Goal: Task Accomplishment & Management: Manage account settings

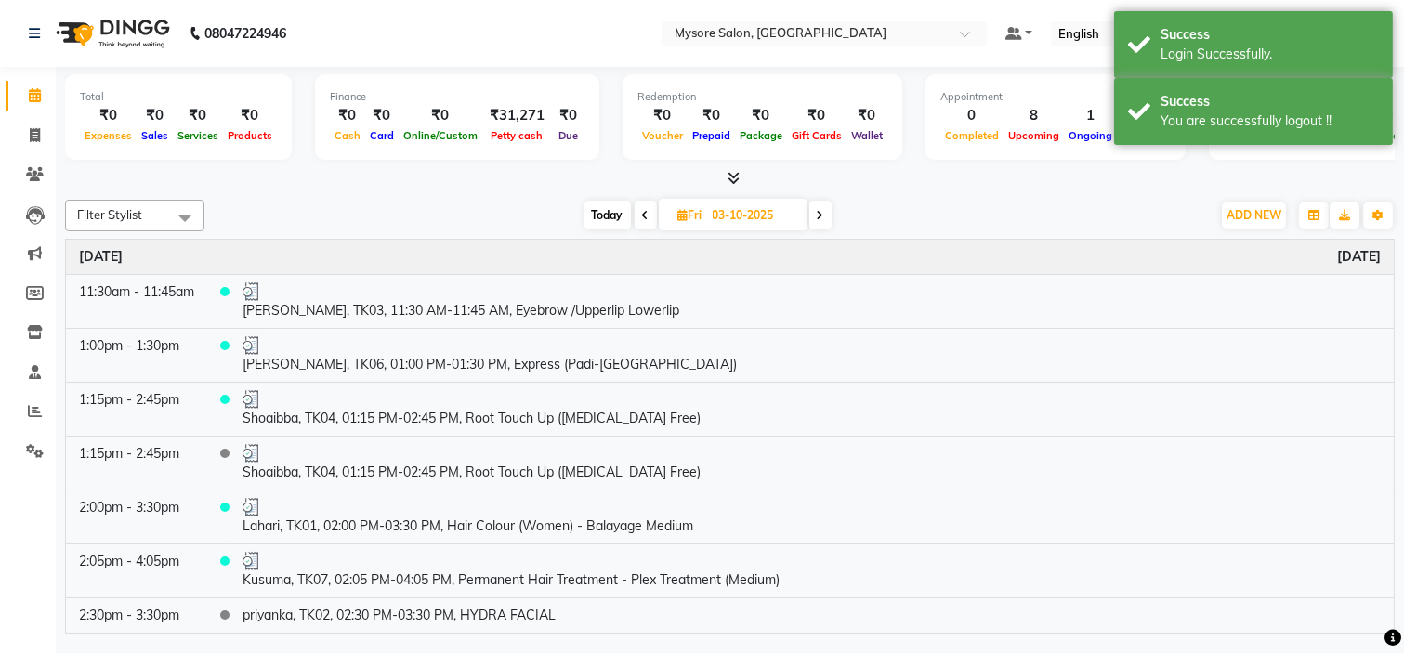
click at [593, 209] on span "Today" at bounding box center [608, 215] width 46 height 29
type input "04-10-2025"
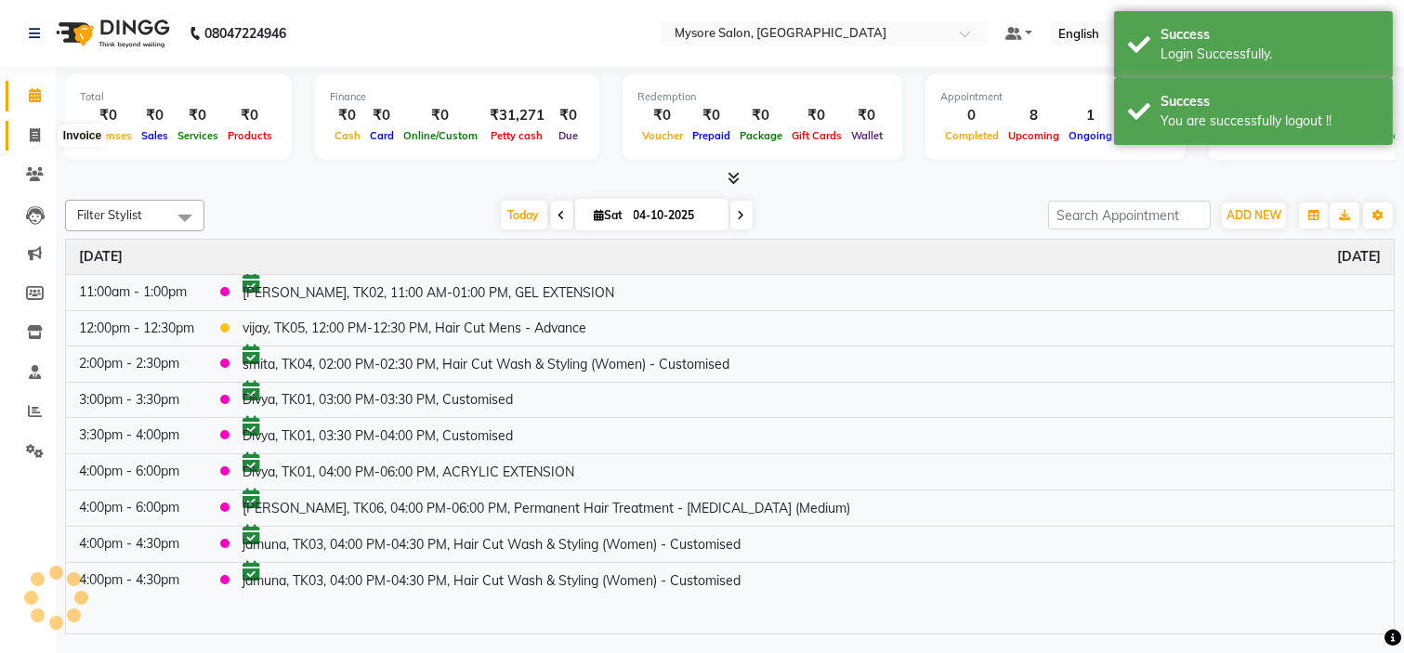
click at [35, 131] on icon at bounding box center [35, 135] width 10 height 14
select select "4255"
select select "service"
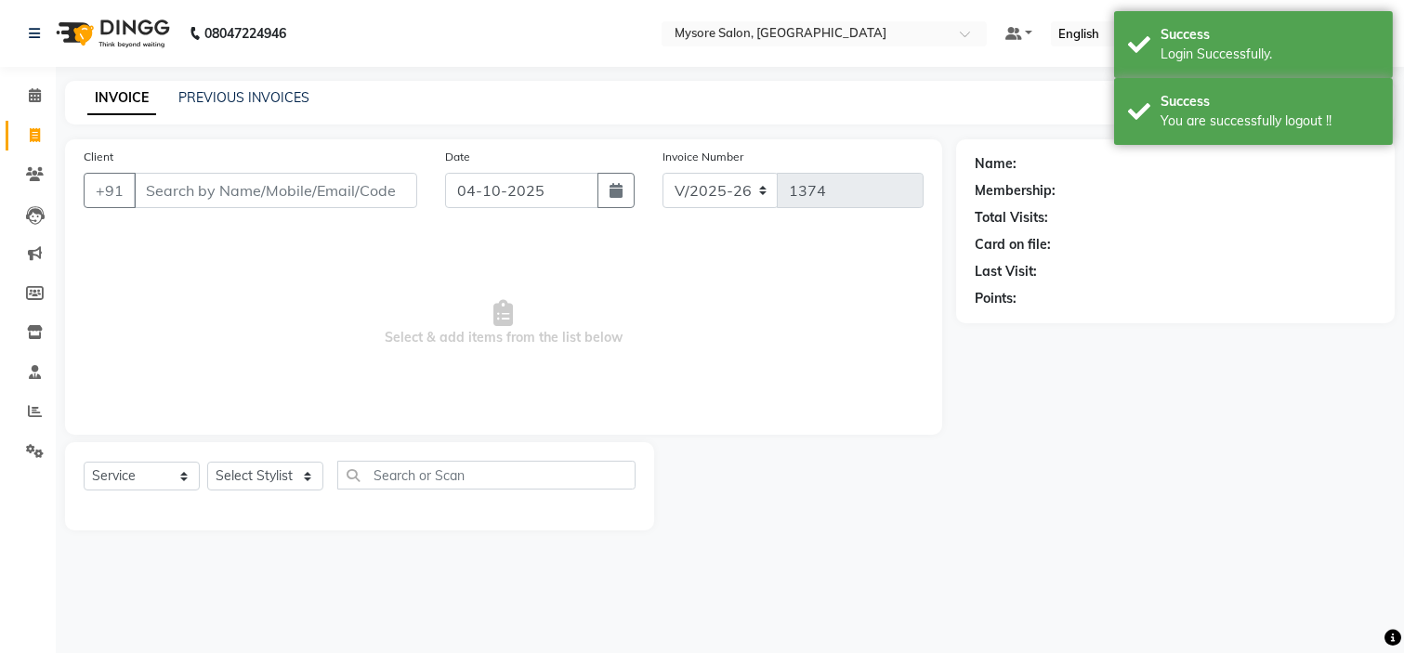
click at [199, 196] on input "Client" at bounding box center [275, 190] width 283 height 35
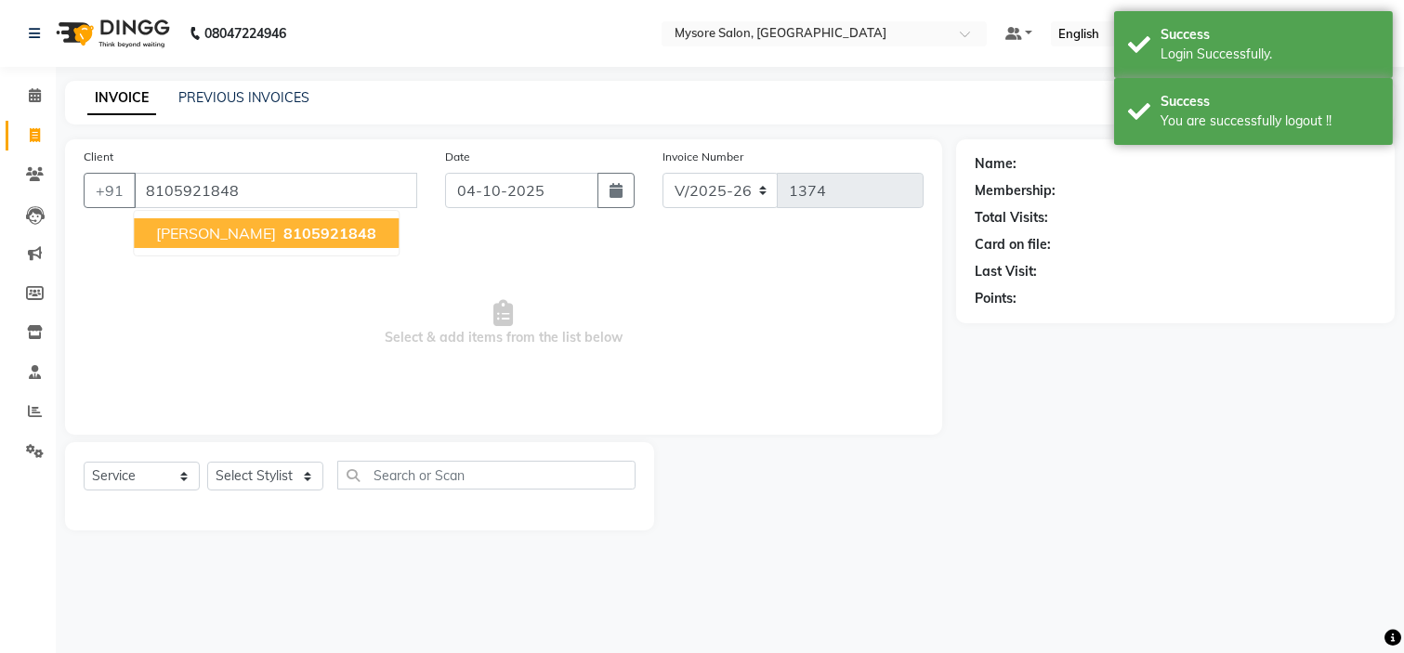
type input "8105921848"
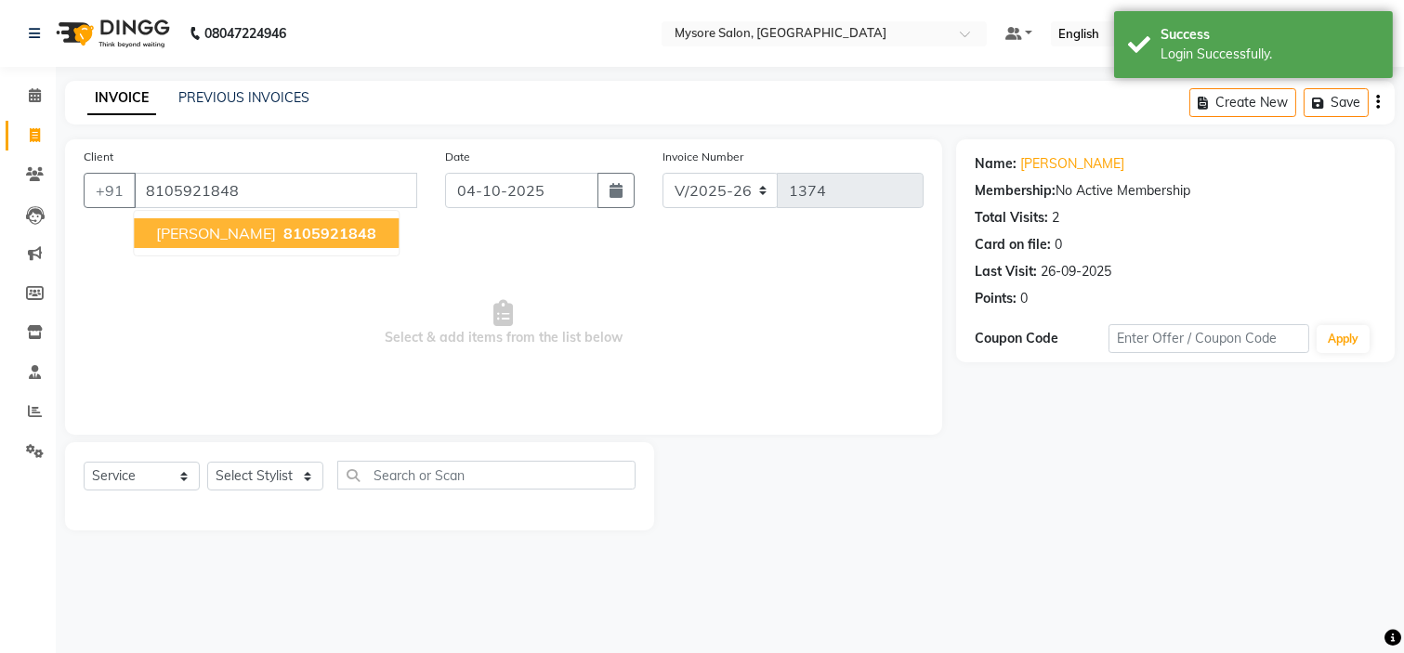
click at [283, 234] on span "8105921848" at bounding box center [329, 233] width 93 height 19
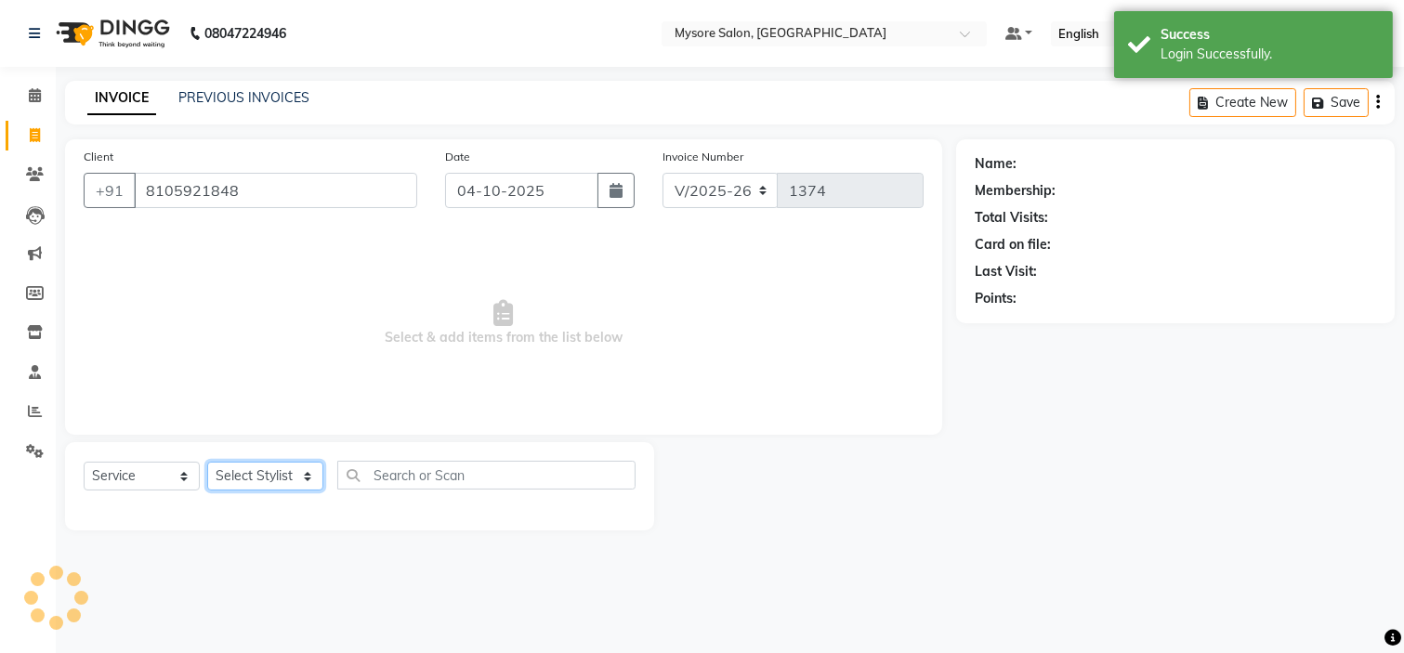
click at [286, 488] on select "Select Stylist Aning Ankita Arpitha Arti Ashwini Ayaan DR. Apurva Fatma Jayshre…" at bounding box center [265, 476] width 116 height 29
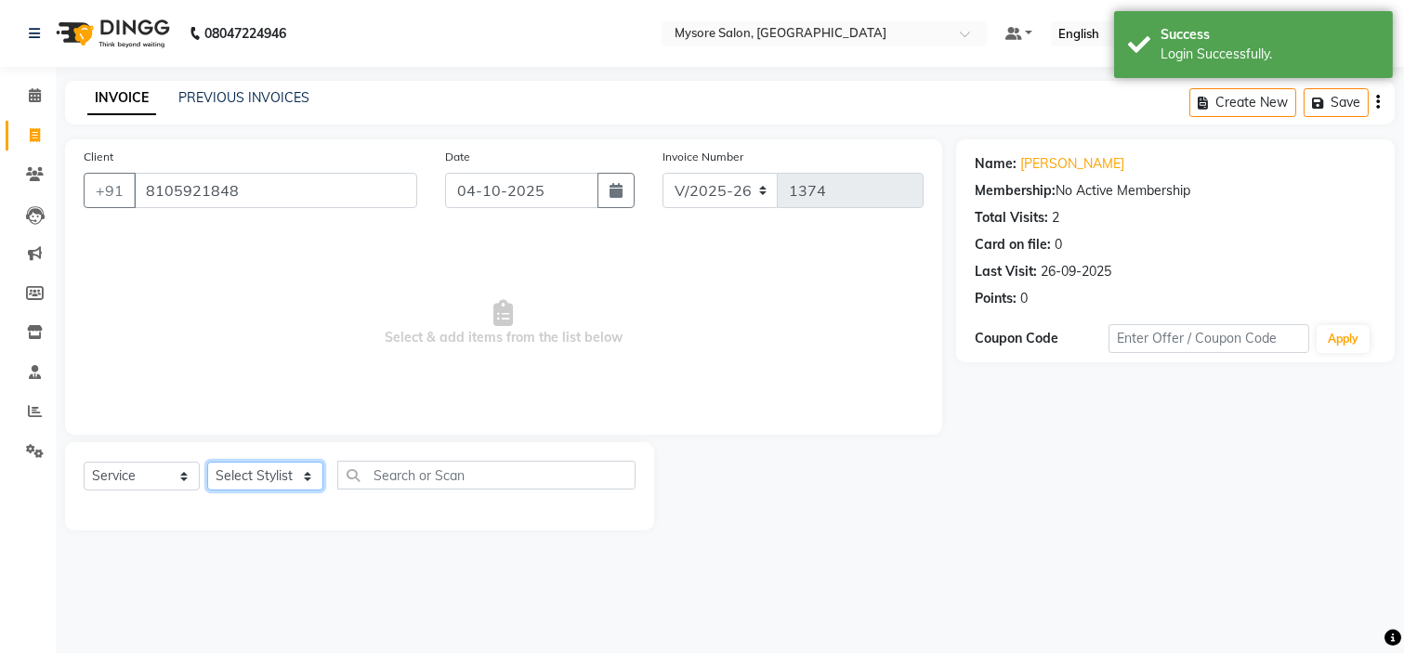
select select "88293"
click at [207, 463] on select "Select Stylist Aning Ankita Arpitha Arti Ashwini Ayaan DR. Apurva Fatma Jayshre…" at bounding box center [265, 476] width 116 height 29
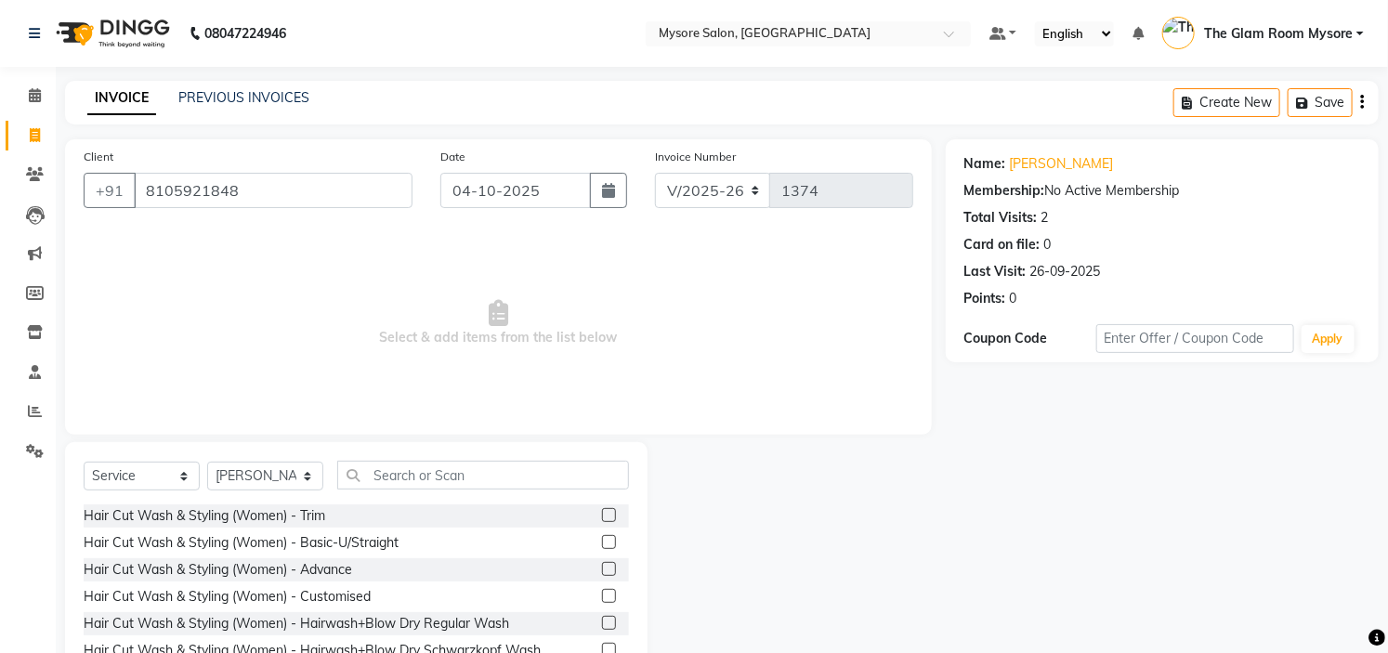
click at [480, 459] on div "Select Service Product Membership Package Voucher Prepaid Gift Card Select Styl…" at bounding box center [356, 579] width 583 height 274
click at [480, 469] on input "text" at bounding box center [483, 475] width 292 height 29
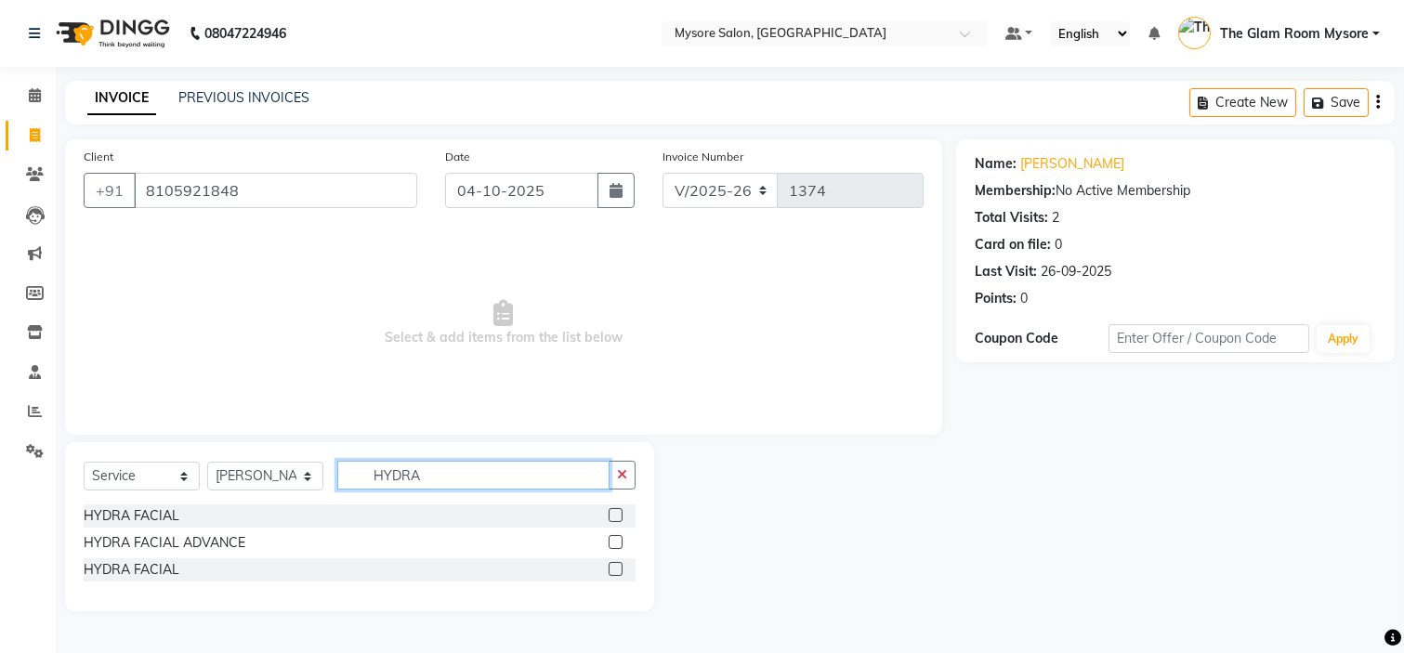
type input "HYDRA"
click at [615, 546] on label at bounding box center [616, 542] width 14 height 14
click at [615, 546] on input "checkbox" at bounding box center [615, 543] width 12 height 12
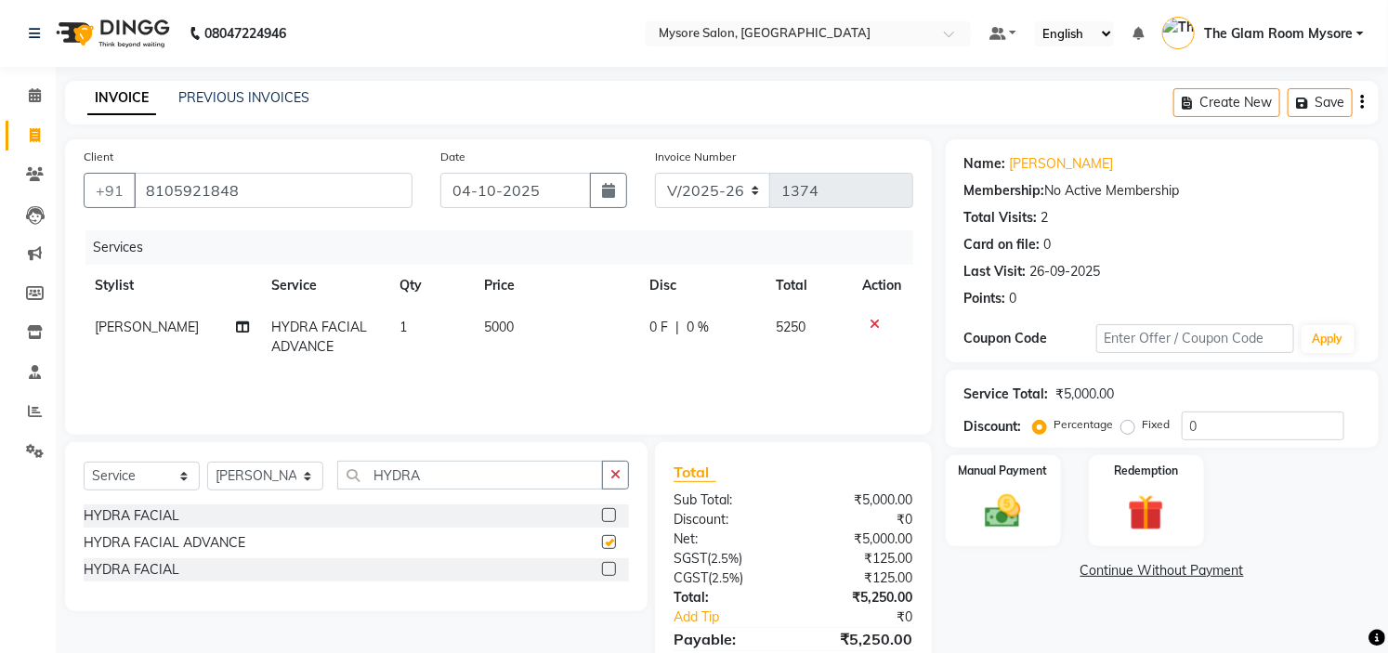
checkbox input "false"
click at [523, 330] on td "5000" at bounding box center [555, 337] width 164 height 61
select select "88293"
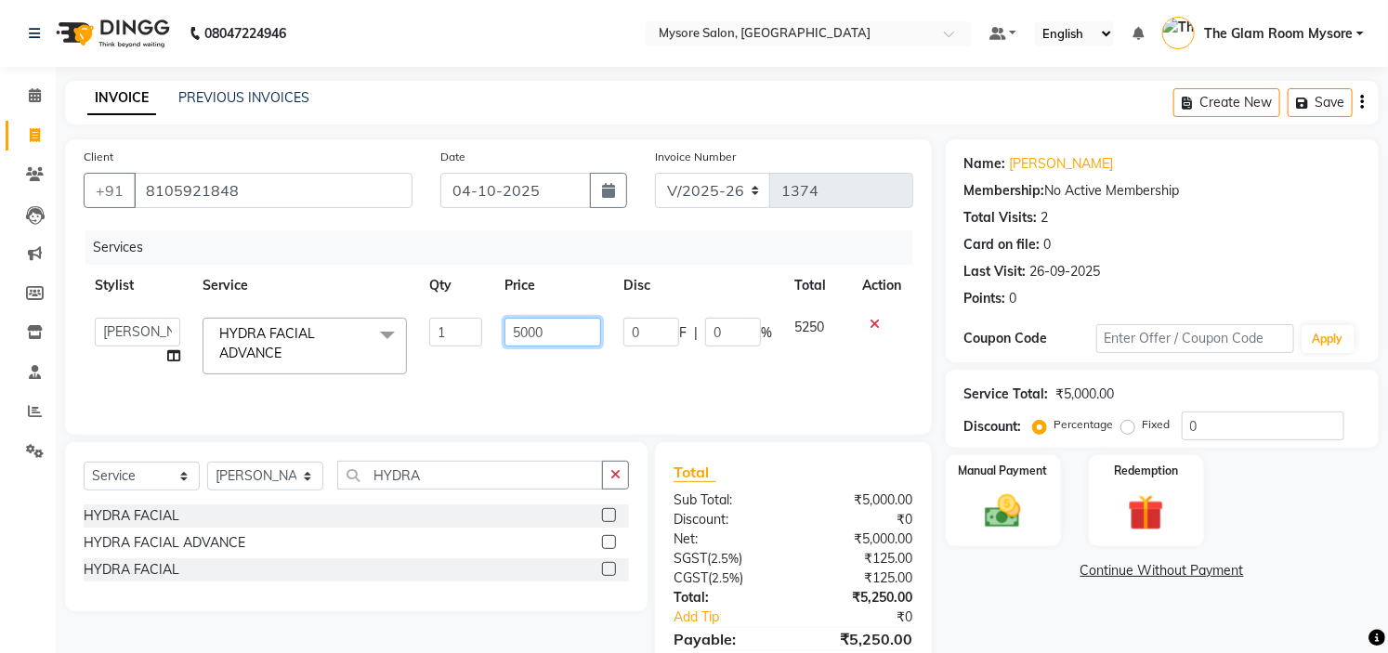
click at [523, 329] on input "5000" at bounding box center [553, 332] width 97 height 29
type input "6000"
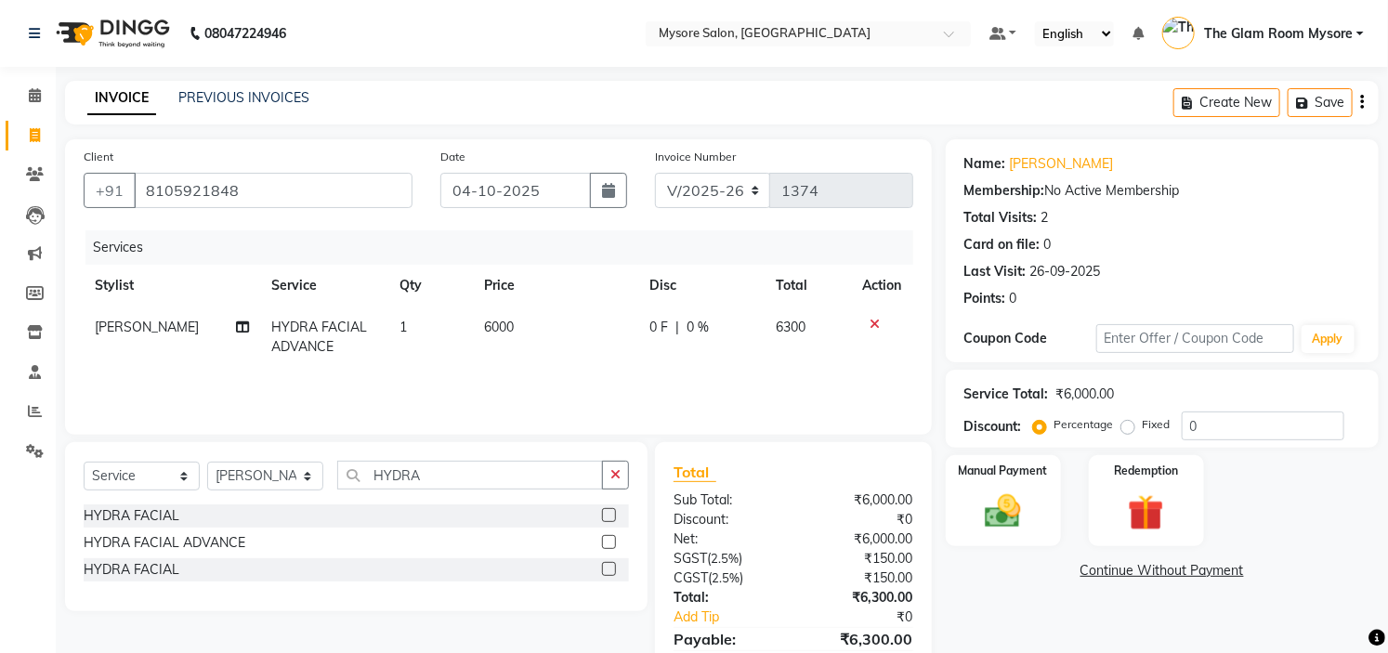
click at [608, 365] on td "6000" at bounding box center [555, 337] width 164 height 61
select select "88293"
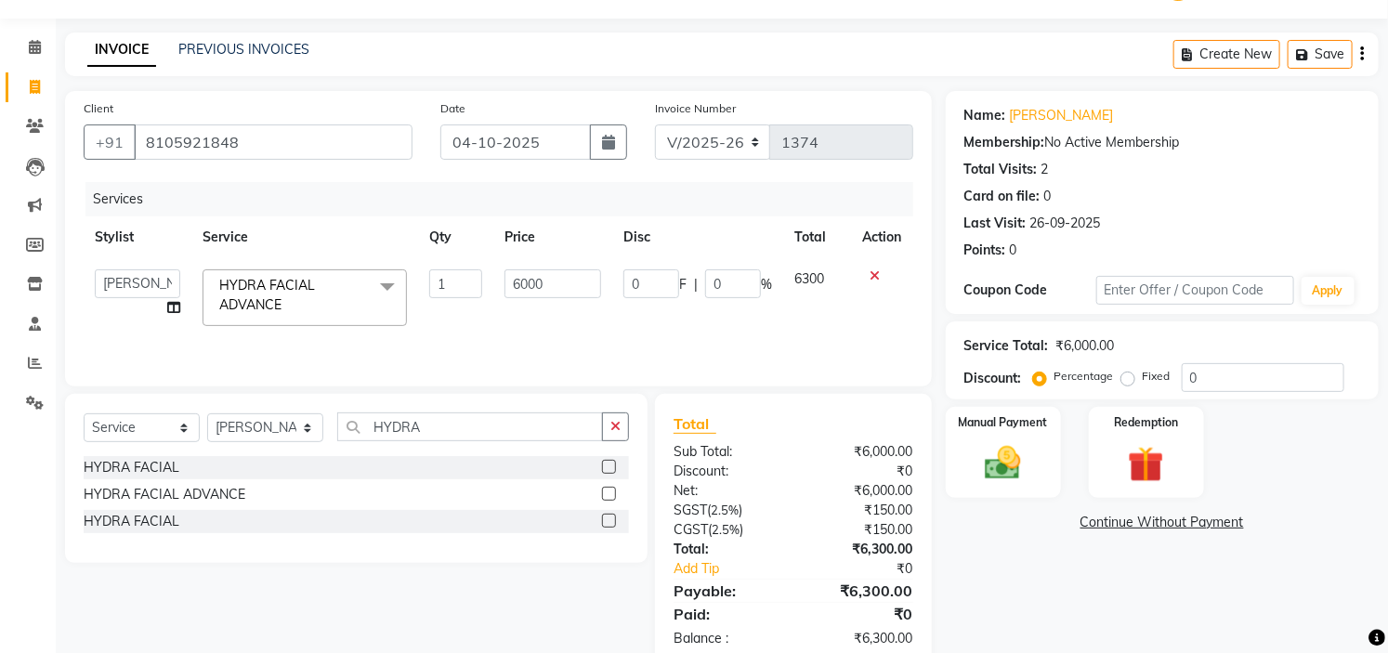
scroll to position [89, 0]
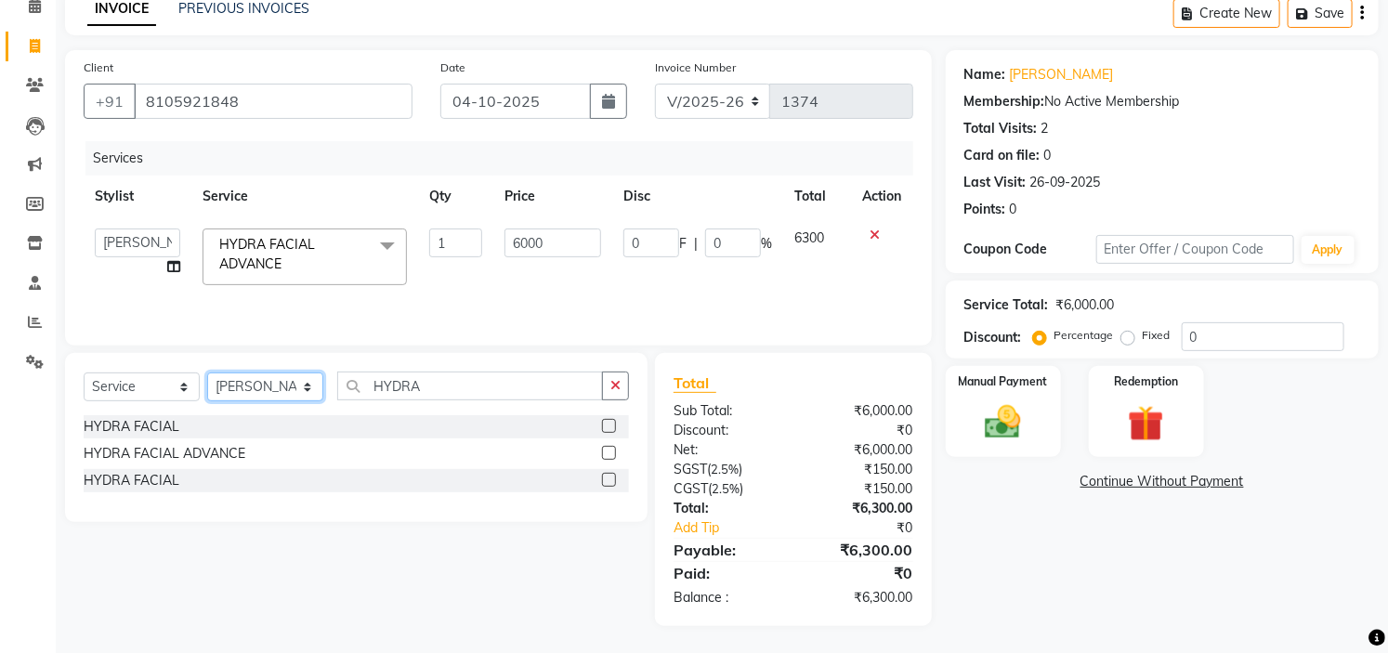
click at [281, 386] on select "Select Stylist Aning Ankita Arpitha Arti Ashwini Ayaan DR. Apurva Fatma Jayshre…" at bounding box center [265, 387] width 116 height 29
select select "89044"
click at [207, 373] on select "Select Stylist Aning Ankita Arpitha Arti Ashwini Ayaan DR. Apurva Fatma Jayshre…" at bounding box center [265, 387] width 116 height 29
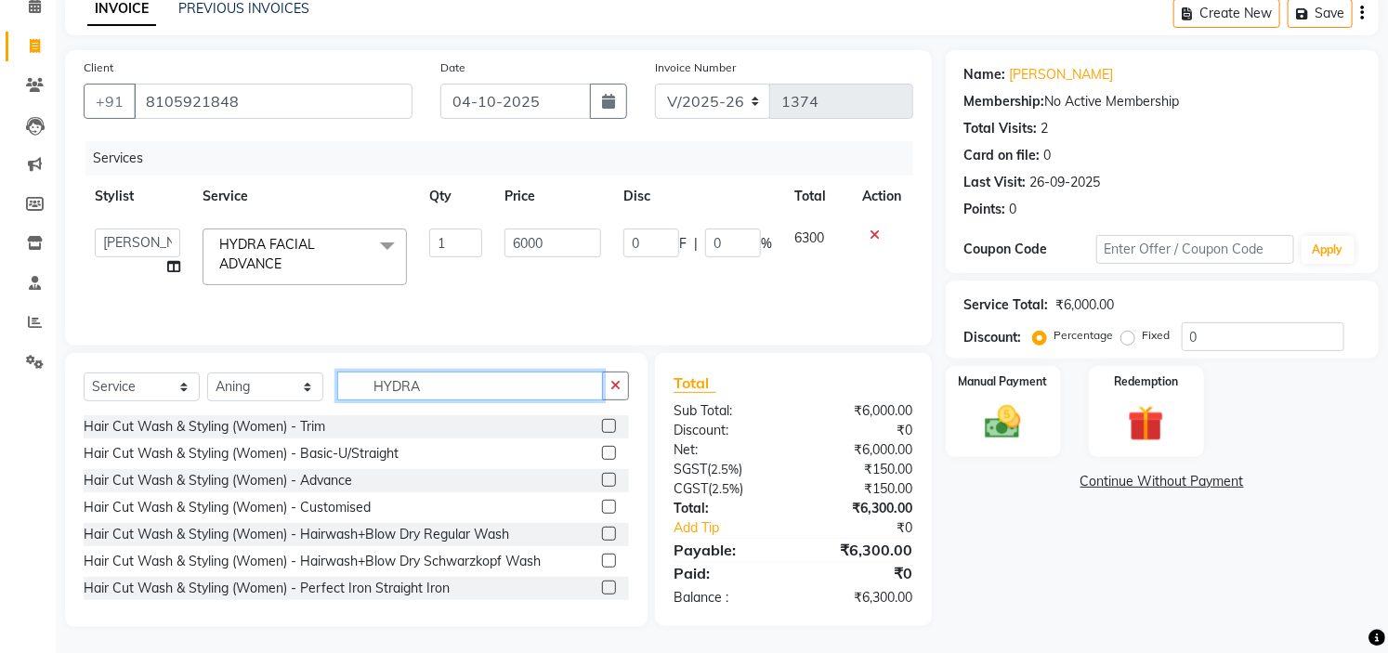
click at [512, 383] on input "HYDRA" at bounding box center [470, 386] width 266 height 29
type input "H"
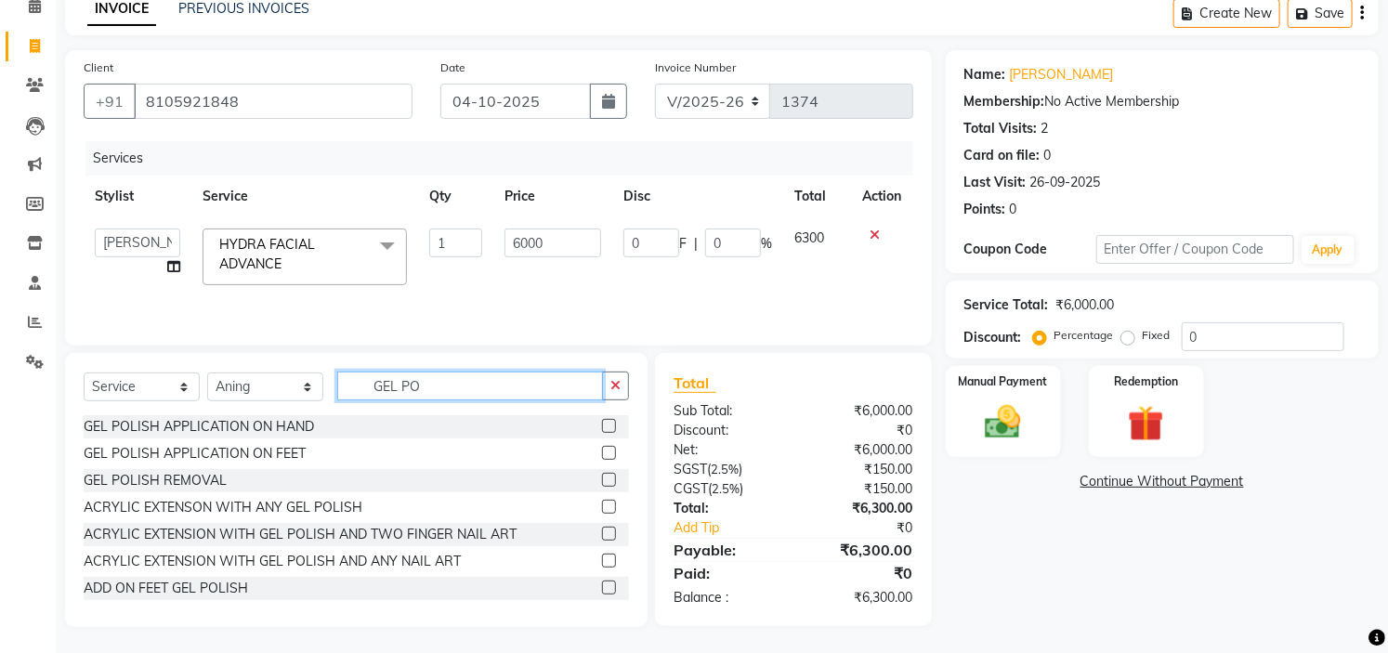
type input "GEL PO"
click at [602, 478] on label at bounding box center [609, 480] width 14 height 14
click at [602, 478] on input "checkbox" at bounding box center [608, 481] width 12 height 12
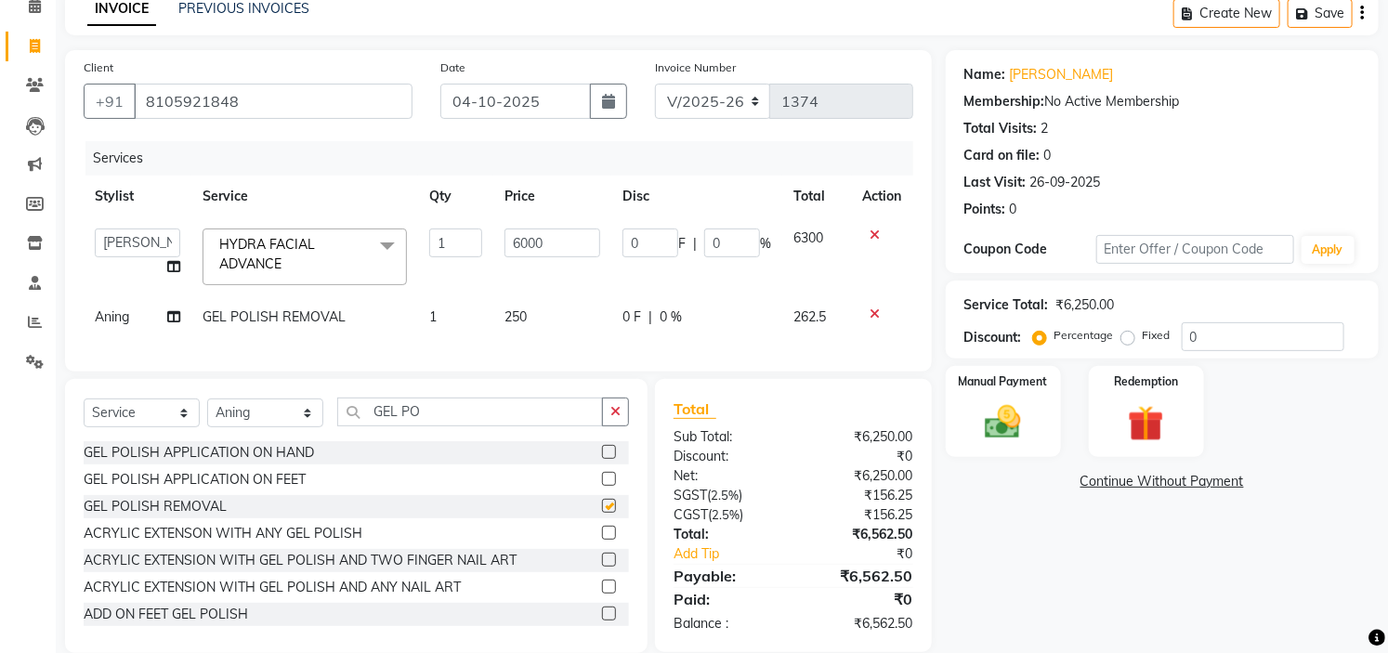
checkbox input "false"
click at [607, 108] on button "button" at bounding box center [608, 101] width 37 height 35
select select "10"
select select "2025"
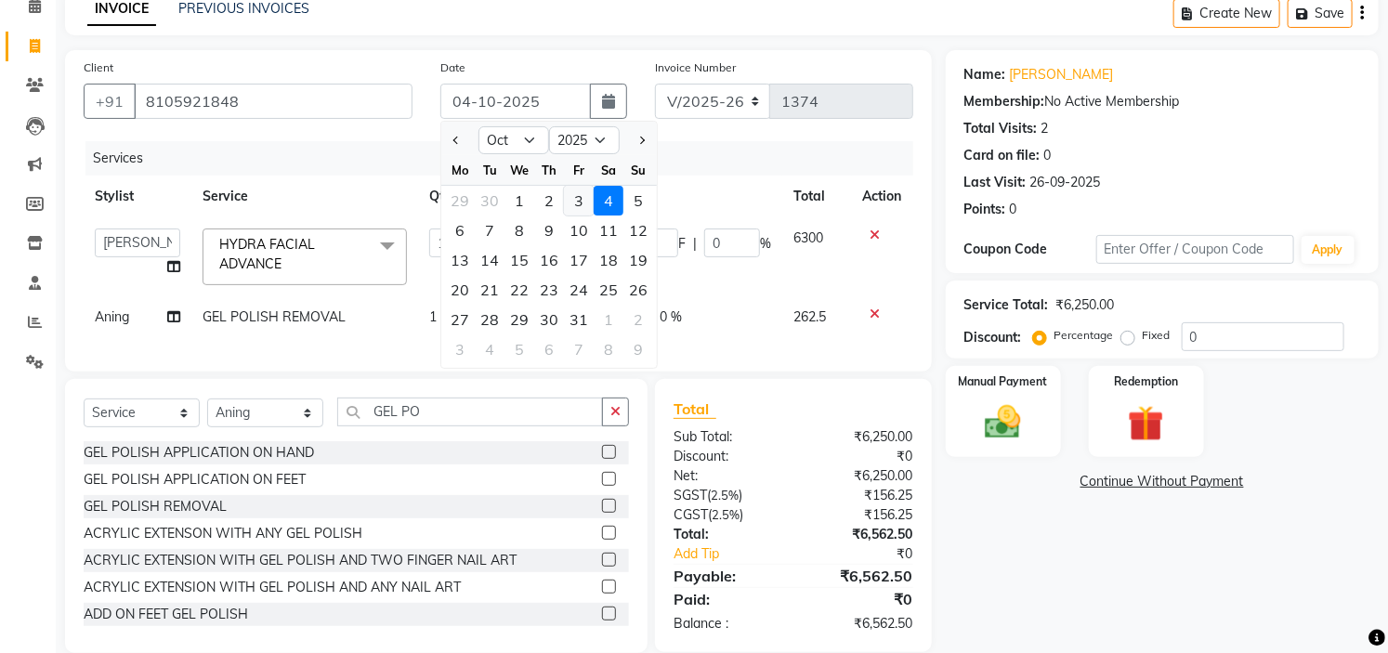
click at [579, 199] on div "3" at bounding box center [579, 201] width 30 height 30
type input "03-10-2025"
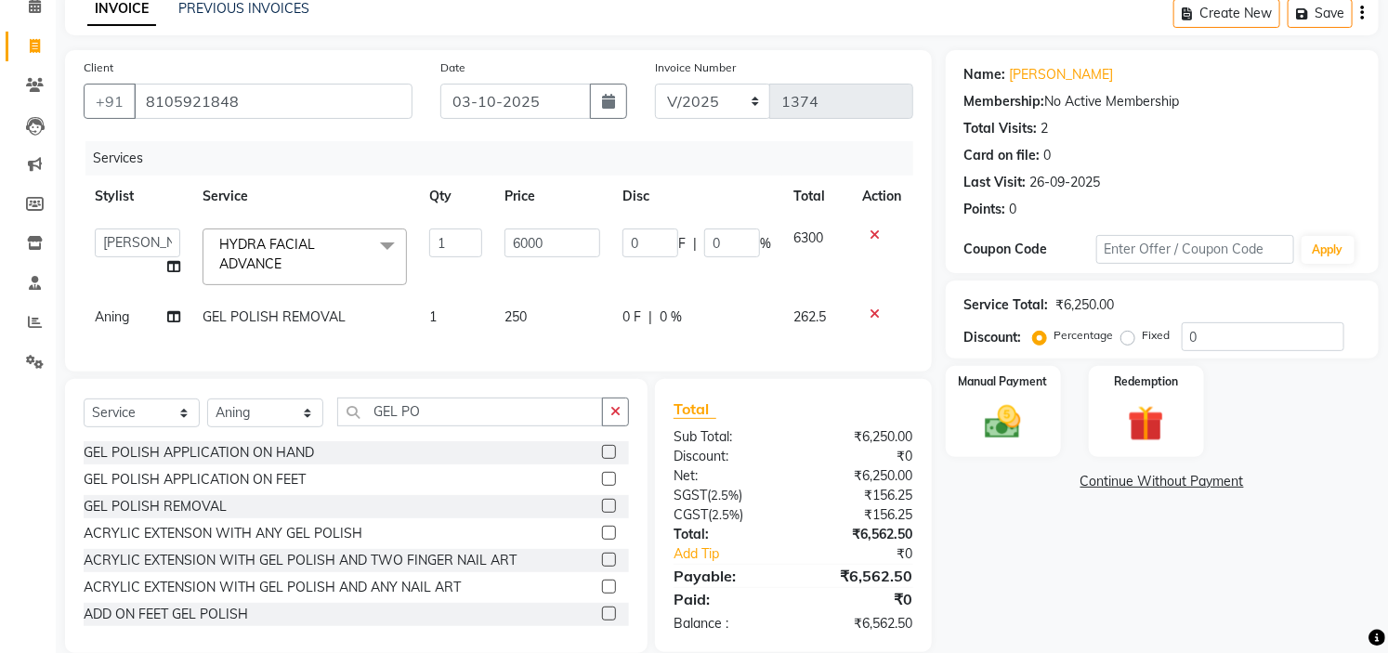
click at [1093, 602] on div "Name: Arpitha Membership: No Active Membership Total Visits: 2 Card on file: 0 …" at bounding box center [1169, 351] width 447 height 603
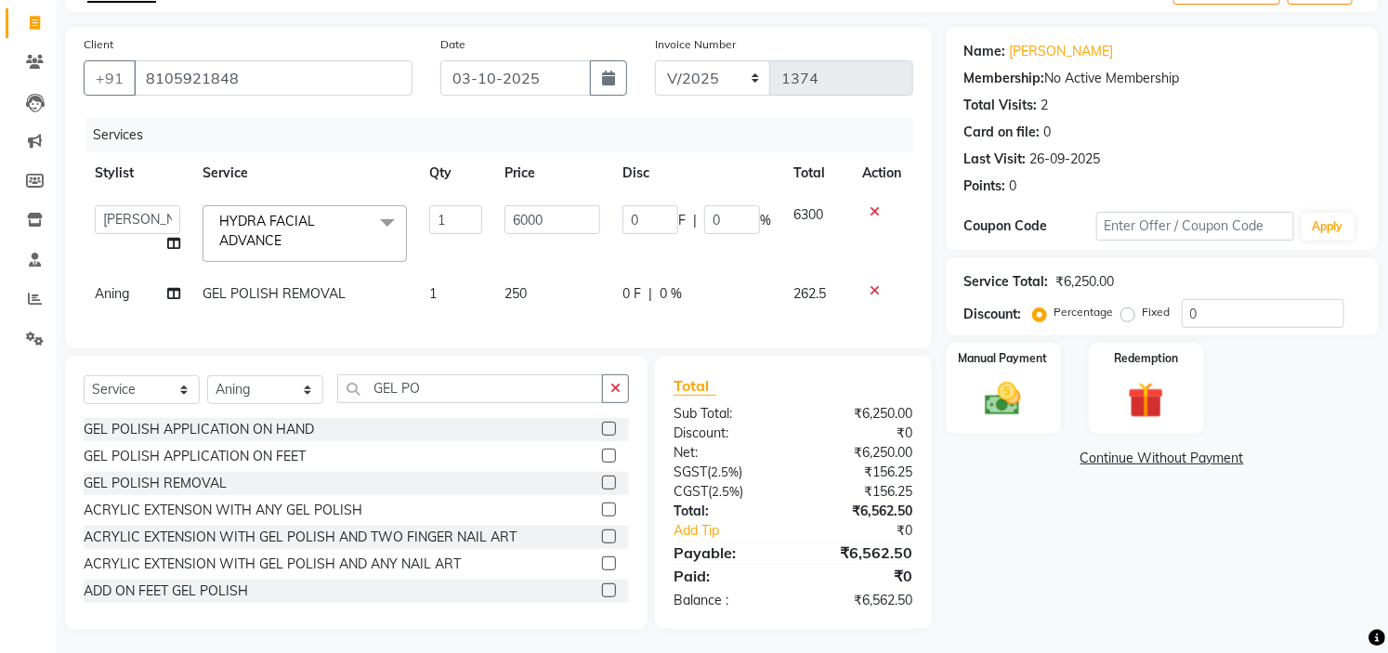
scroll to position [132, 0]
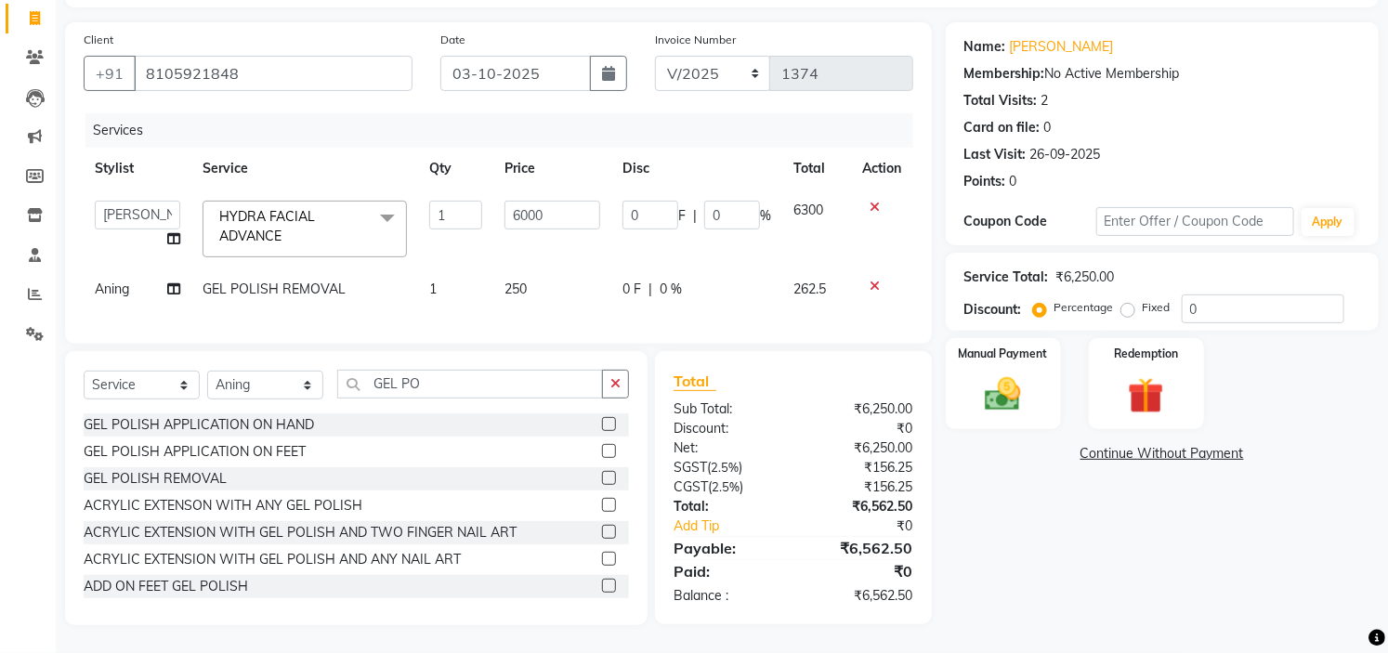
click at [549, 270] on td "250" at bounding box center [552, 290] width 118 height 42
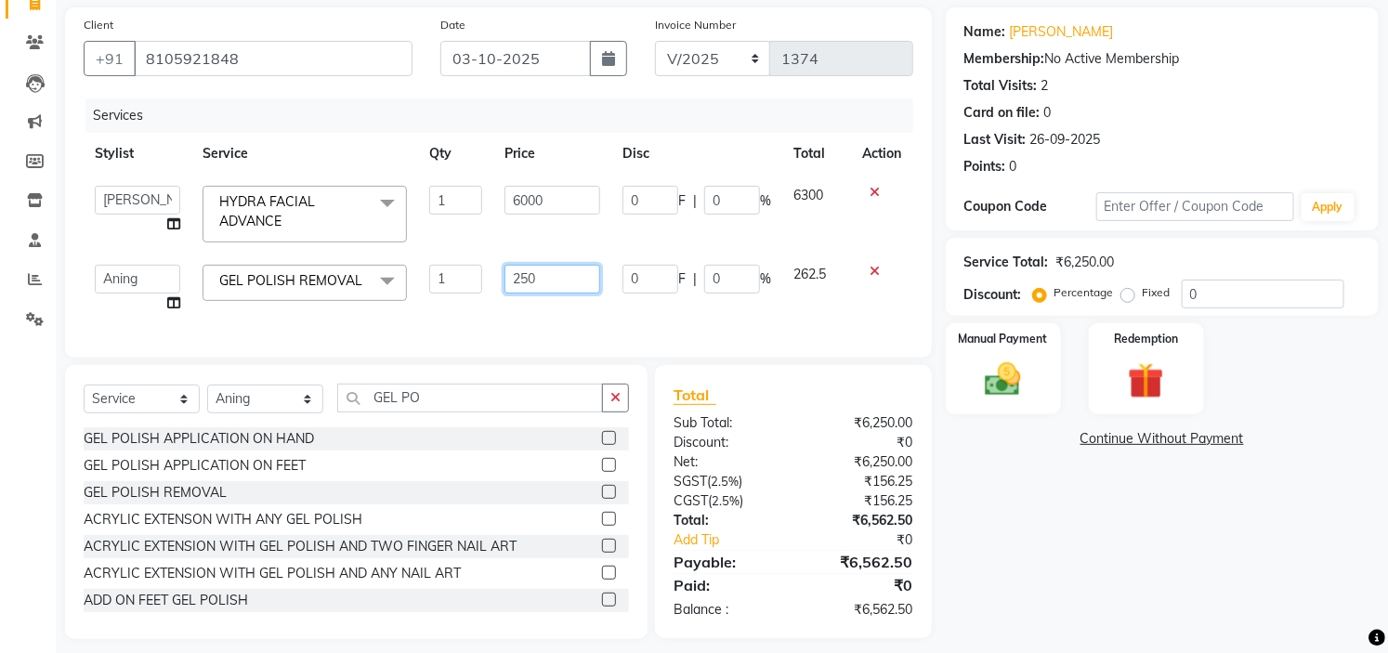
click at [570, 273] on input "250" at bounding box center [553, 279] width 96 height 29
type input "2"
type input "500"
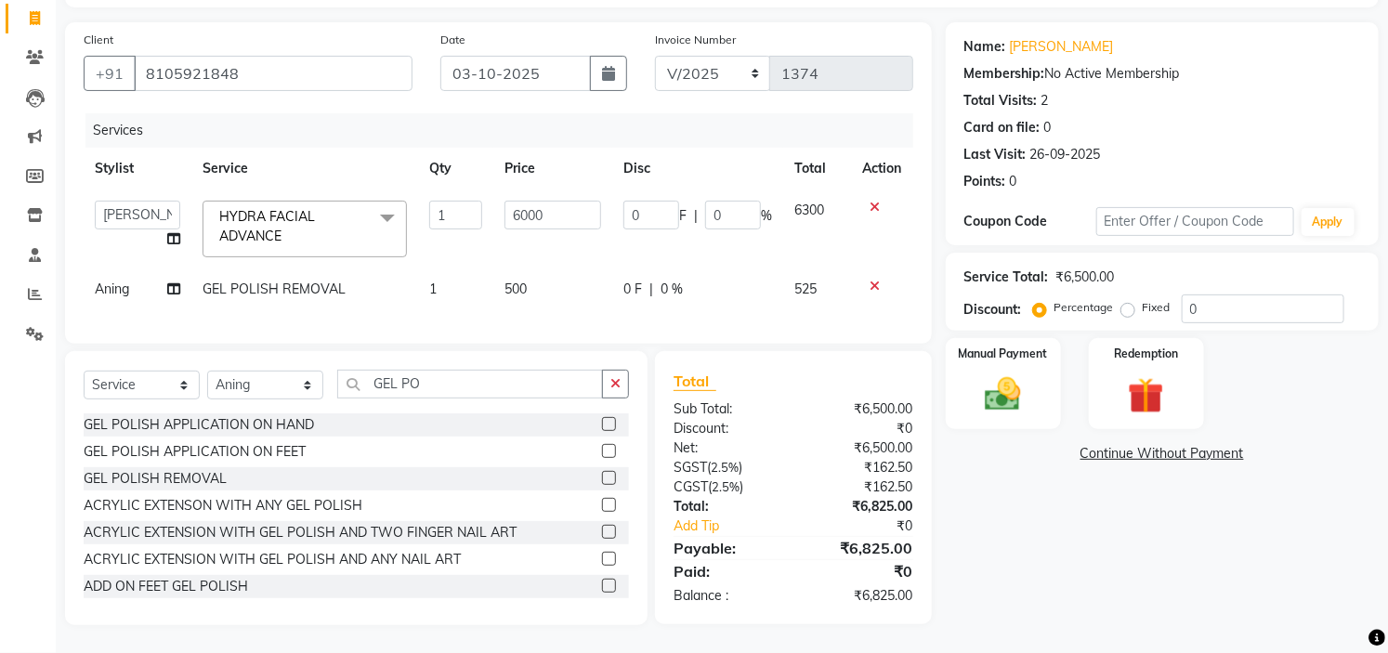
click at [1269, 548] on div "Name: Arpitha Membership: No Active Membership Total Visits: 2 Card on file: 0 …" at bounding box center [1169, 323] width 447 height 603
click at [357, 270] on td "GEL POLISH REMOVAL" at bounding box center [304, 290] width 227 height 42
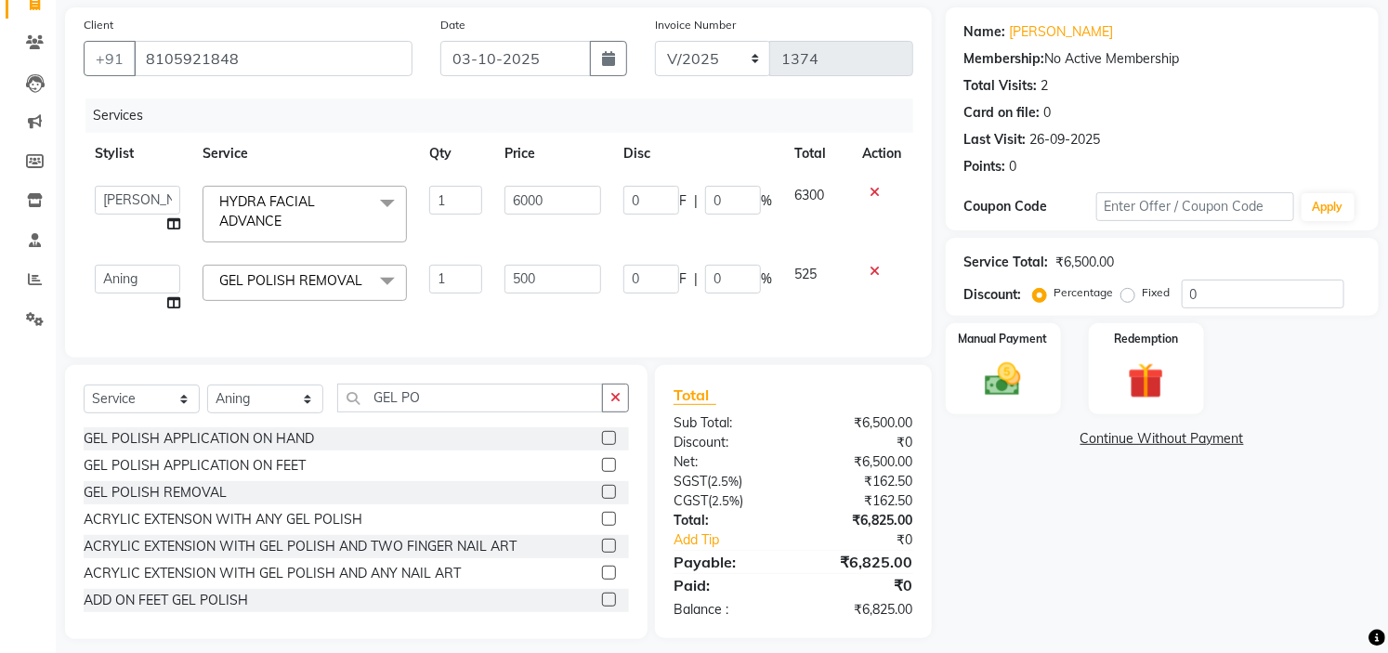
click at [378, 281] on span at bounding box center [387, 282] width 37 height 35
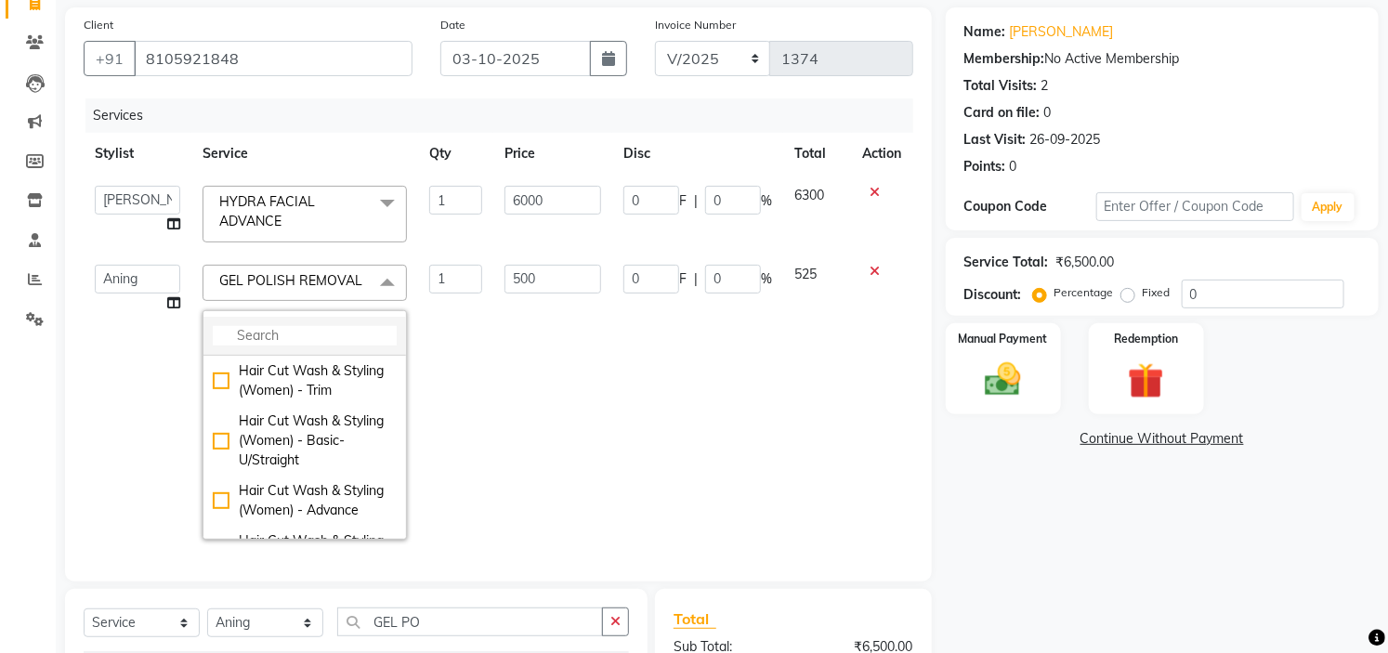
click at [319, 338] on input "multiselect-search" at bounding box center [305, 336] width 184 height 20
type input "E"
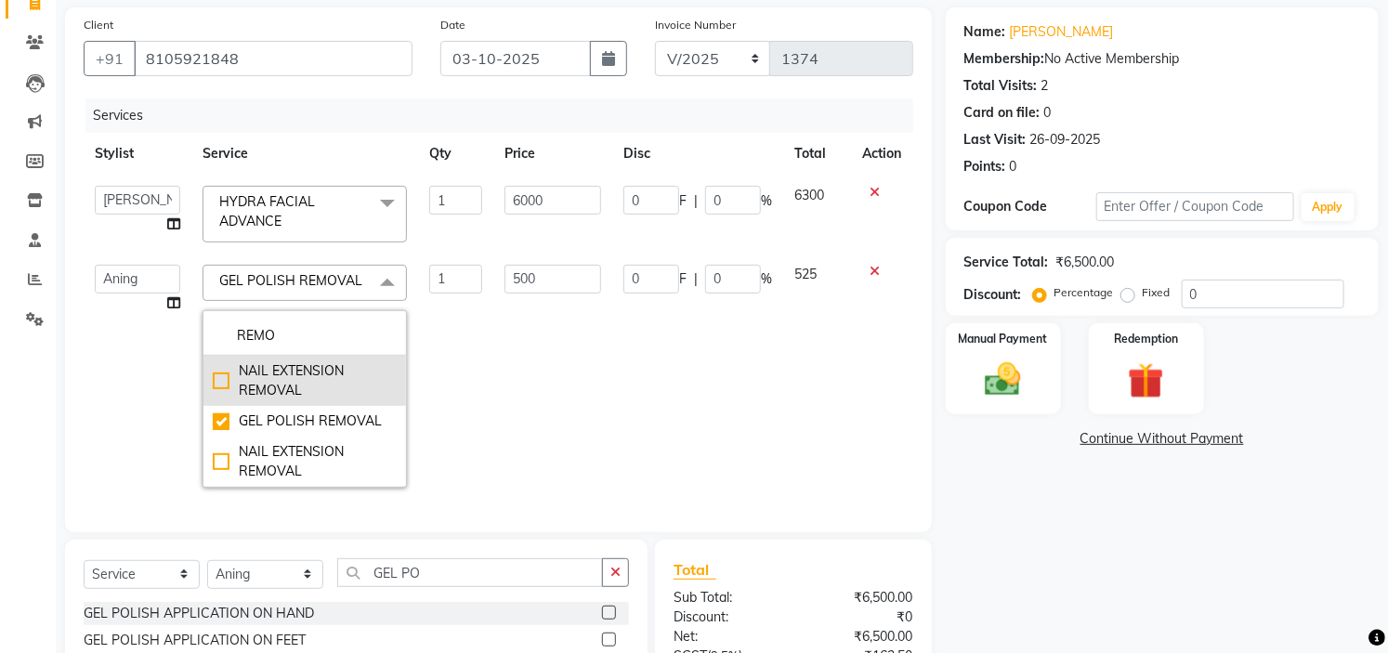
type input "REMO"
click at [308, 385] on div "NAIL EXTENSION REMOVAL" at bounding box center [305, 381] width 184 height 39
checkbox input "true"
checkbox input "false"
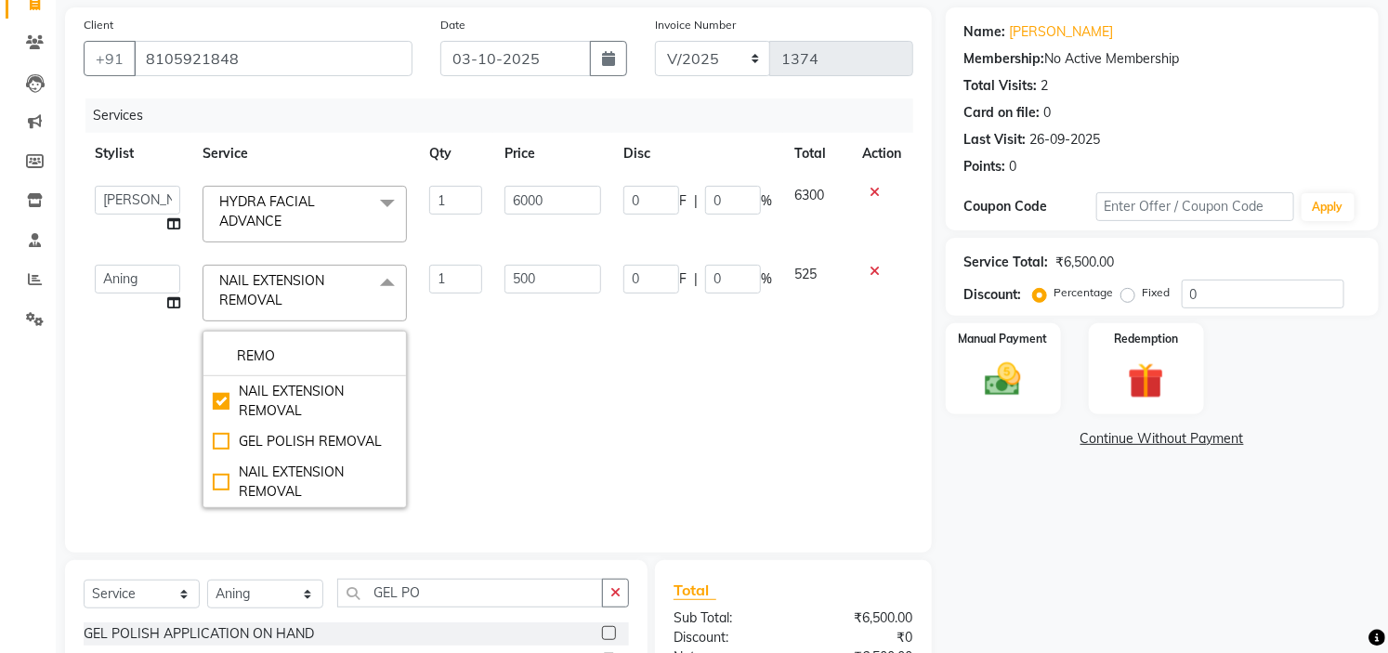
click at [768, 413] on td "0 F | 0 %" at bounding box center [697, 387] width 171 height 266
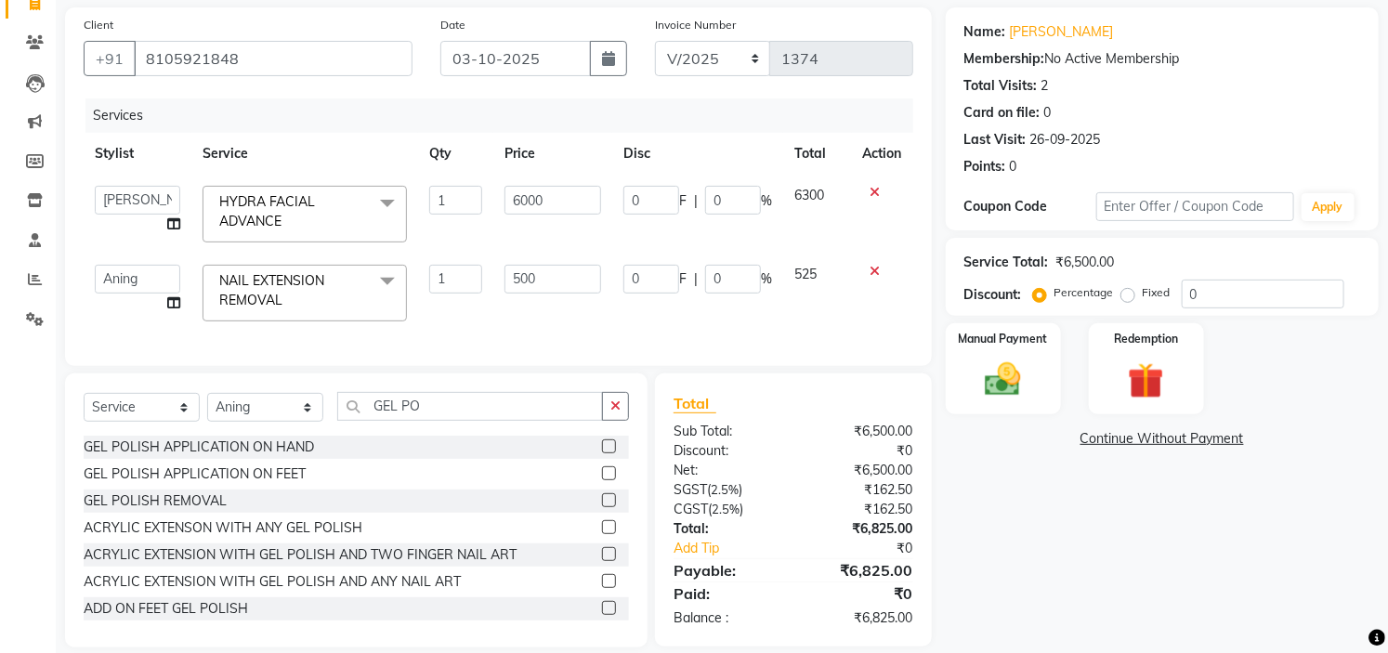
click at [1120, 527] on div "Name: Arpitha Membership: No Active Membership Total Visits: 2 Card on file: 0 …" at bounding box center [1169, 327] width 447 height 640
click at [1014, 375] on img at bounding box center [1003, 380] width 61 height 43
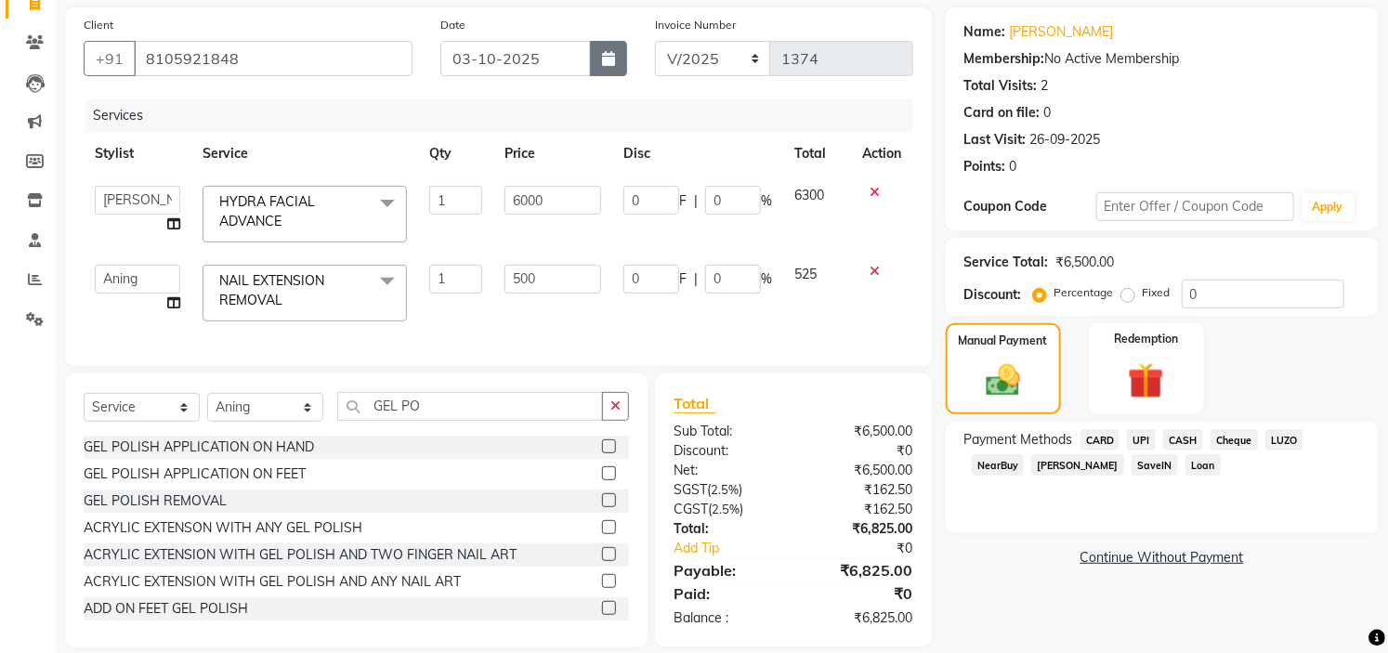
click at [613, 65] on icon "button" at bounding box center [608, 58] width 13 height 15
select select "10"
select select "2025"
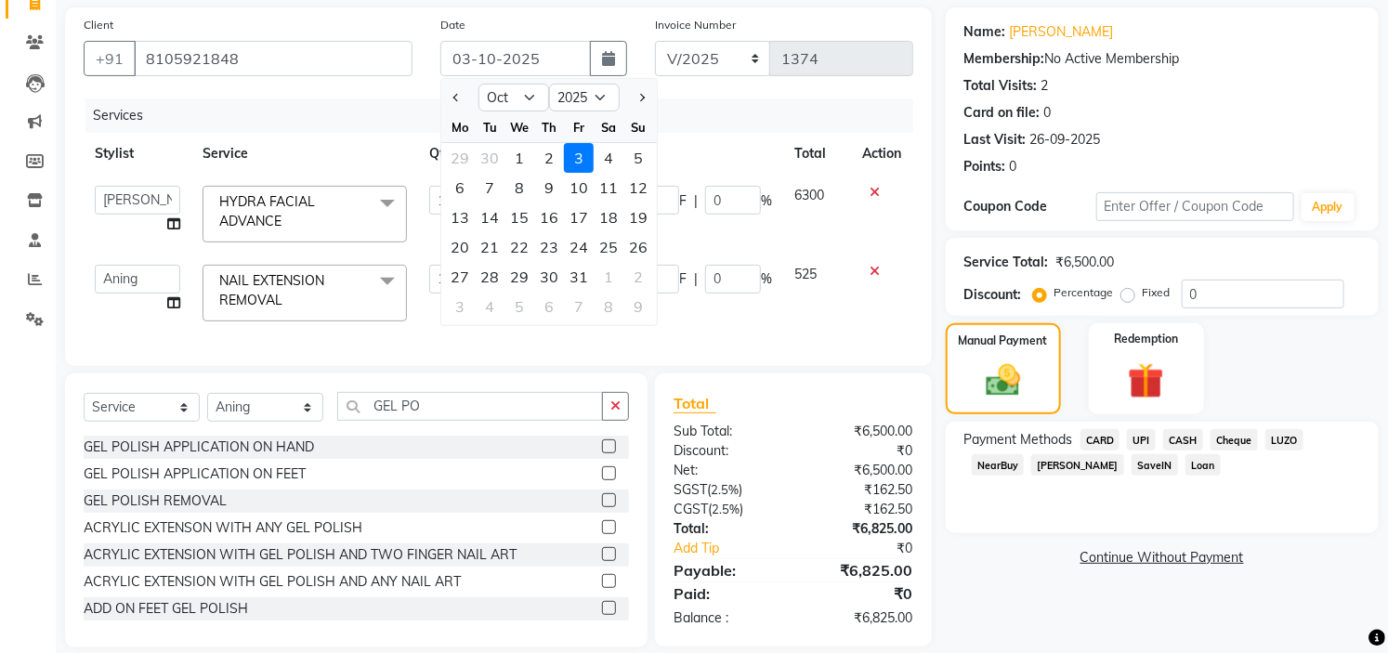
click at [579, 159] on div "3" at bounding box center [579, 158] width 30 height 30
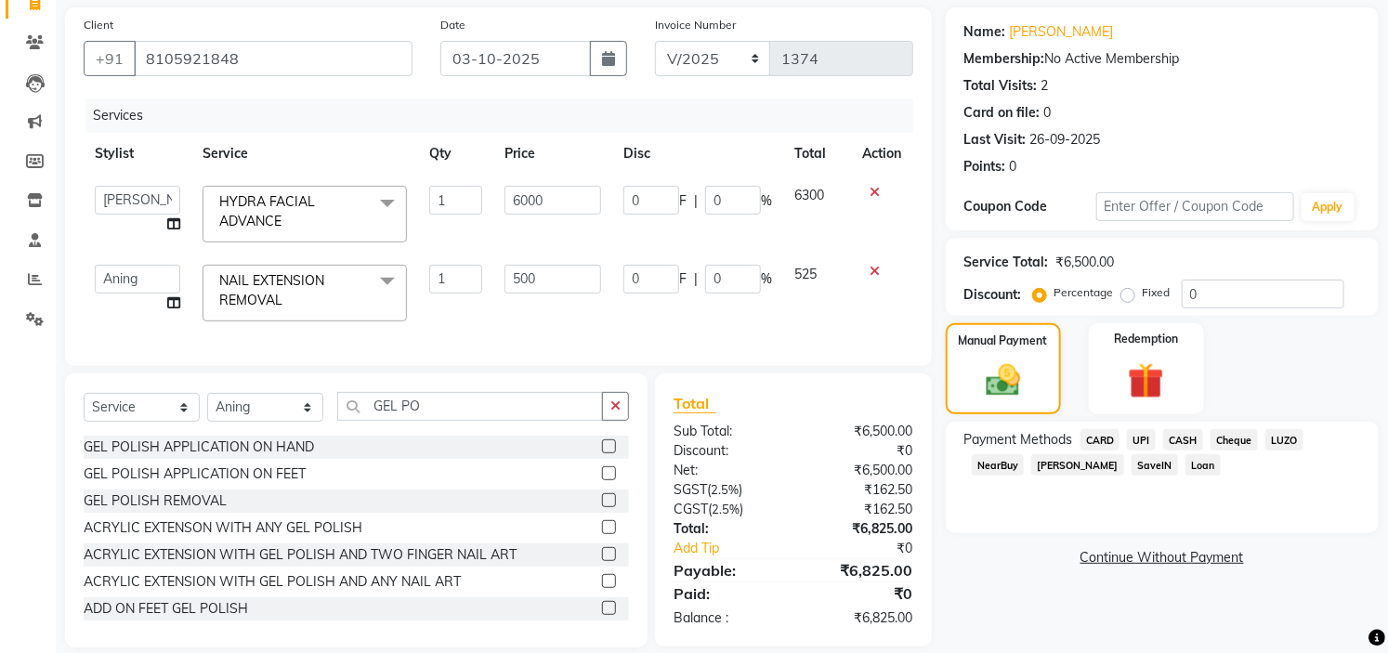
click at [1095, 439] on span "CARD" at bounding box center [1101, 439] width 40 height 21
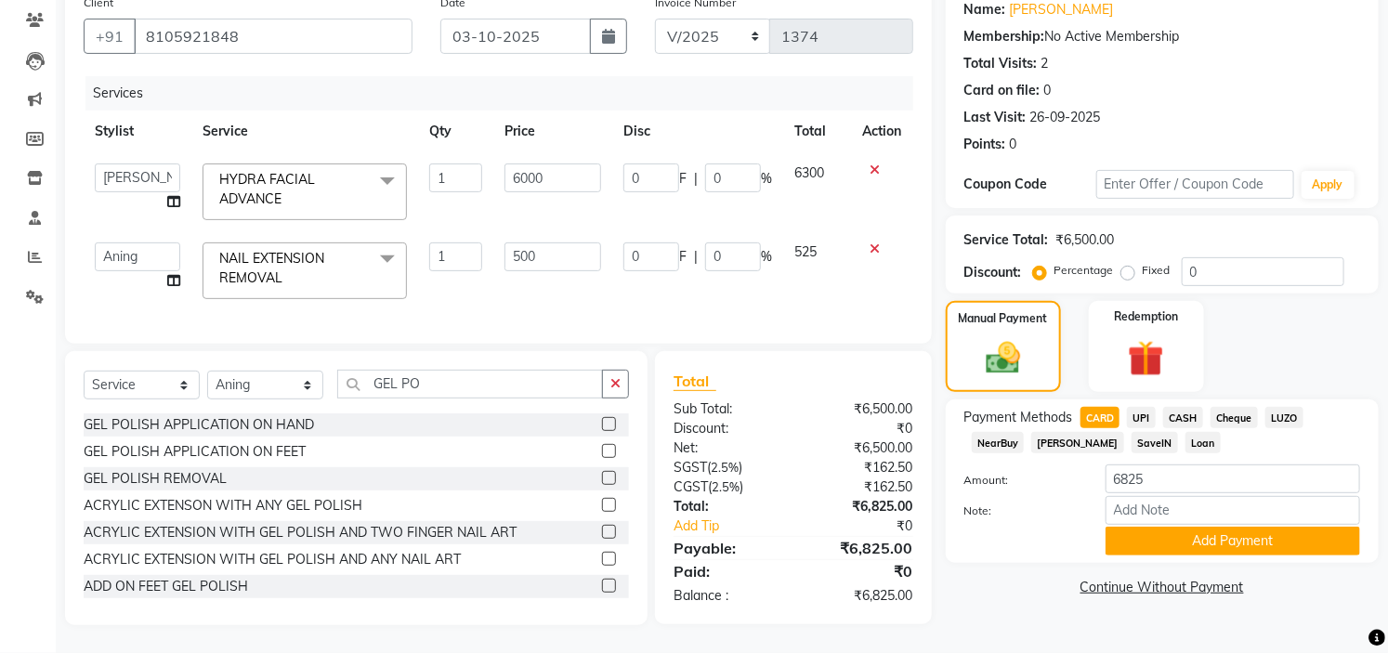
scroll to position [169, 0]
click at [1134, 407] on span "UPI" at bounding box center [1141, 417] width 29 height 21
click at [1217, 531] on button "Add Payment" at bounding box center [1233, 541] width 255 height 29
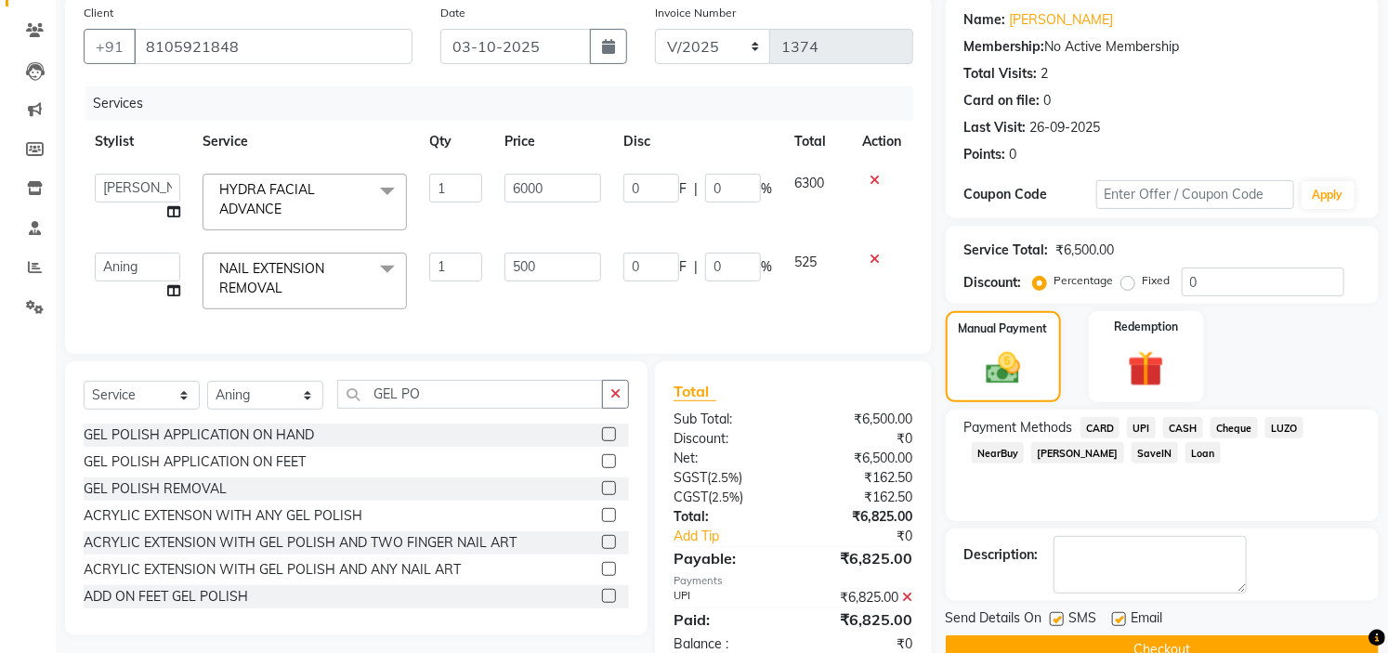
scroll to position [207, 0]
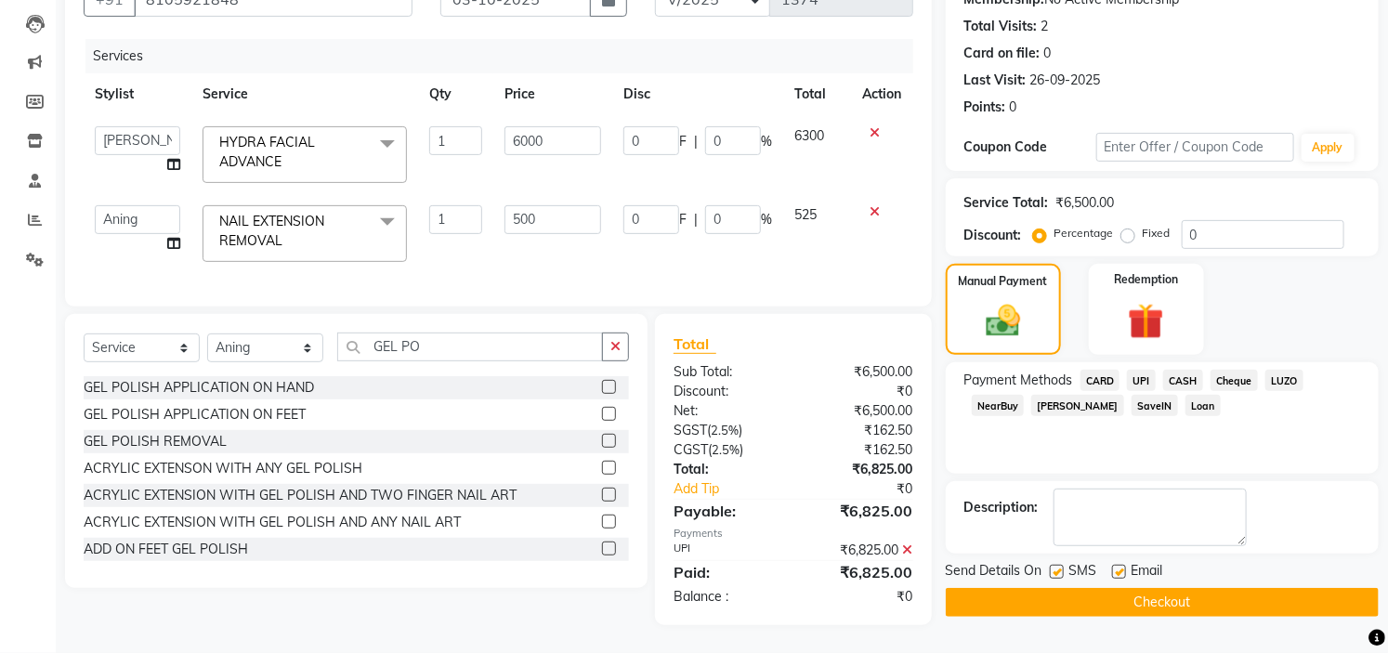
click at [1171, 588] on button "Checkout" at bounding box center [1162, 602] width 433 height 29
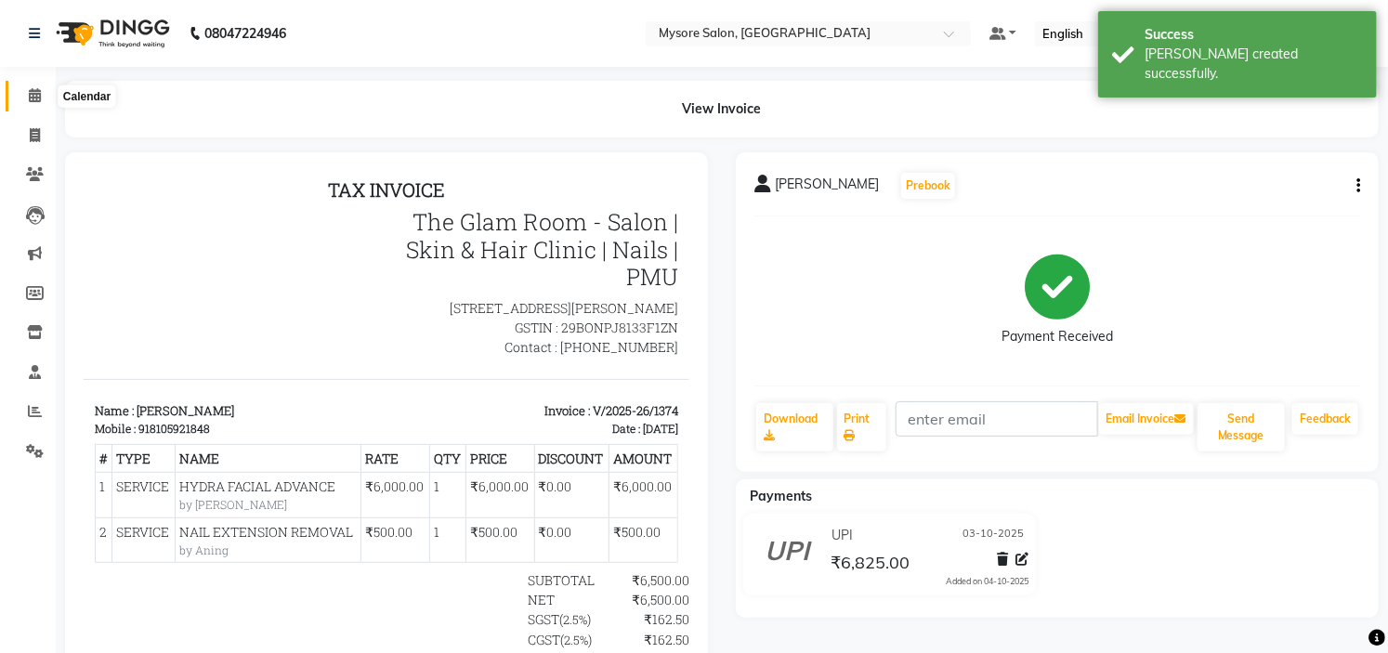
click at [34, 93] on icon at bounding box center [35, 95] width 12 height 14
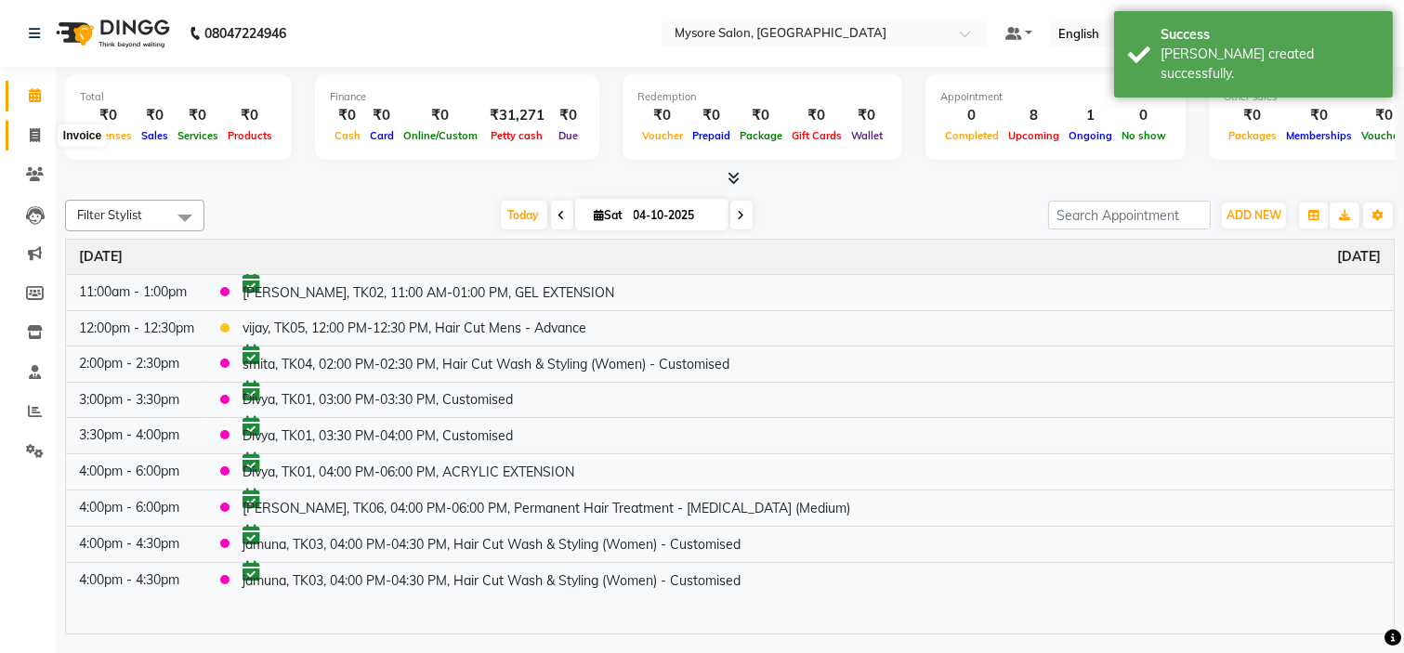
click at [35, 140] on icon at bounding box center [35, 135] width 10 height 14
select select "service"
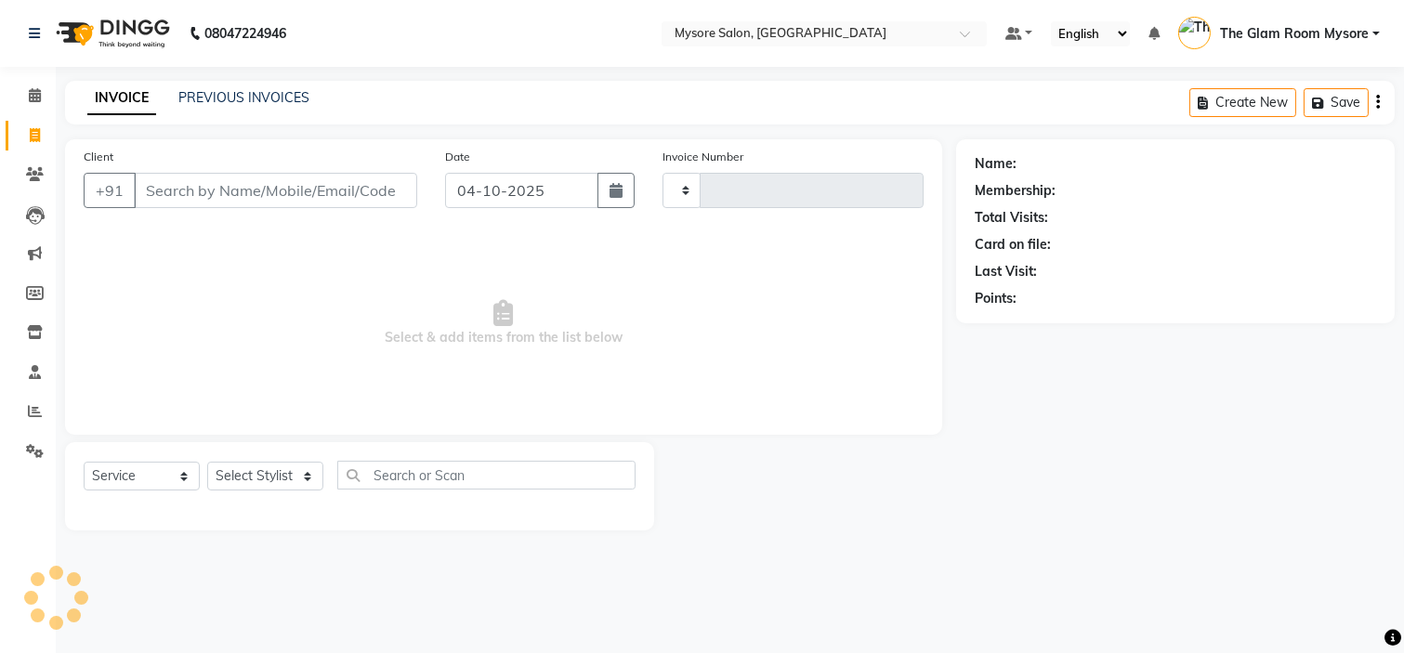
type input "1375"
select select "4255"
click at [202, 187] on input "Client" at bounding box center [275, 190] width 283 height 35
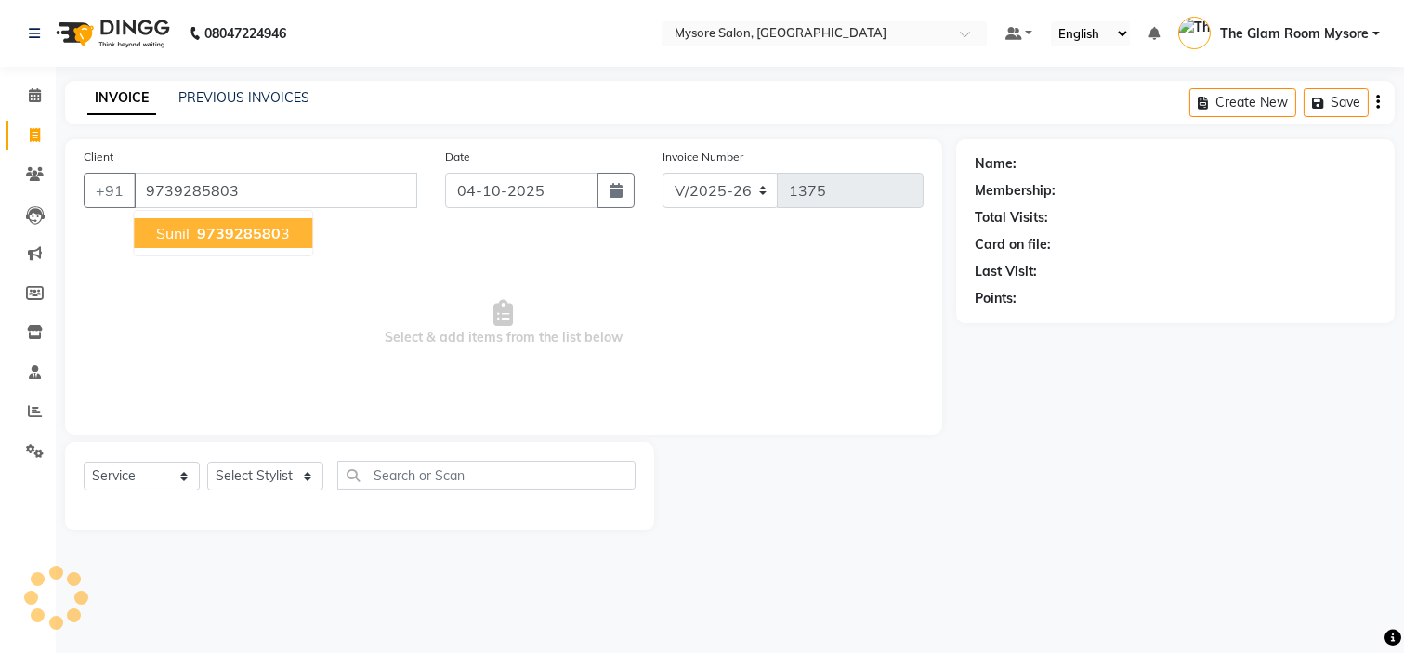
type input "9739285803"
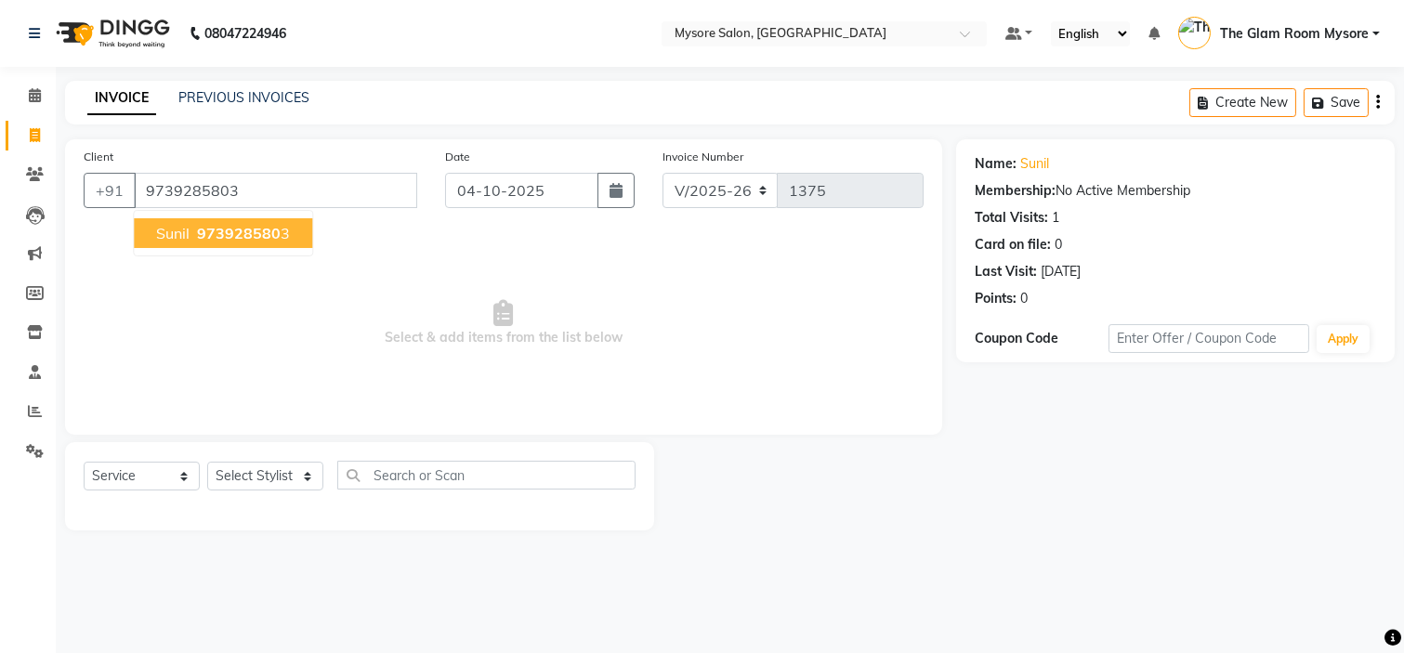
click at [247, 230] on span "973928580" at bounding box center [239, 233] width 84 height 19
click at [291, 461] on div "Select Service Product Membership Package Voucher Prepaid Gift Card Select Styl…" at bounding box center [360, 483] width 552 height 44
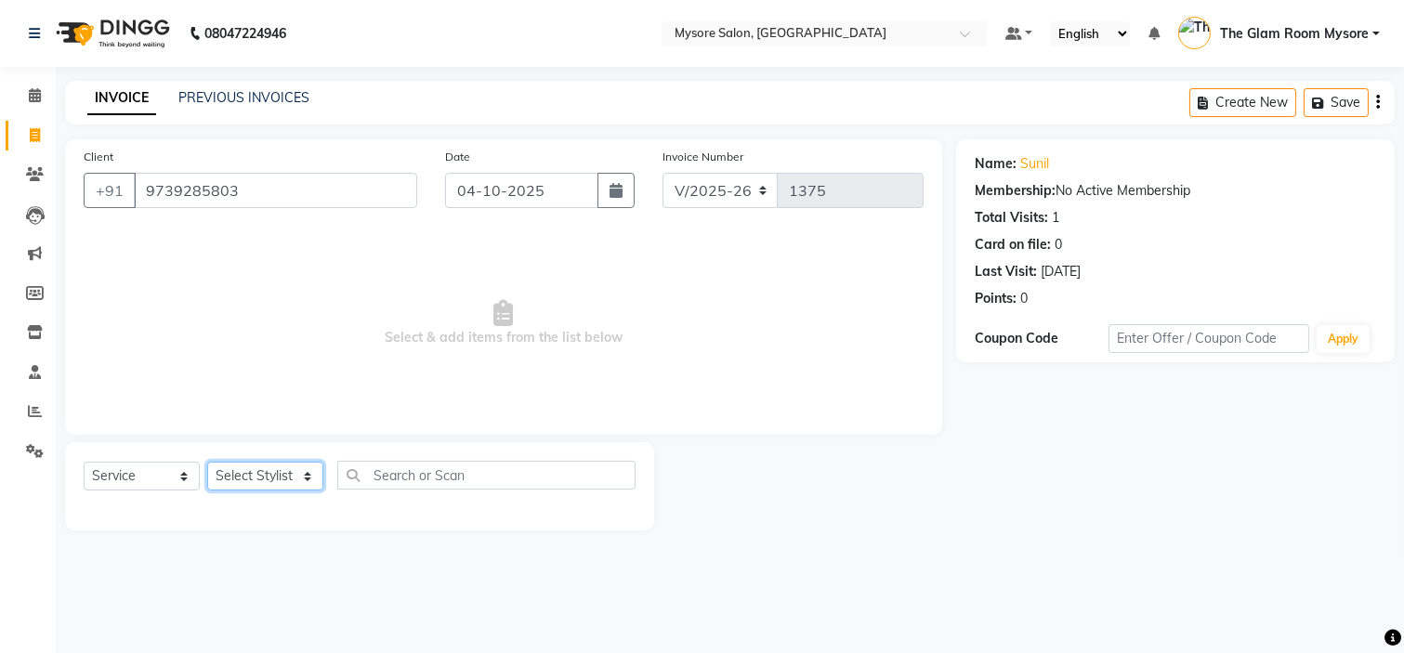
click at [291, 471] on select "Select Stylist Aning Ankita Arpitha Arti Ashwini Ayaan DR. Apurva Fatma Jayshre…" at bounding box center [265, 476] width 116 height 29
select select "66079"
click at [207, 463] on select "Select Stylist Aning Ankita Arpitha Arti Ashwini Ayaan DR. Apurva Fatma Jayshre…" at bounding box center [265, 476] width 116 height 29
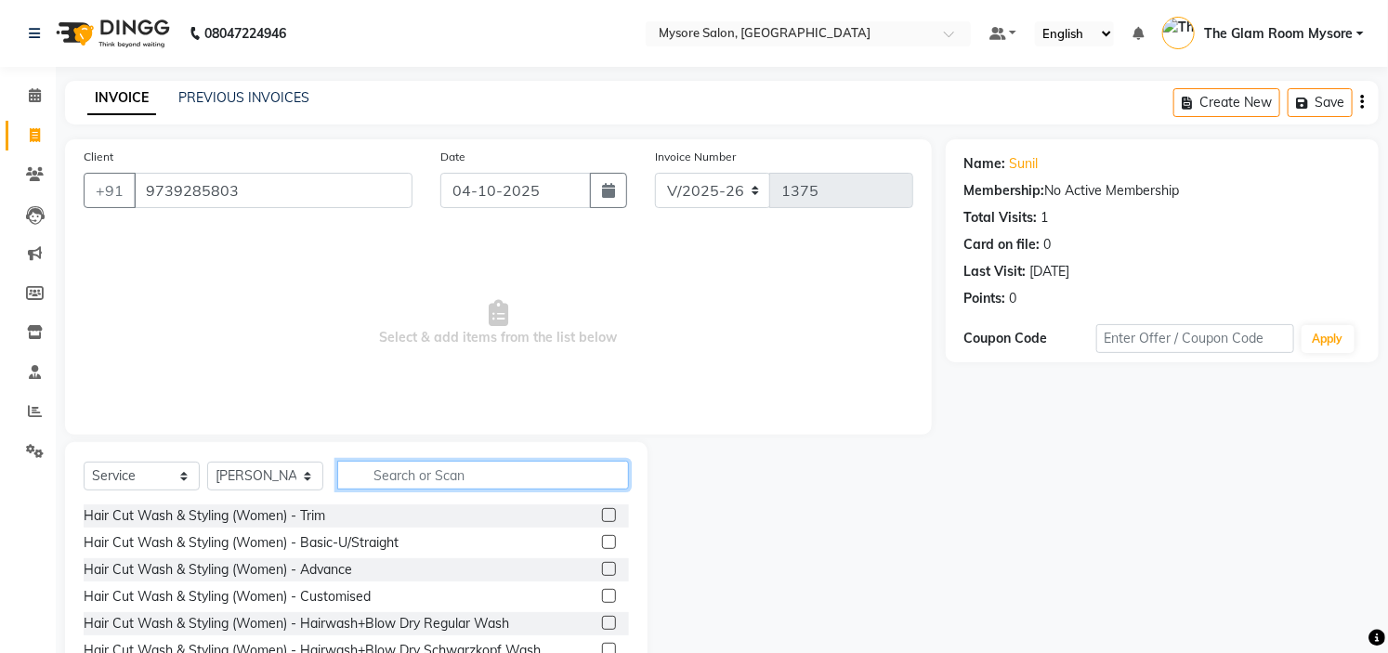
click at [475, 478] on input "text" at bounding box center [483, 475] width 292 height 29
click at [465, 478] on input "text" at bounding box center [483, 475] width 292 height 29
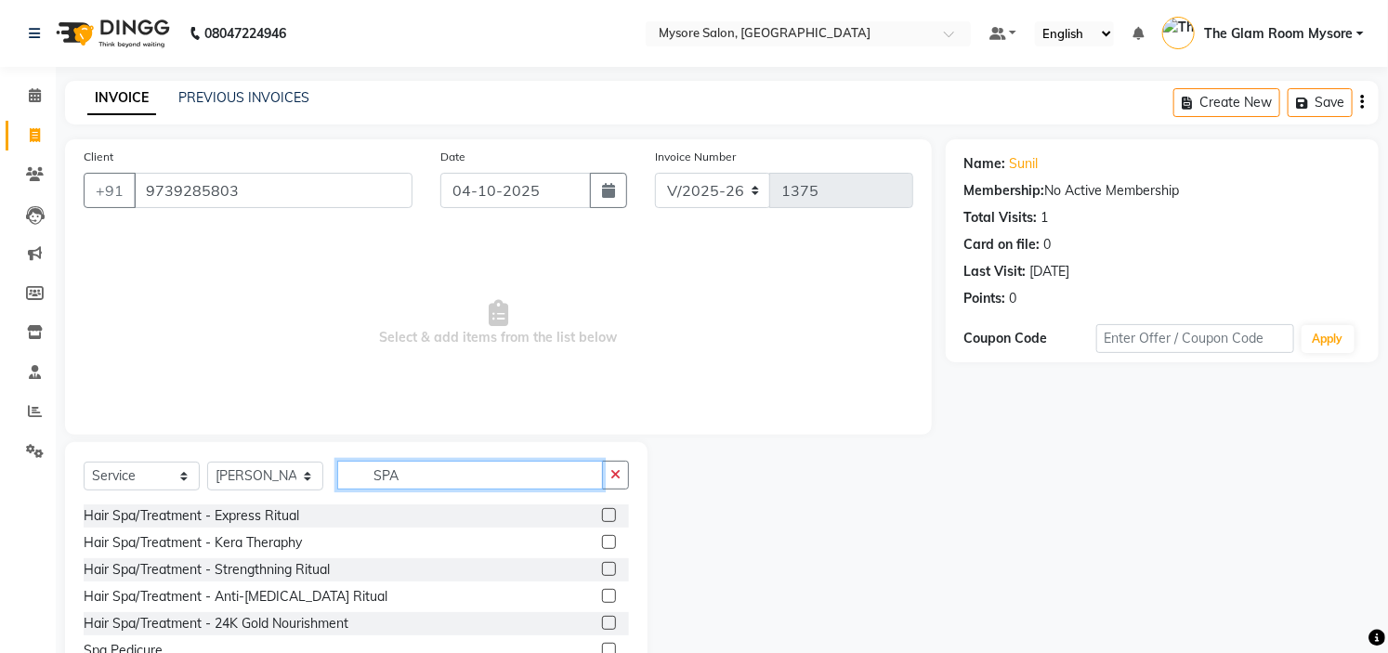
type input "SPA"
click at [602, 542] on label at bounding box center [609, 542] width 14 height 14
click at [602, 542] on input "checkbox" at bounding box center [608, 543] width 12 height 12
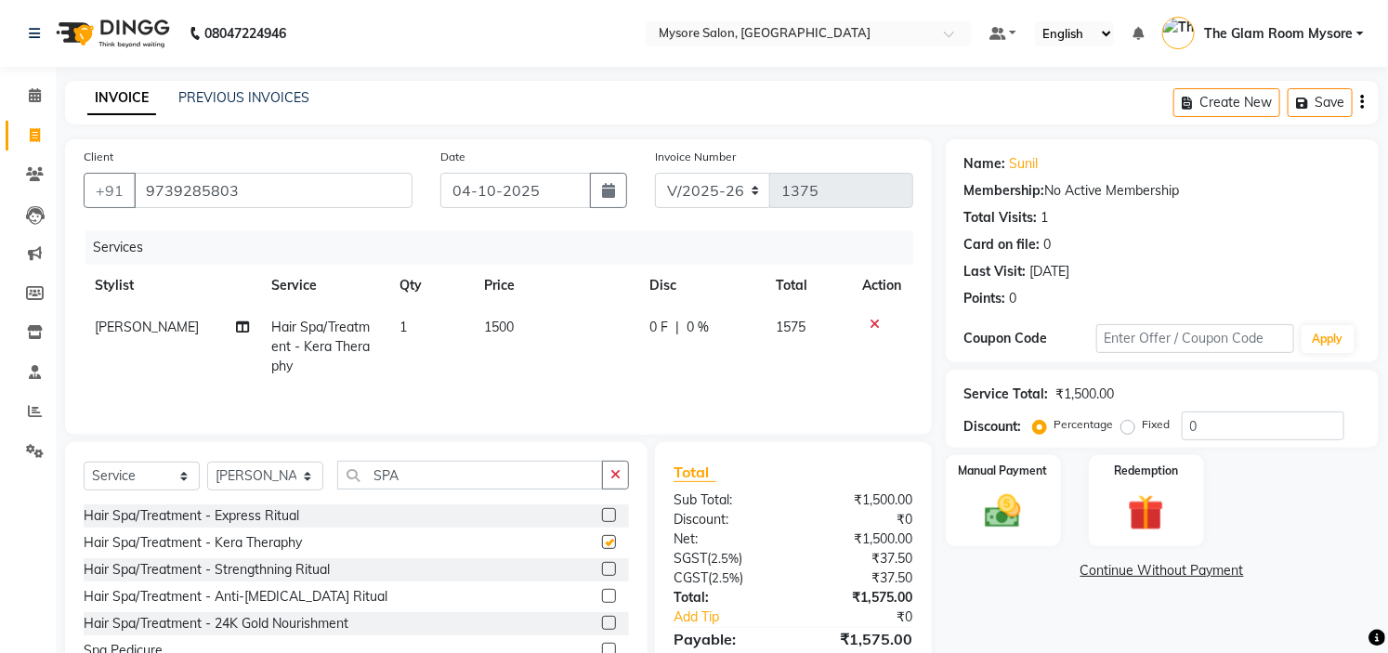
checkbox input "false"
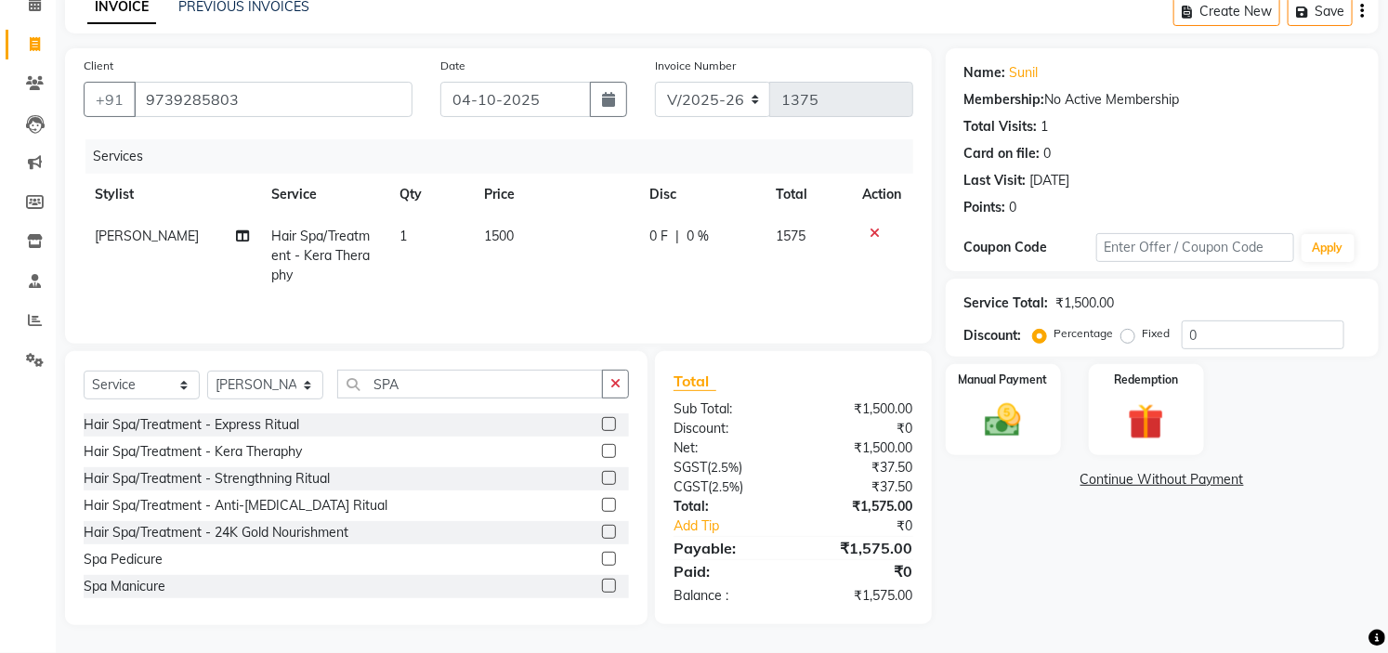
click at [1143, 337] on label "Fixed" at bounding box center [1157, 333] width 28 height 17
click at [1126, 337] on input "Fixed" at bounding box center [1131, 333] width 13 height 13
radio input "true"
click at [1204, 336] on input "0" at bounding box center [1263, 335] width 163 height 29
type input "71"
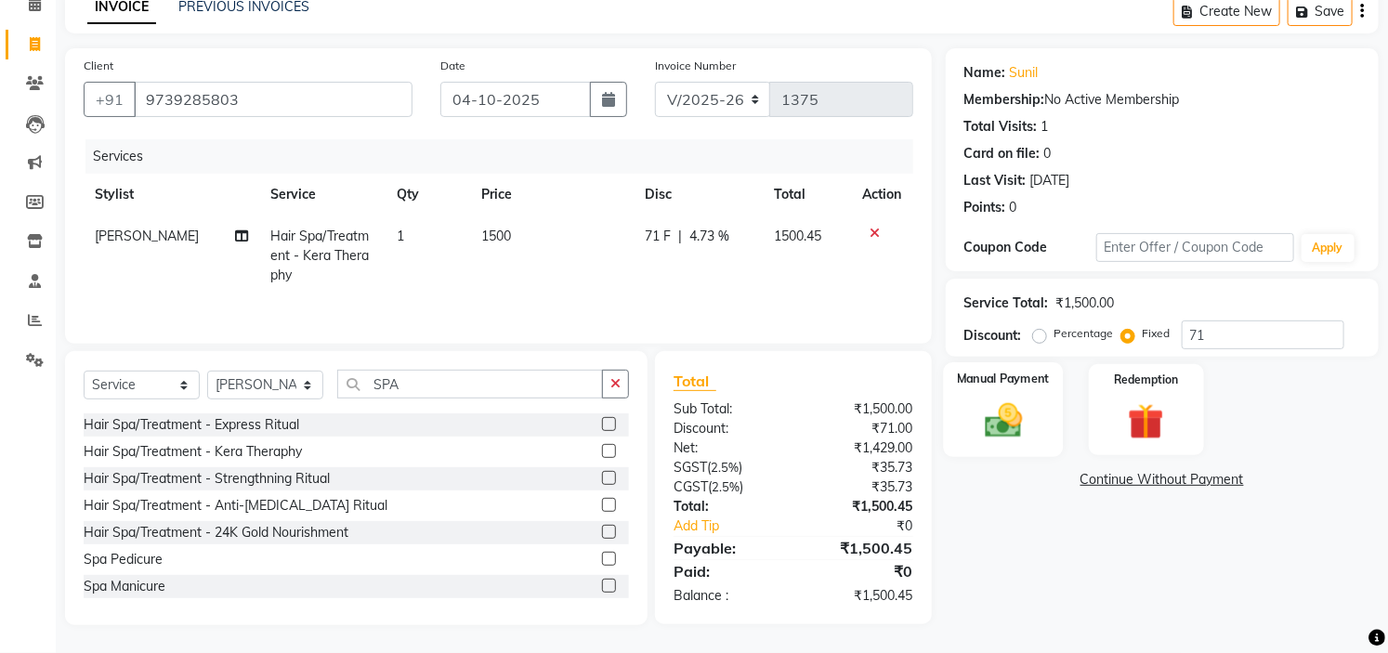
click at [1001, 405] on img at bounding box center [1003, 421] width 61 height 43
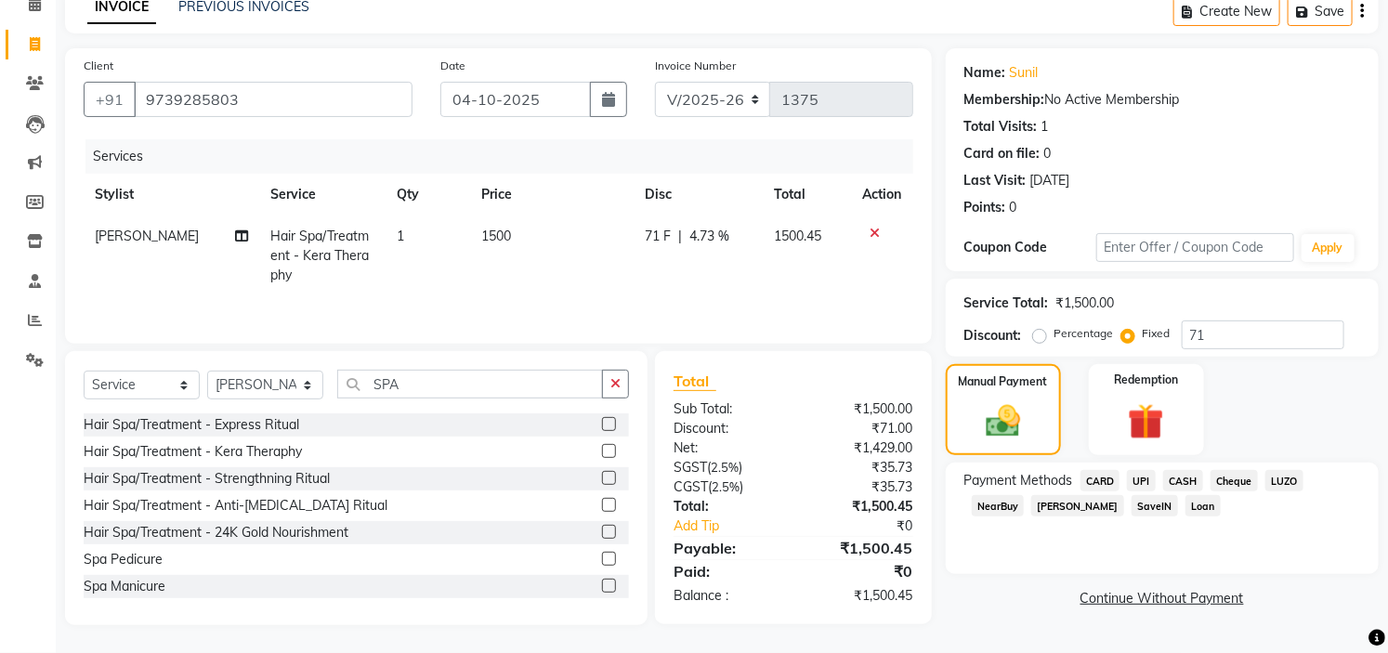
click at [1001, 508] on span "NearBuy" at bounding box center [998, 505] width 53 height 21
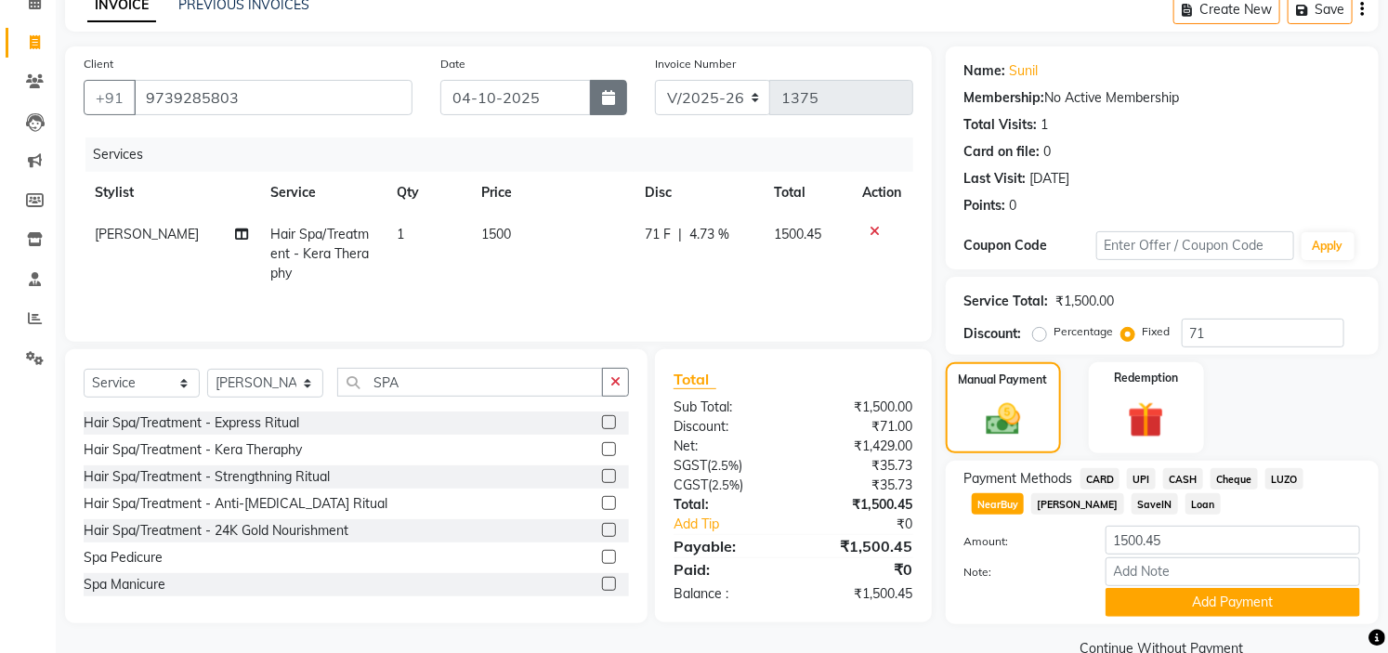
click at [607, 93] on icon "button" at bounding box center [608, 97] width 13 height 15
select select "10"
select select "2025"
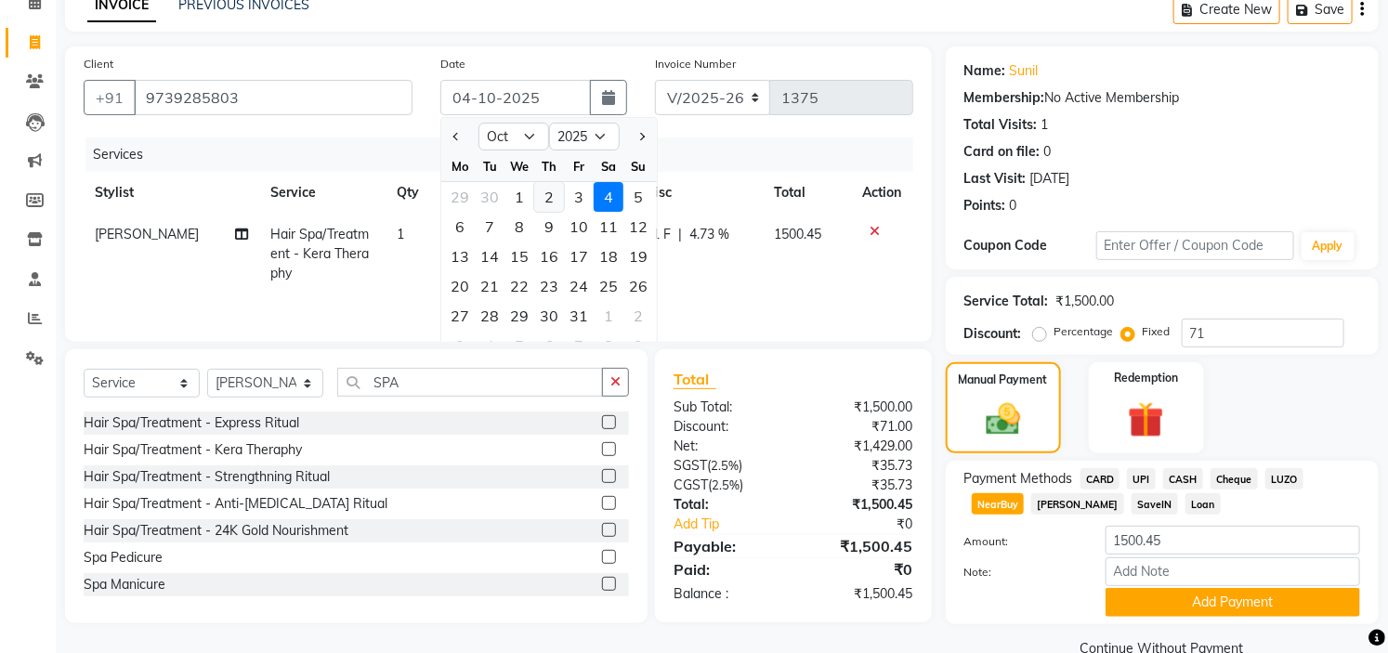
click at [548, 198] on div "2" at bounding box center [549, 197] width 30 height 30
type input "02-10-2025"
radio input "true"
type input "0"
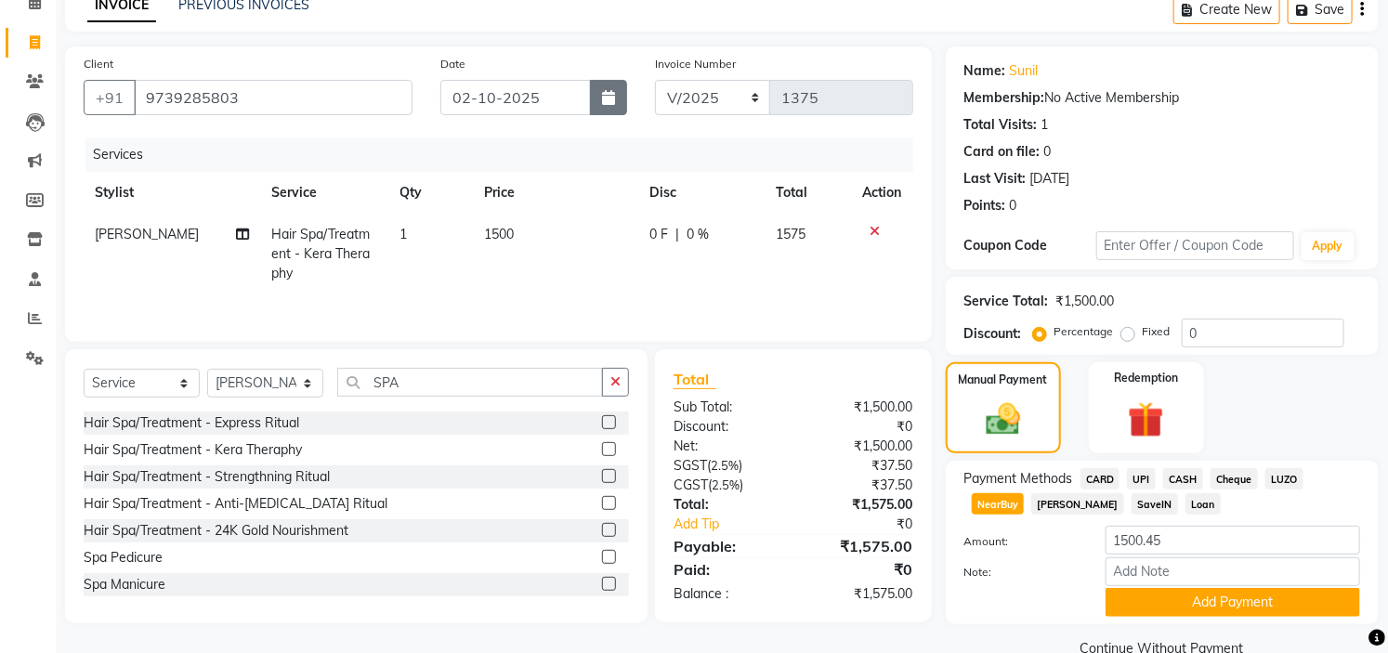
click at [606, 91] on icon "button" at bounding box center [608, 97] width 13 height 15
select select "10"
select select "2025"
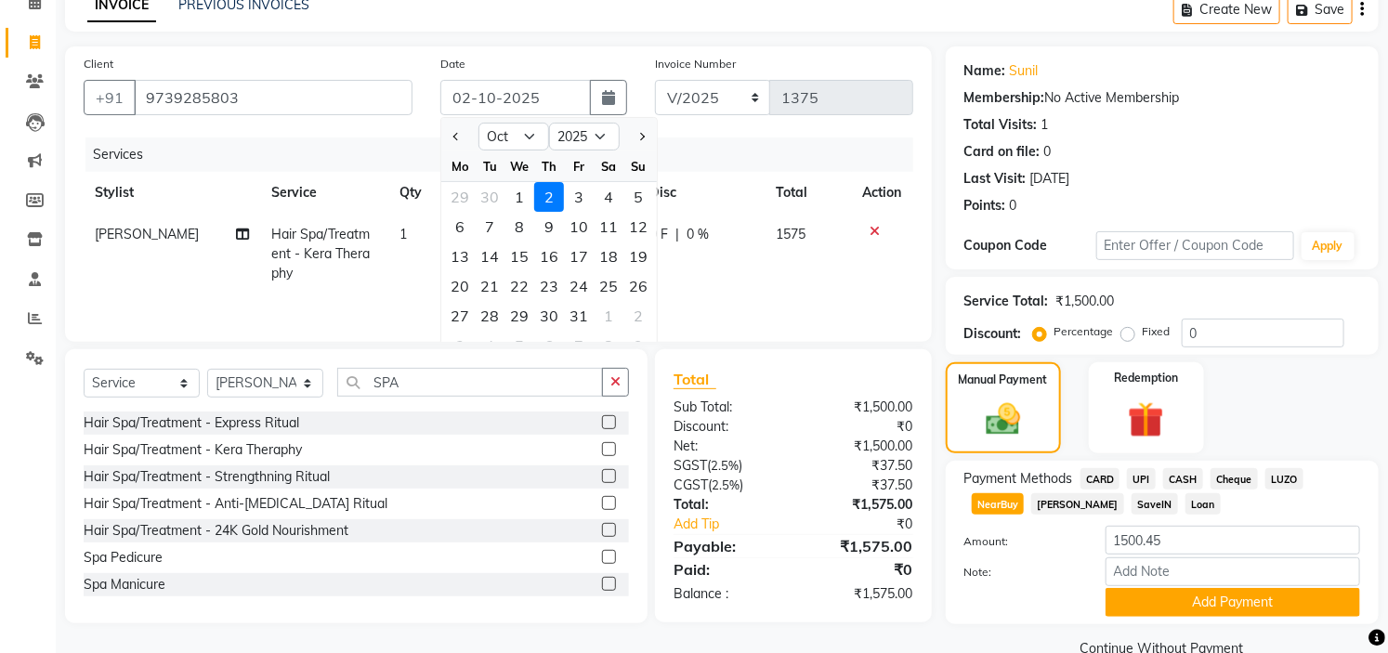
click at [552, 193] on div "2" at bounding box center [549, 197] width 30 height 30
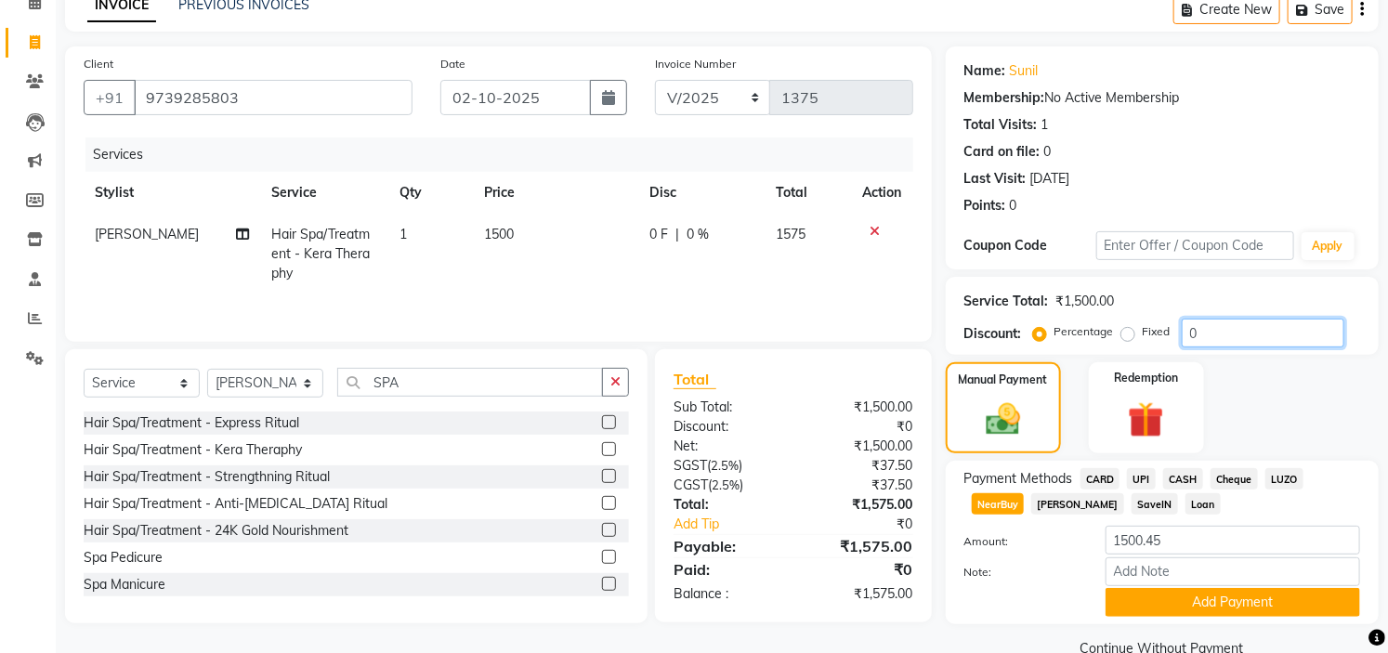
drag, startPoint x: 1210, startPoint y: 336, endPoint x: 1128, endPoint y: 331, distance: 82.0
click at [1128, 331] on div "Percentage Fixed 0" at bounding box center [1191, 333] width 308 height 29
click at [1143, 331] on label "Fixed" at bounding box center [1157, 331] width 28 height 17
click at [1128, 331] on input "Fixed" at bounding box center [1131, 331] width 13 height 13
radio input "true"
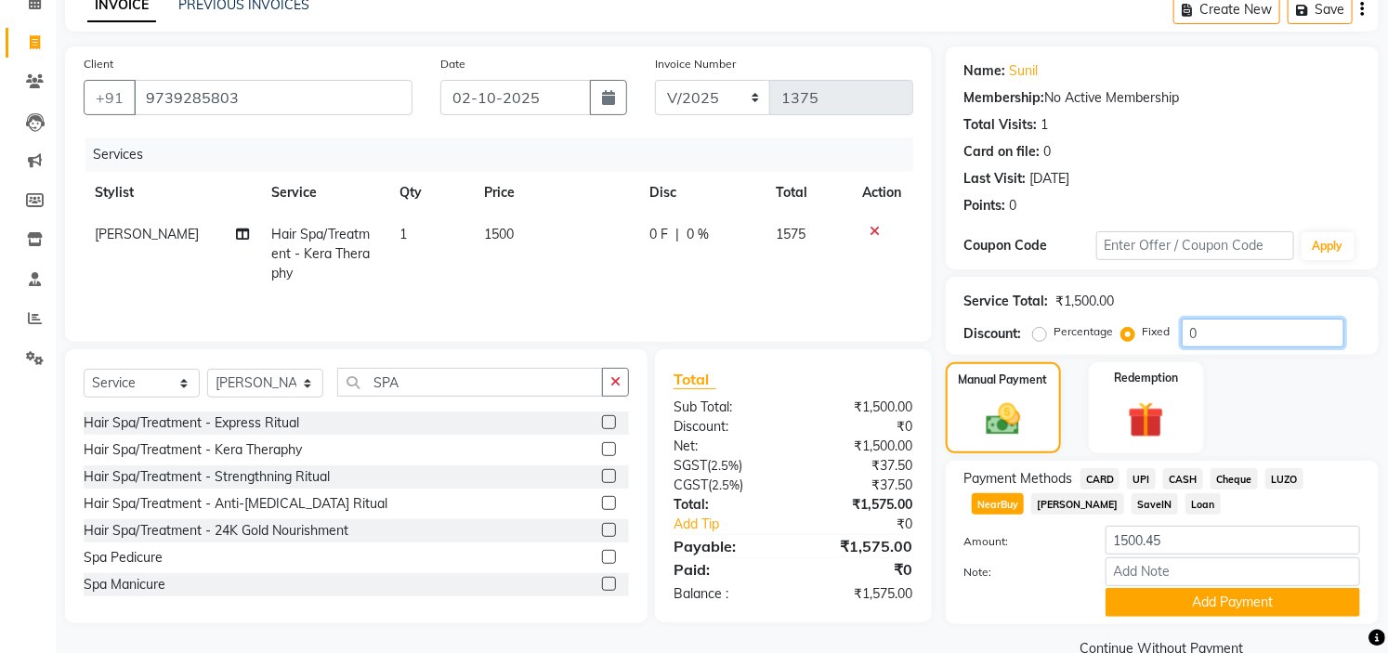
click at [1203, 339] on input "0" at bounding box center [1263, 333] width 163 height 29
type input "71"
click at [1076, 494] on span "Bajaj Finserv" at bounding box center [1078, 503] width 93 height 21
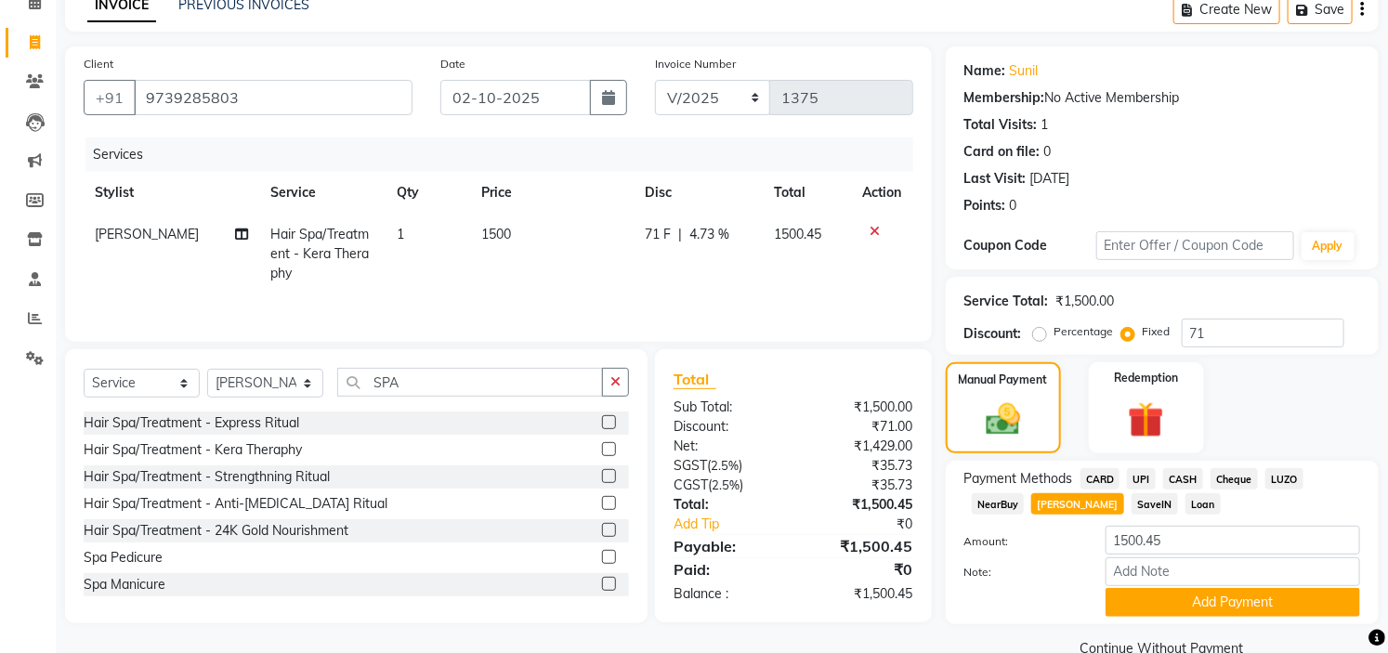
click at [1005, 499] on span "NearBuy" at bounding box center [998, 503] width 53 height 21
click at [1243, 604] on button "Add Payment" at bounding box center [1233, 602] width 255 height 29
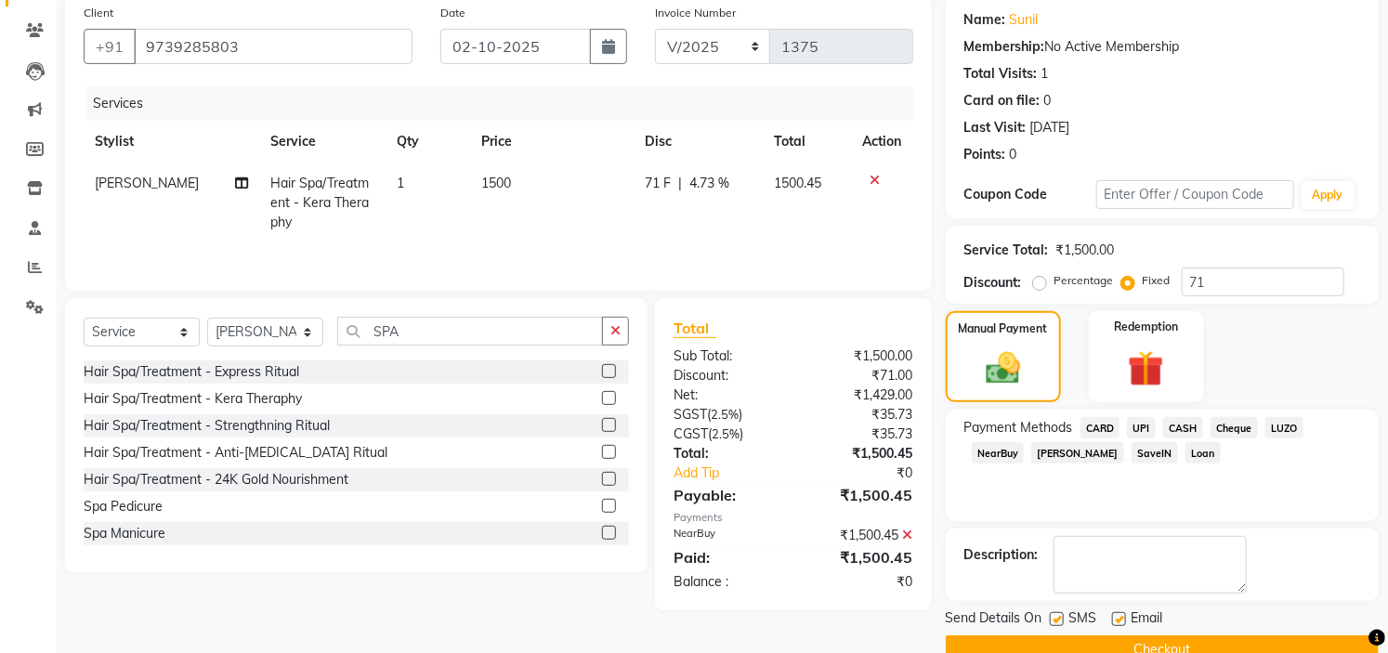
scroll to position [182, 0]
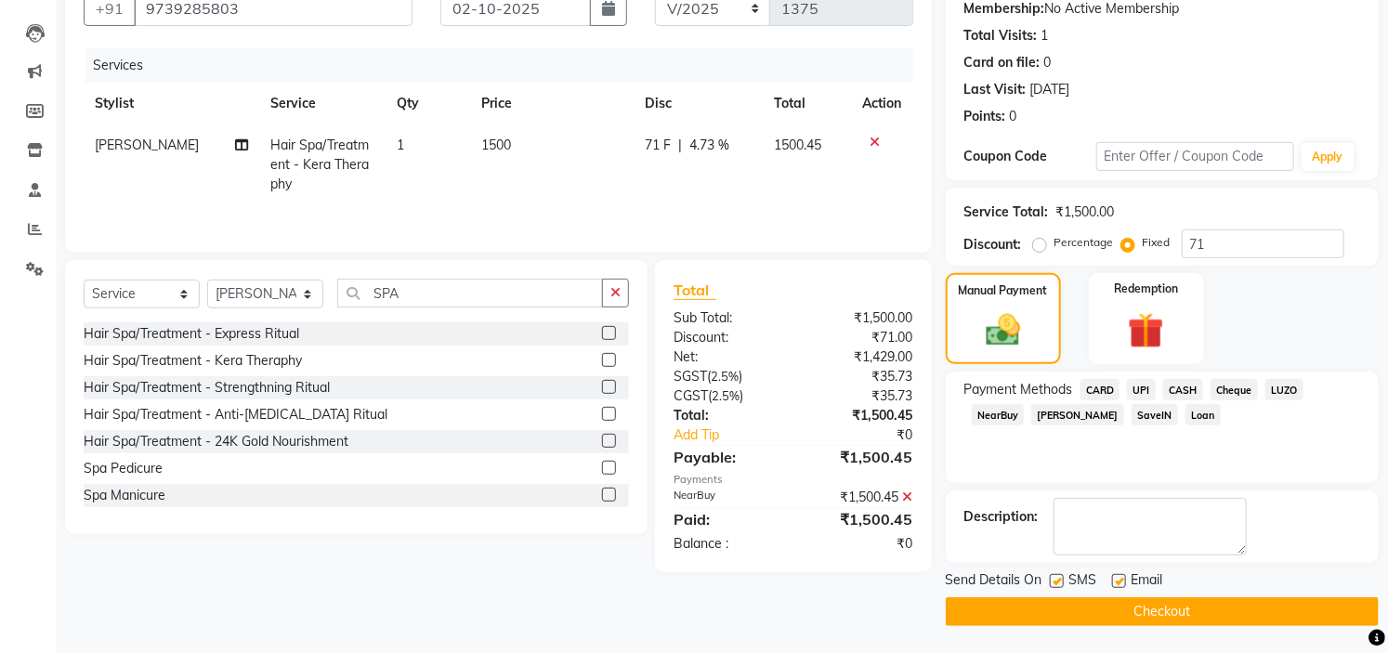
click at [1197, 610] on button "Checkout" at bounding box center [1162, 612] width 433 height 29
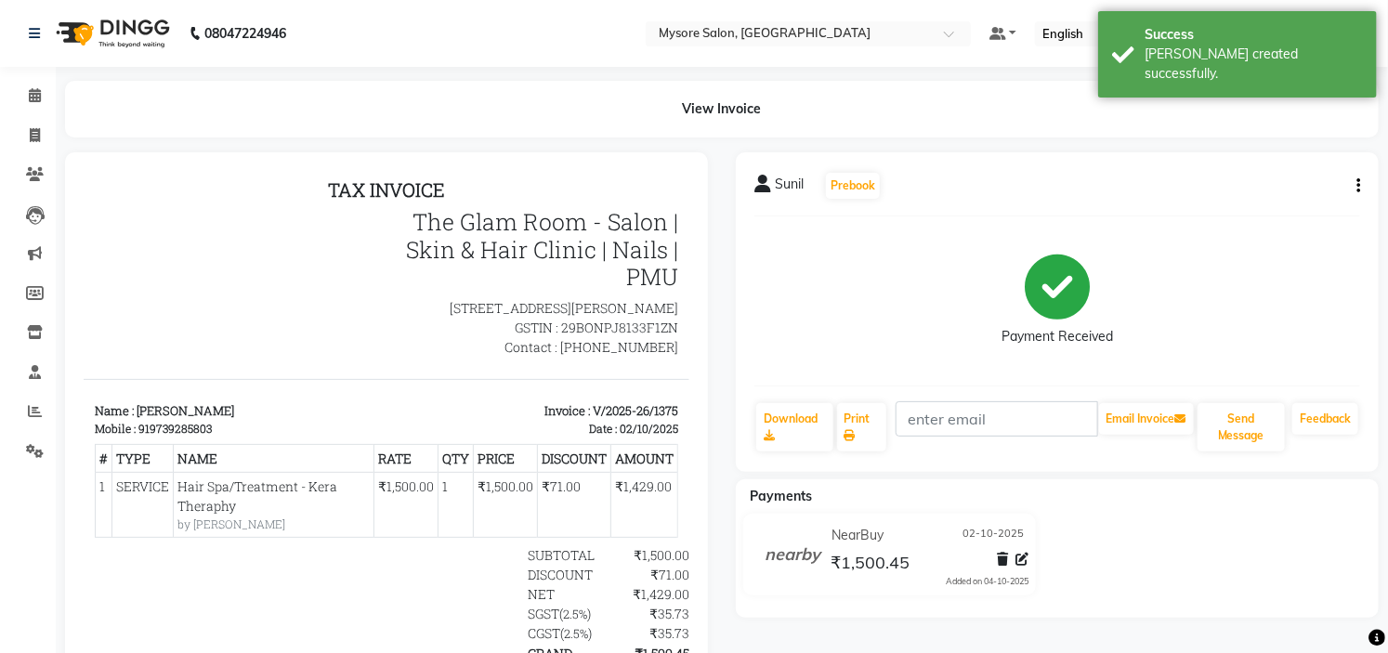
click at [170, 436] on div "919739285803" at bounding box center [174, 427] width 73 height 17
copy div "919739285803"
click at [33, 131] on icon at bounding box center [35, 135] width 10 height 14
select select "service"
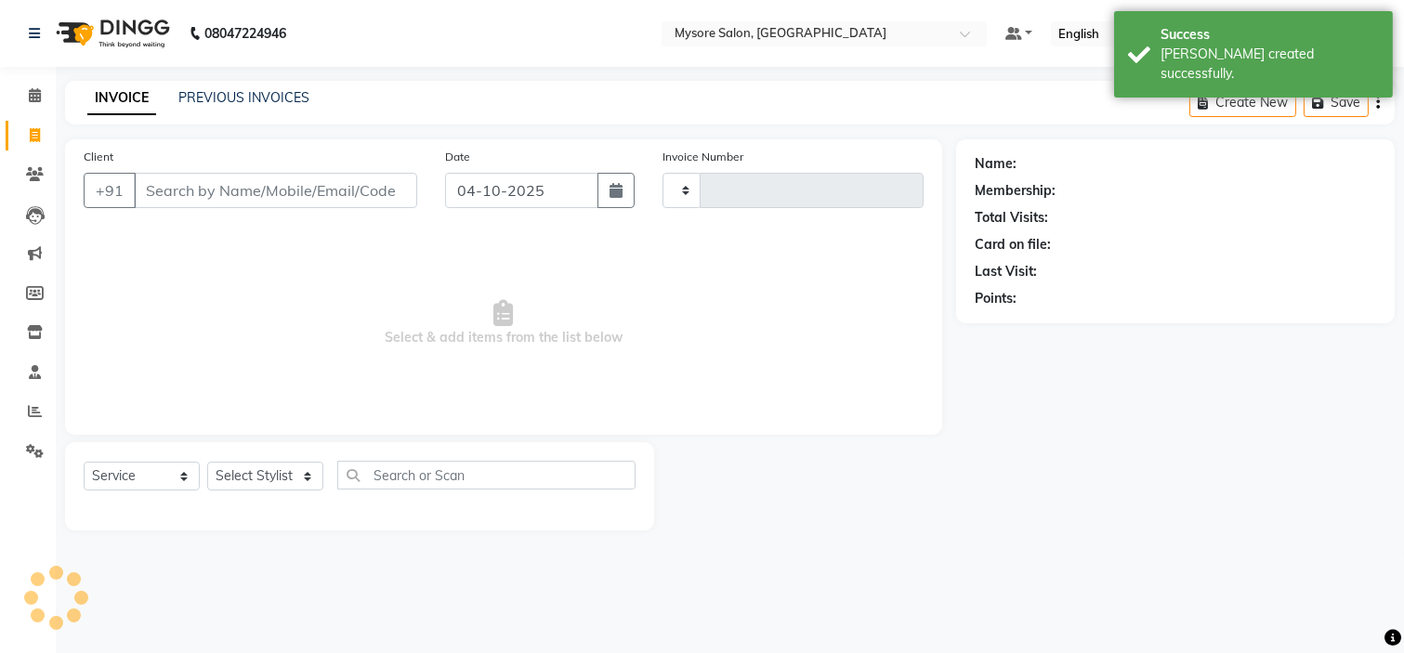
type input "1376"
select select "4255"
click at [216, 198] on input "Client" at bounding box center [275, 190] width 283 height 35
type input "919739285803"
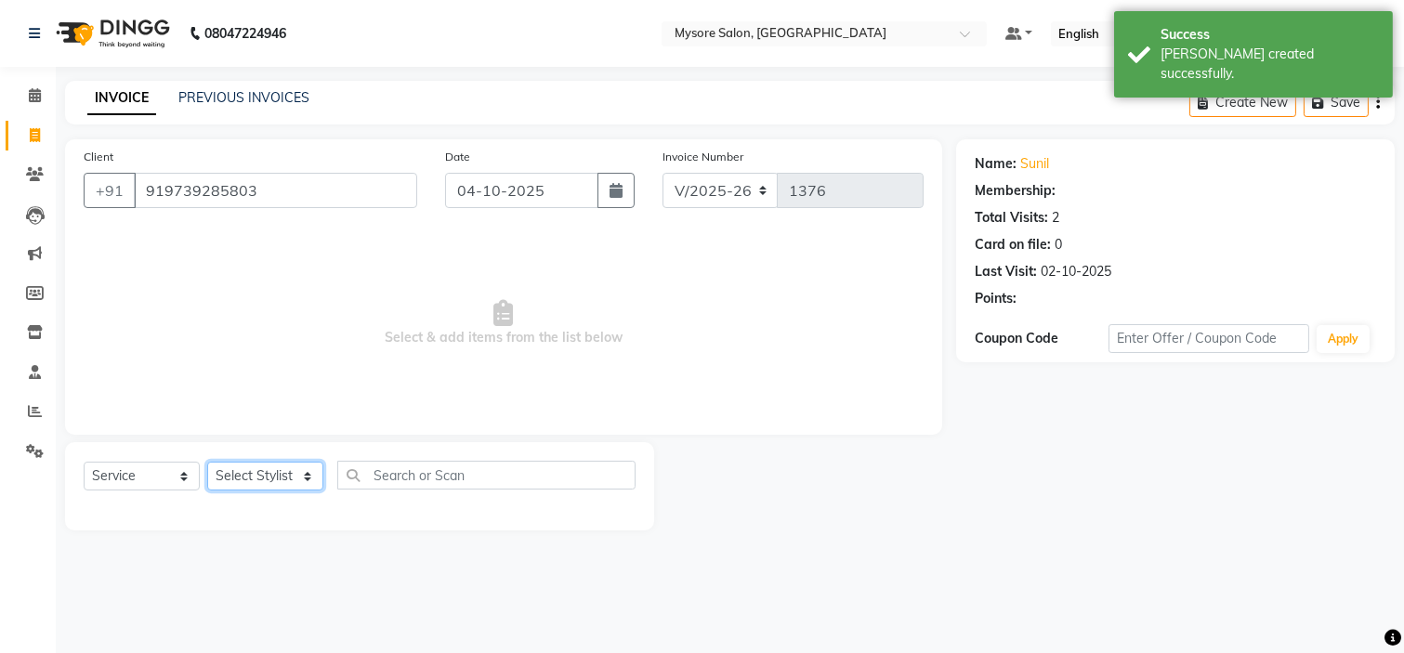
click at [271, 483] on select "Select Stylist Aning Ankita Arpitha Arti Ashwini Ayaan DR. Apurva Fatma Jayshre…" at bounding box center [265, 476] width 116 height 29
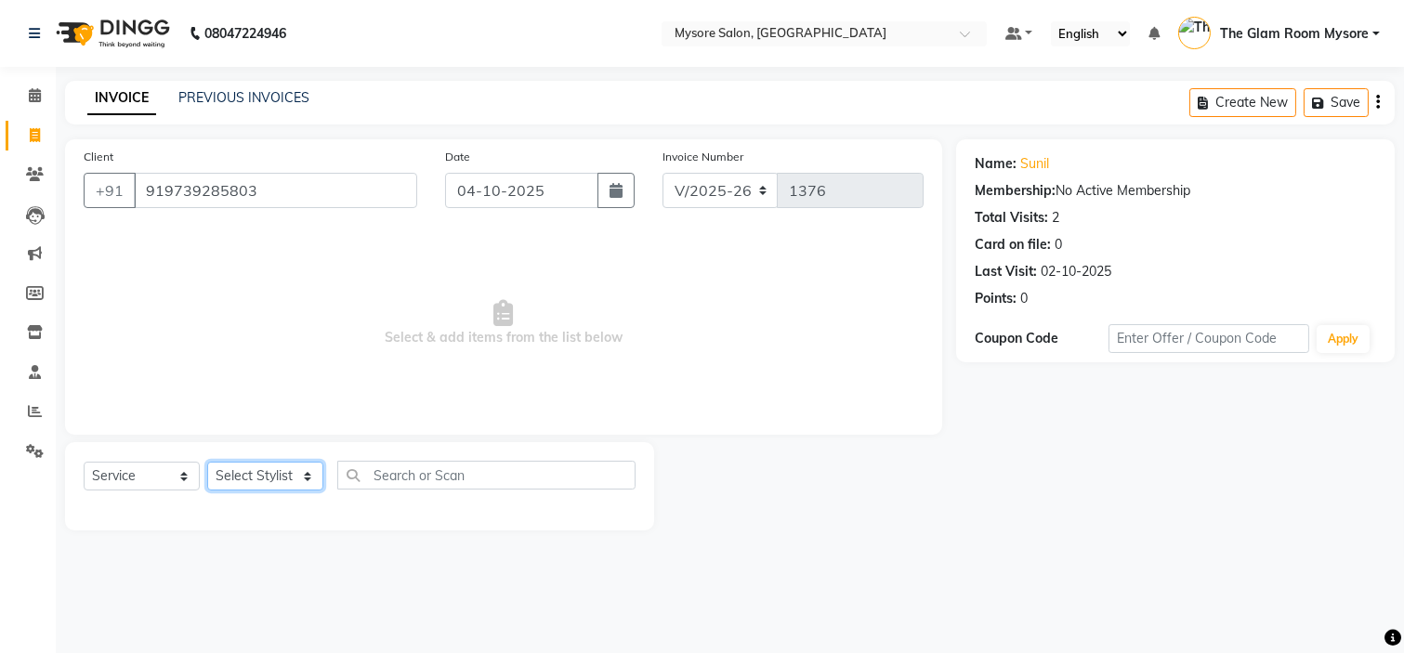
select select "89044"
click at [207, 463] on select "Select Stylist Aning Ankita Arpitha Arti Ashwini Ayaan DR. Apurva Fatma Jayshre…" at bounding box center [265, 476] width 116 height 29
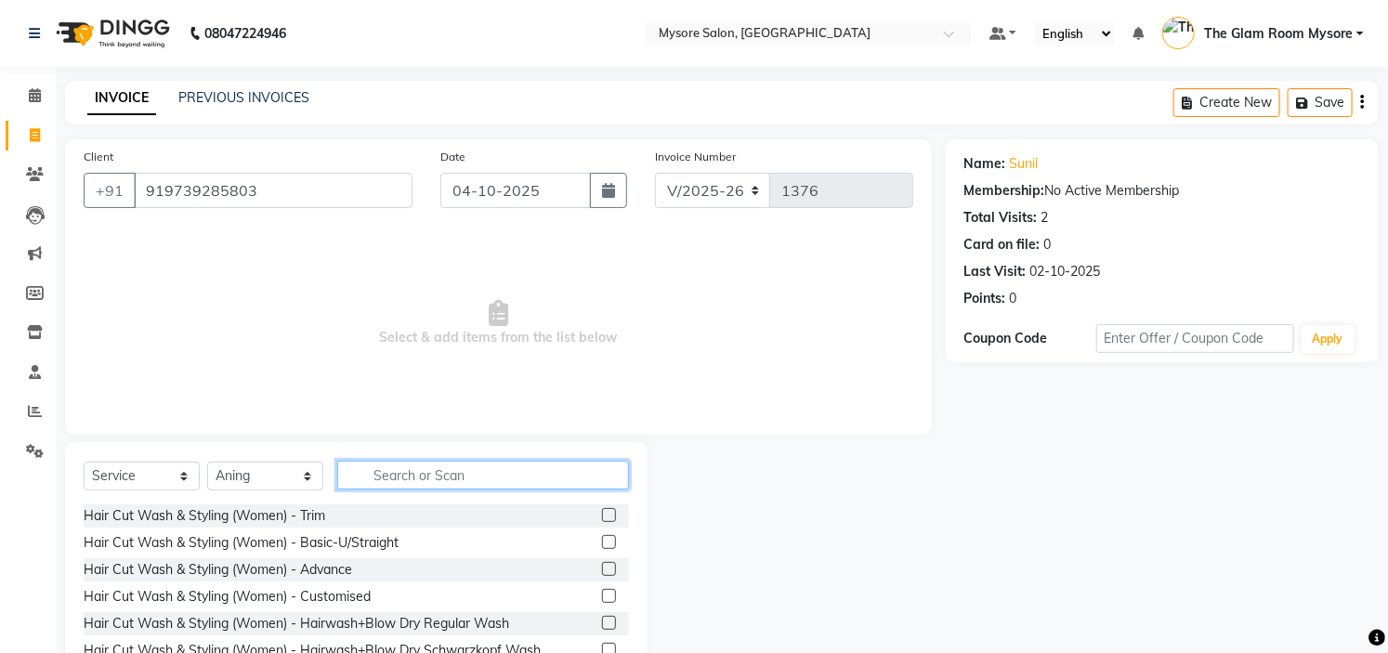
click at [520, 484] on input "text" at bounding box center [483, 475] width 292 height 29
type input "GEL POL"
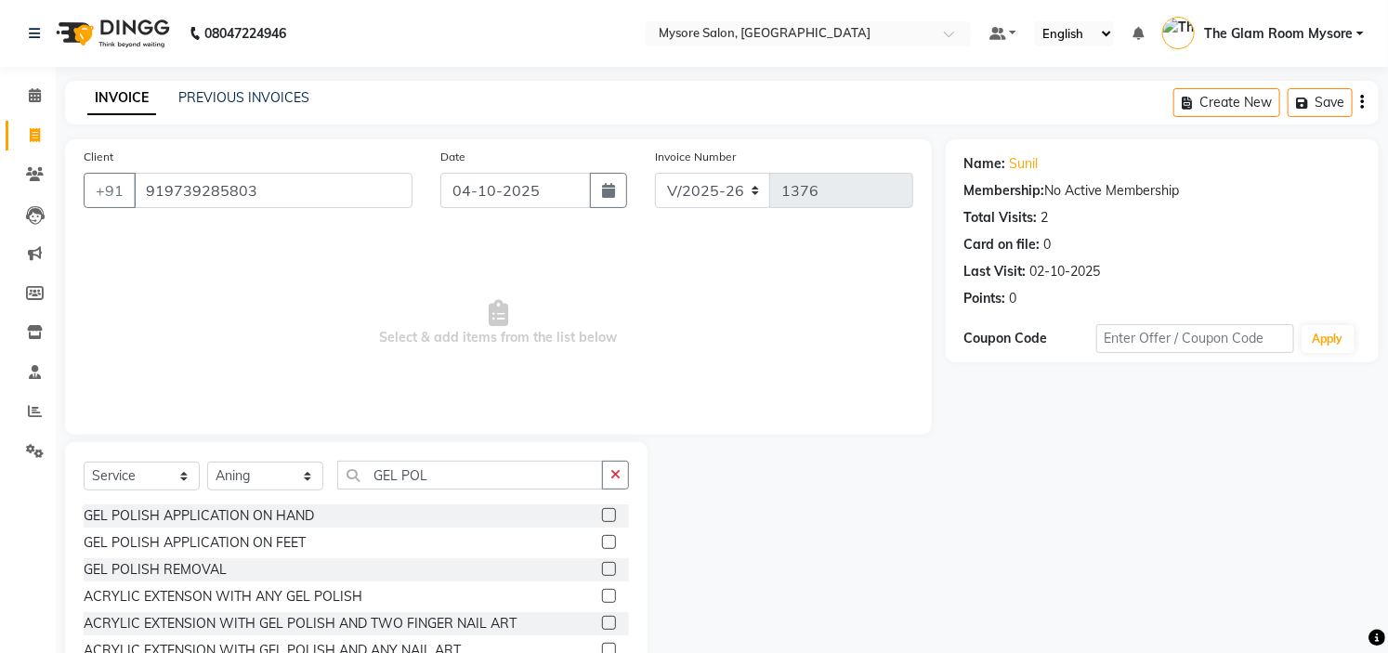
click at [602, 513] on label at bounding box center [609, 515] width 14 height 14
click at [602, 513] on input "checkbox" at bounding box center [608, 516] width 12 height 12
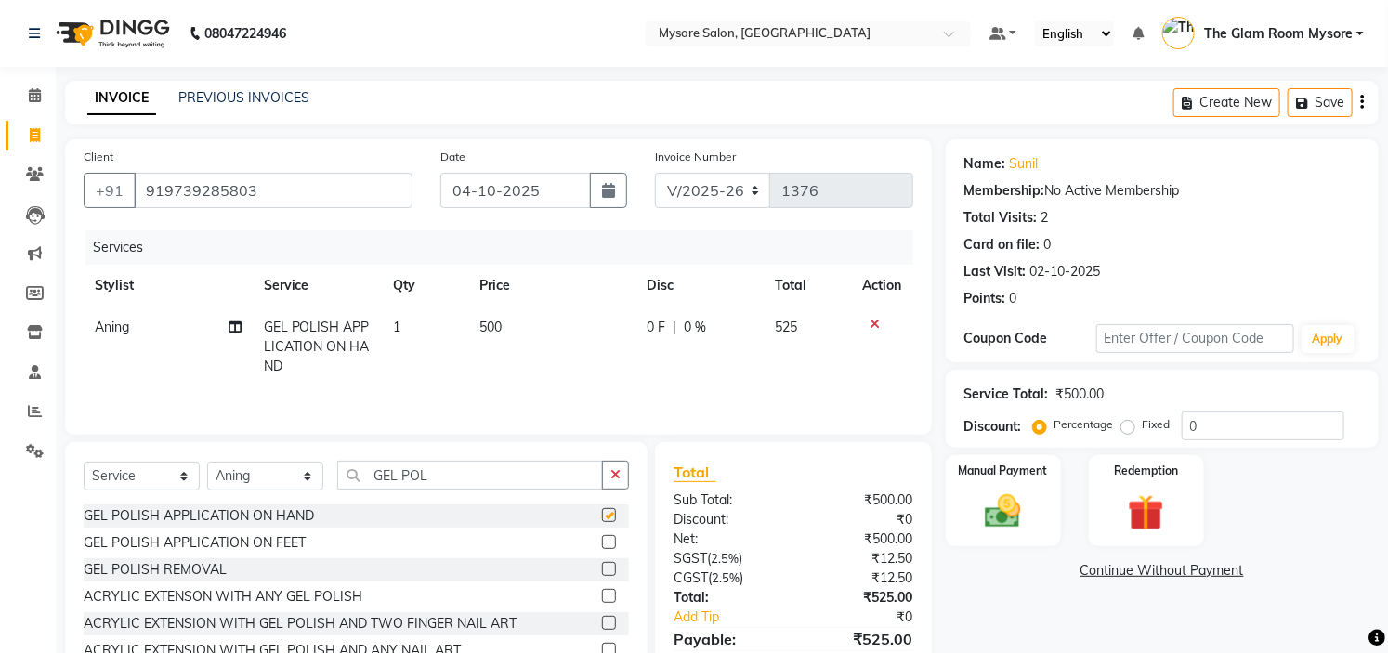
checkbox input "false"
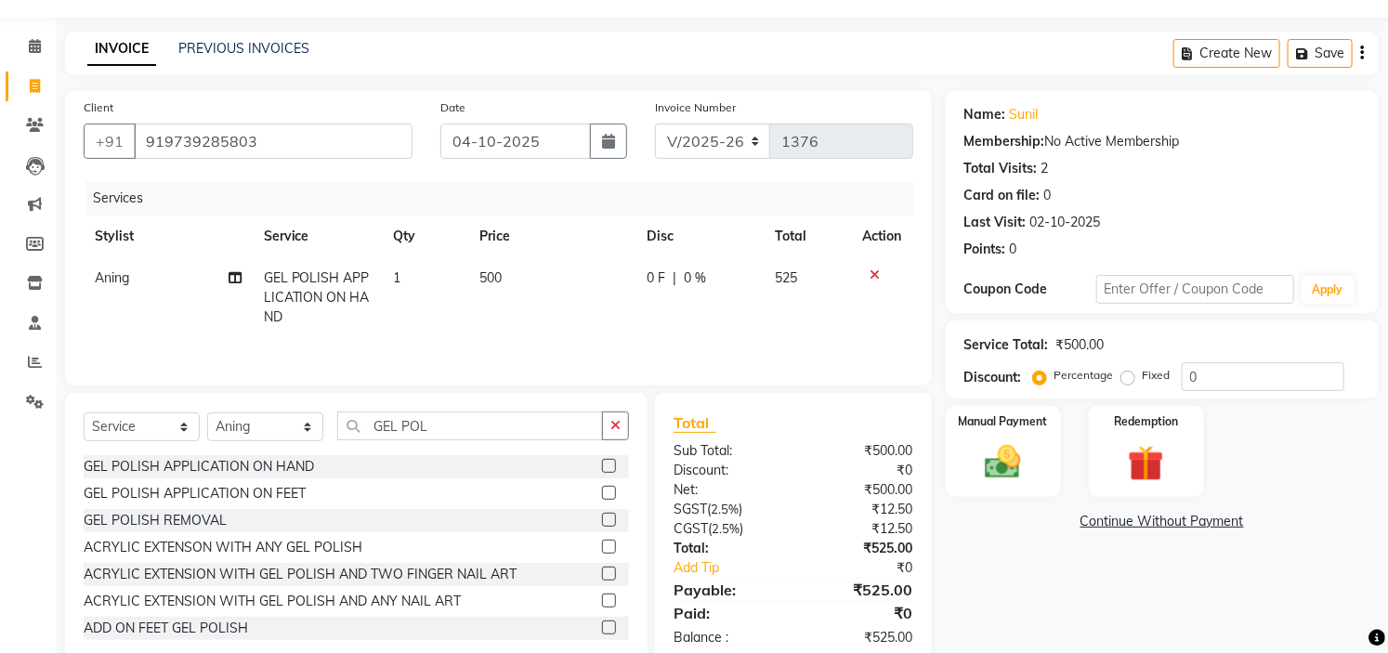
scroll to position [93, 0]
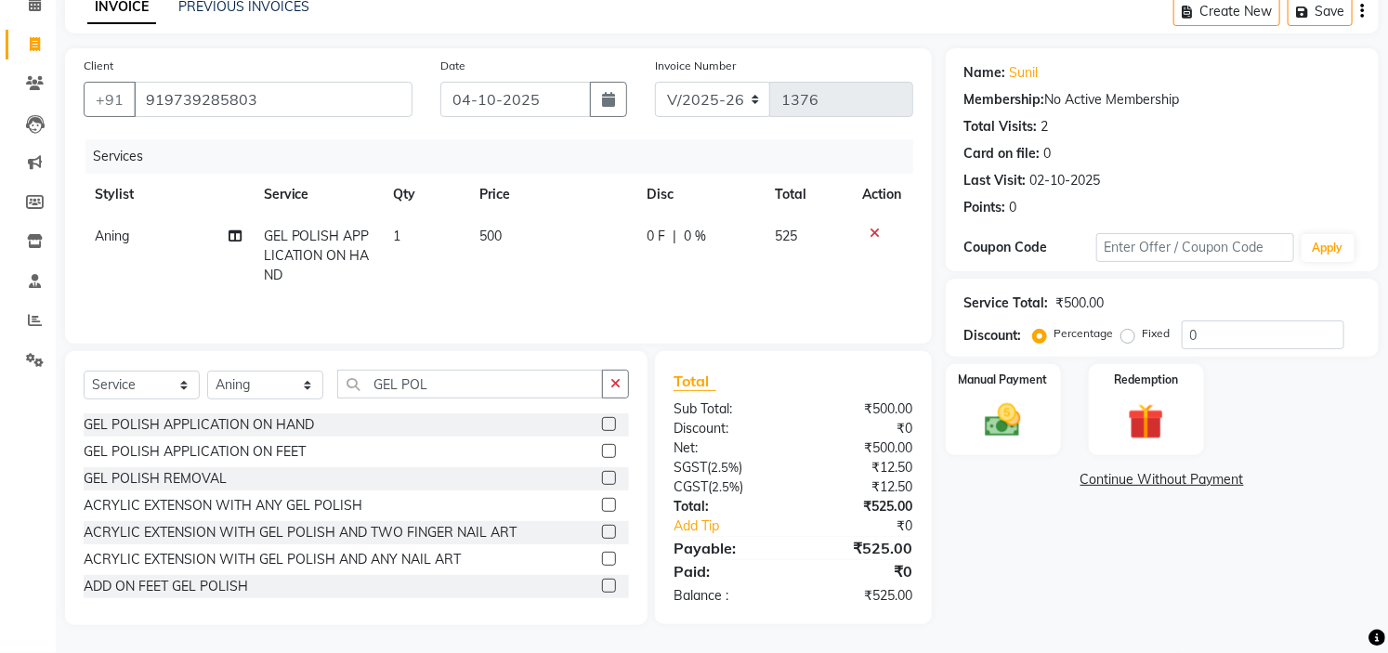
click at [1143, 336] on label "Fixed" at bounding box center [1157, 333] width 28 height 17
click at [1125, 336] on input "Fixed" at bounding box center [1131, 333] width 13 height 13
radio input "true"
click at [1221, 341] on input "0" at bounding box center [1263, 335] width 163 height 29
type input "24"
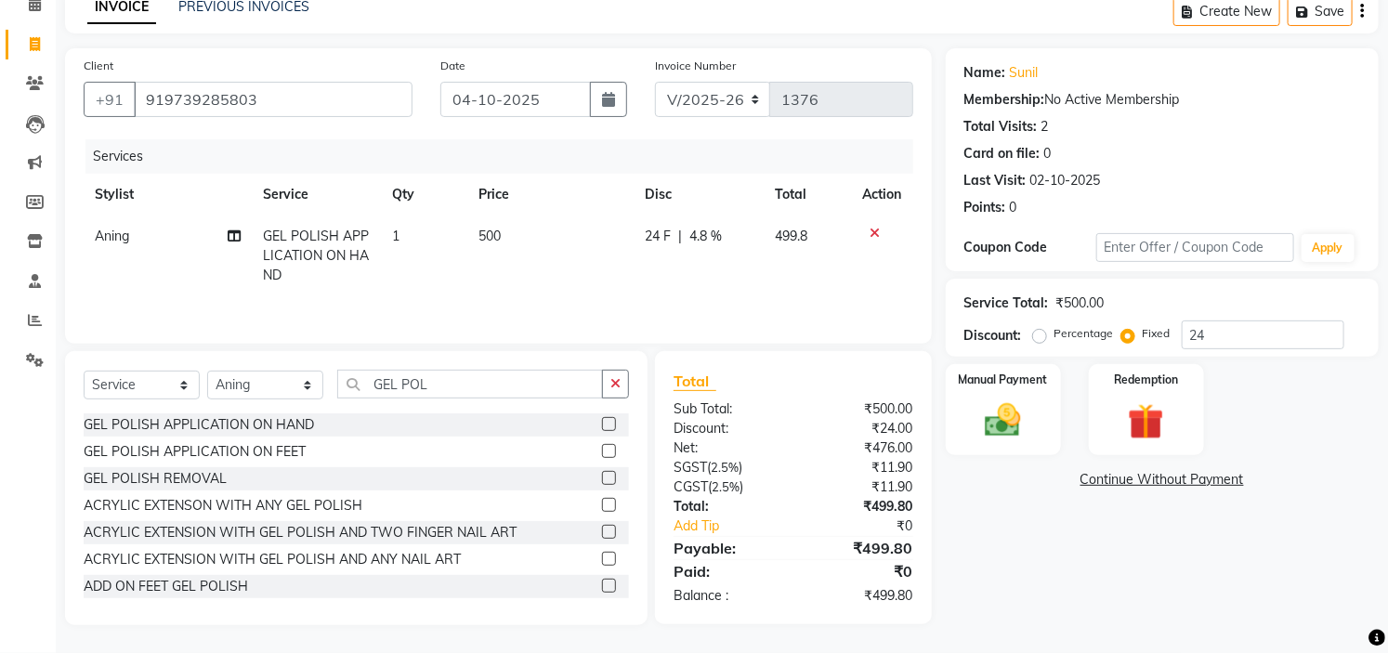
click at [1175, 572] on div "Name: Sunil Membership: No Active Membership Total Visits: 2 Card on file: 0 La…" at bounding box center [1169, 336] width 447 height 577
click at [1010, 414] on img at bounding box center [1003, 421] width 61 height 43
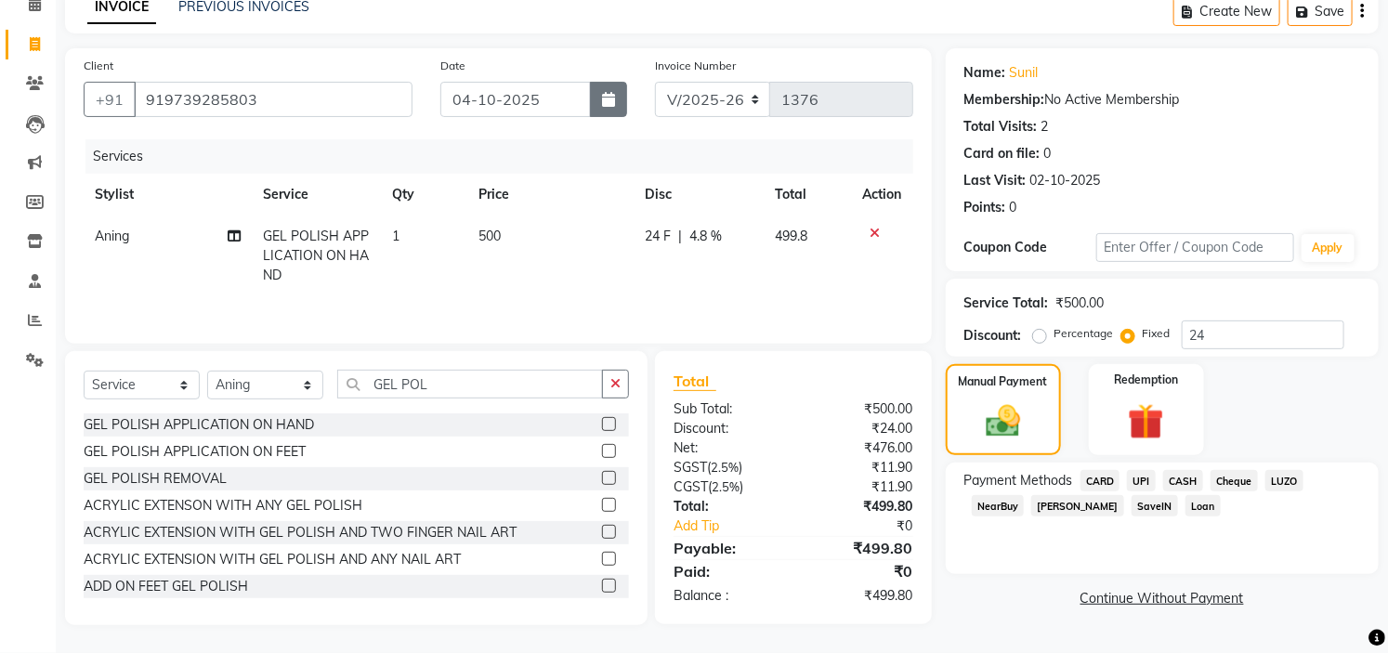
click at [604, 86] on button "button" at bounding box center [608, 99] width 37 height 35
select select "10"
select select "2025"
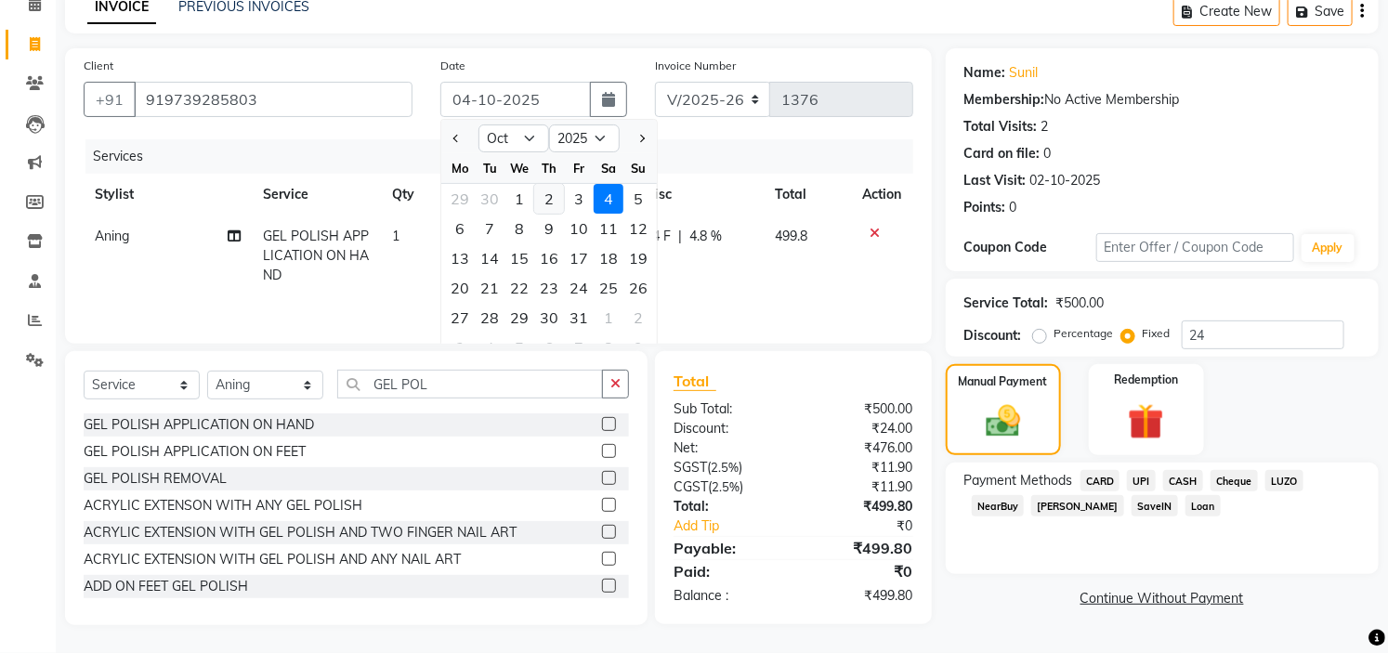
click at [550, 190] on div "2" at bounding box center [549, 199] width 30 height 30
type input "02-10-2025"
radio input "true"
type input "0"
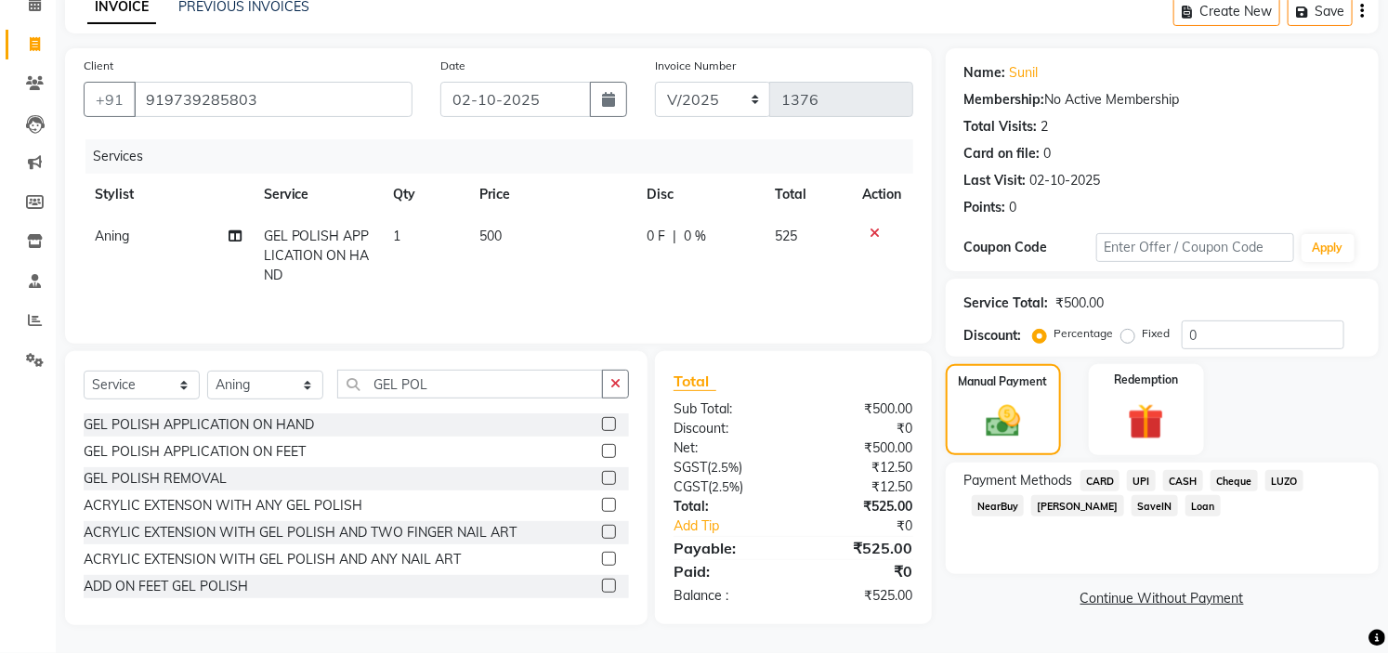
click at [1136, 336] on div "Fixed" at bounding box center [1148, 333] width 46 height 22
click at [1143, 336] on label "Fixed" at bounding box center [1157, 333] width 28 height 17
click at [1126, 336] on input "Fixed" at bounding box center [1131, 333] width 13 height 13
radio input "true"
click at [1208, 335] on input "0" at bounding box center [1263, 335] width 163 height 29
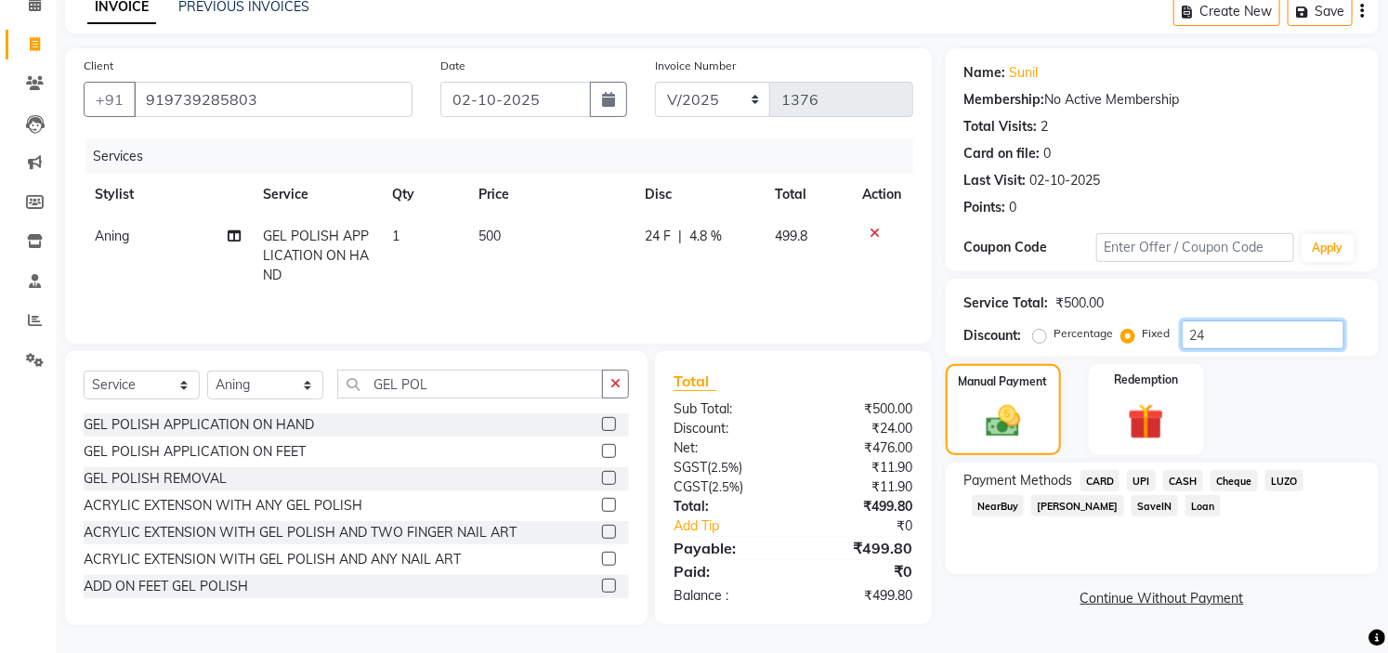
type input "24"
click at [1006, 504] on span "NearBuy" at bounding box center [998, 505] width 53 height 21
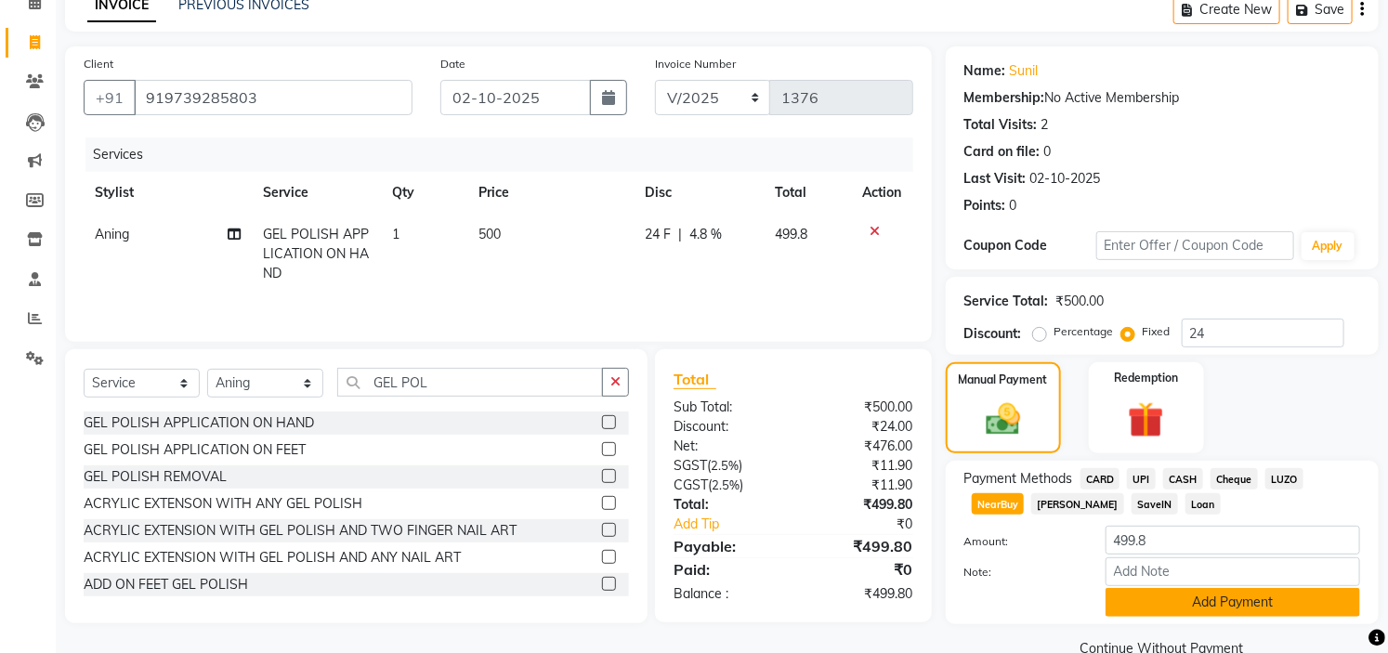
click at [1203, 593] on button "Add Payment" at bounding box center [1233, 602] width 255 height 29
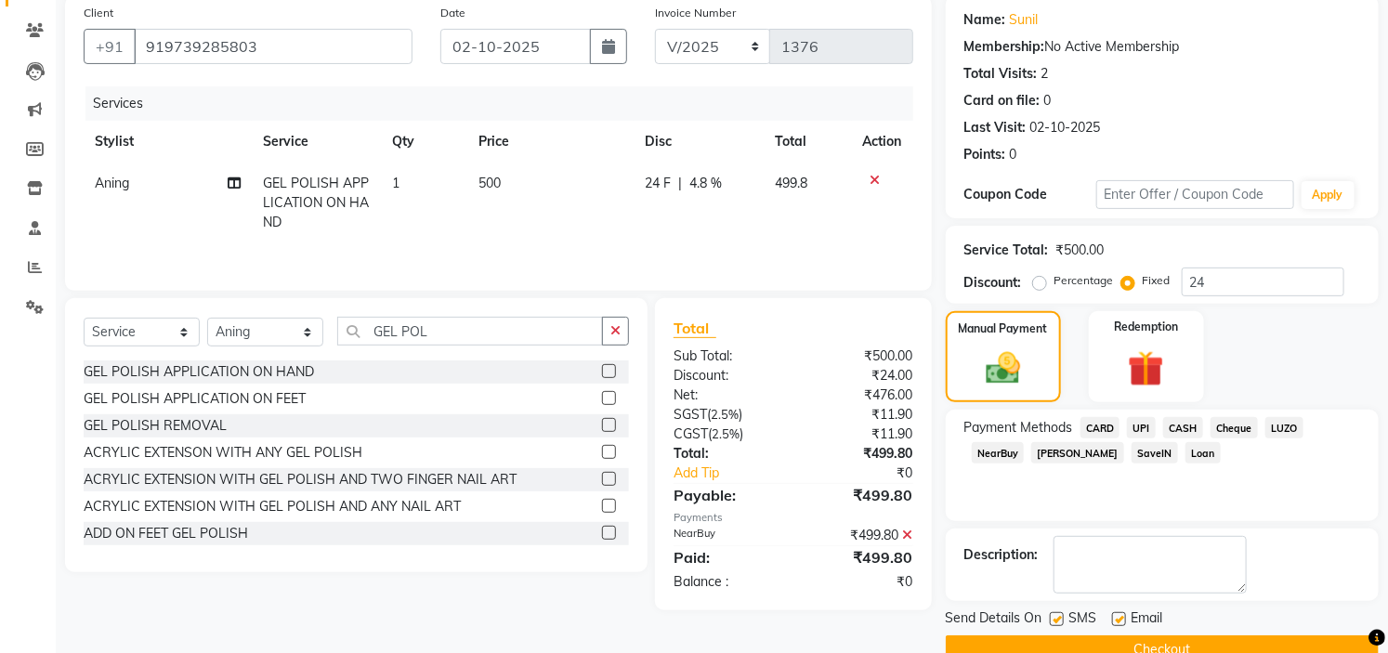
scroll to position [182, 0]
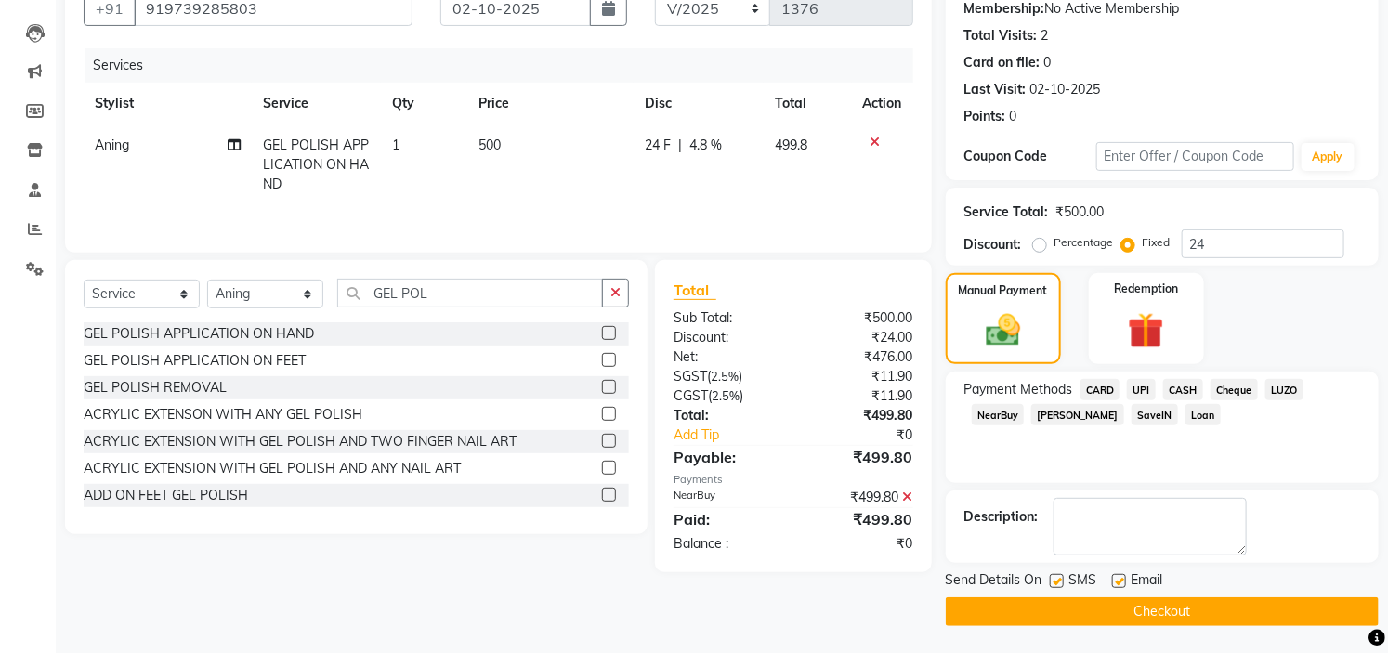
click at [1148, 606] on button "Checkout" at bounding box center [1162, 612] width 433 height 29
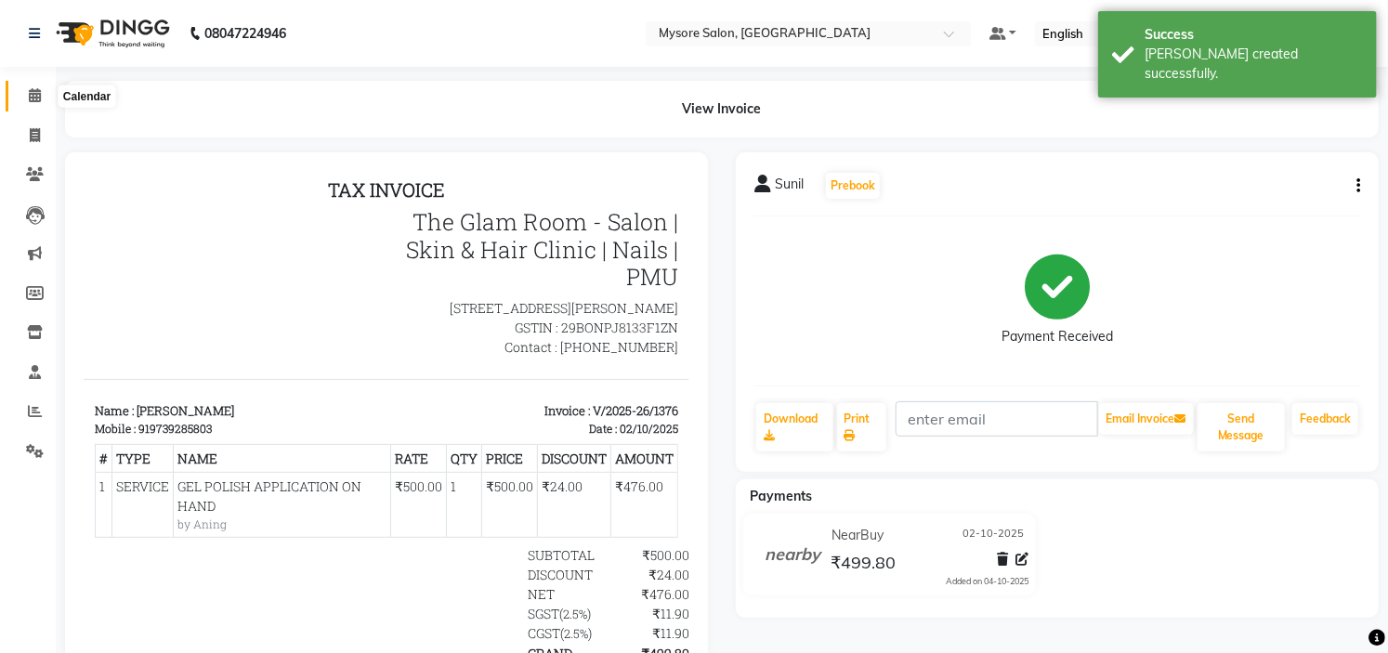
click at [31, 97] on icon at bounding box center [35, 95] width 12 height 14
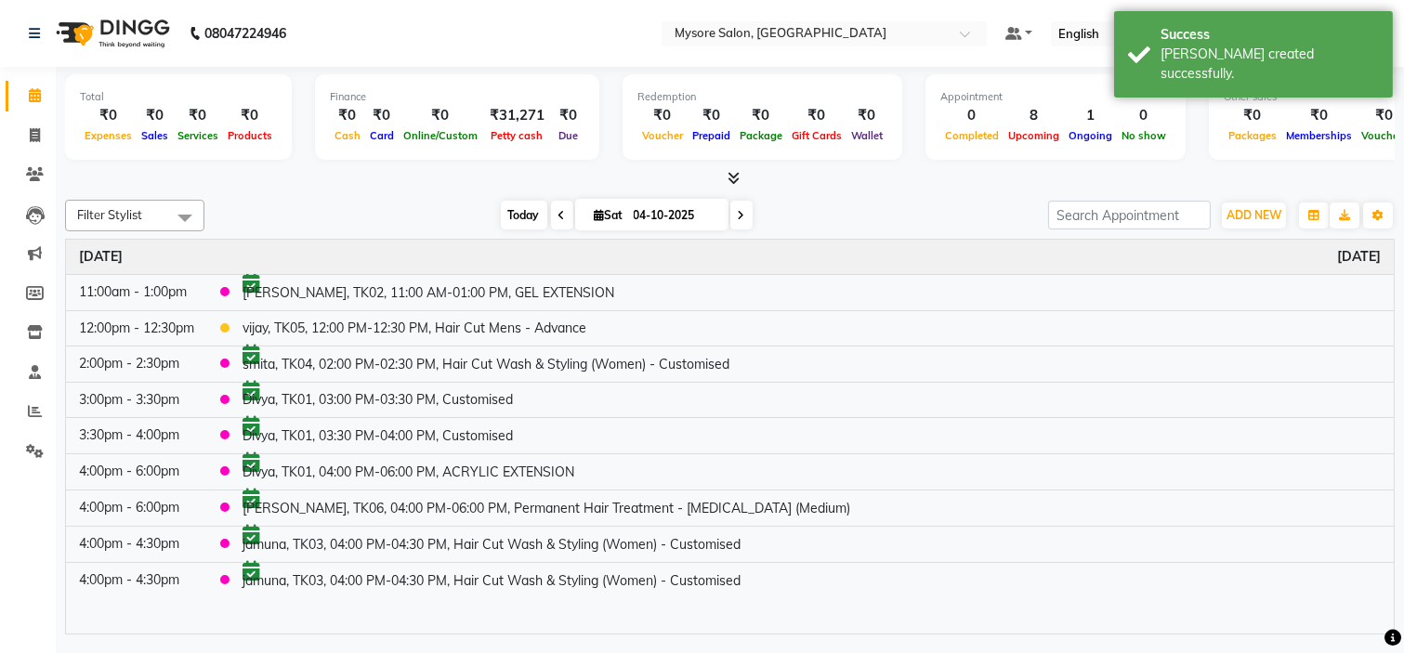
click at [525, 215] on span "Today" at bounding box center [524, 215] width 46 height 29
click at [611, 208] on span "Sat" at bounding box center [609, 215] width 38 height 14
select select "10"
select select "2025"
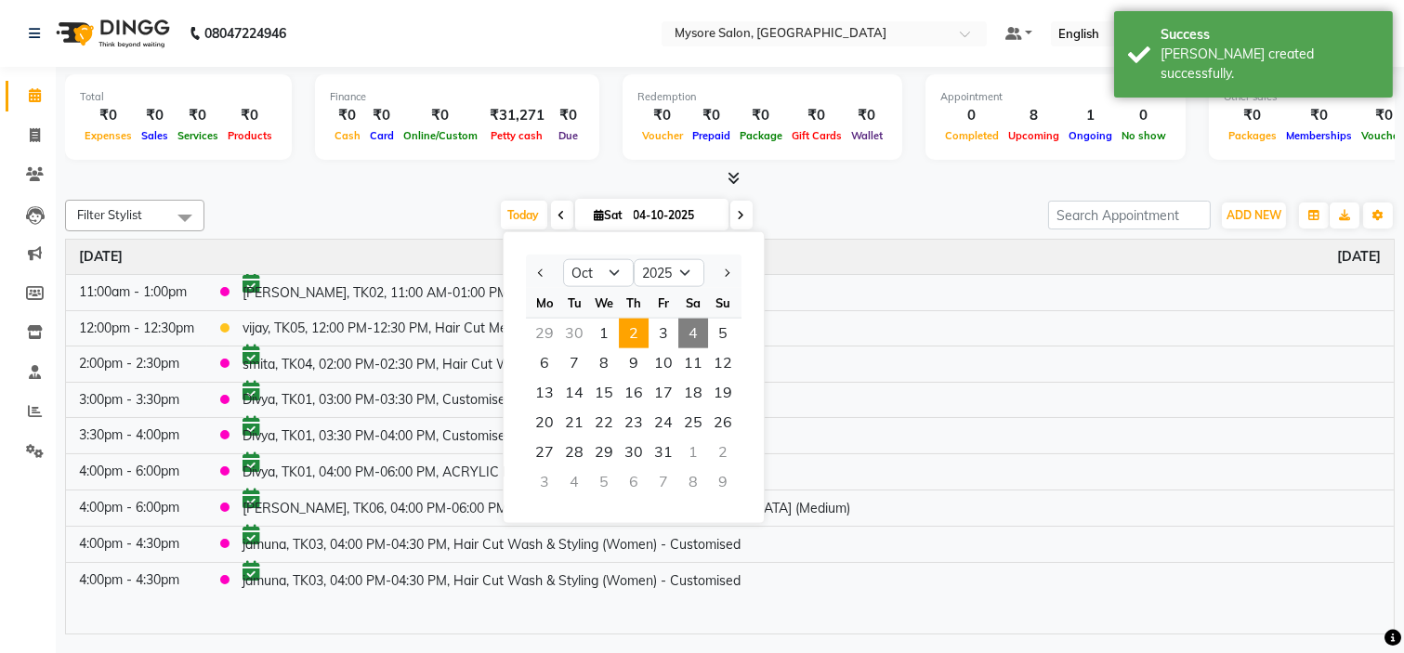
click at [626, 331] on span "2" at bounding box center [634, 334] width 30 height 30
type input "02-10-2025"
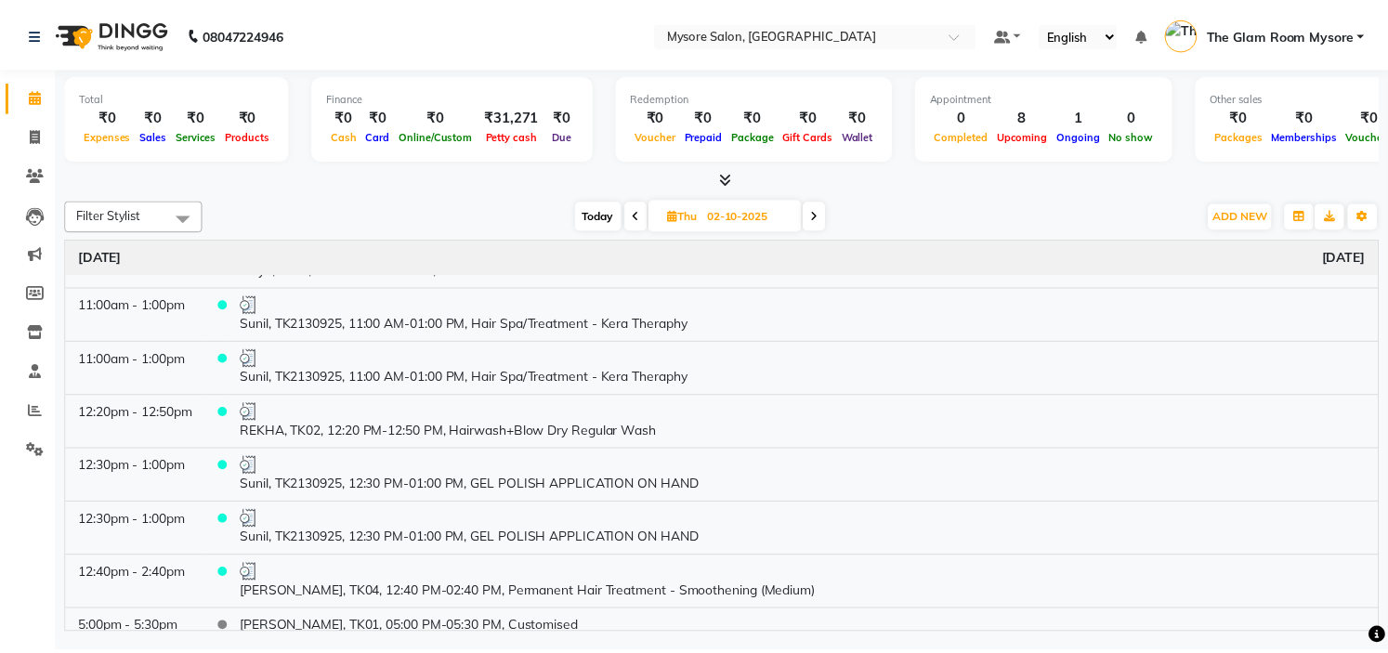
scroll to position [52, 0]
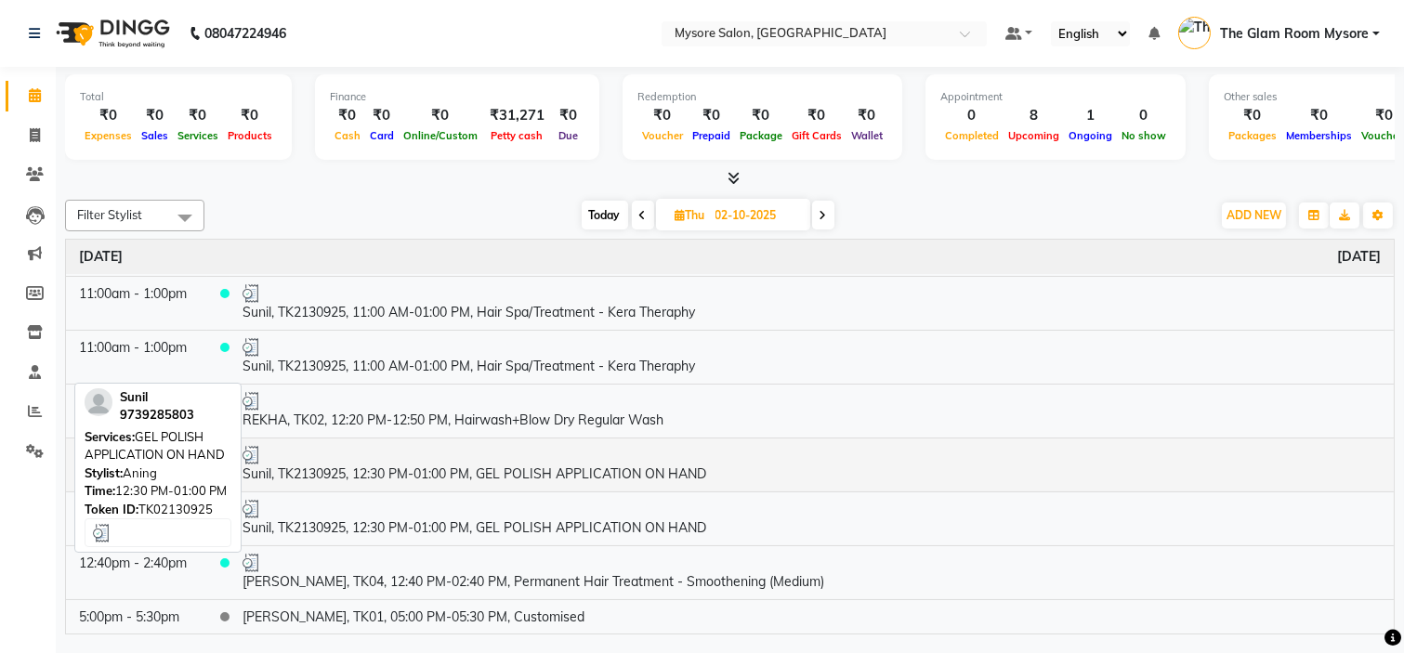
click at [439, 457] on div at bounding box center [812, 455] width 1138 height 19
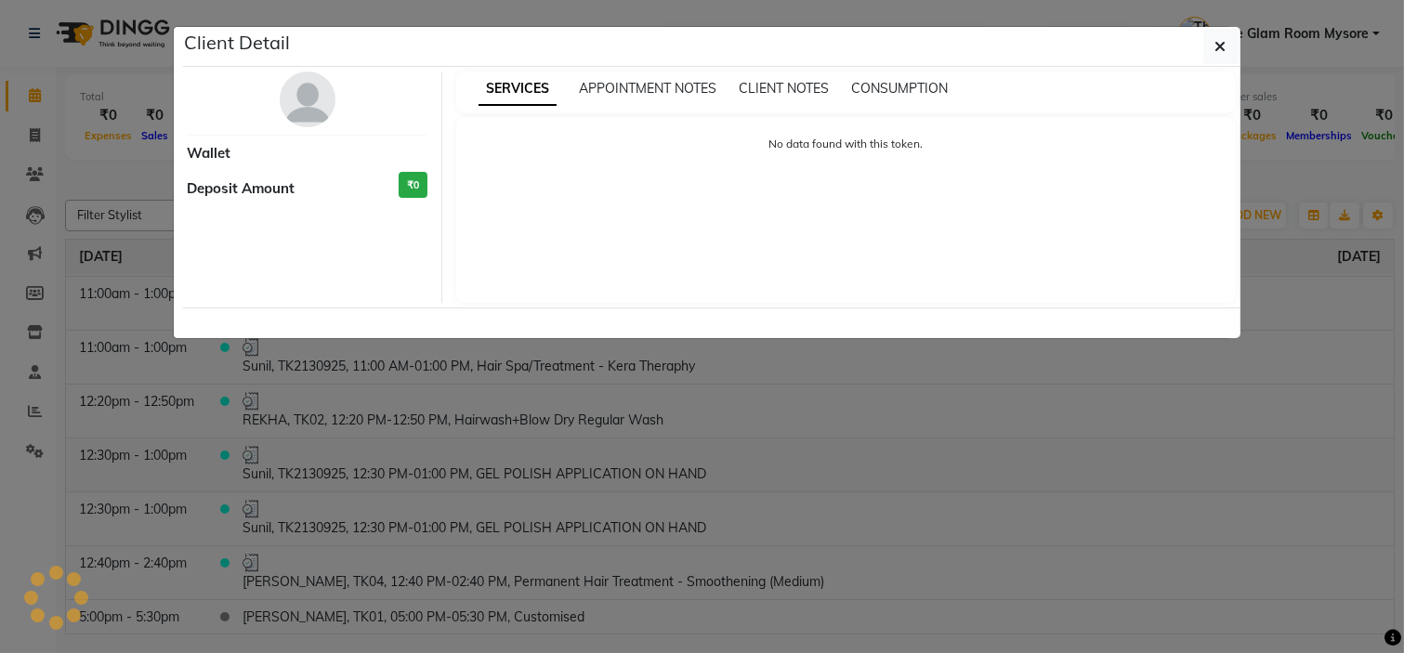
select select "3"
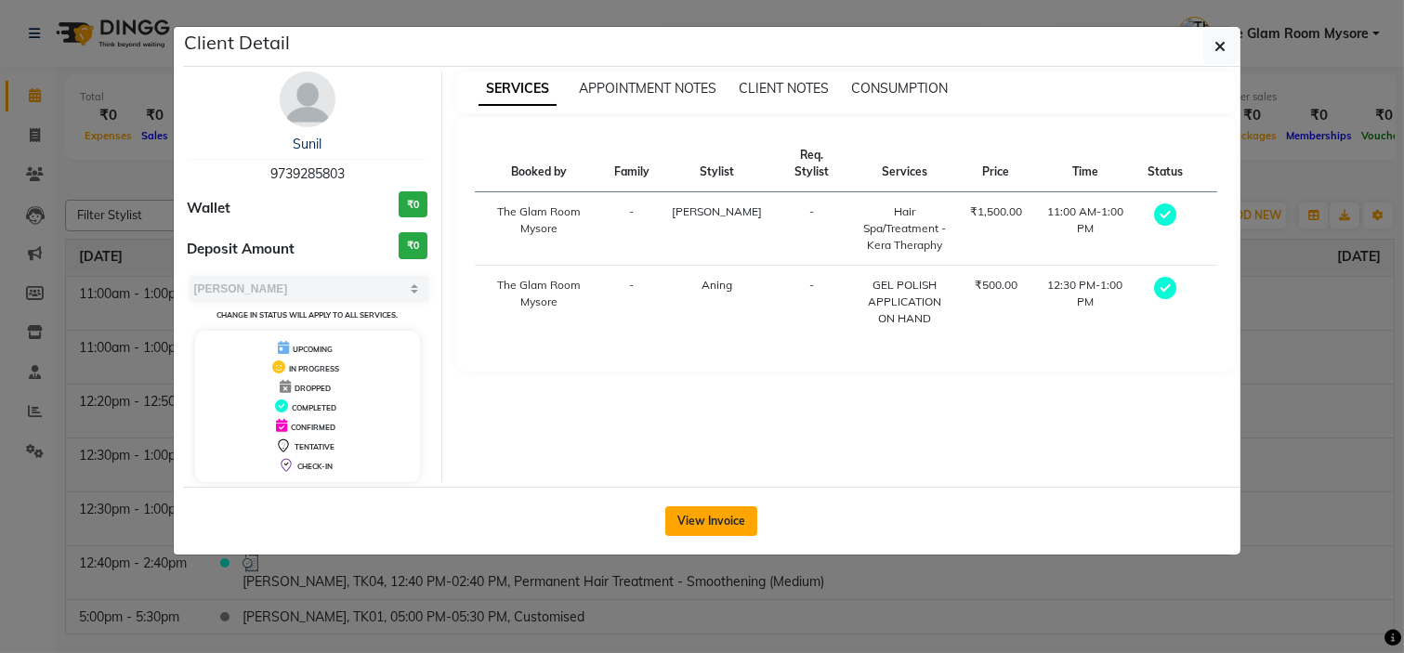
click at [721, 525] on button "View Invoice" at bounding box center [711, 522] width 92 height 30
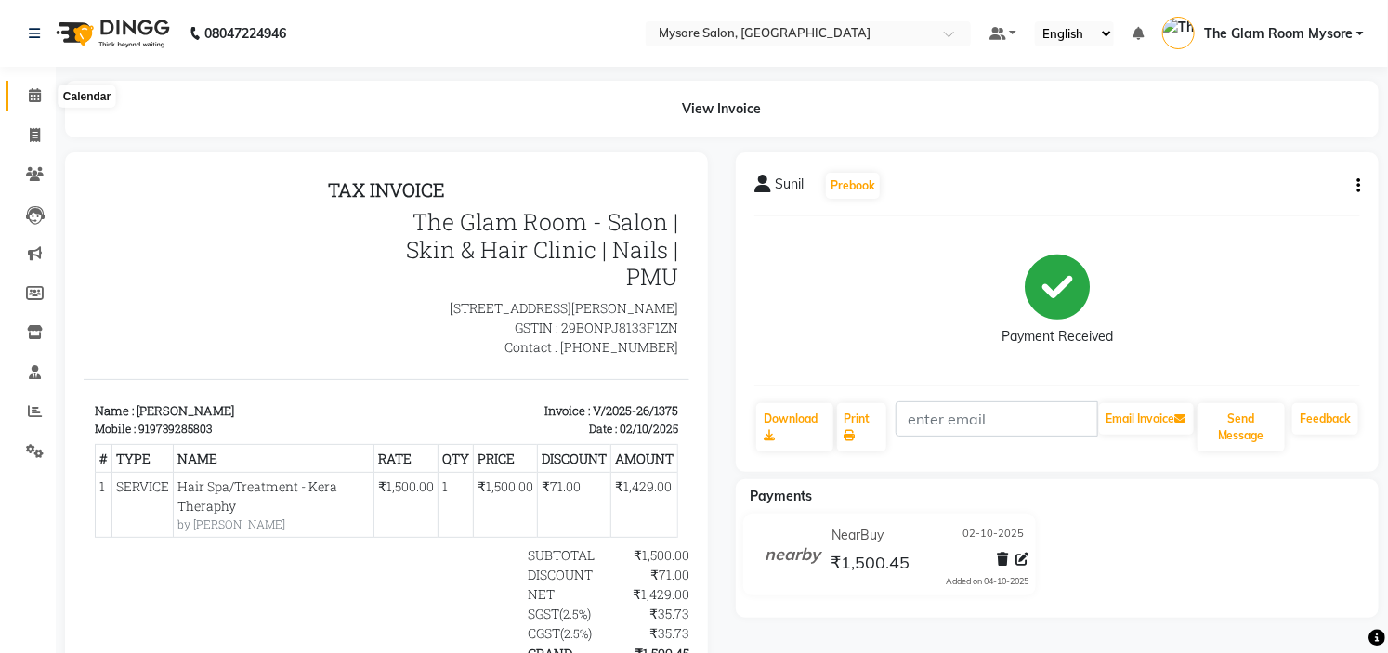
click at [33, 99] on icon at bounding box center [35, 95] width 12 height 14
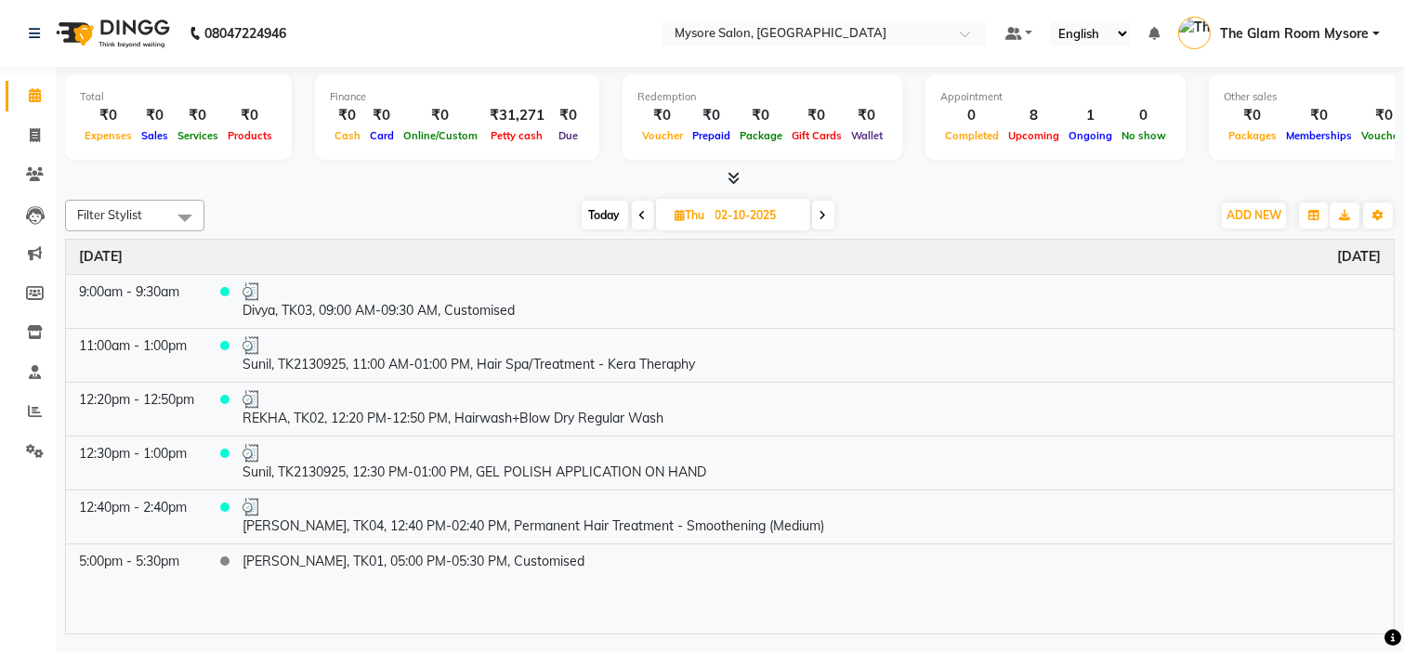
click at [598, 212] on span "Today" at bounding box center [605, 215] width 46 height 29
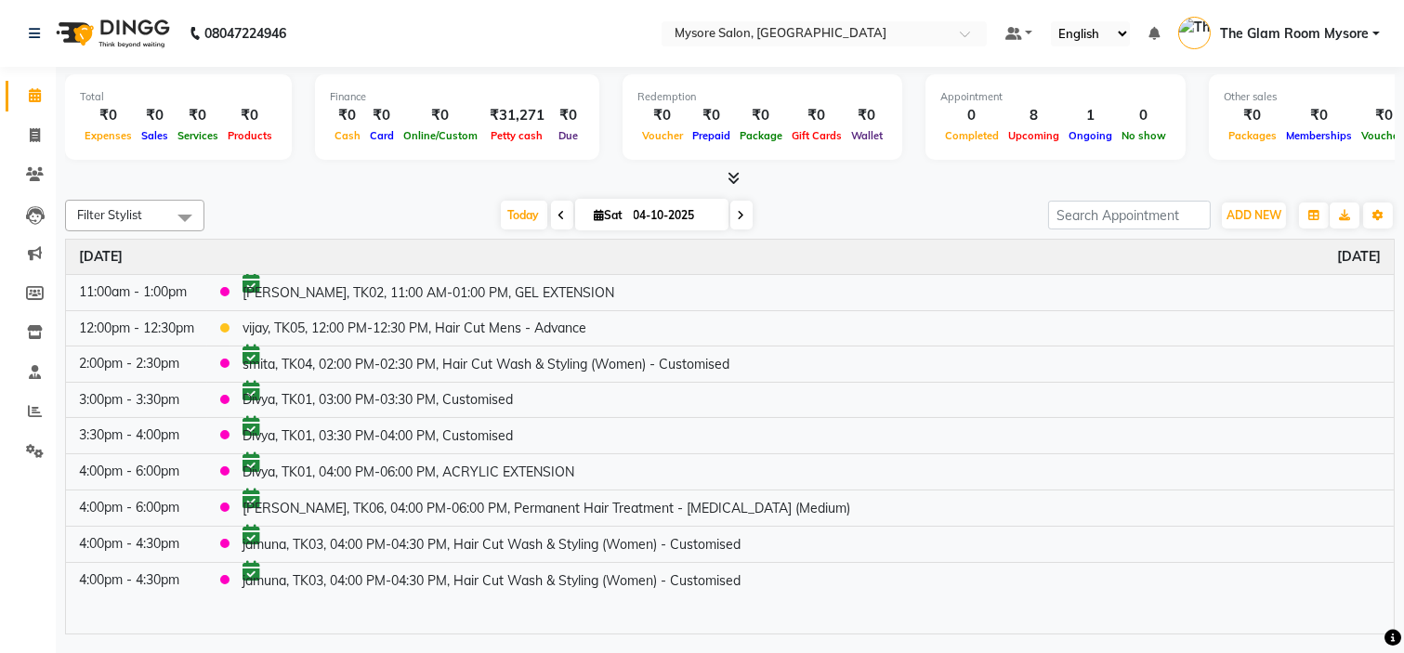
click at [559, 210] on icon at bounding box center [562, 215] width 7 height 11
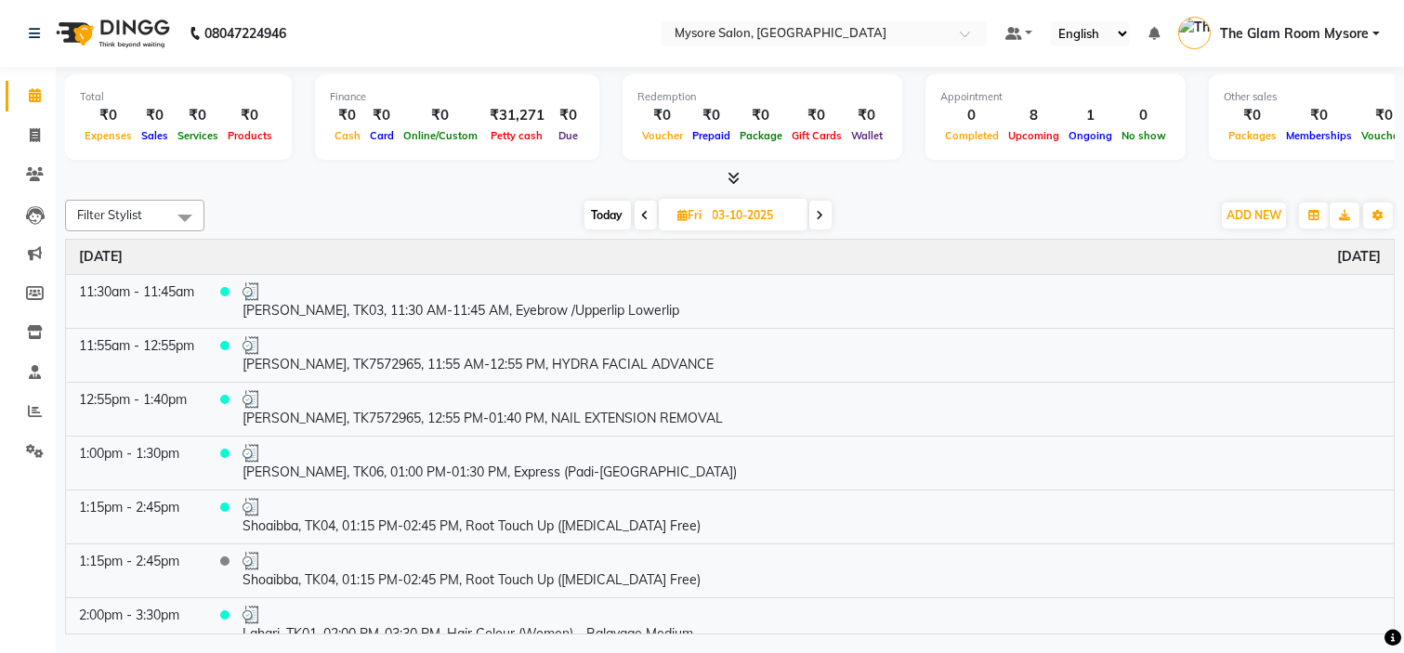
click at [642, 210] on icon at bounding box center [645, 215] width 7 height 11
type input "02-10-2025"
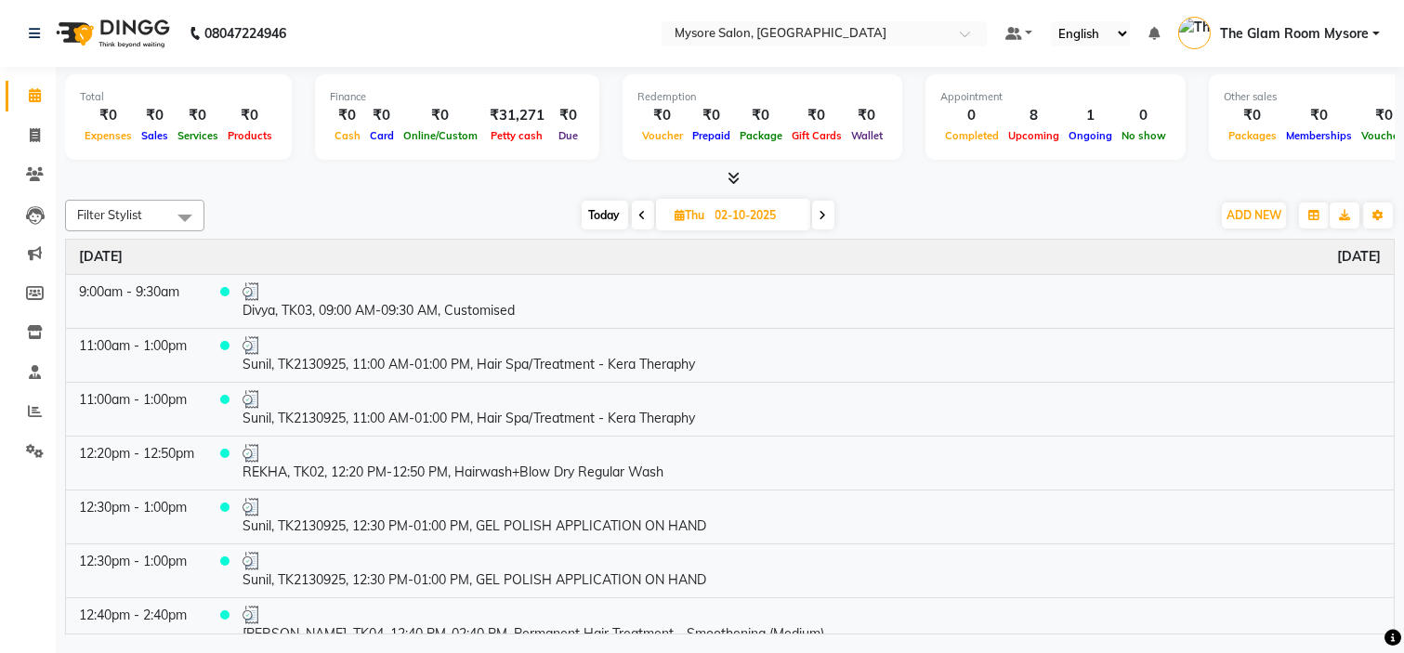
click at [755, 218] on input "02-10-2025" at bounding box center [756, 216] width 93 height 28
select select "10"
select select "2025"
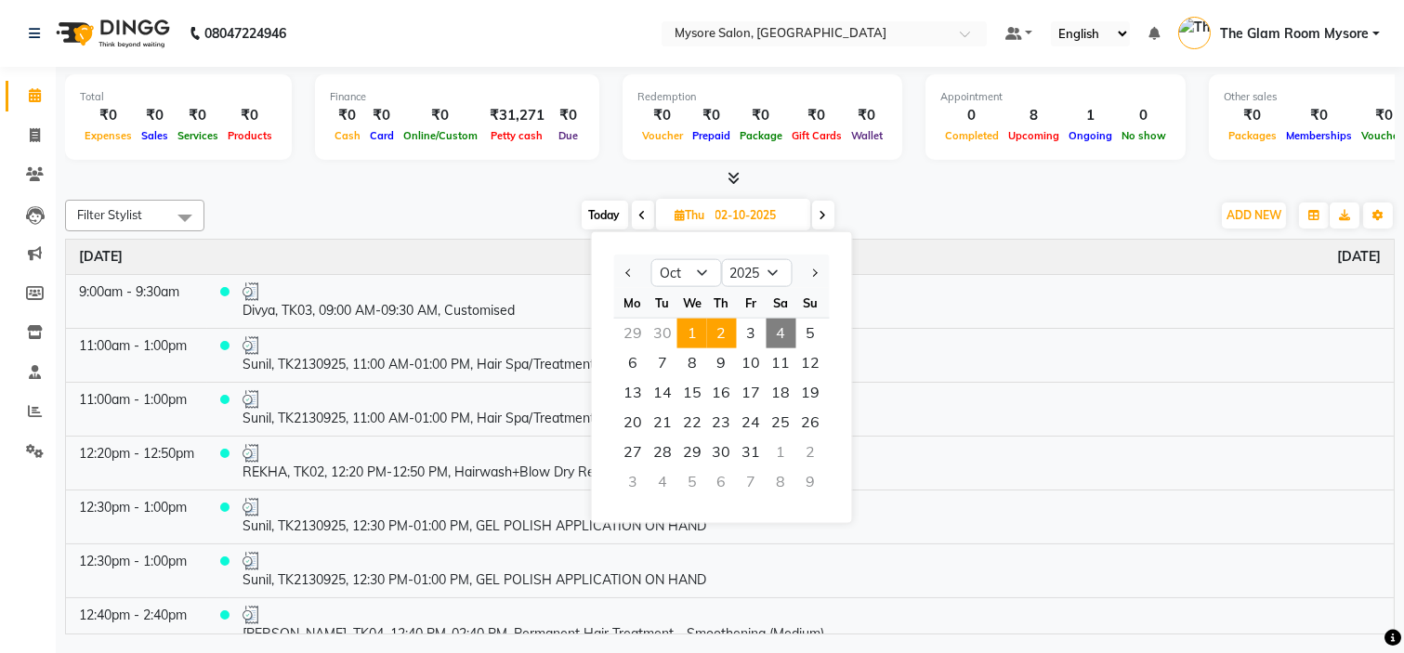
click at [691, 329] on span "1" at bounding box center [693, 334] width 30 height 30
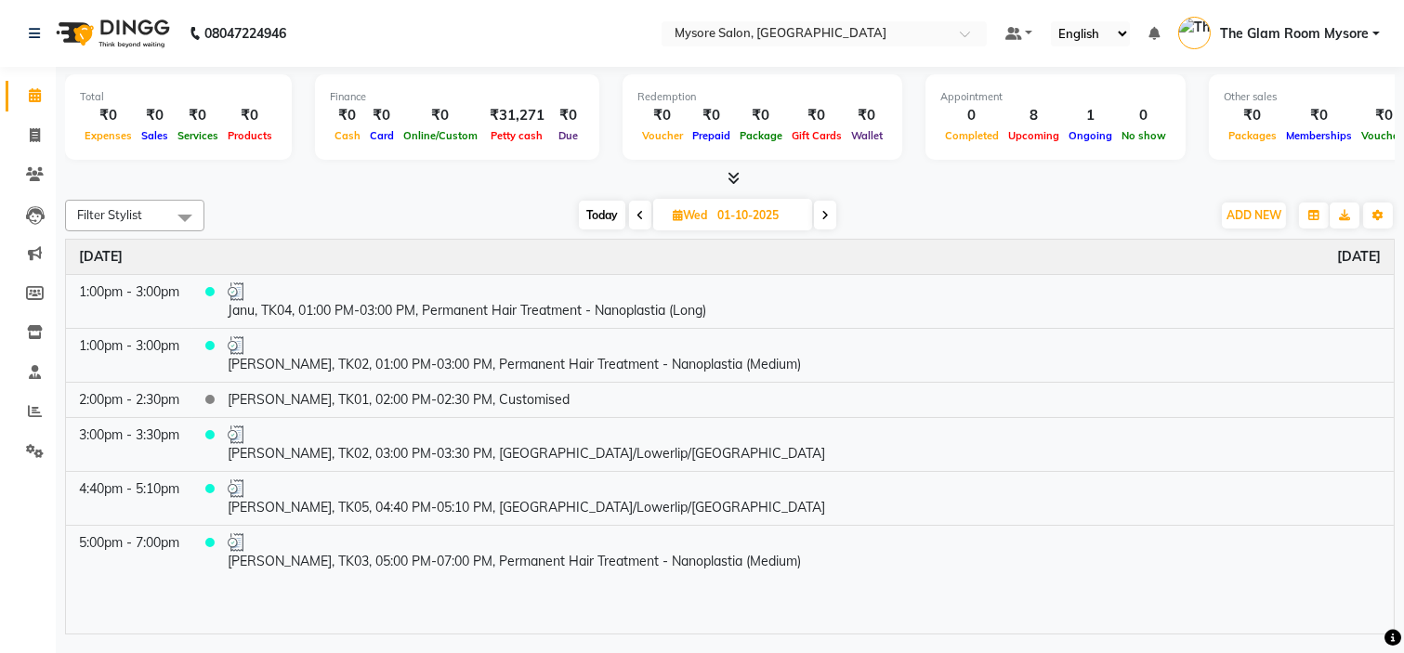
click at [828, 214] on icon at bounding box center [825, 215] width 7 height 11
type input "02-10-2025"
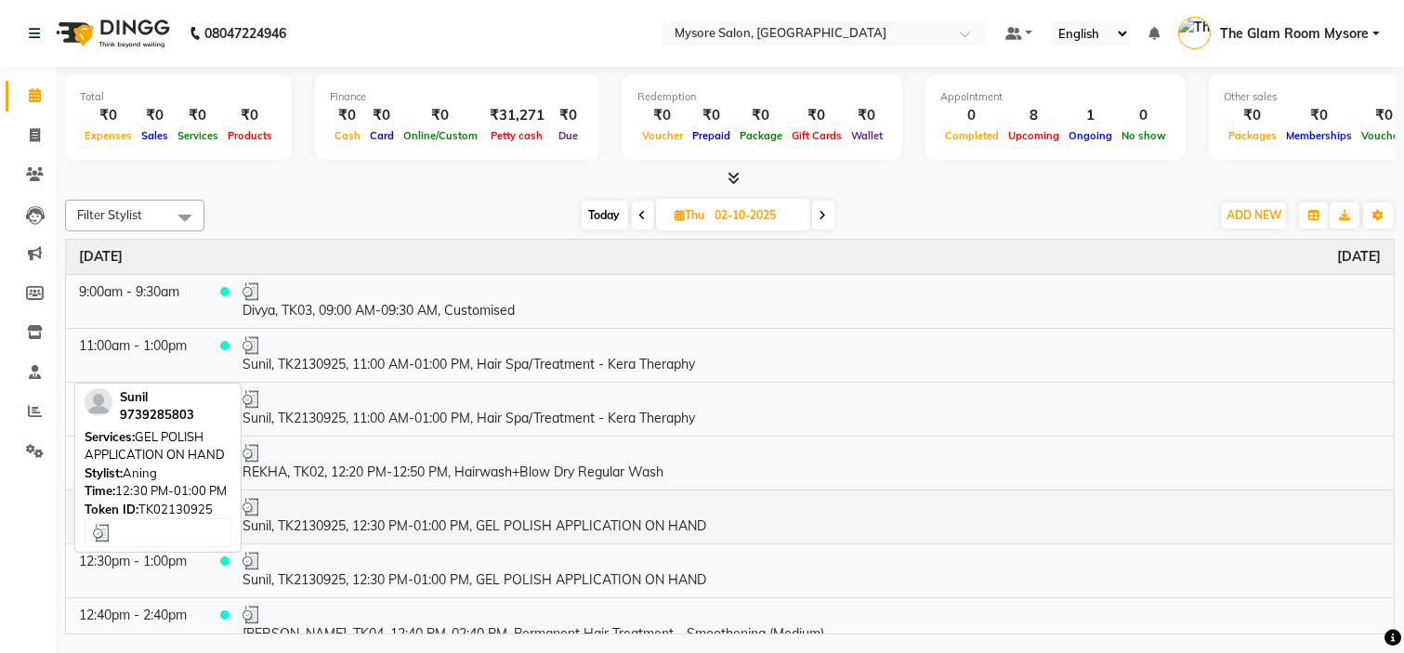
click at [546, 500] on div at bounding box center [812, 507] width 1138 height 19
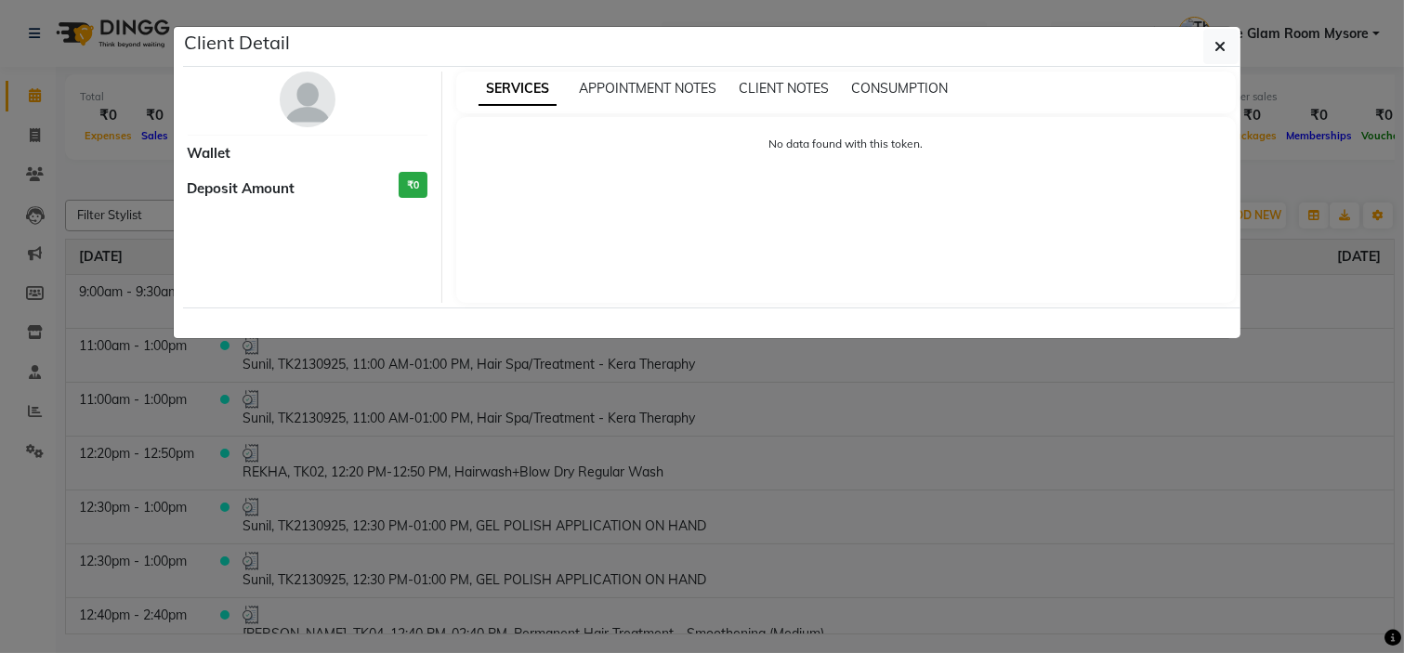
select select "3"
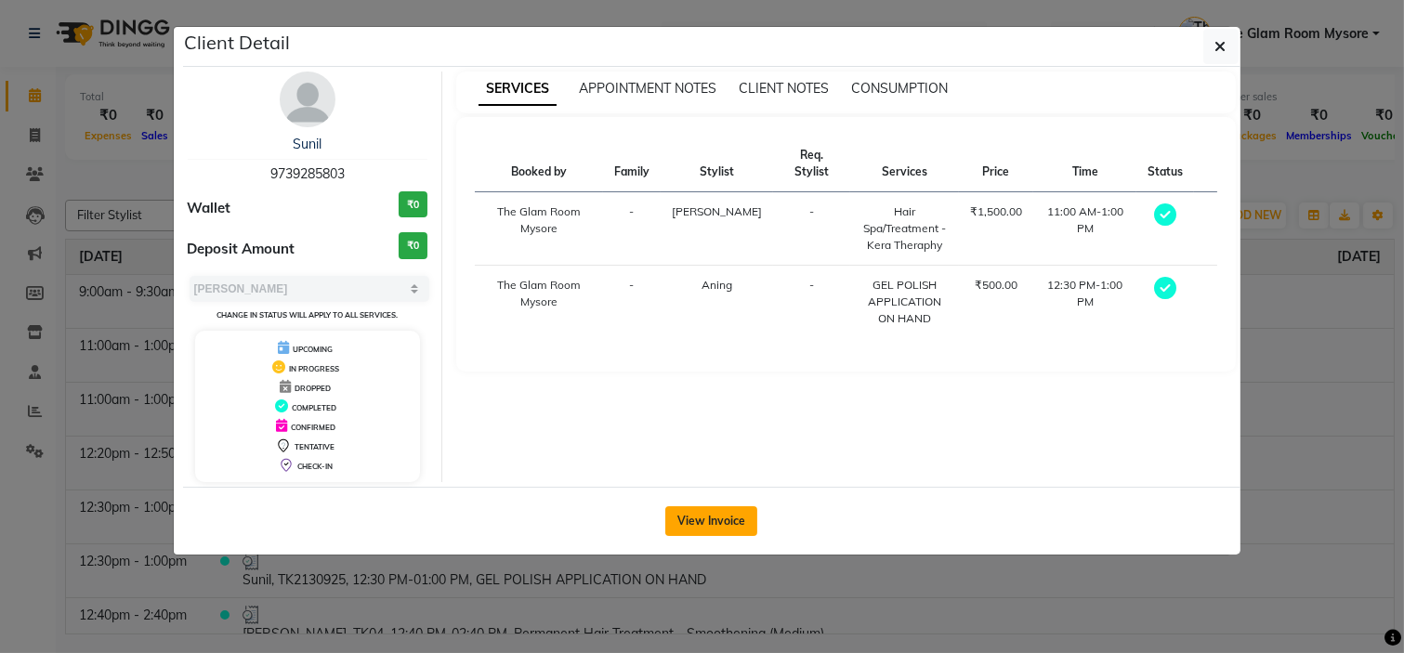
click at [714, 525] on button "View Invoice" at bounding box center [711, 522] width 92 height 30
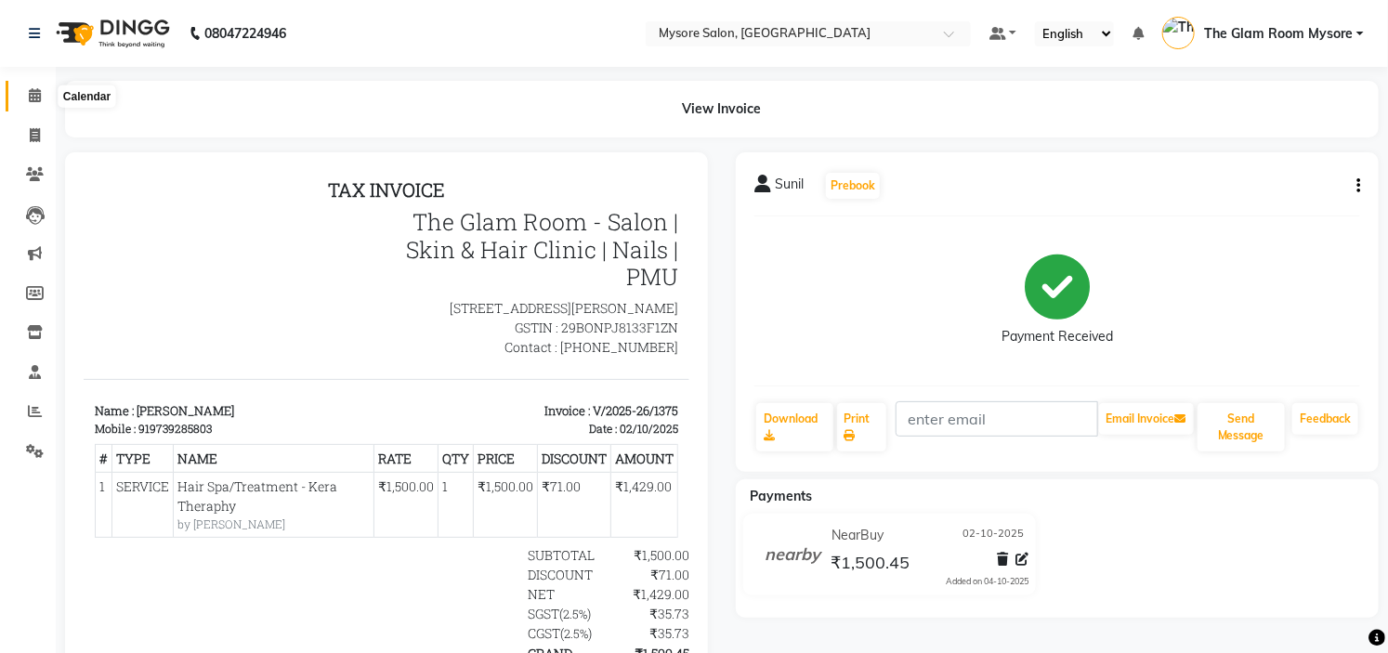
click at [38, 88] on icon at bounding box center [35, 95] width 12 height 14
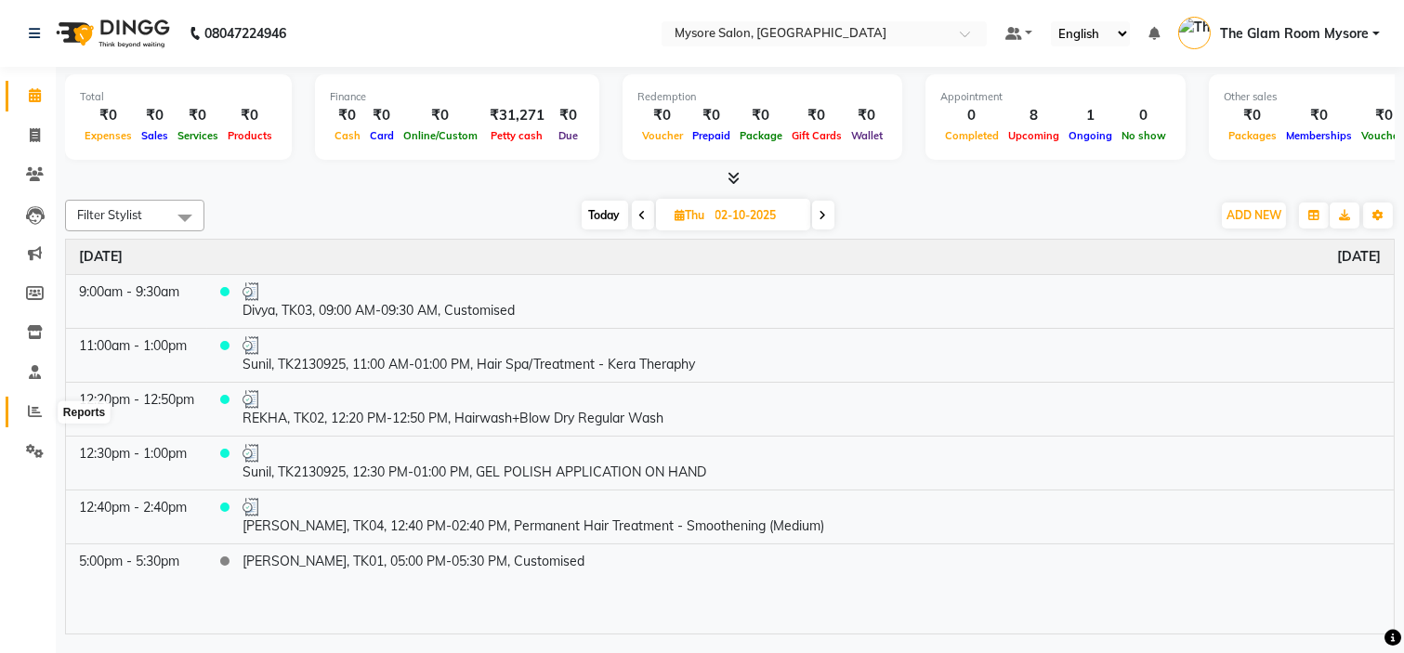
click at [28, 415] on icon at bounding box center [35, 411] width 14 height 14
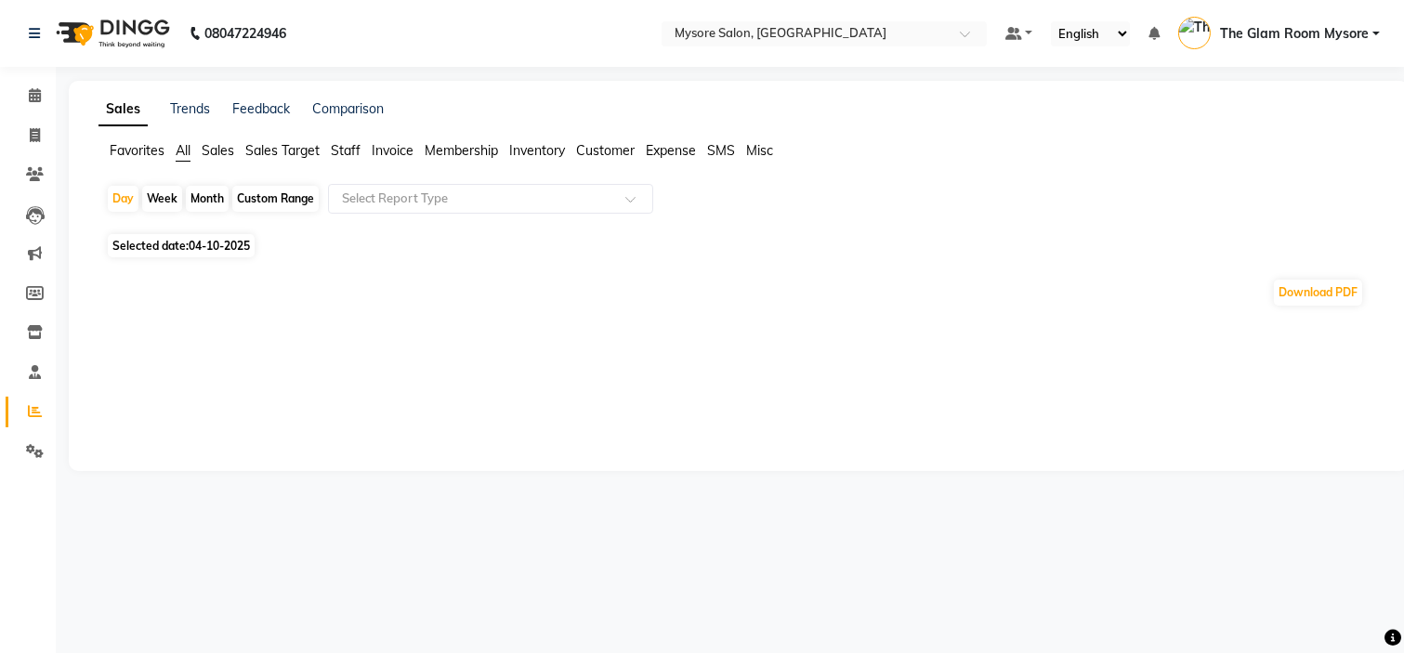
click at [197, 239] on span "04-10-2025" at bounding box center [219, 246] width 61 height 14
select select "10"
select select "2025"
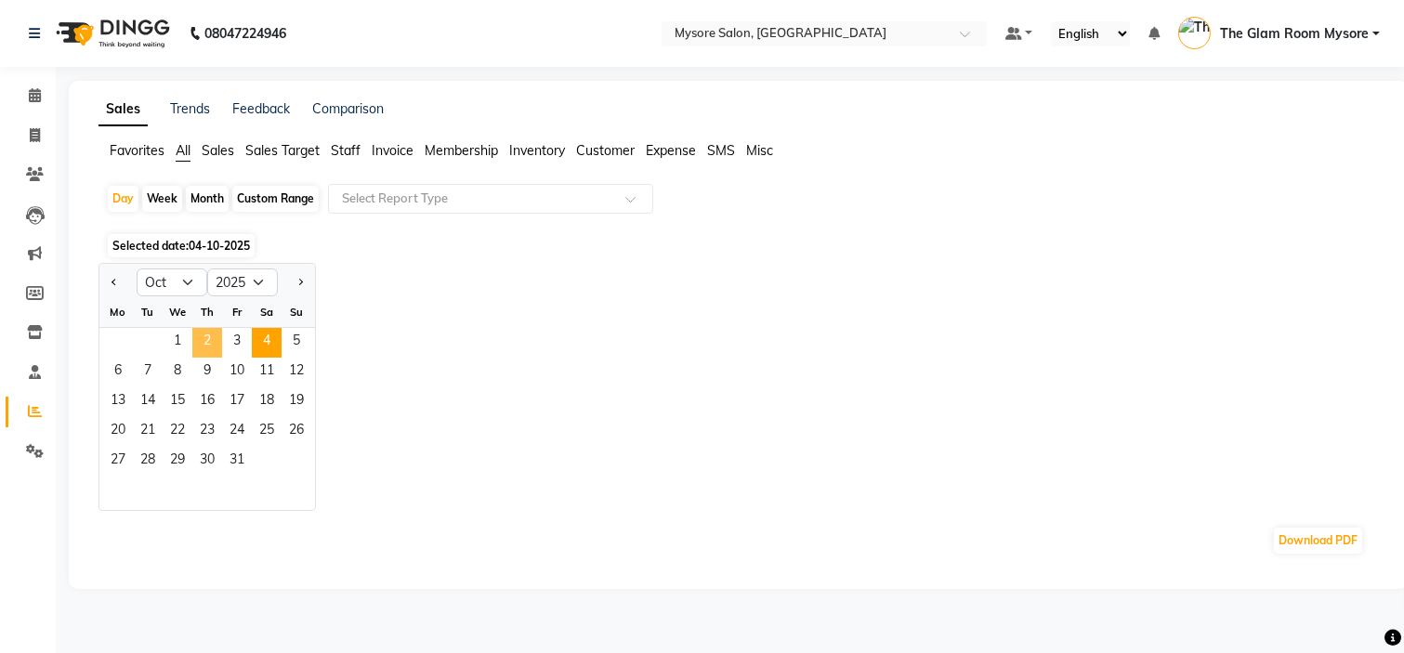
click at [200, 335] on span "2" at bounding box center [207, 343] width 30 height 30
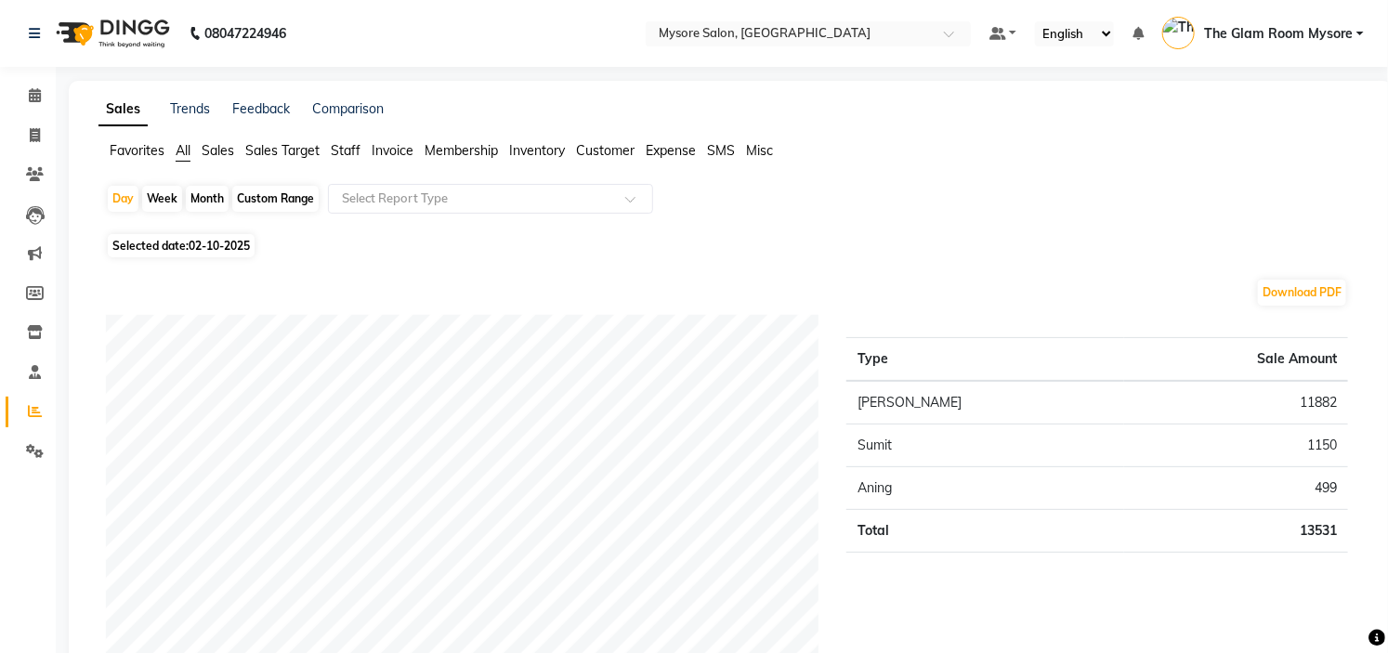
click at [169, 239] on span "Selected date: 02-10-2025" at bounding box center [181, 245] width 147 height 23
select select "10"
select select "2025"
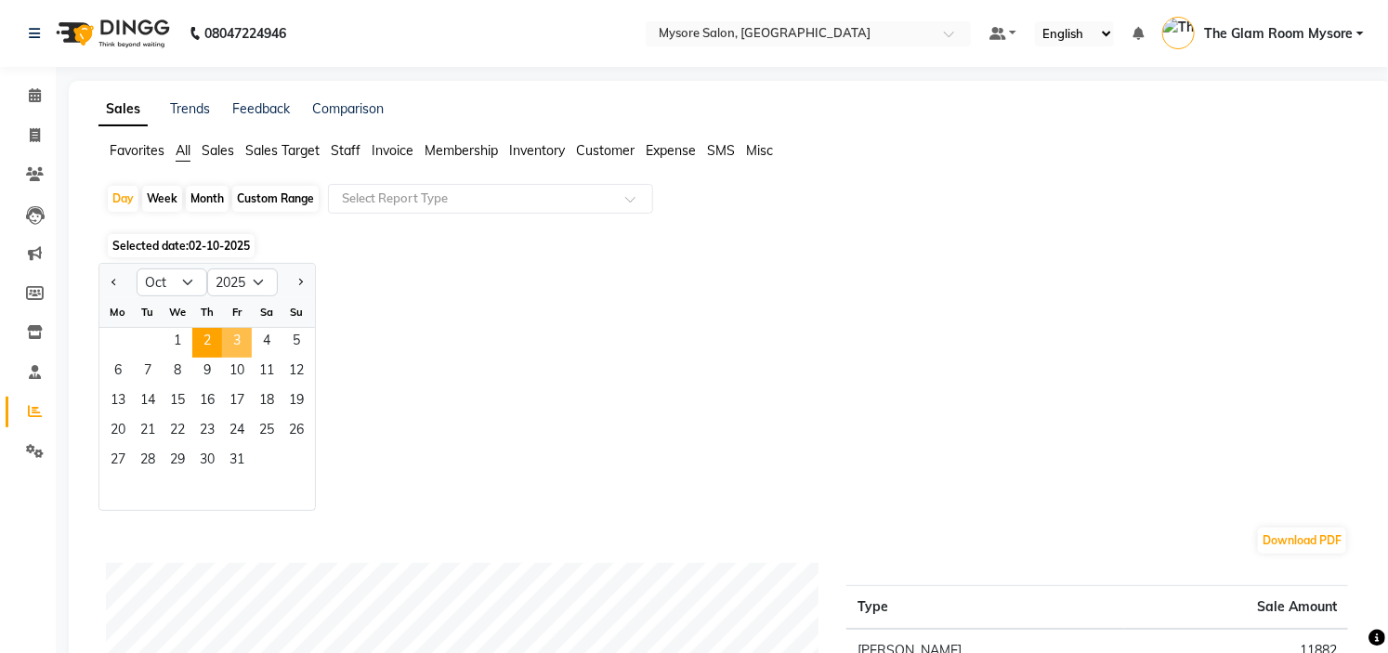
click at [233, 338] on span "3" at bounding box center [237, 343] width 30 height 30
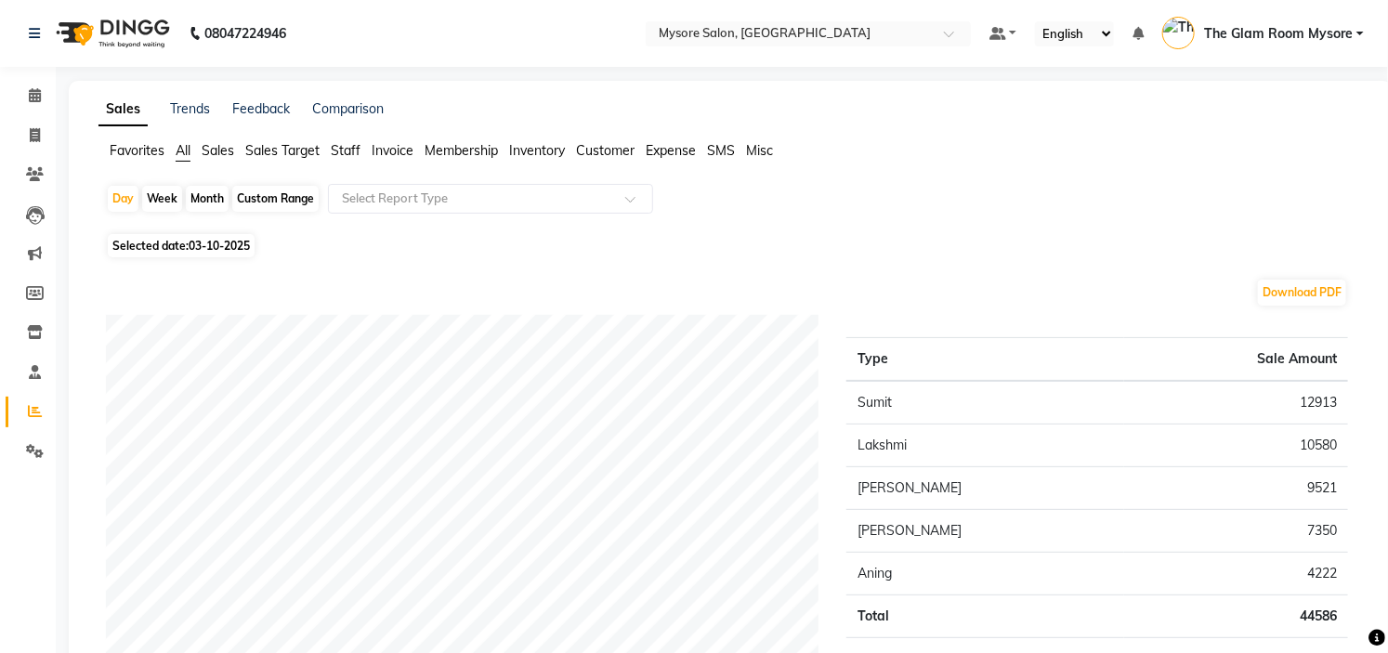
click at [207, 243] on span "03-10-2025" at bounding box center [219, 246] width 61 height 14
select select "10"
select select "2025"
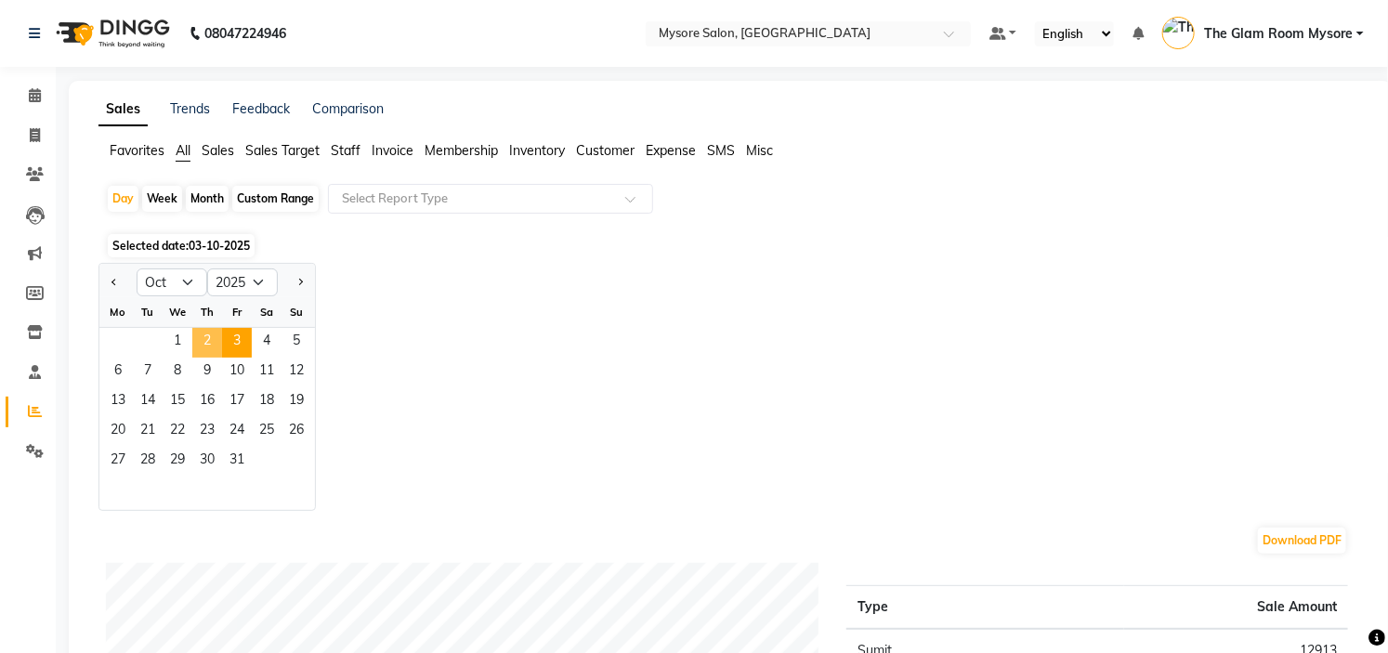
click at [207, 339] on span "2" at bounding box center [207, 343] width 30 height 30
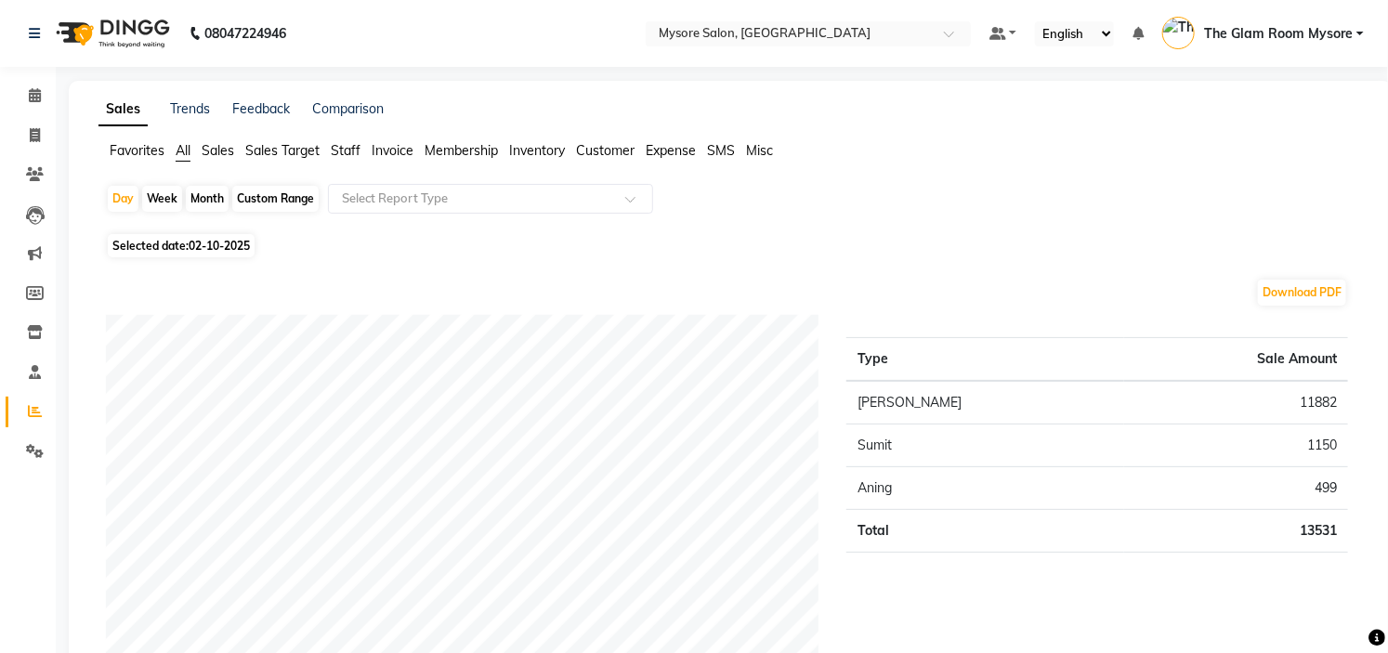
click at [341, 143] on span "Staff" at bounding box center [346, 150] width 30 height 17
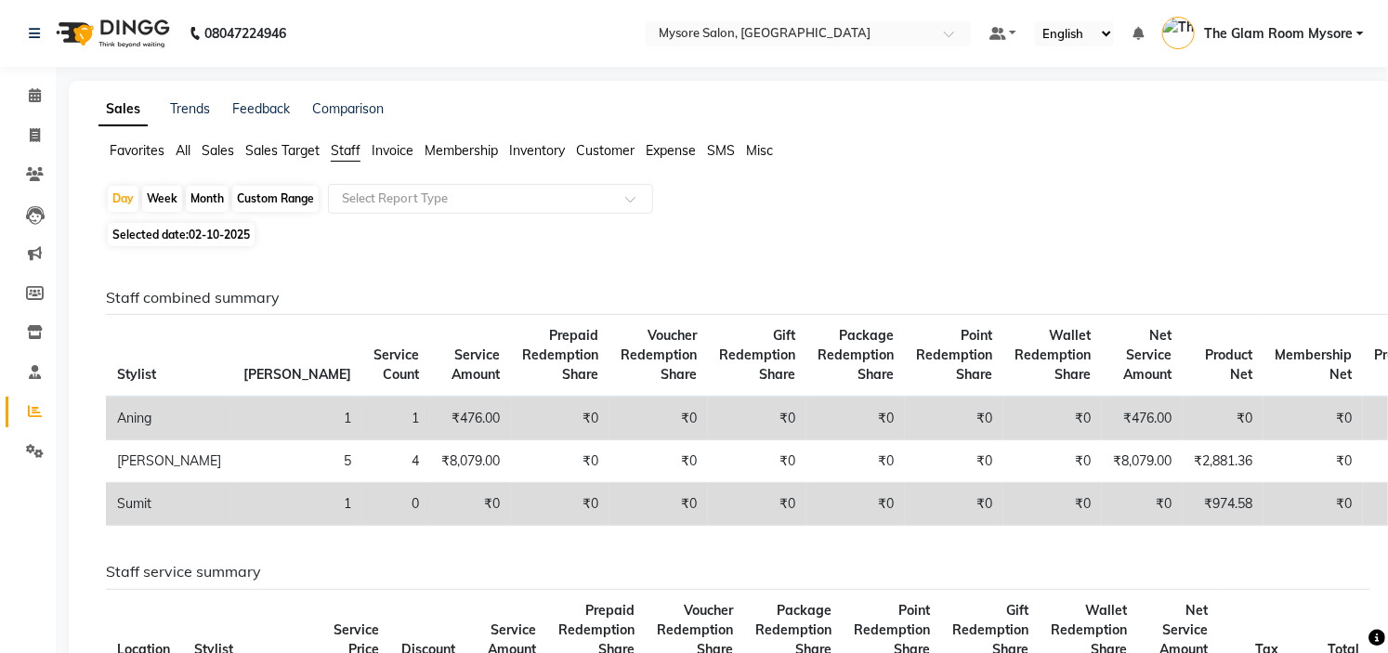
click at [183, 152] on span "All" at bounding box center [183, 150] width 15 height 17
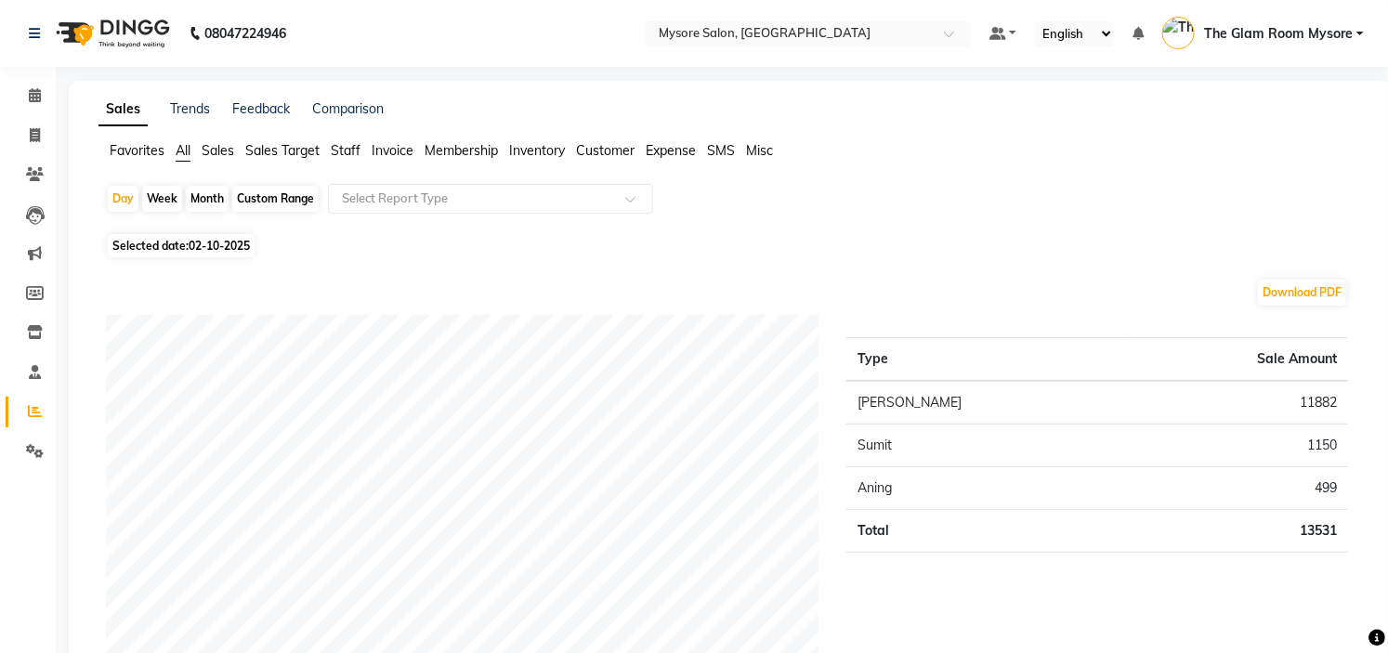
click at [1315, 402] on td "11882" at bounding box center [1237, 403] width 224 height 44
copy td "11882"
click at [1317, 441] on td "1150" at bounding box center [1237, 446] width 224 height 43
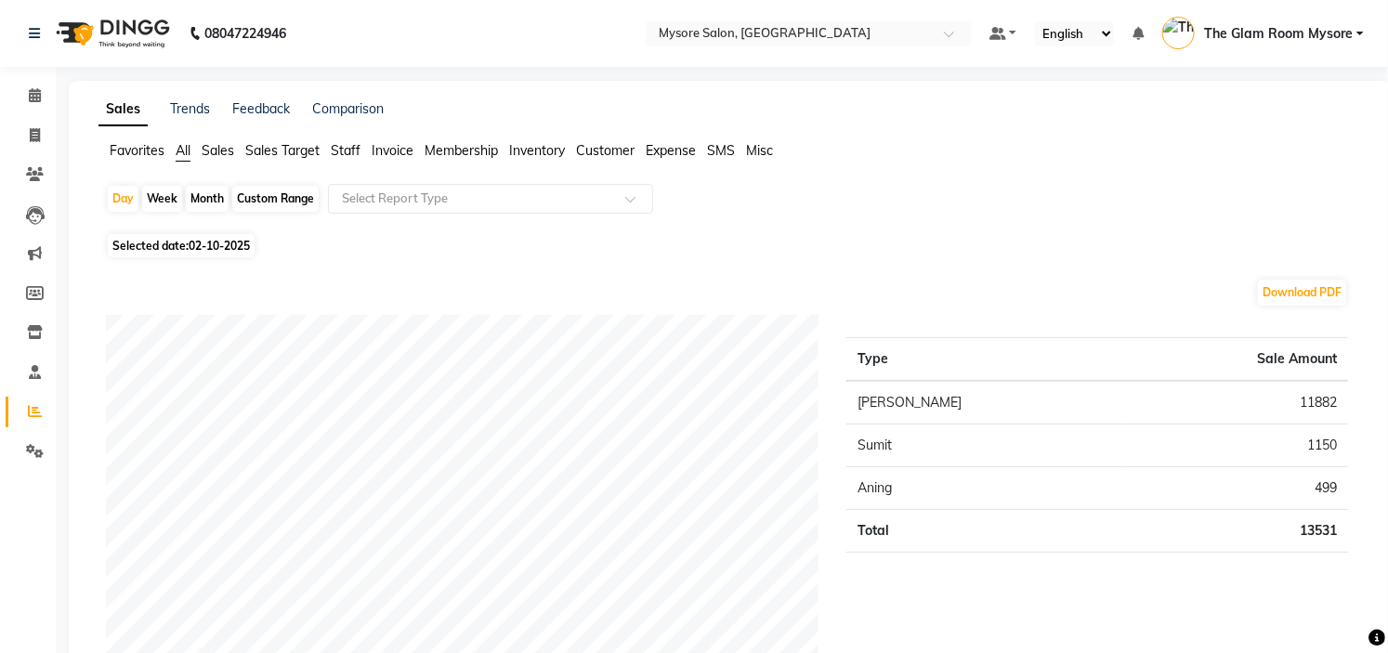
click at [1325, 489] on td "499" at bounding box center [1237, 488] width 224 height 43
copy td "499"
click at [349, 139] on div "Sales Trends Feedback Comparison Favorites All Sales Sales Target Staff Invoice…" at bounding box center [731, 435] width 1324 height 709
click at [346, 145] on span "Staff" at bounding box center [346, 150] width 30 height 17
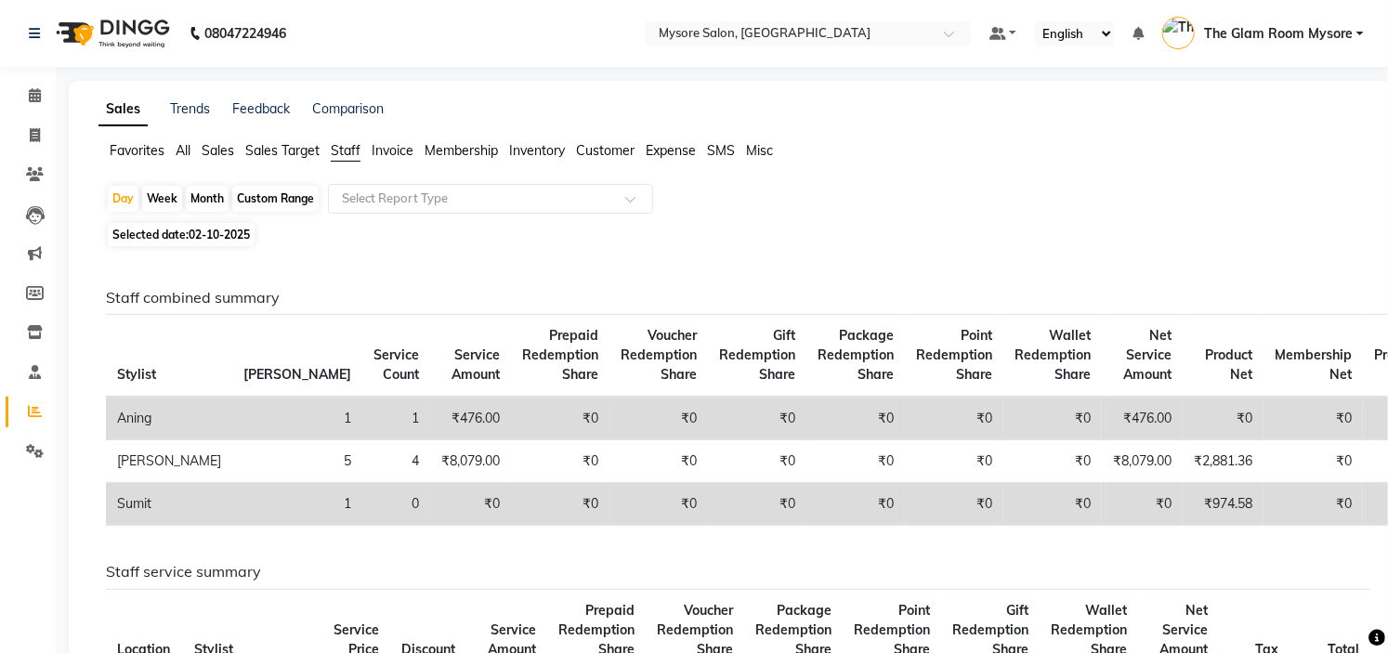
scroll to position [571, 0]
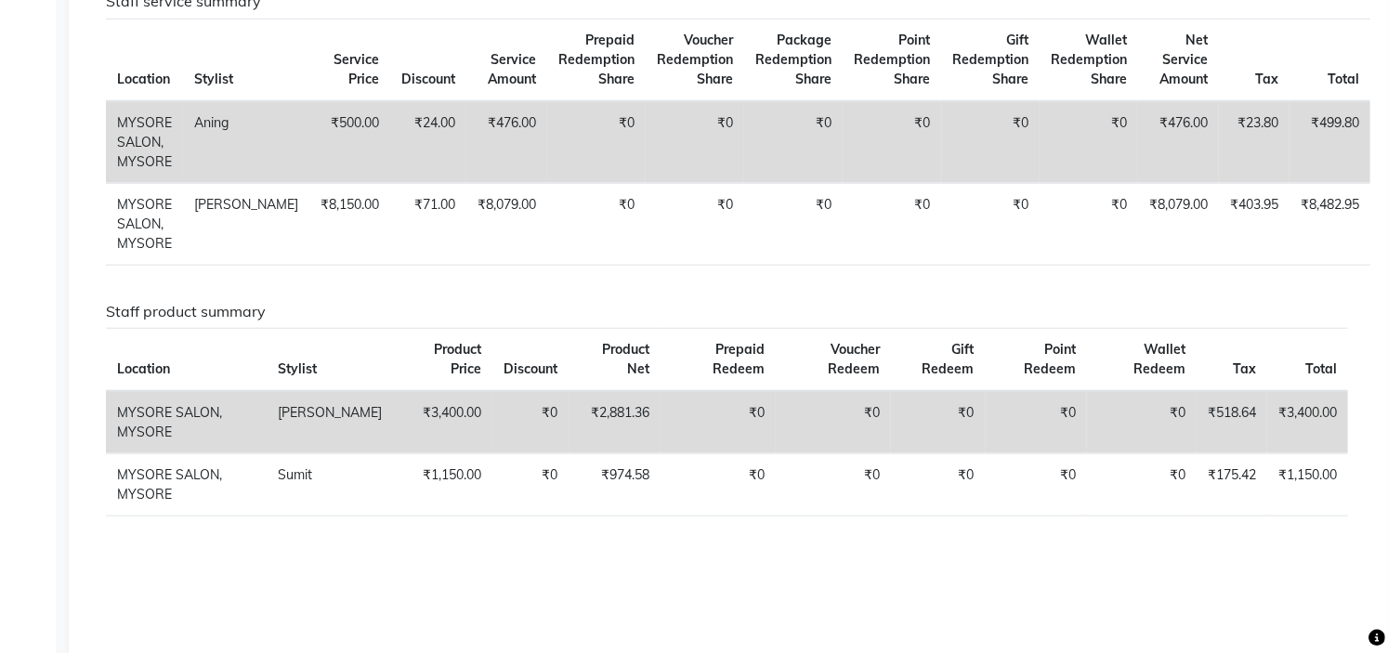
click at [407, 409] on td "₹3,400.00" at bounding box center [442, 422] width 99 height 63
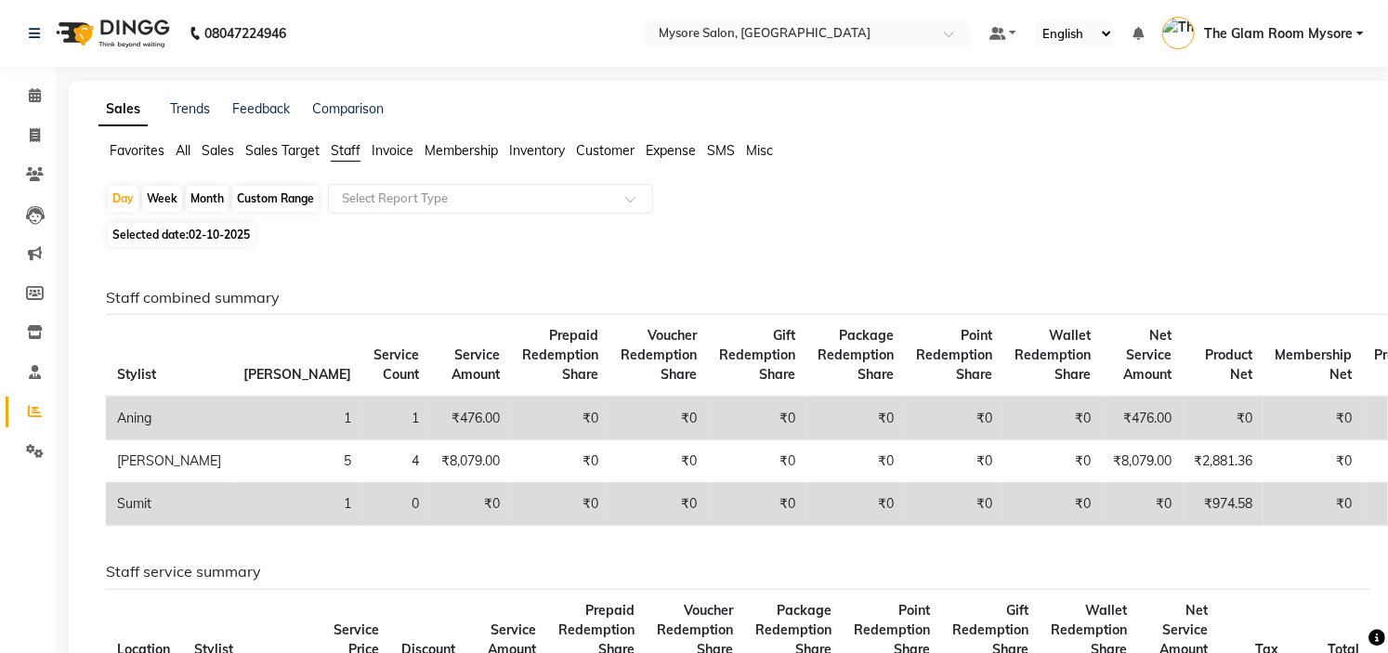
click at [187, 151] on span "All" at bounding box center [183, 150] width 15 height 17
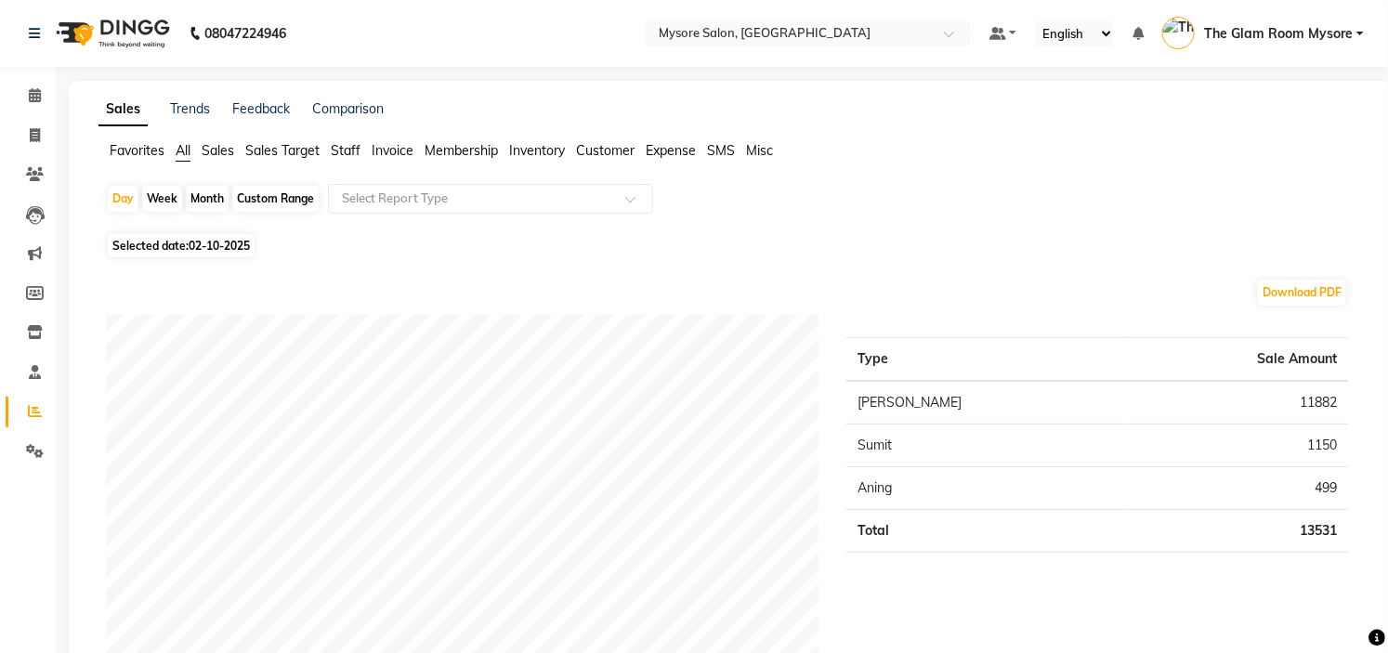
click at [209, 239] on span "02-10-2025" at bounding box center [219, 246] width 61 height 14
select select "10"
select select "2025"
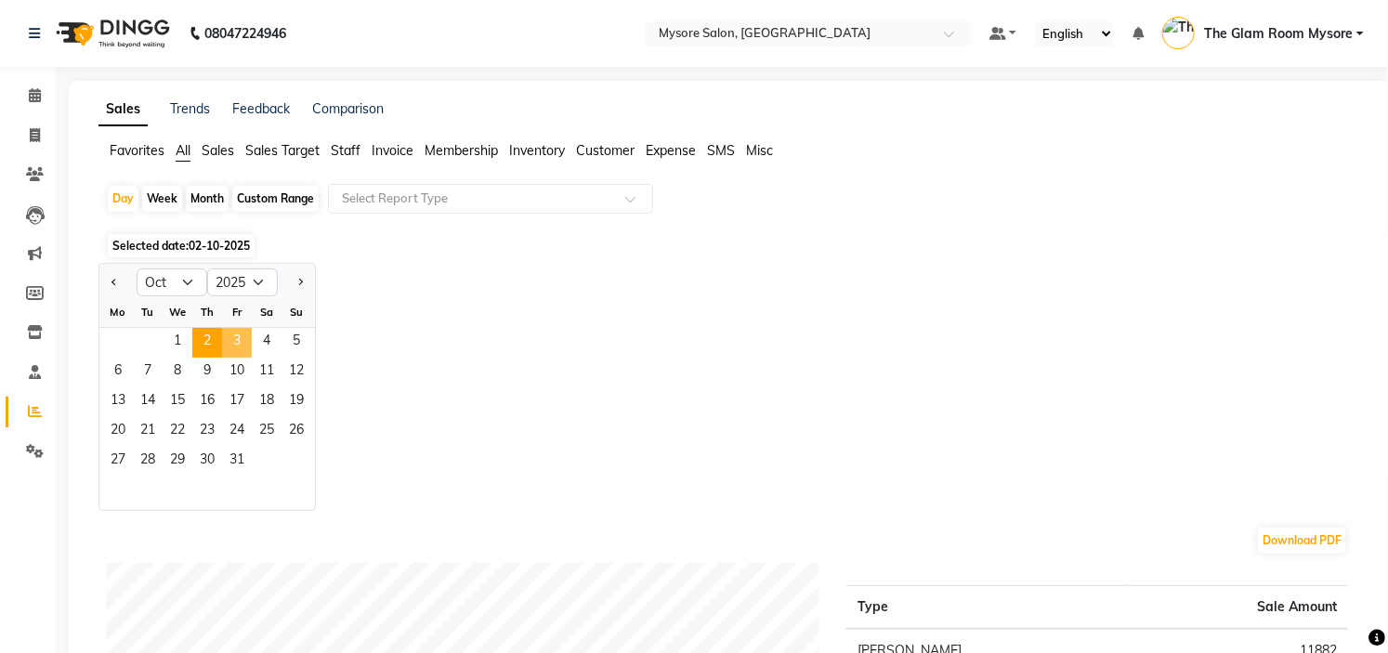
click at [236, 340] on span "3" at bounding box center [237, 343] width 30 height 30
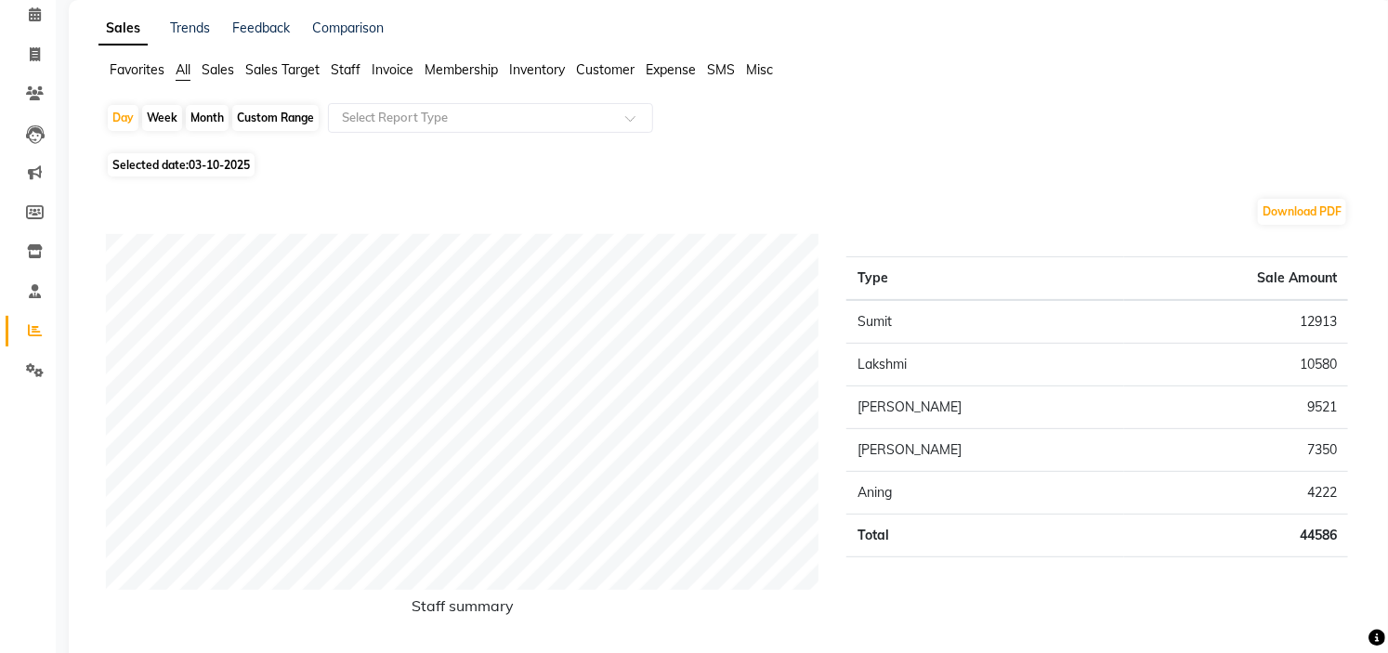
scroll to position [124, 0]
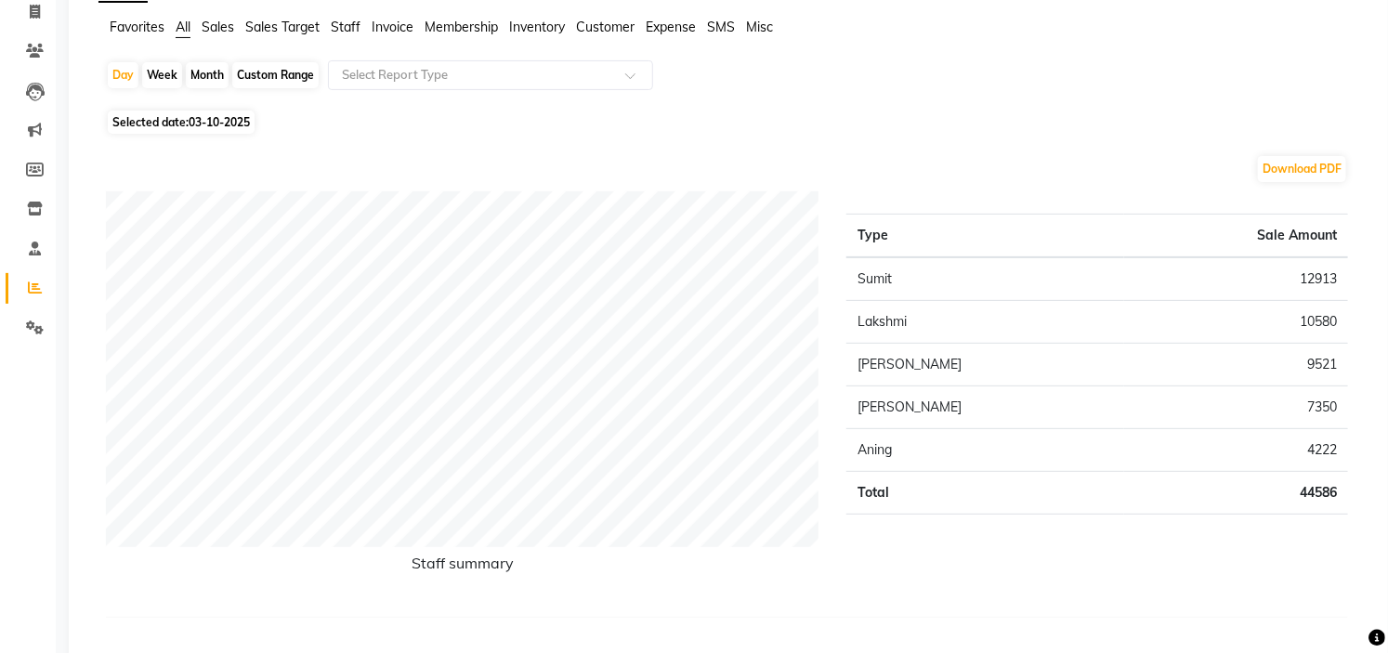
click at [1315, 275] on td "12913" at bounding box center [1237, 279] width 224 height 44
copy td "12913"
click at [1308, 318] on td "10580" at bounding box center [1237, 322] width 224 height 43
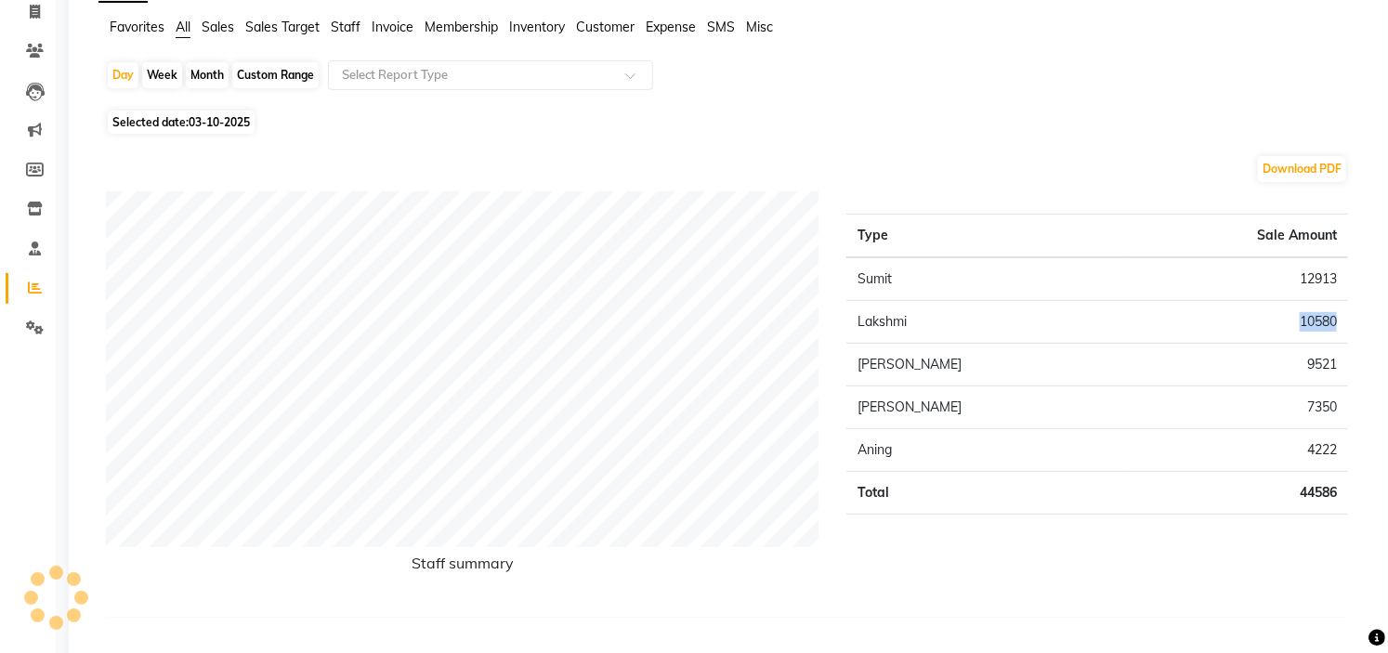
copy td "10580"
click at [1324, 365] on td "9521" at bounding box center [1237, 365] width 224 height 43
copy td "9521"
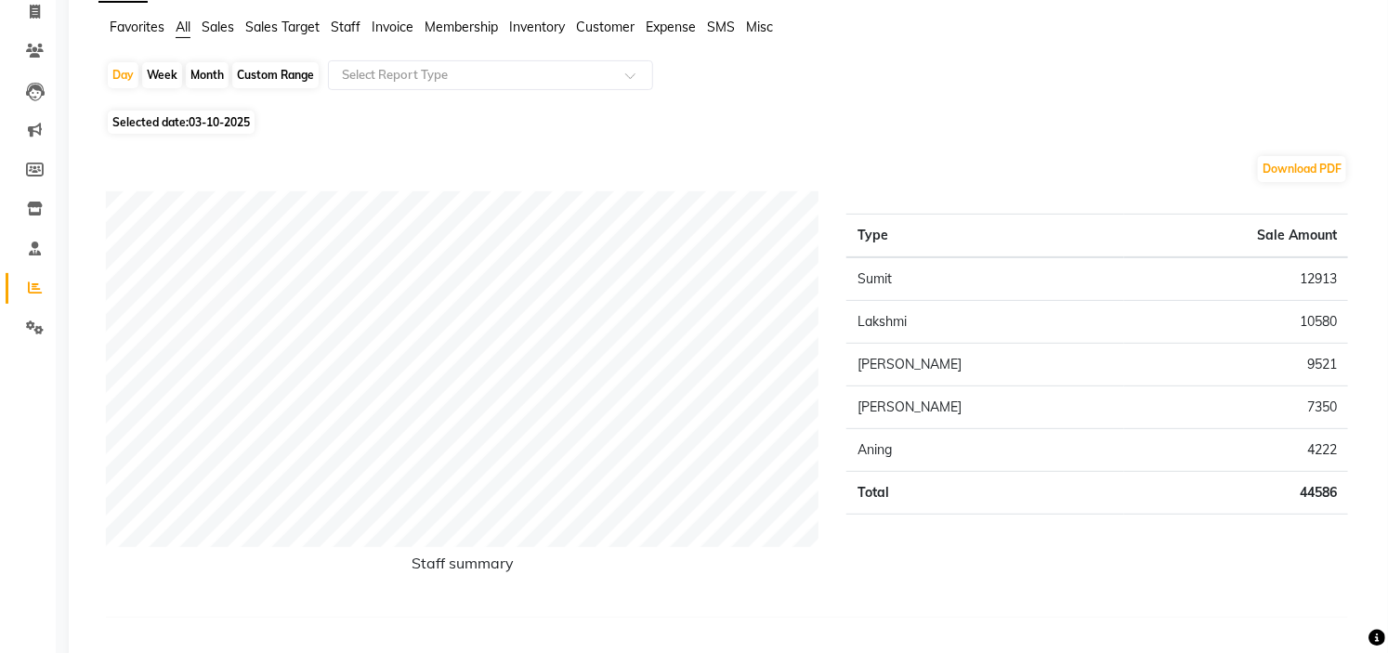
click at [1322, 402] on td "7350" at bounding box center [1237, 408] width 224 height 43
copy td "7350"
click at [1320, 442] on td "4222" at bounding box center [1237, 450] width 224 height 43
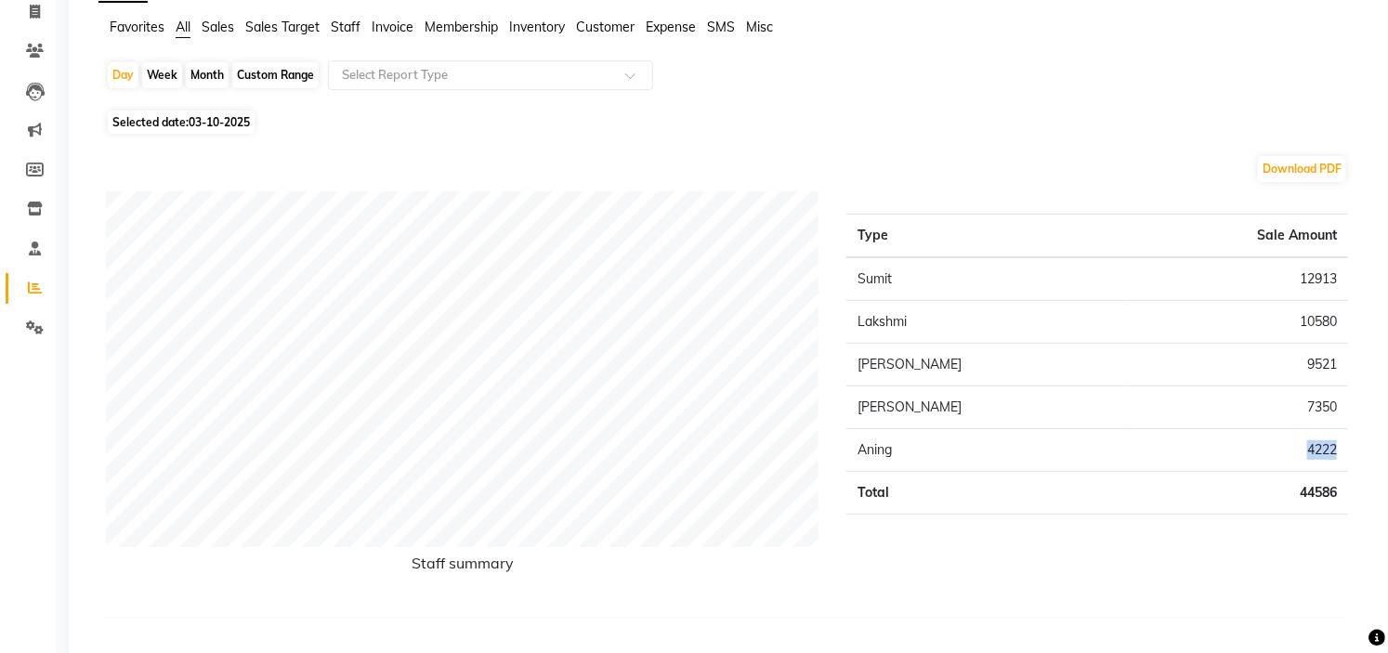
click at [1320, 442] on td "4222" at bounding box center [1237, 450] width 224 height 43
copy td "4222"
click at [348, 20] on span "Staff" at bounding box center [346, 27] width 30 height 17
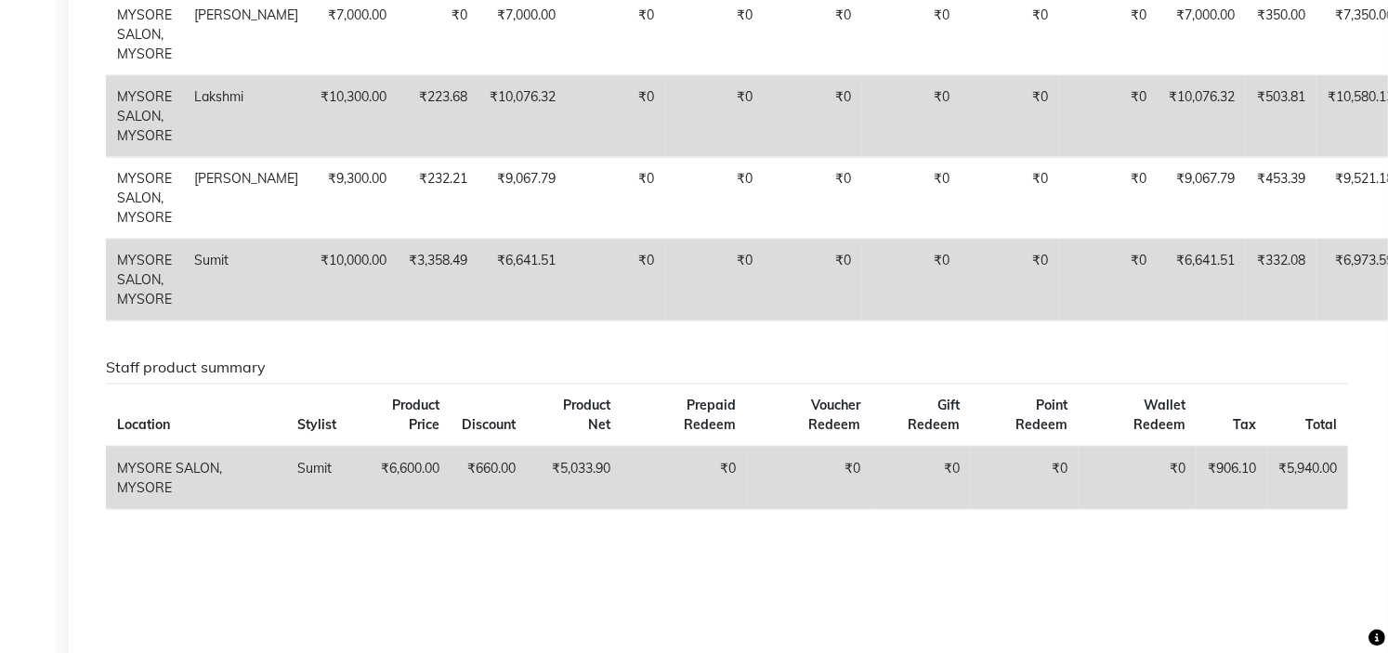
scroll to position [888, 0]
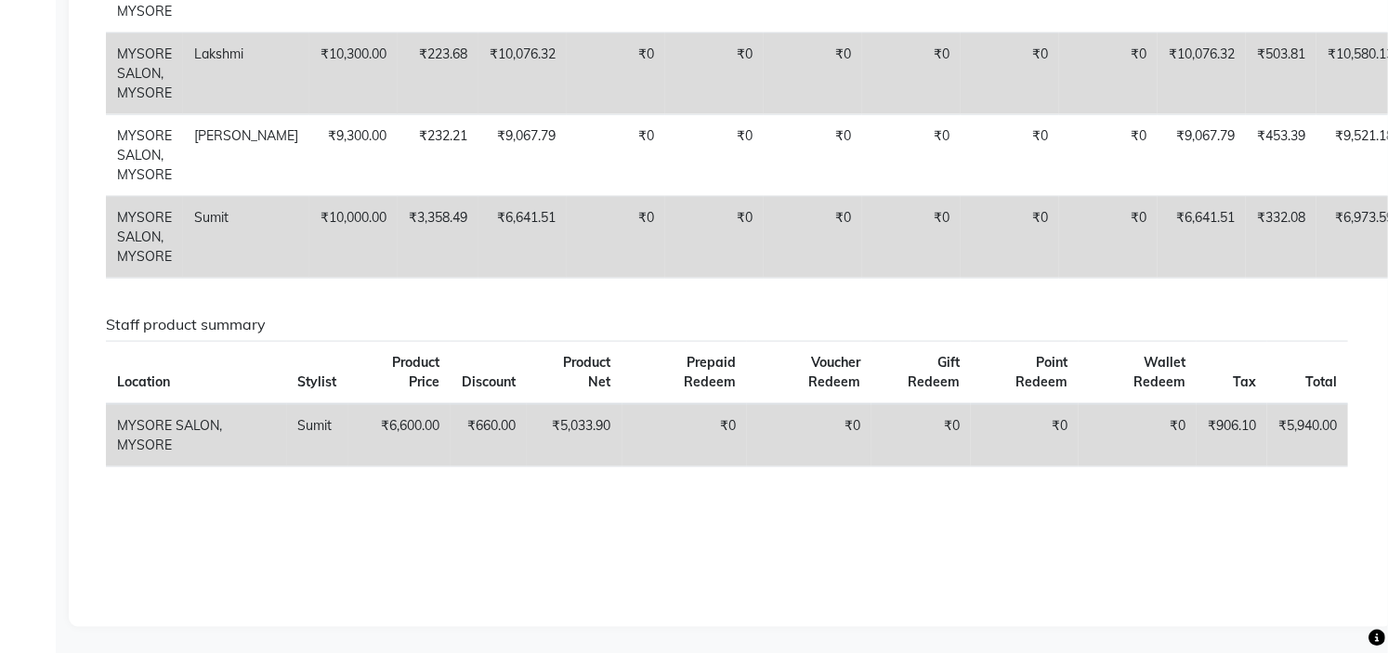
click at [410, 424] on td "₹6,600.00" at bounding box center [400, 435] width 103 height 63
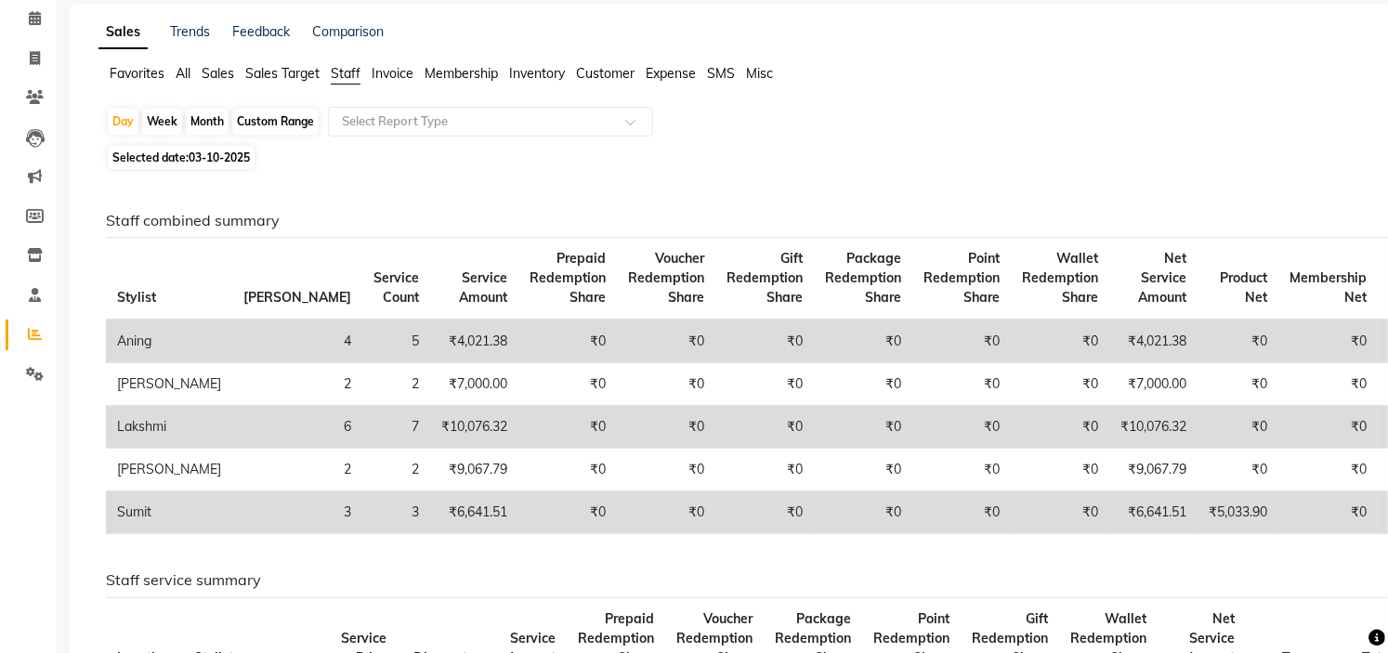
scroll to position [0, 0]
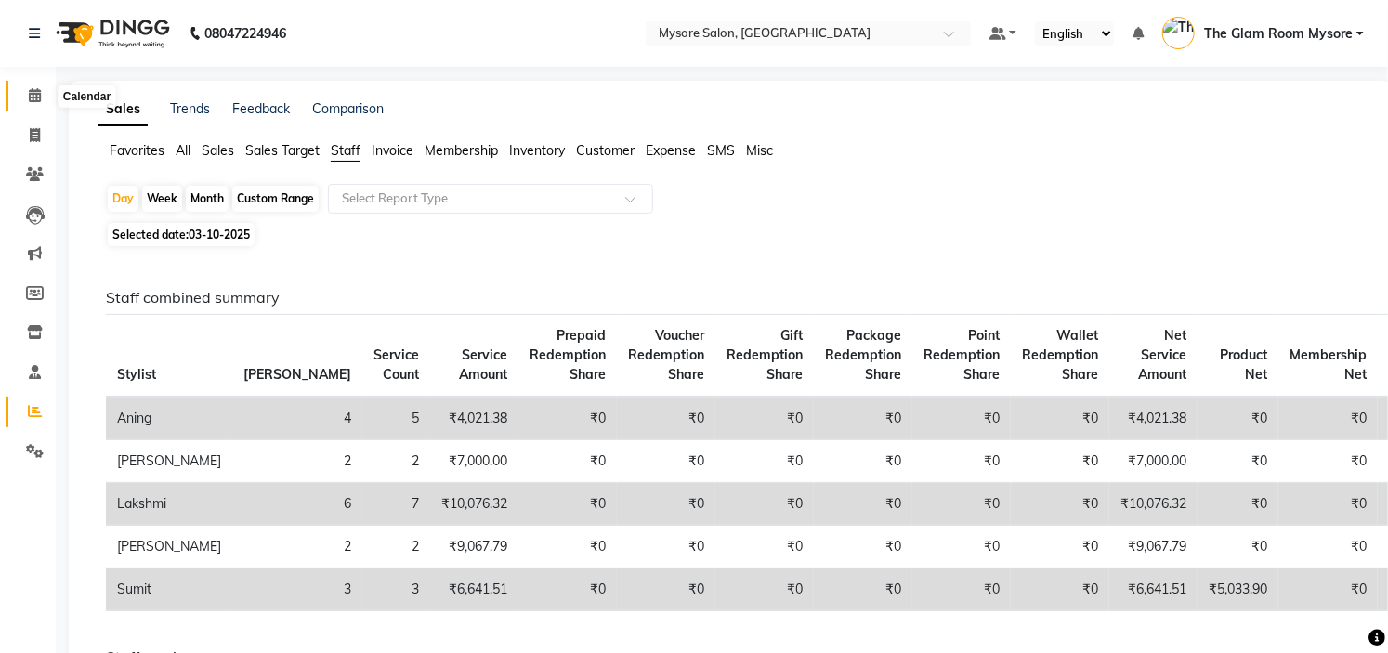
click at [28, 87] on span at bounding box center [35, 96] width 33 height 21
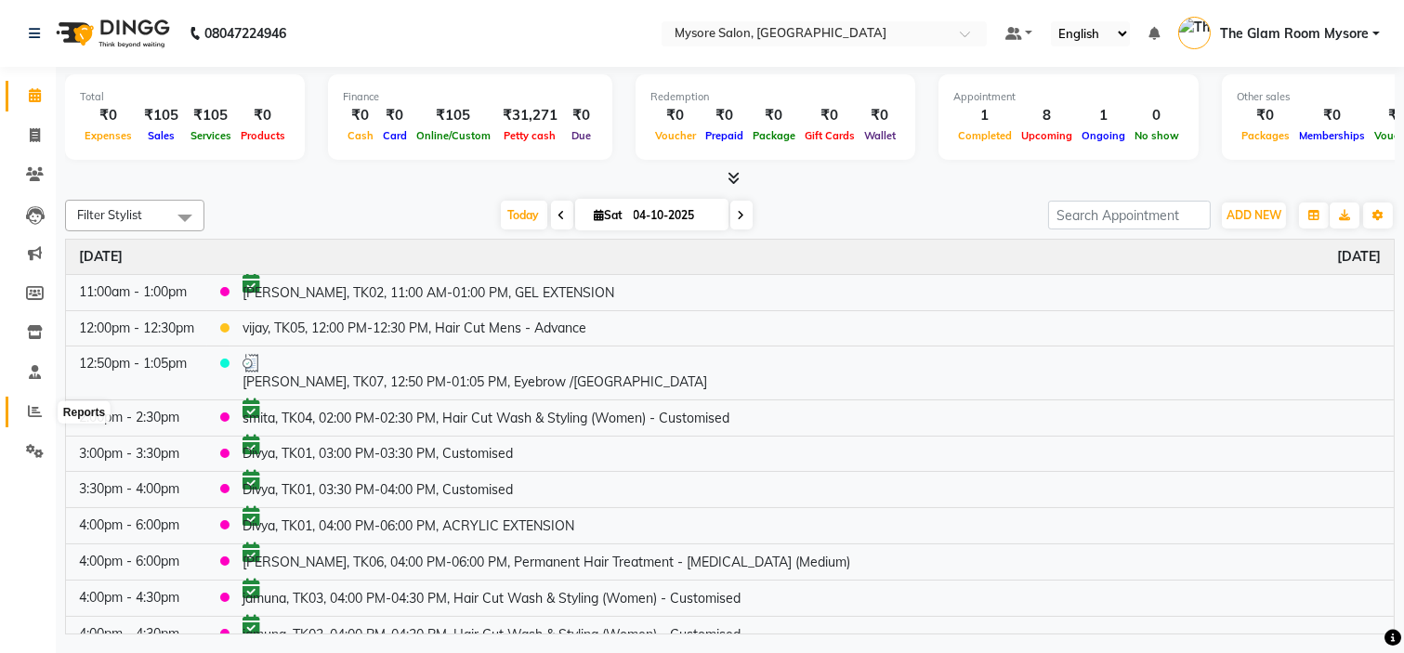
click at [19, 420] on span at bounding box center [35, 411] width 33 height 21
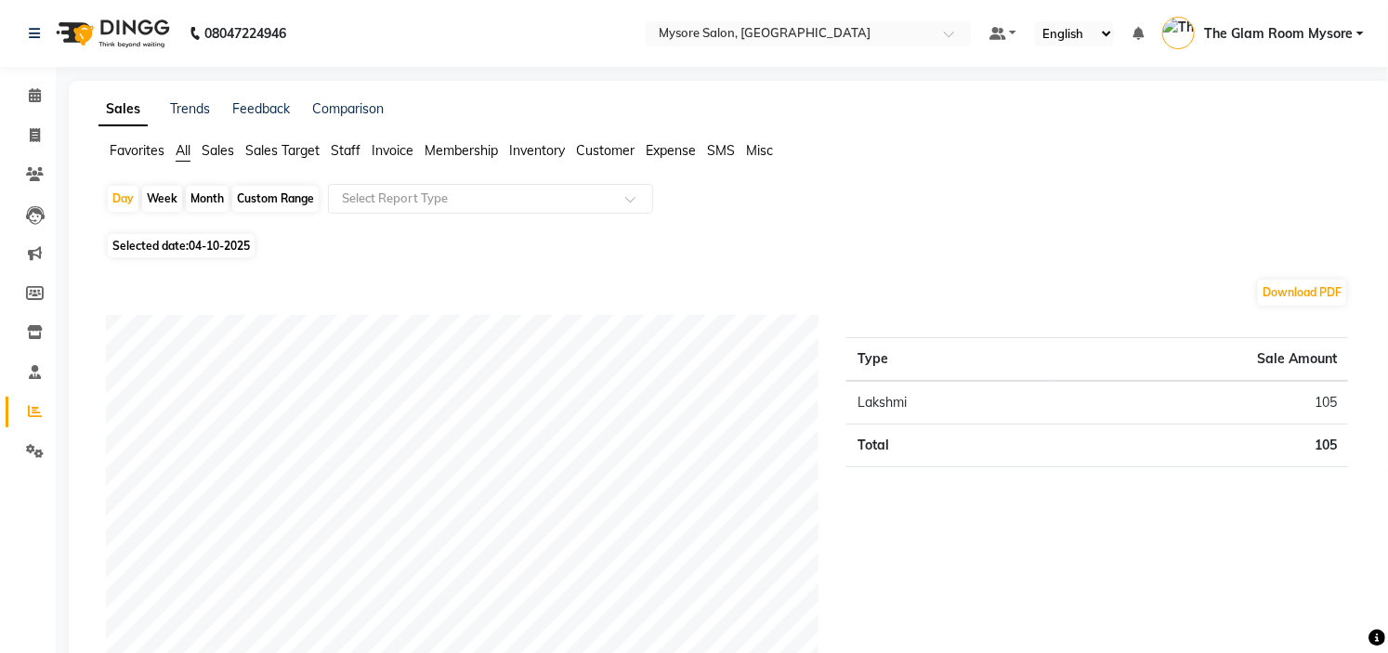
click at [162, 253] on span "Selected date: 04-10-2025" at bounding box center [181, 245] width 147 height 23
select select "10"
select select "2025"
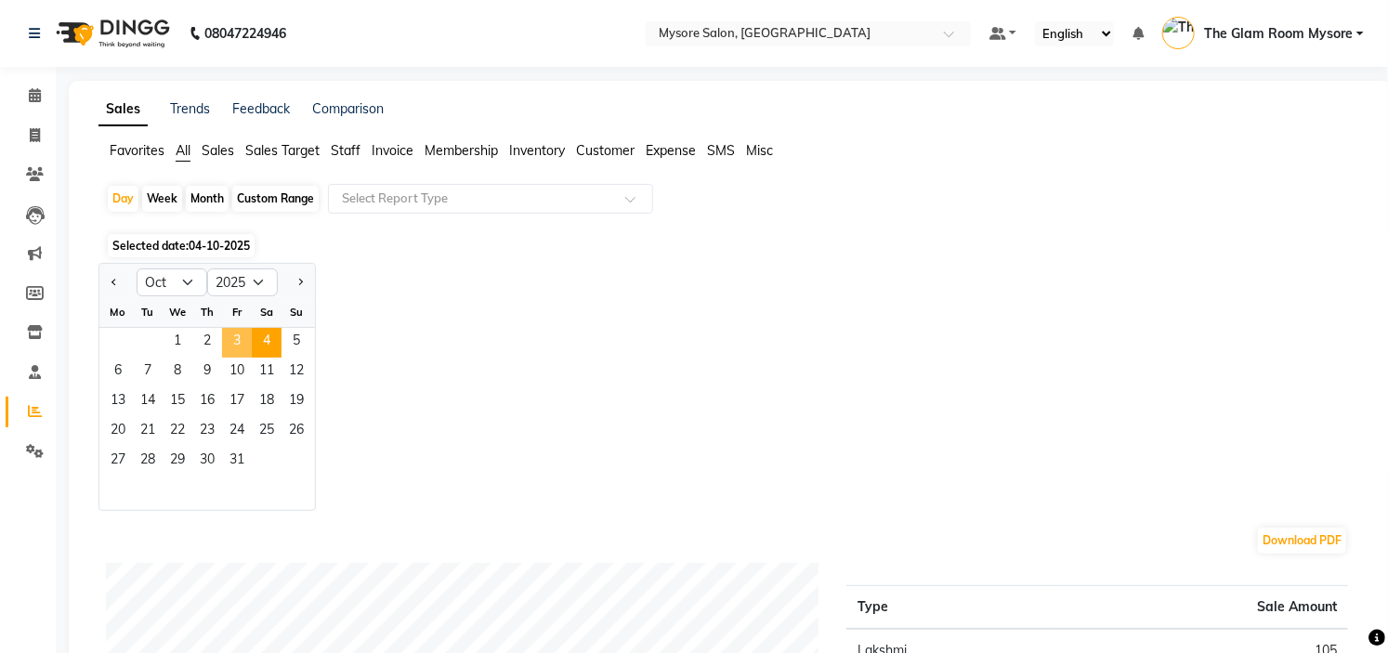
click at [233, 338] on span "3" at bounding box center [237, 343] width 30 height 30
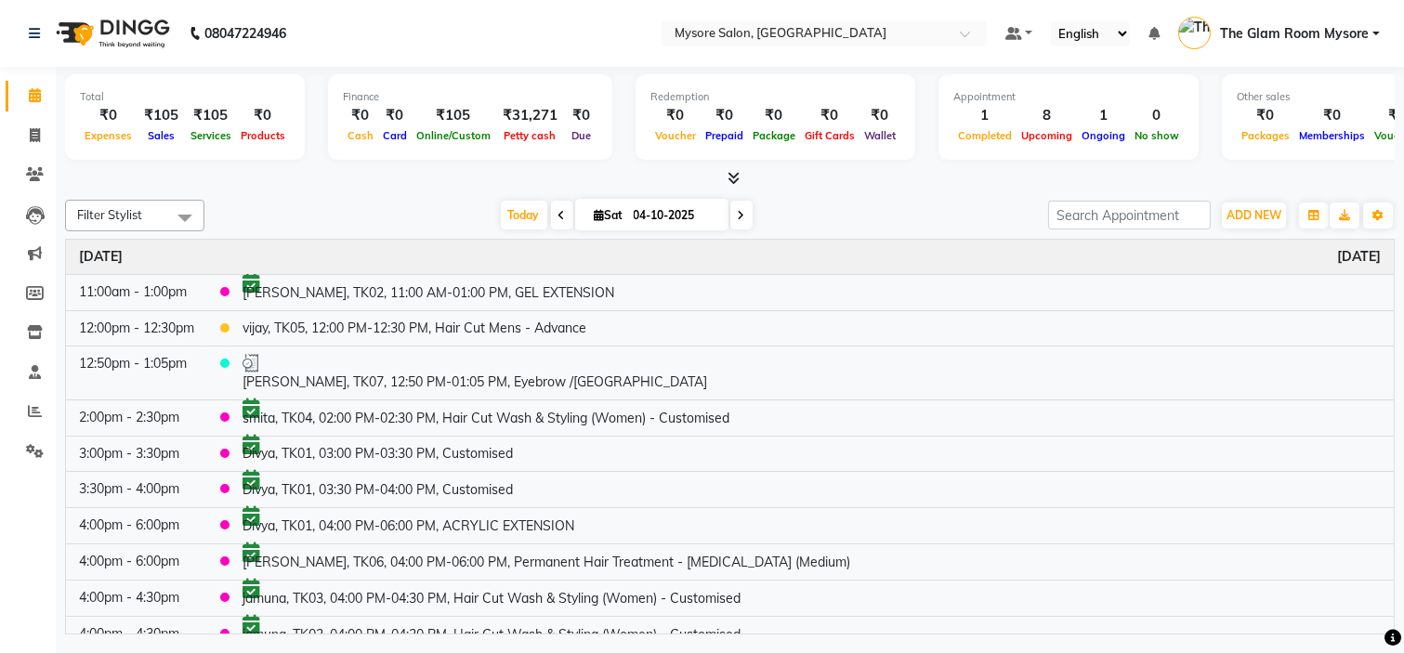
click at [518, 212] on span "Today" at bounding box center [524, 215] width 46 height 29
click at [42, 136] on span at bounding box center [35, 135] width 33 height 21
select select "4255"
select select "service"
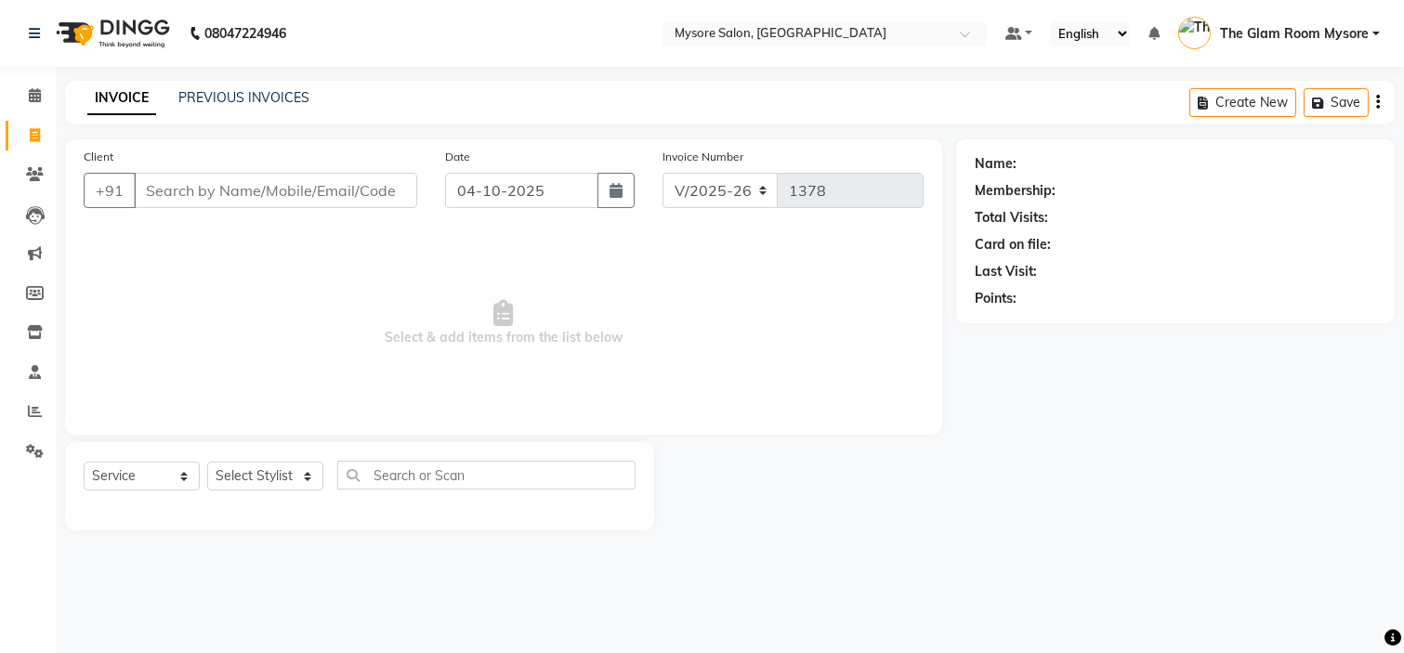
click at [199, 191] on input "Client" at bounding box center [275, 190] width 283 height 35
click at [189, 191] on input "Client" at bounding box center [275, 190] width 283 height 35
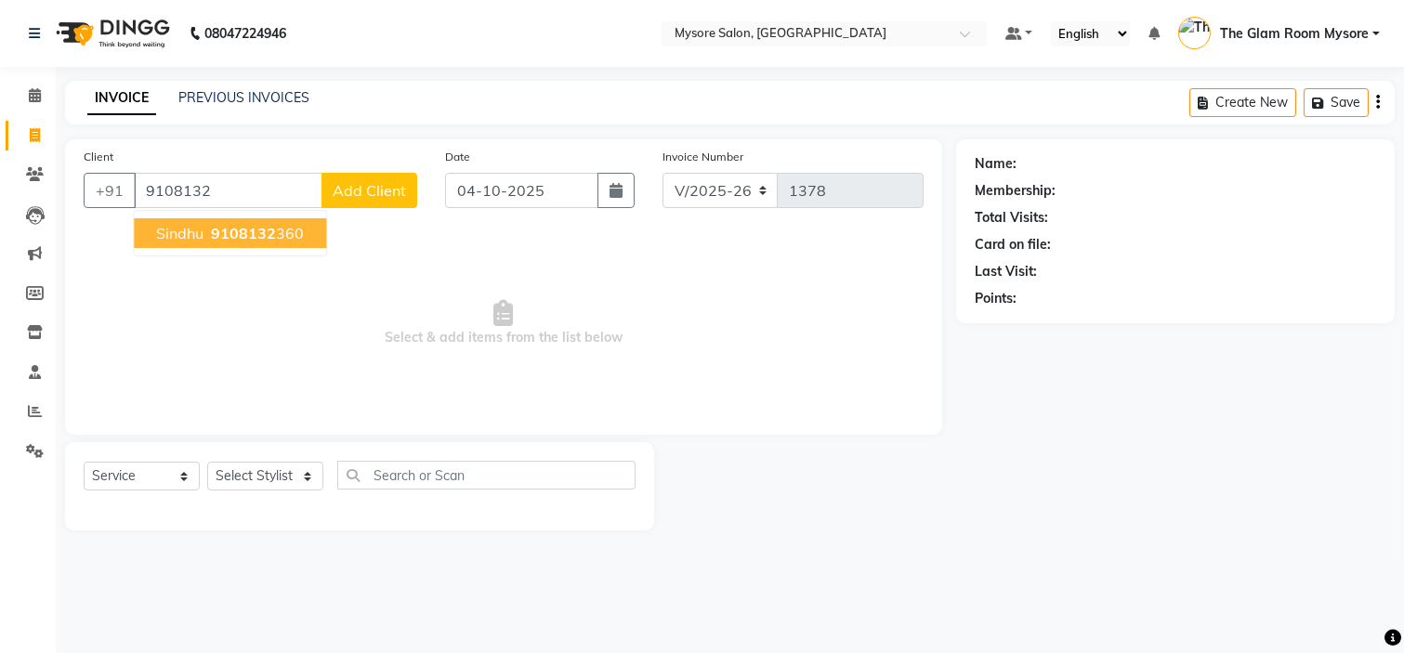
click at [228, 230] on span "9108132" at bounding box center [243, 233] width 65 height 19
type input "9108132360"
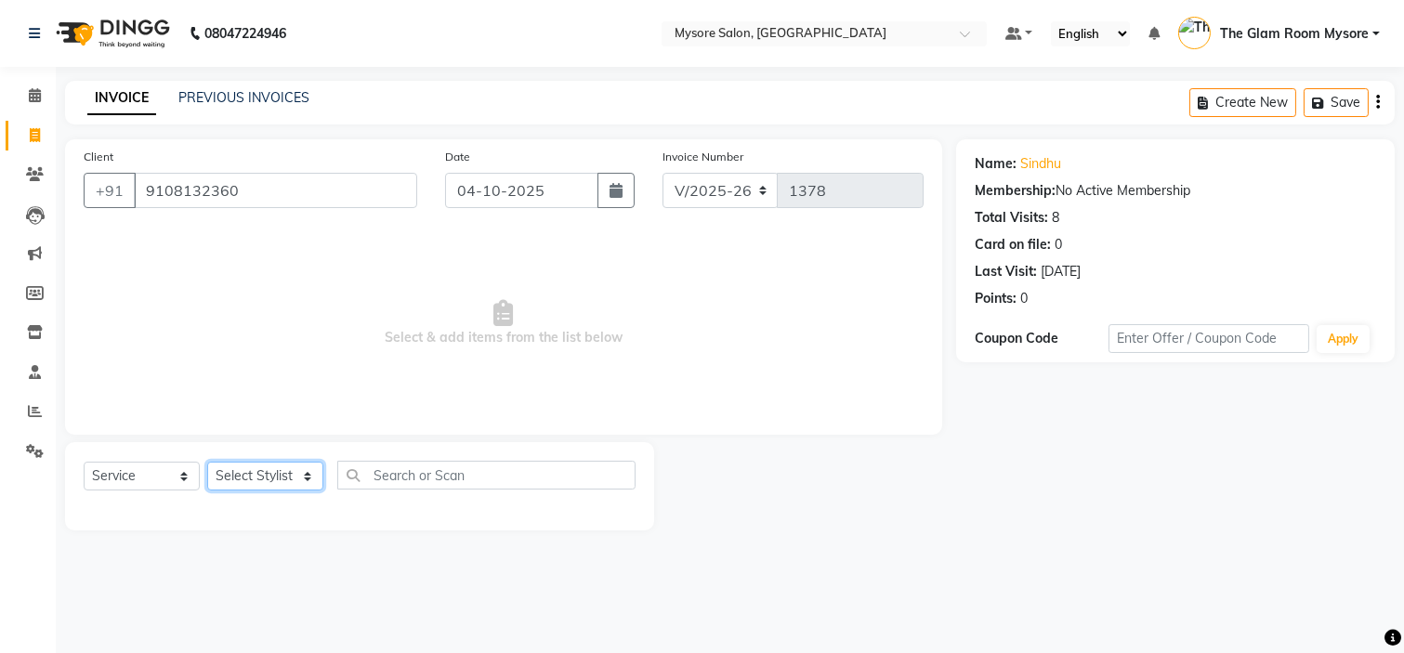
click at [257, 476] on select "Select Stylist Aning Ankita Arpitha Arti Ashwini Ayaan DR. Apurva Fatma Jayshre…" at bounding box center [265, 476] width 116 height 29
select select "63165"
click at [207, 463] on select "Select Stylist Aning Ankita Arpitha Arti Ashwini Ayaan DR. Apurva Fatma Jayshre…" at bounding box center [265, 476] width 116 height 29
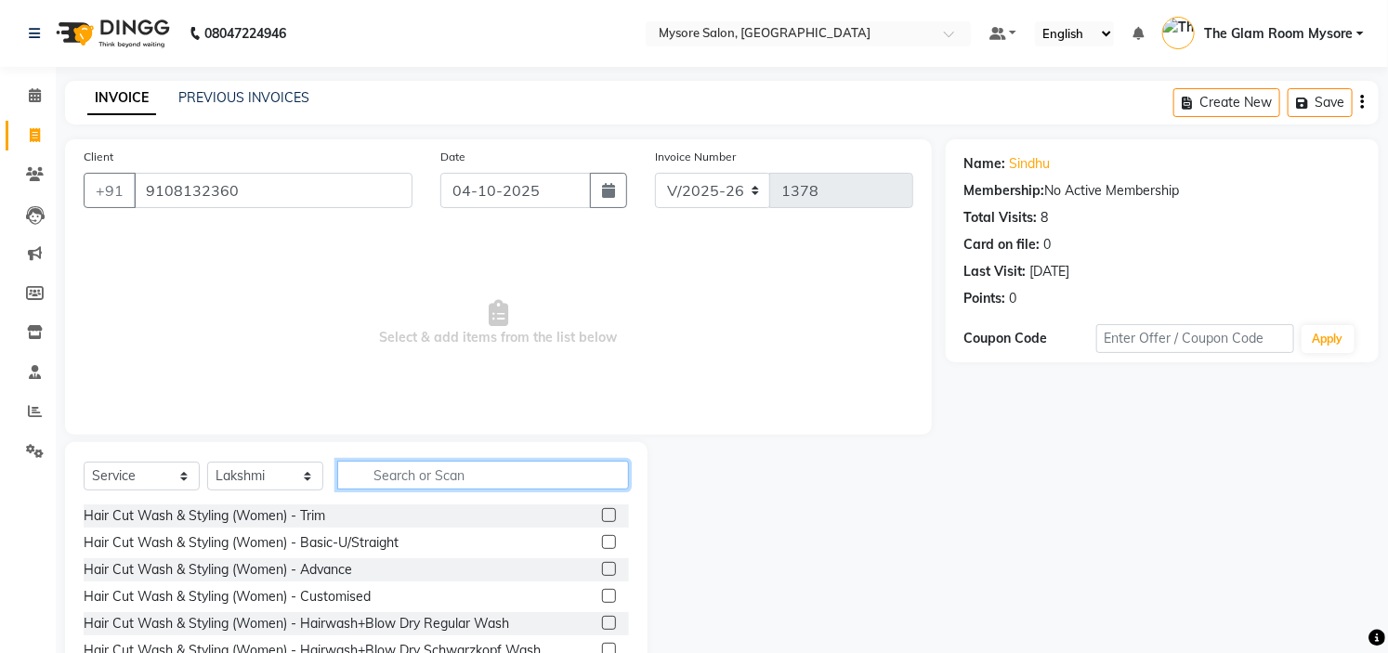
click at [478, 478] on input "text" at bounding box center [483, 475] width 292 height 29
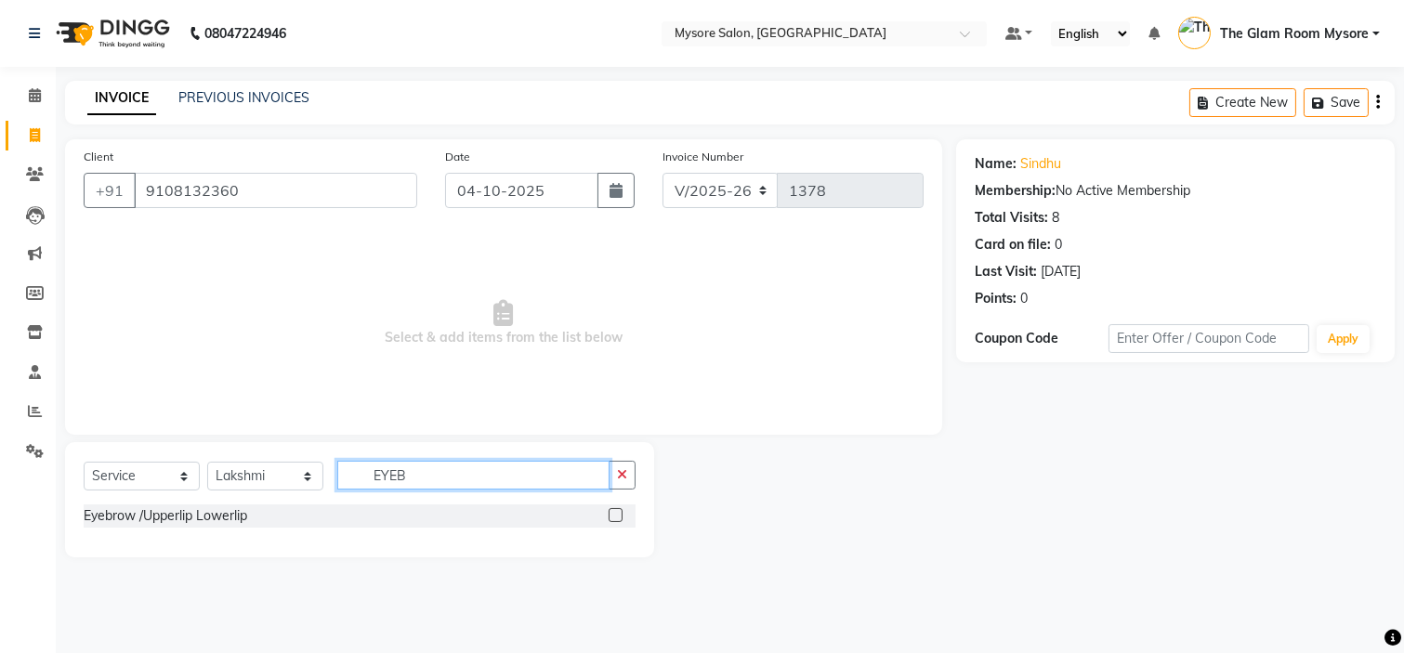
type input "EYEB"
click at [615, 514] on label at bounding box center [616, 515] width 14 height 14
click at [615, 514] on input "checkbox" at bounding box center [615, 516] width 12 height 12
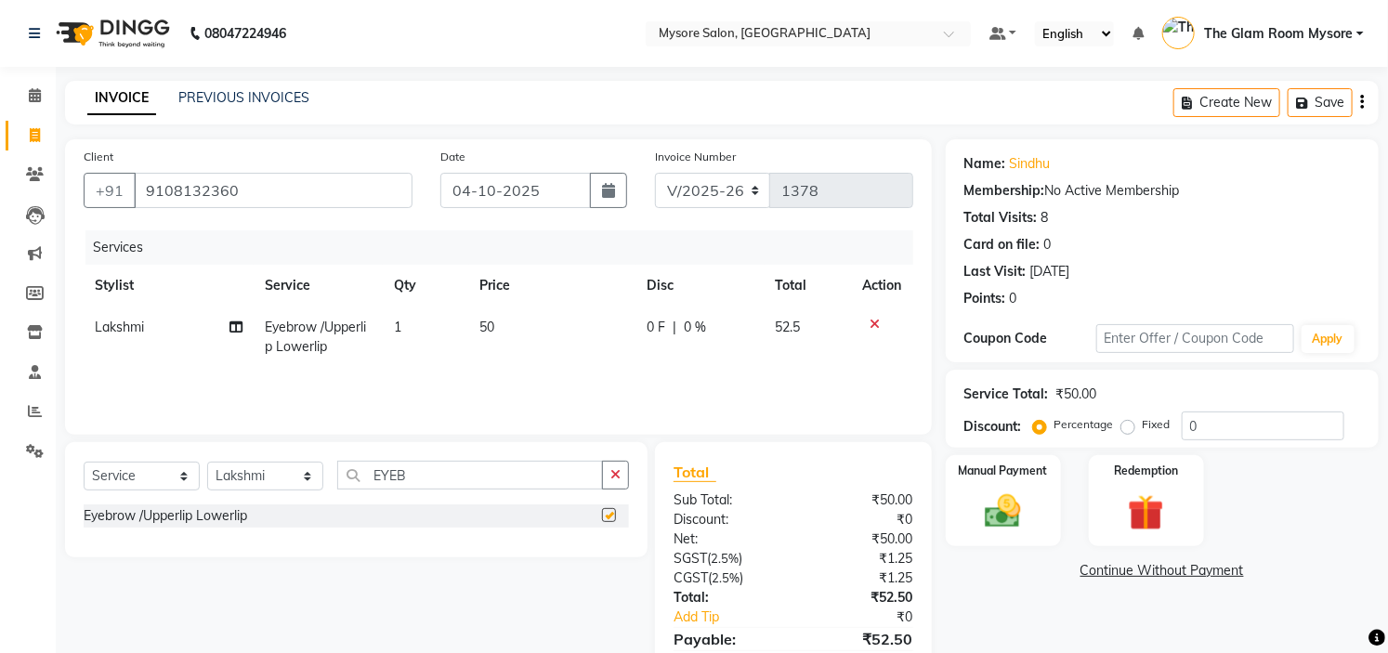
checkbox input "false"
click at [434, 322] on td "1" at bounding box center [426, 337] width 86 height 61
select select "63165"
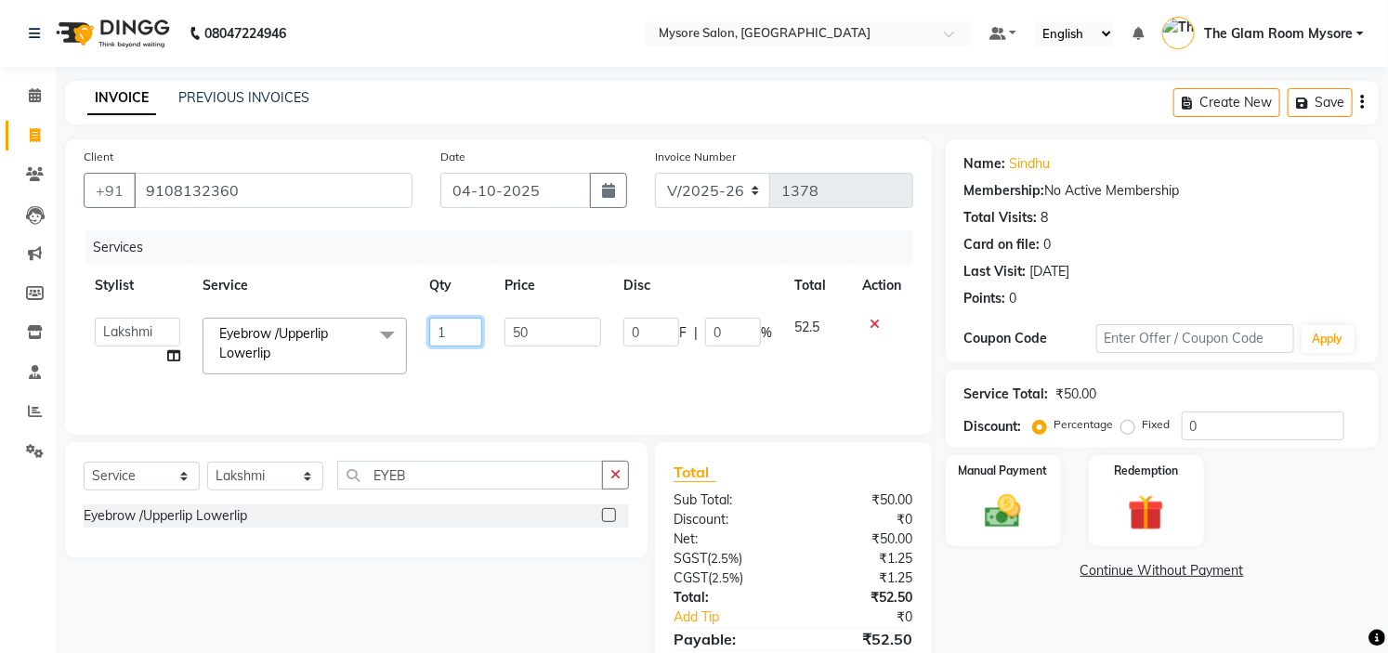
click at [448, 326] on input "1" at bounding box center [455, 332] width 53 height 29
type input "2"
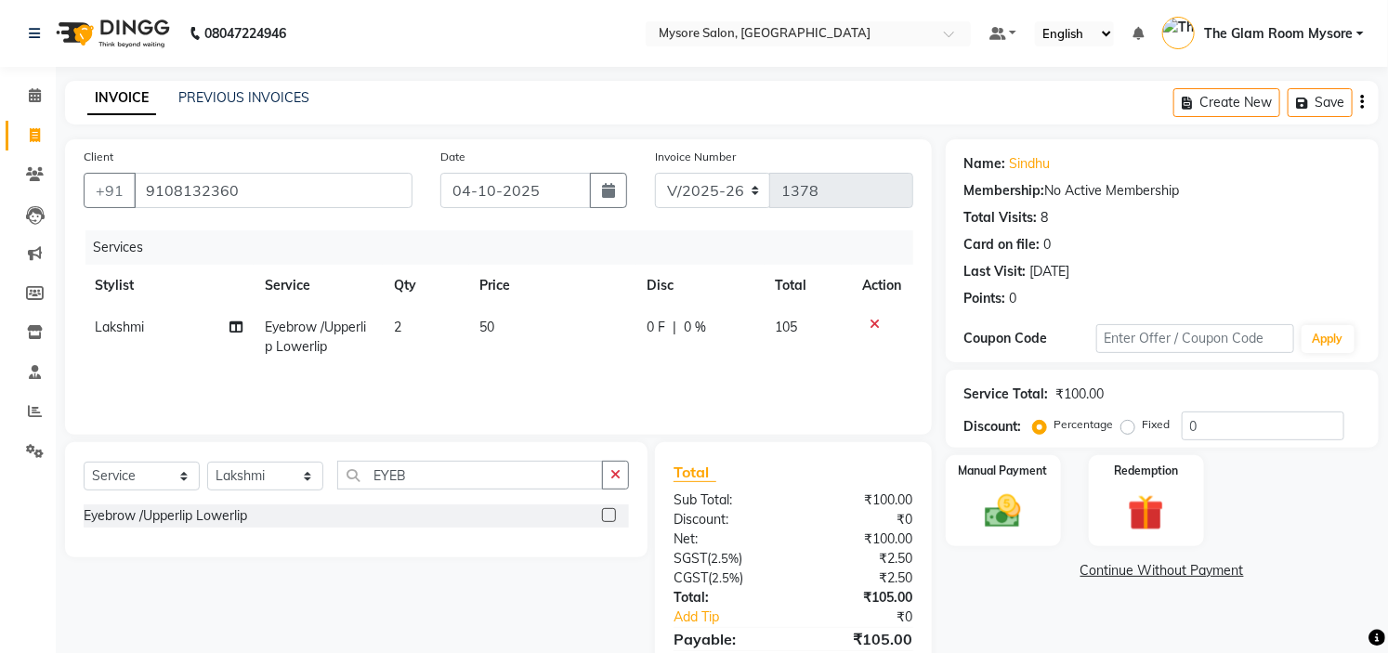
click at [992, 577] on link "Continue Without Payment" at bounding box center [1163, 571] width 426 height 20
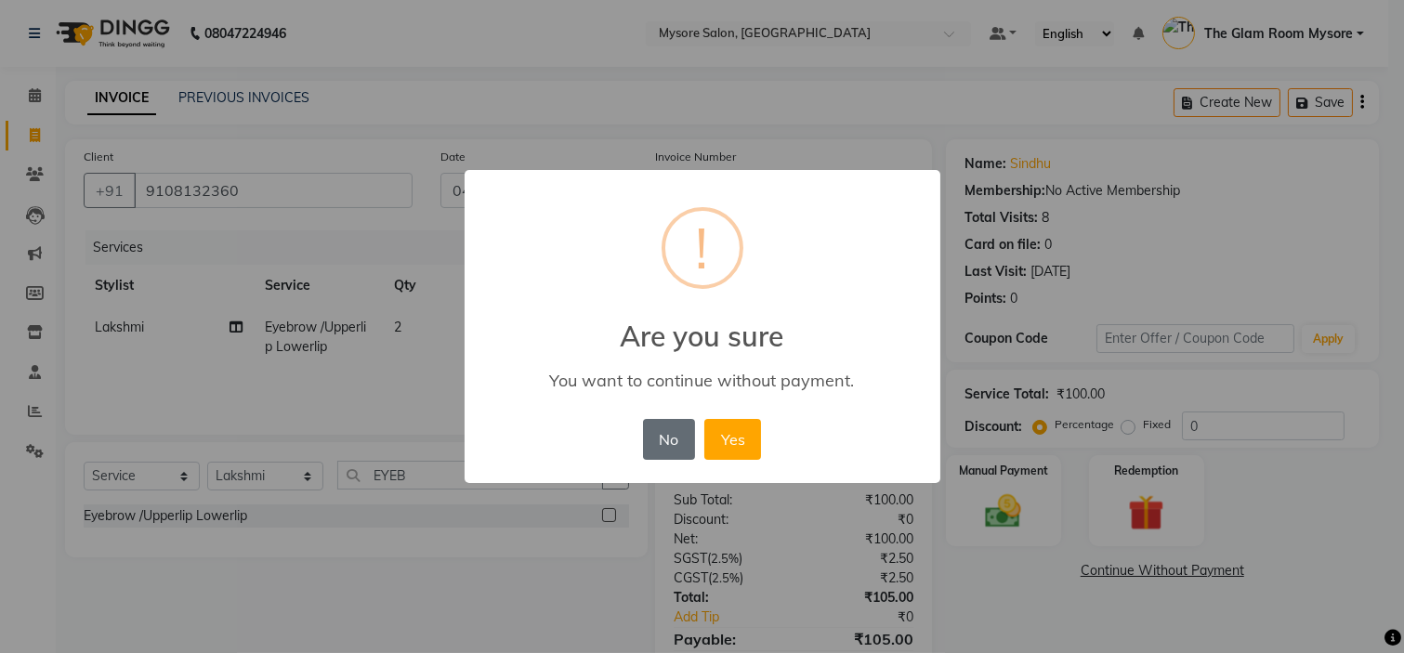
click at [678, 440] on button "No" at bounding box center [669, 439] width 52 height 41
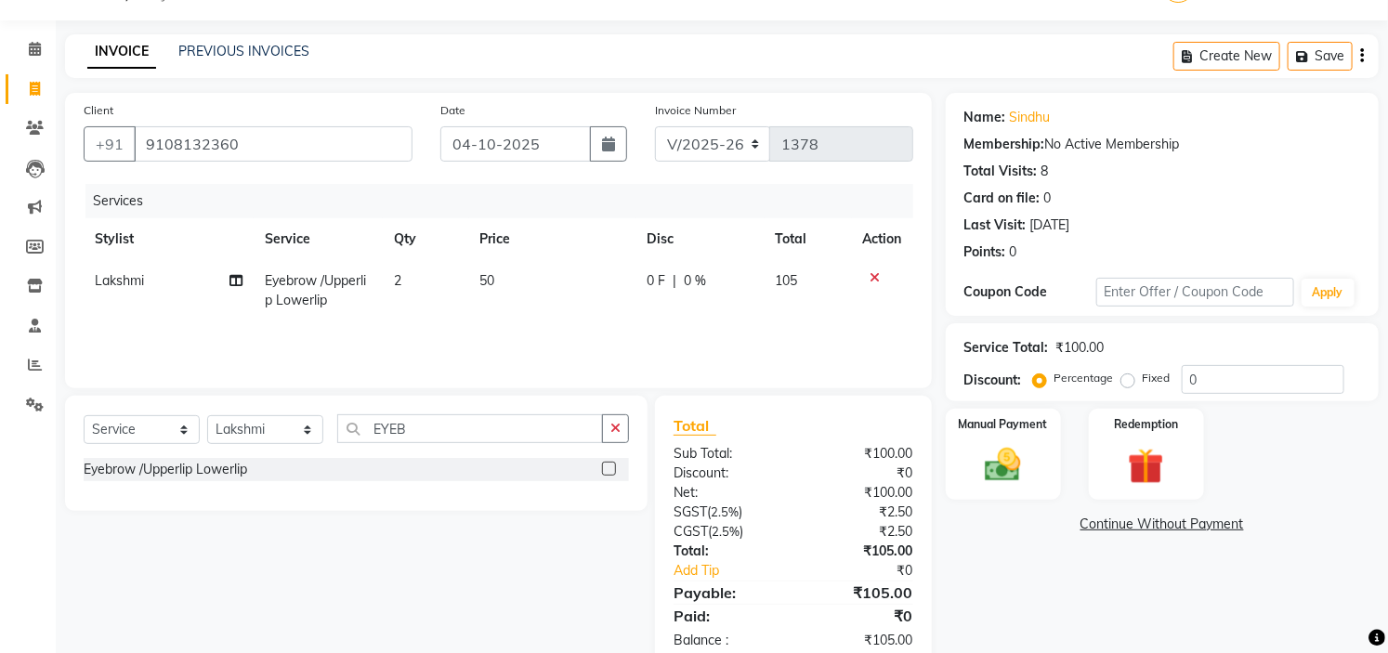
scroll to position [89, 0]
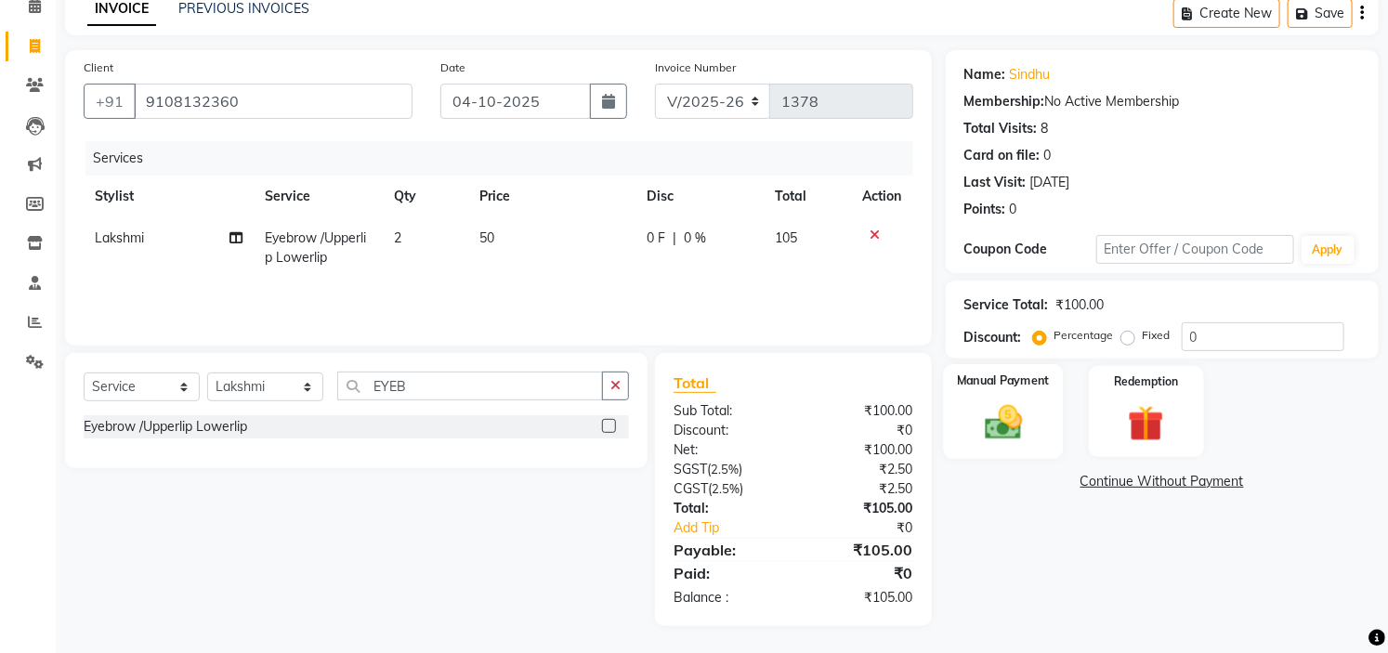
click at [1006, 426] on img at bounding box center [1003, 422] width 61 height 43
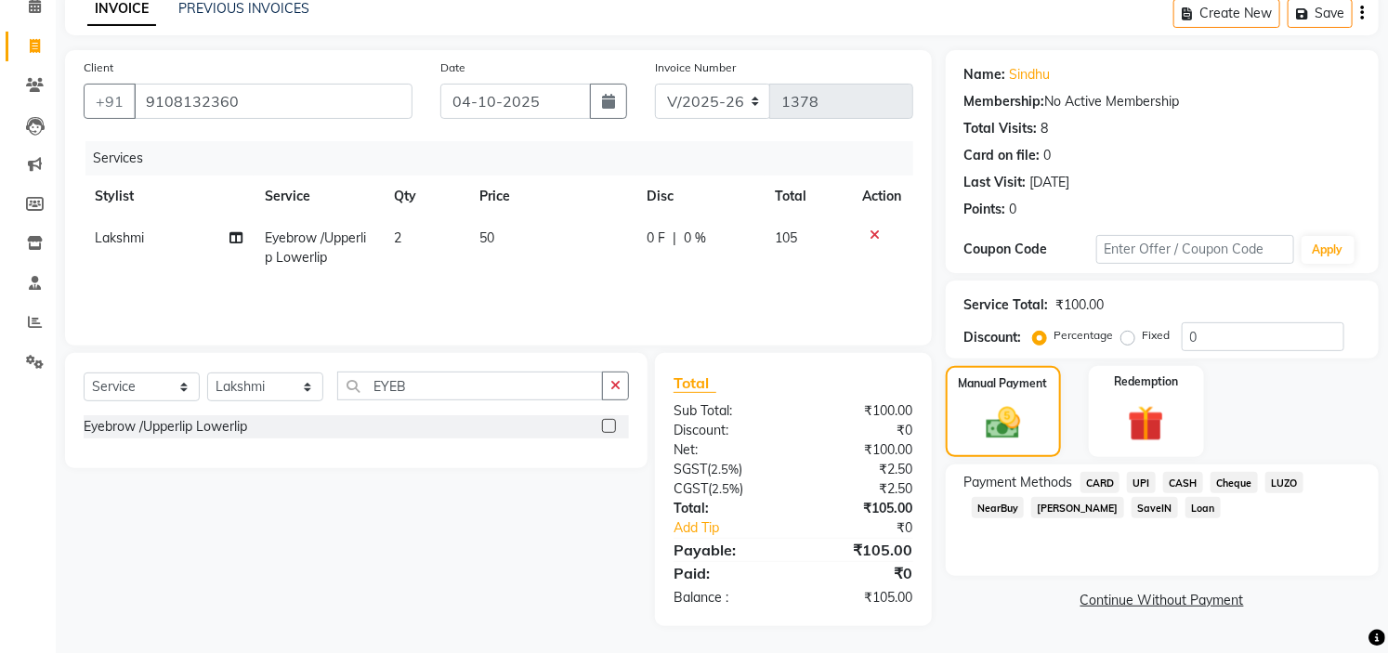
click at [1136, 483] on span "UPI" at bounding box center [1141, 482] width 29 height 21
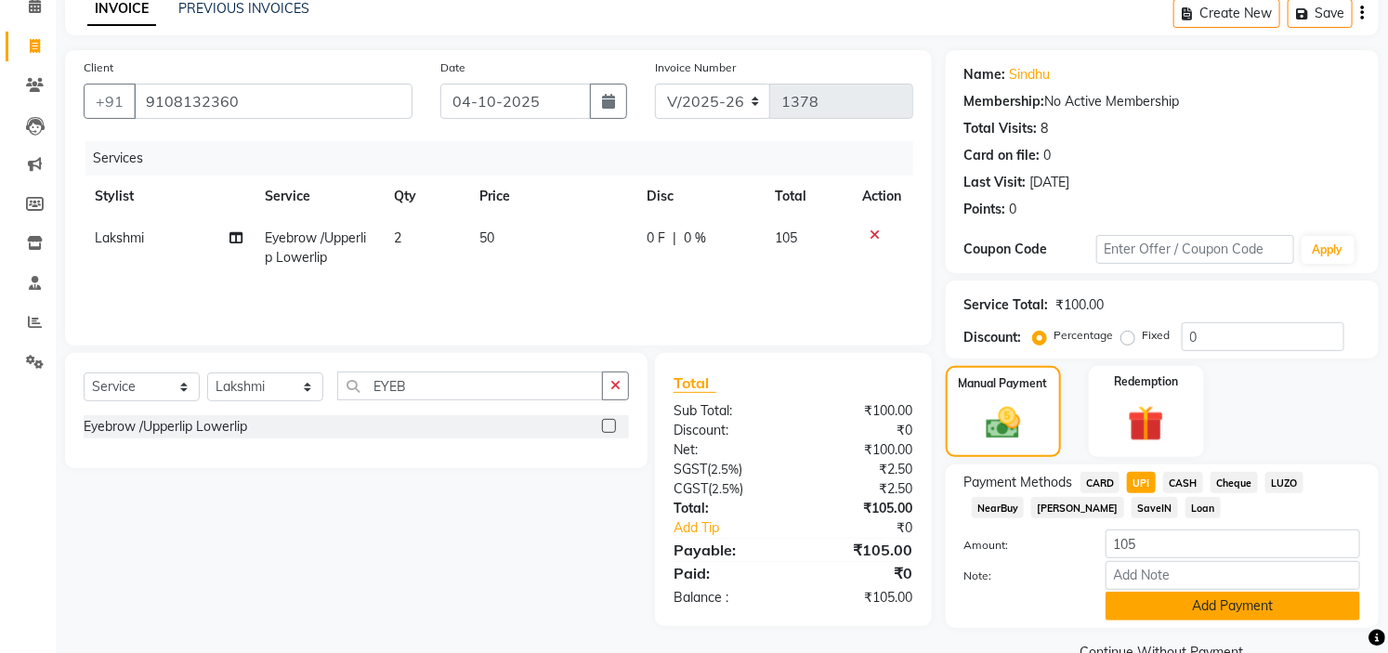
click at [1232, 602] on button "Add Payment" at bounding box center [1233, 606] width 255 height 29
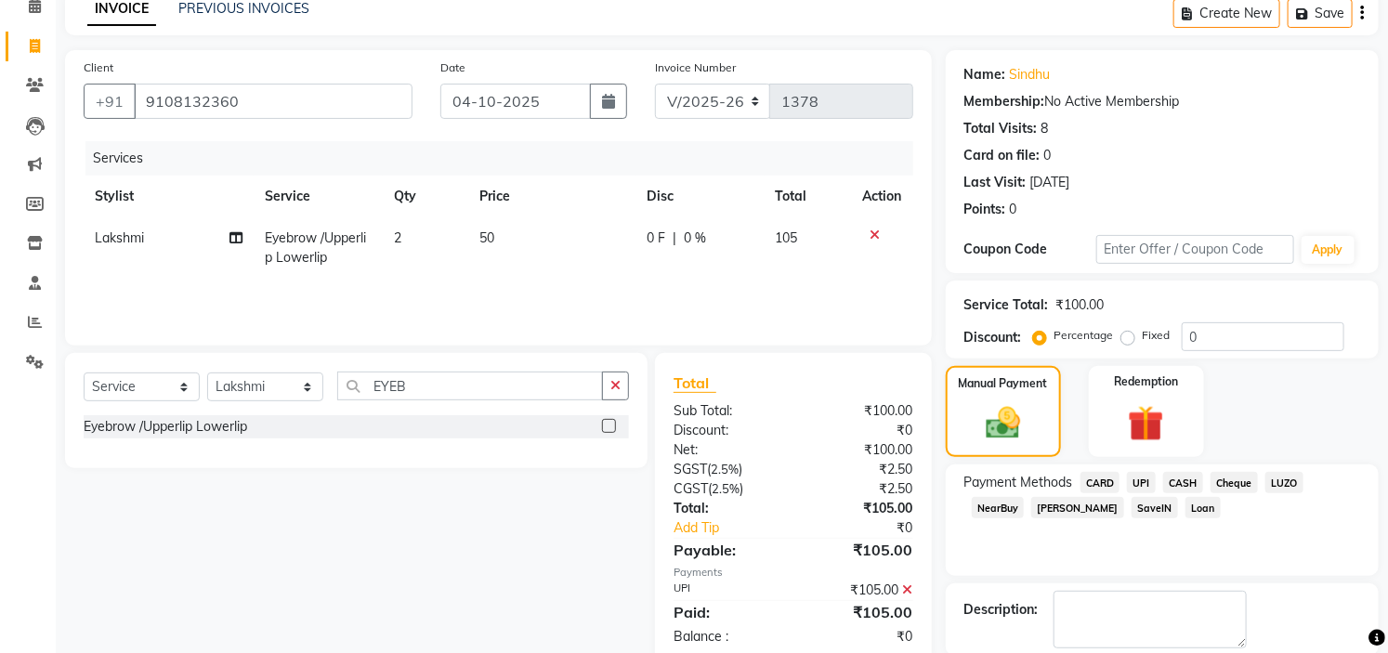
scroll to position [182, 0]
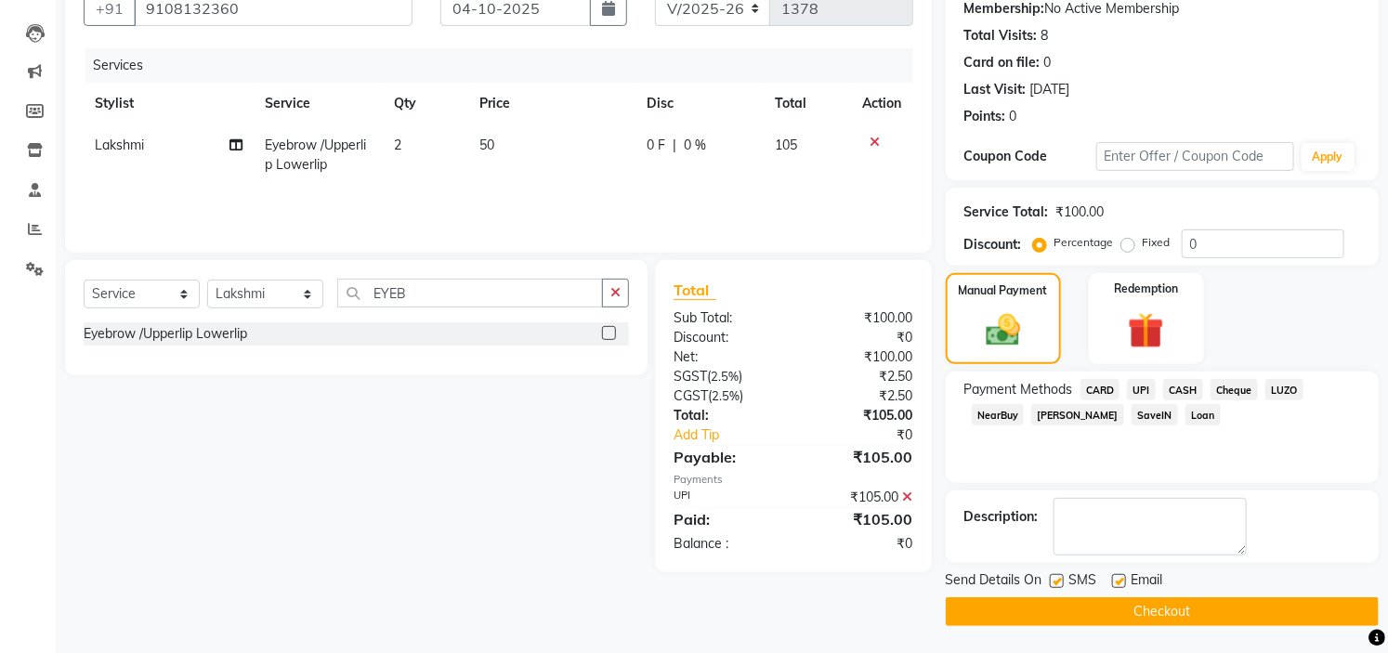
click at [1160, 613] on button "Checkout" at bounding box center [1162, 612] width 433 height 29
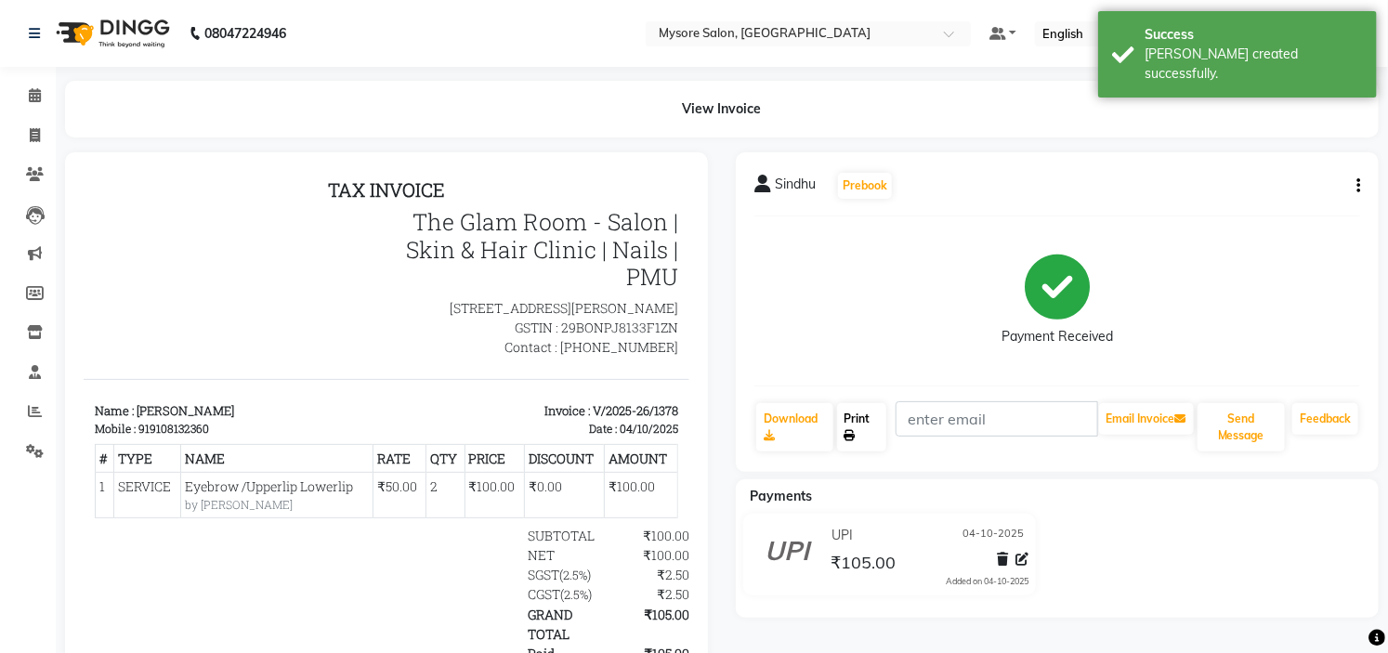
click at [867, 422] on link "Print" at bounding box center [862, 427] width 50 height 48
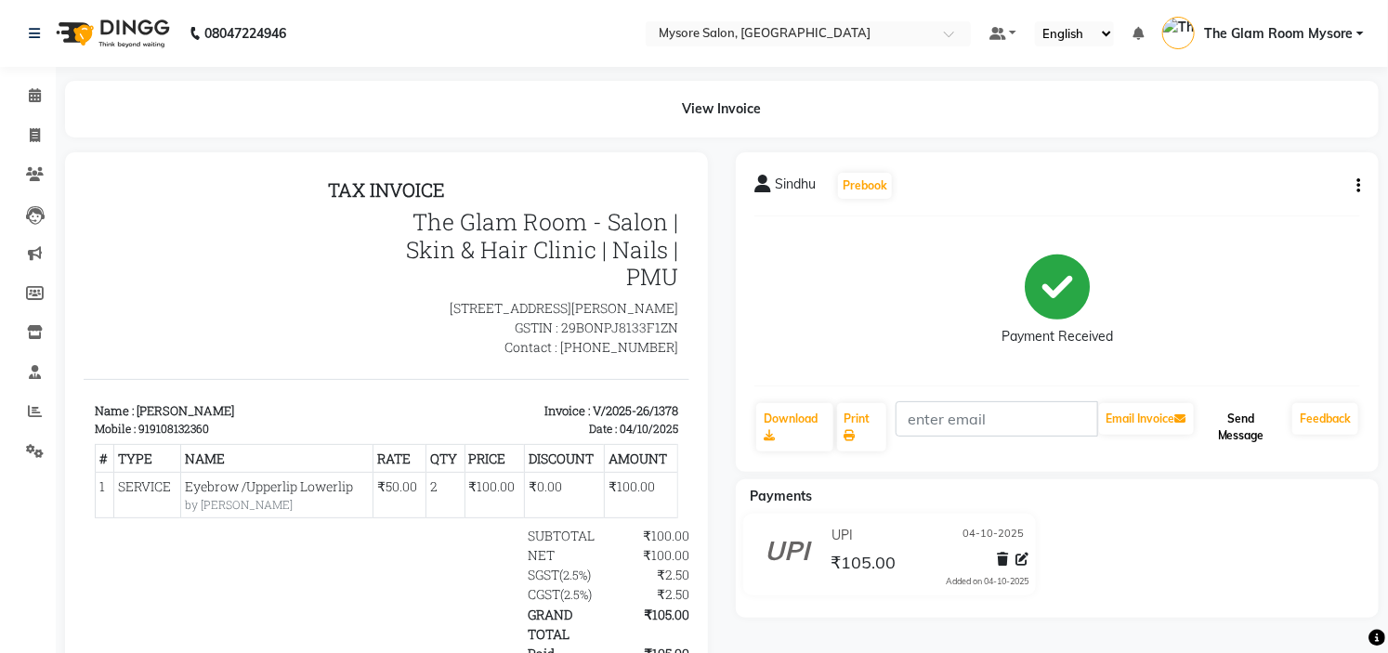
click at [1247, 422] on button "Send Message" at bounding box center [1241, 427] width 87 height 48
click at [32, 94] on icon at bounding box center [35, 95] width 12 height 14
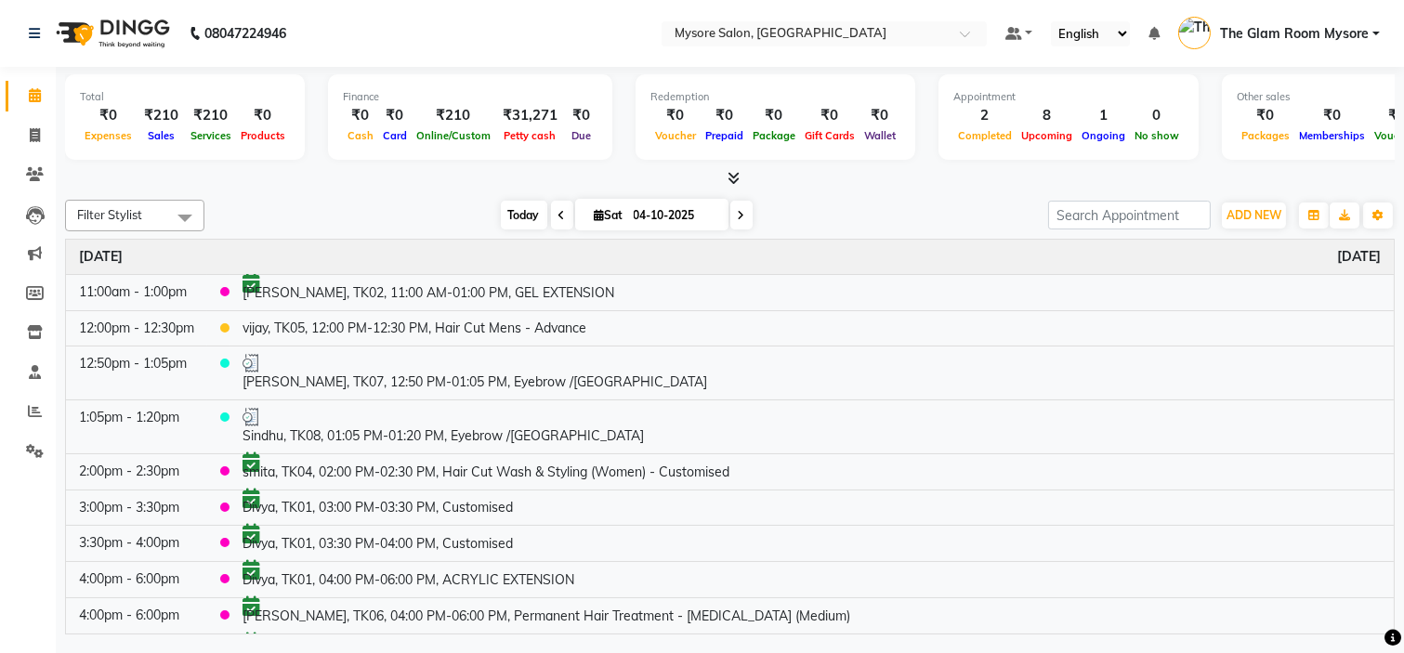
click at [516, 214] on span "Today" at bounding box center [524, 215] width 46 height 29
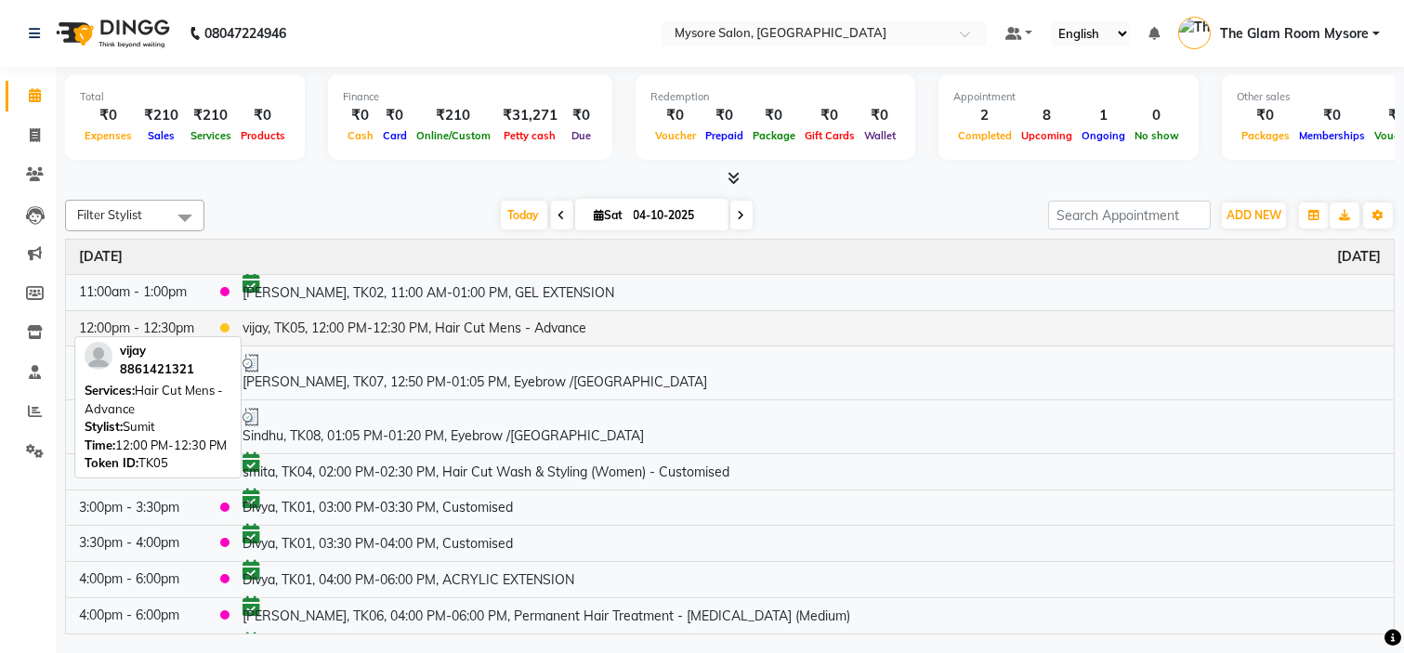
click at [494, 329] on td "vijay, TK05, 12:00 PM-12:30 PM, Hair Cut Mens - Advance" at bounding box center [812, 327] width 1164 height 35
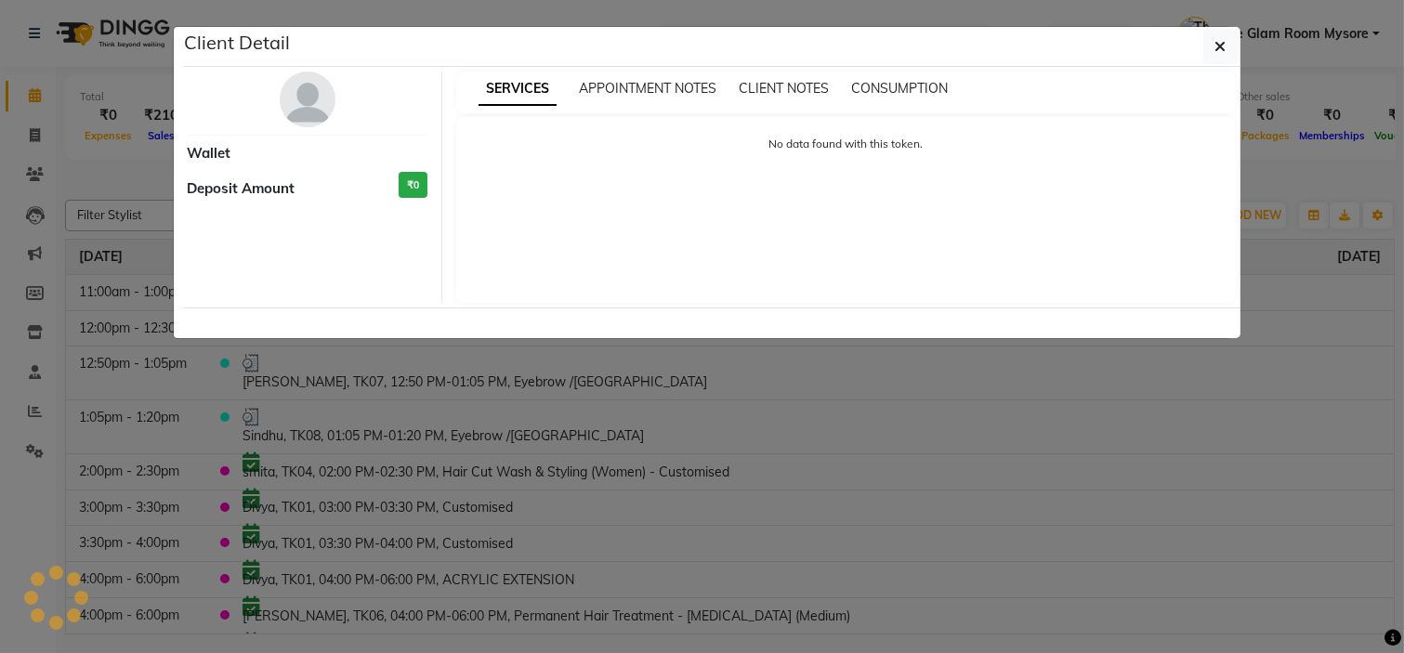
select select "1"
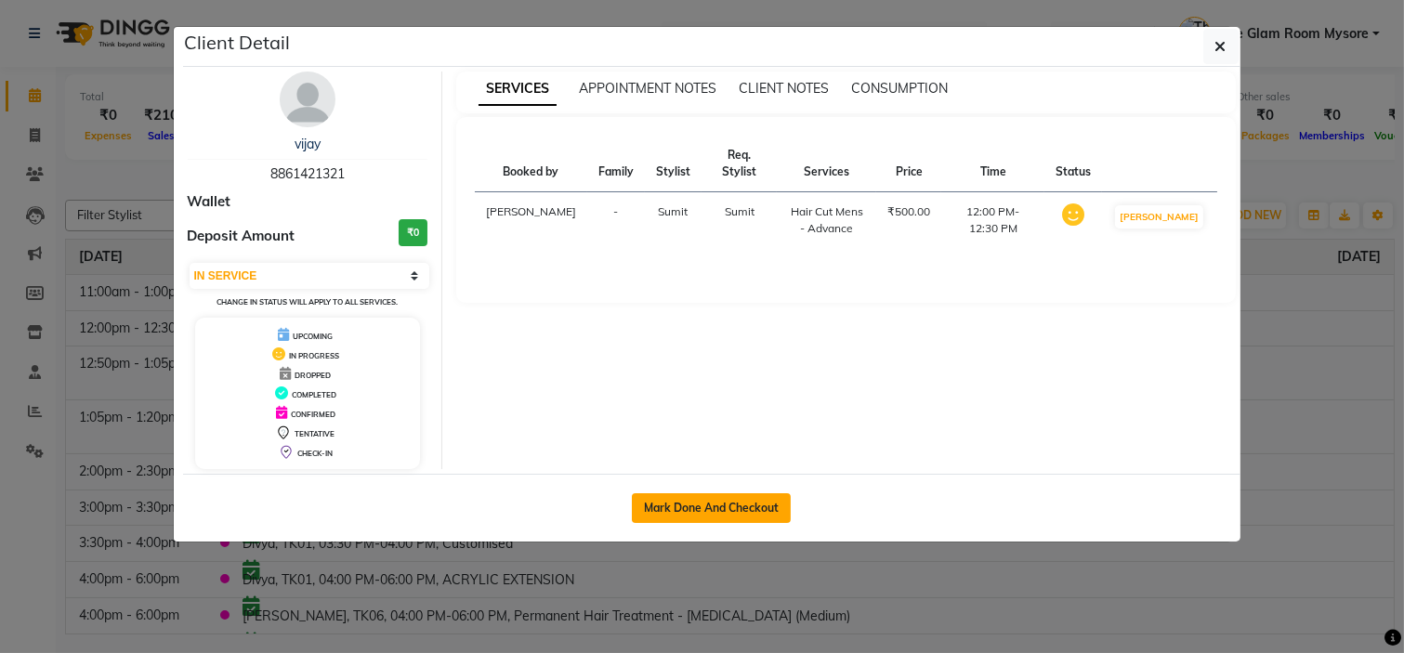
click at [720, 497] on button "Mark Done And Checkout" at bounding box center [711, 508] width 159 height 30
select select "4255"
select select "service"
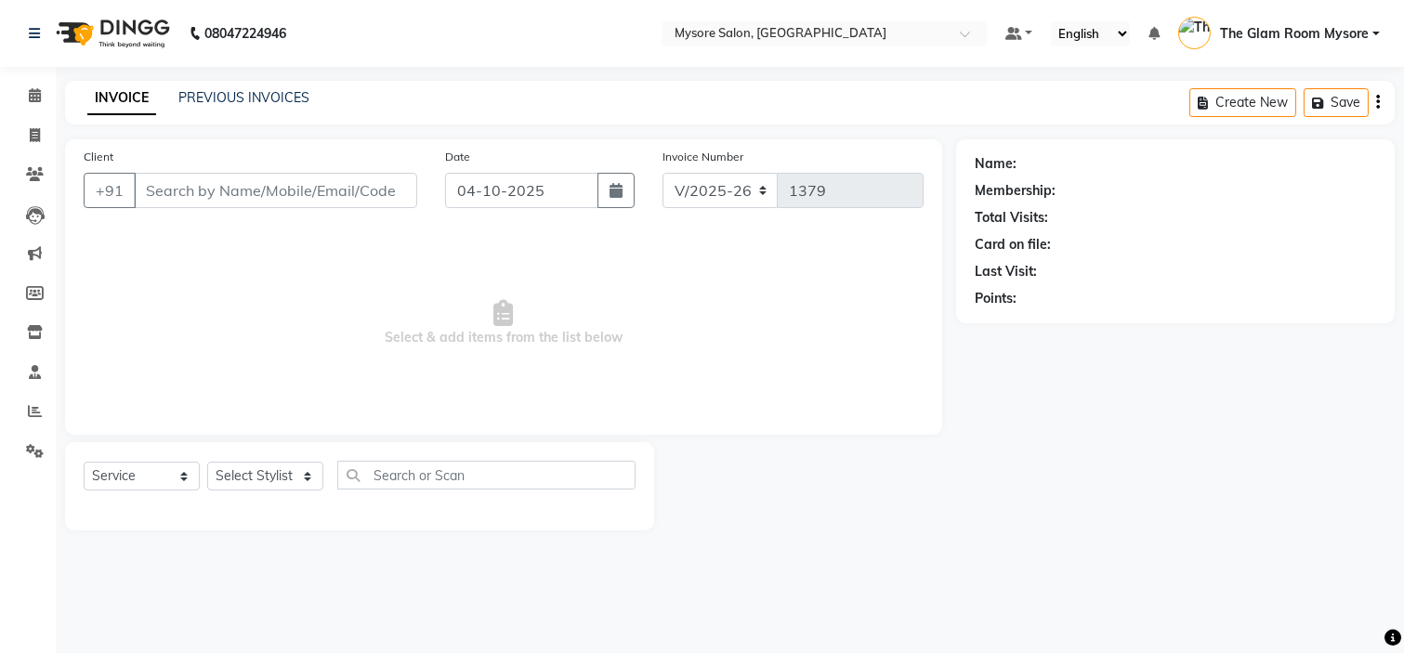
type input "8861421321"
select select "35251"
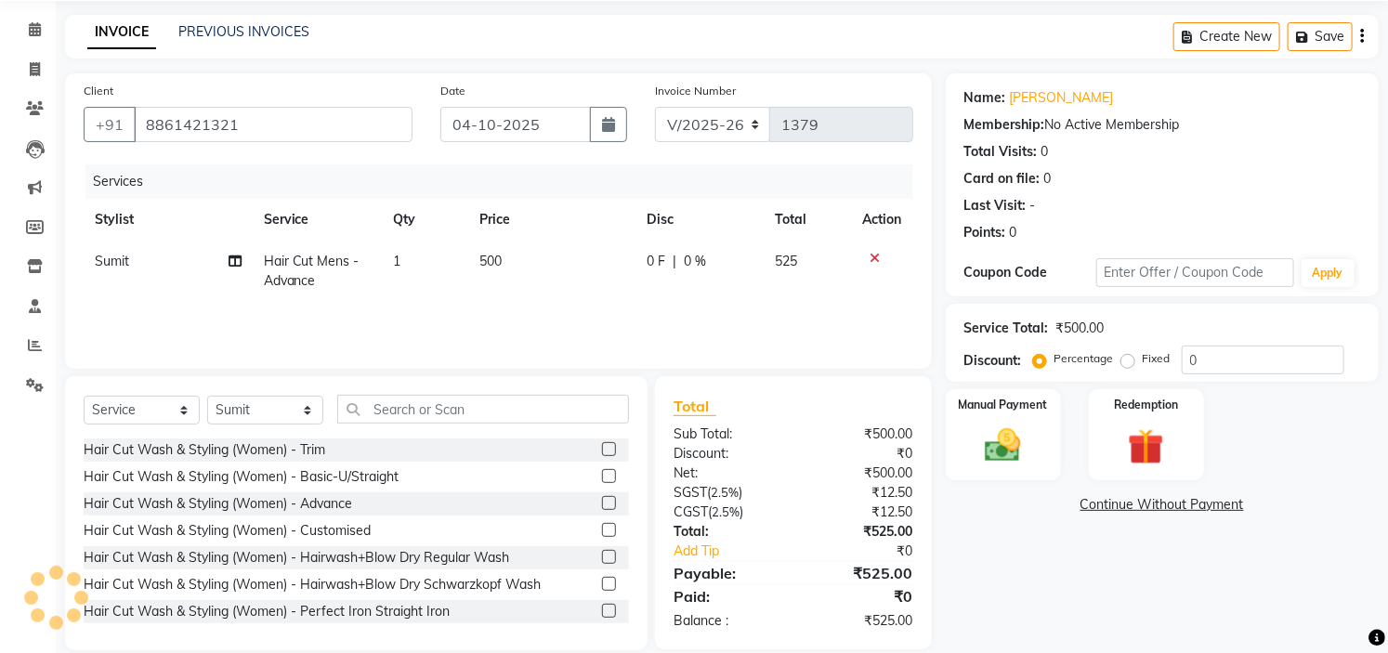
scroll to position [90, 0]
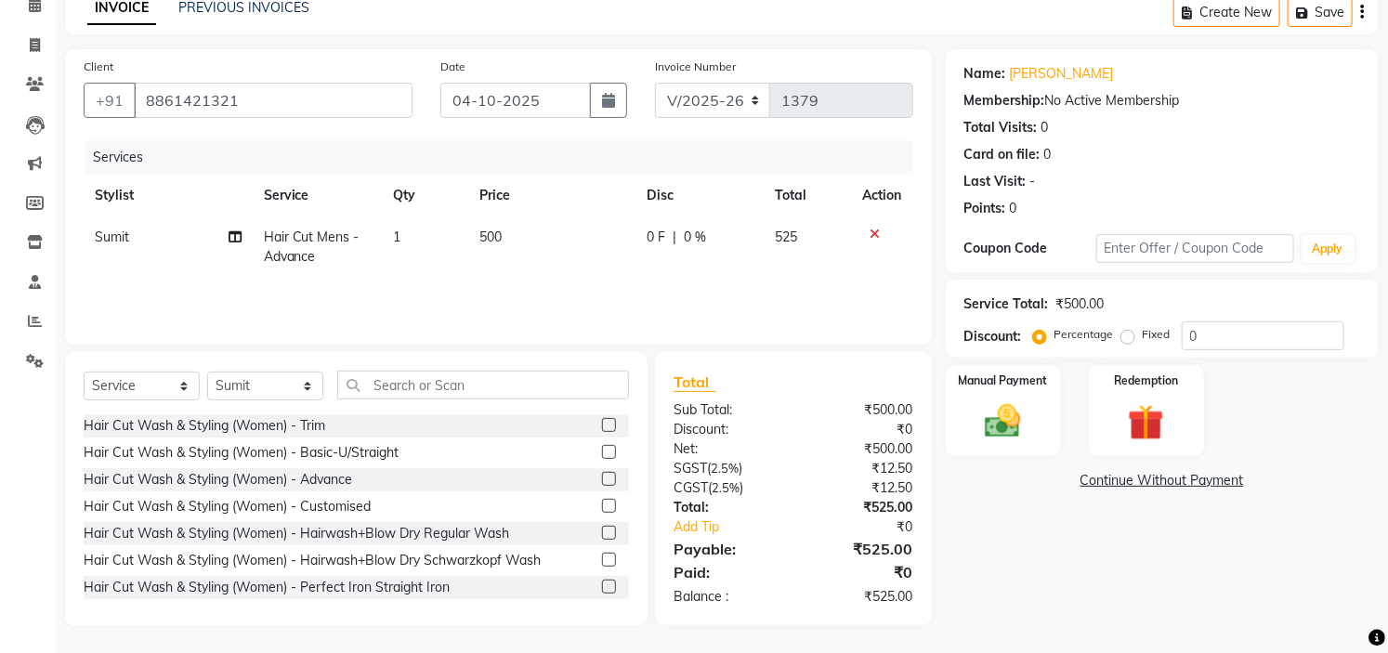
click at [533, 234] on td "500" at bounding box center [551, 247] width 167 height 61
select select "35251"
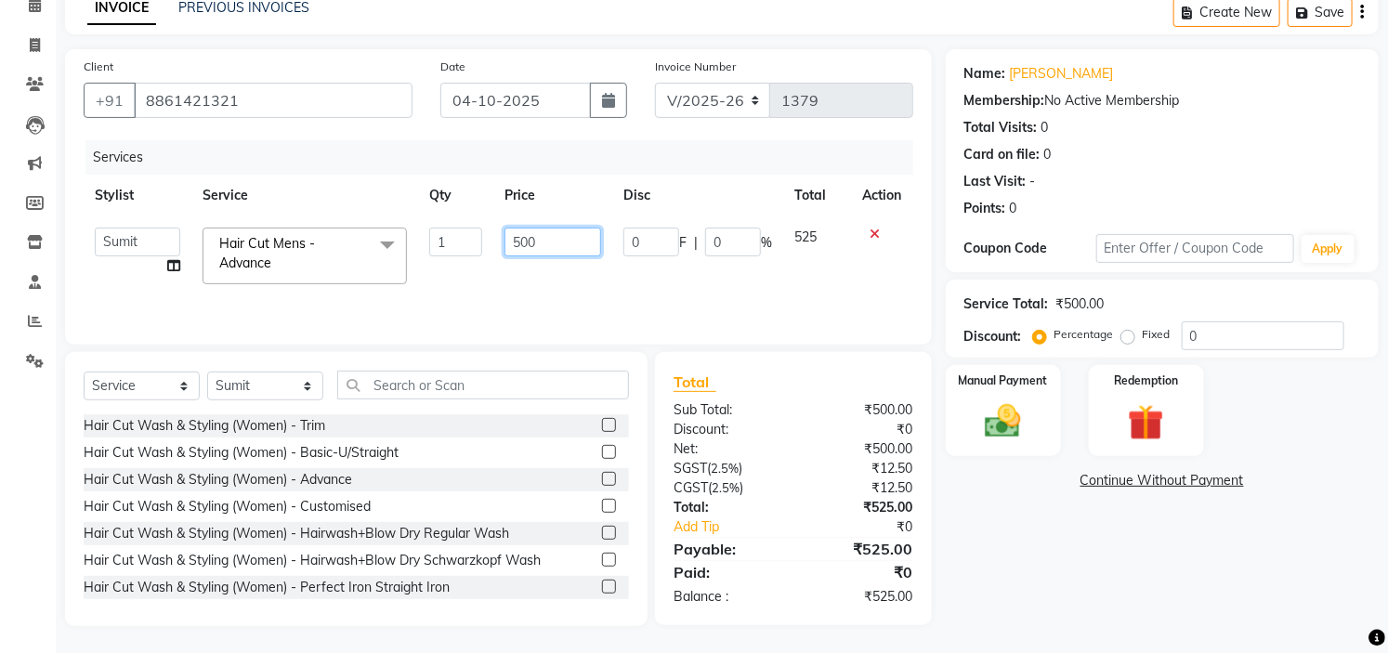
click at [522, 242] on input "500" at bounding box center [553, 242] width 97 height 29
type input "600"
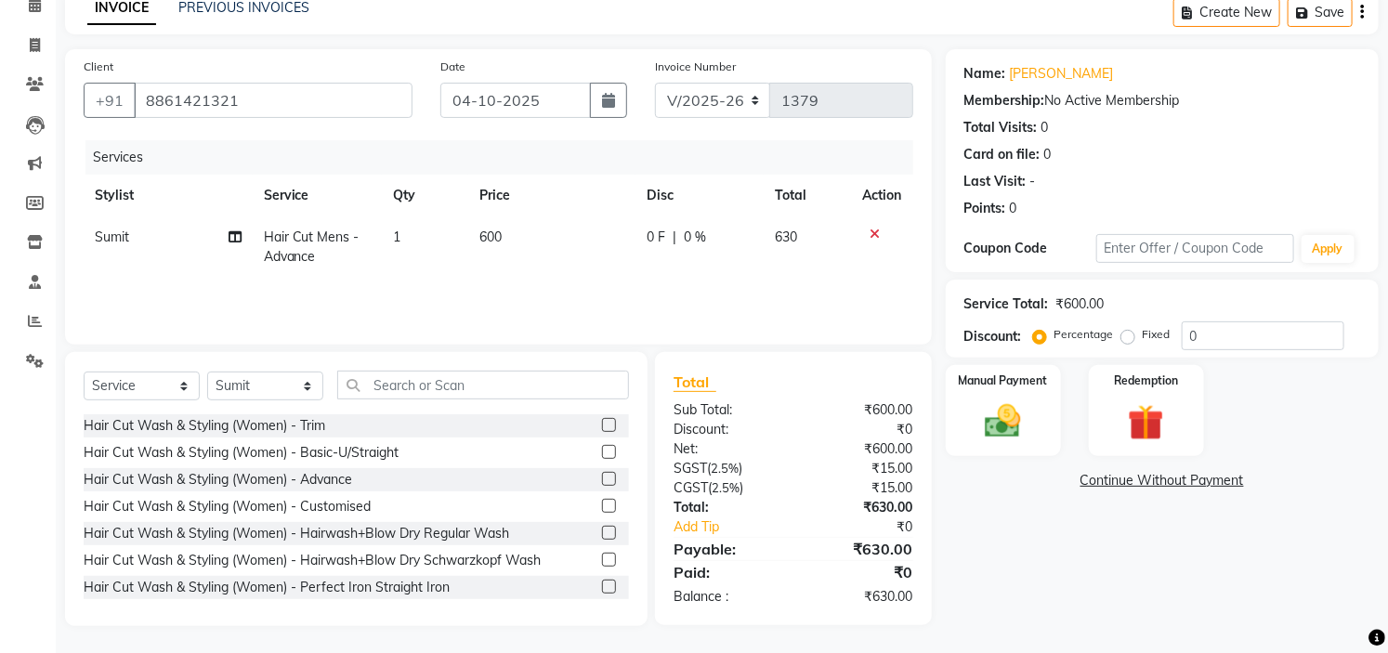
click at [1067, 552] on div "Name: Vijay Membership: No Active Membership Total Visits: 0 Card on file: 0 La…" at bounding box center [1169, 337] width 447 height 577
click at [1023, 425] on img at bounding box center [1003, 422] width 61 height 43
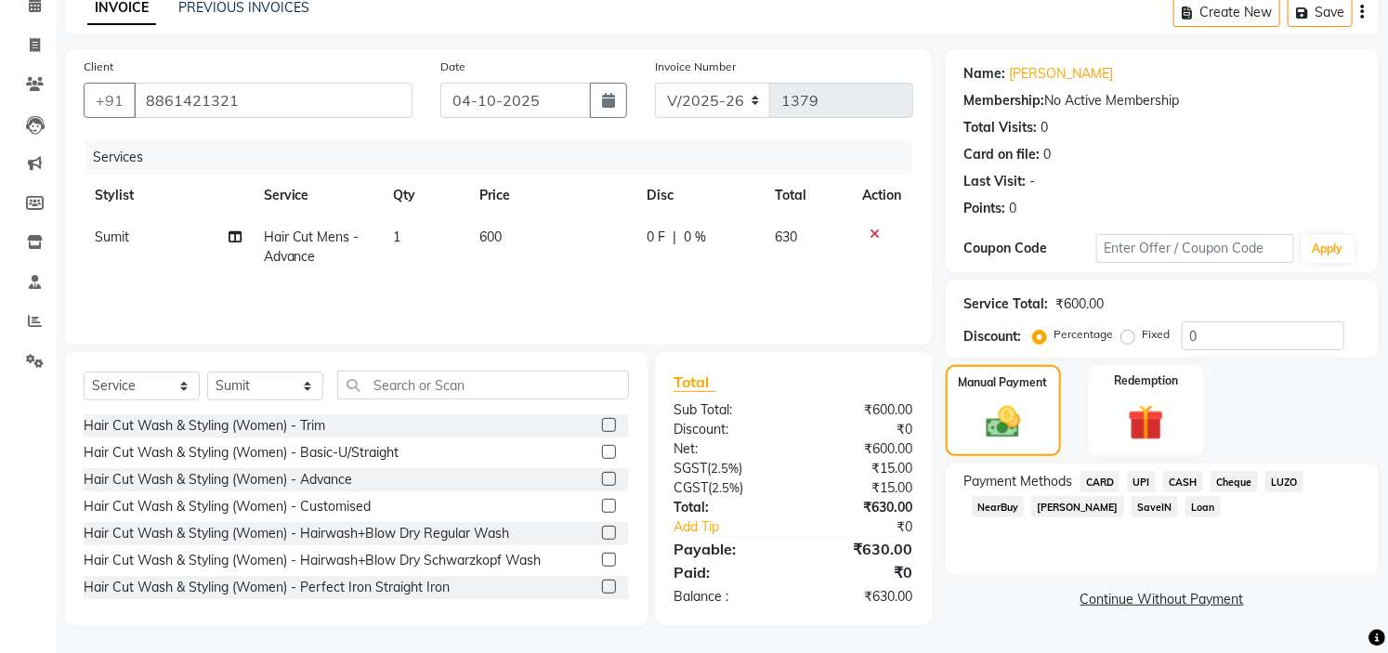
click at [1106, 483] on span "CARD" at bounding box center [1101, 481] width 40 height 21
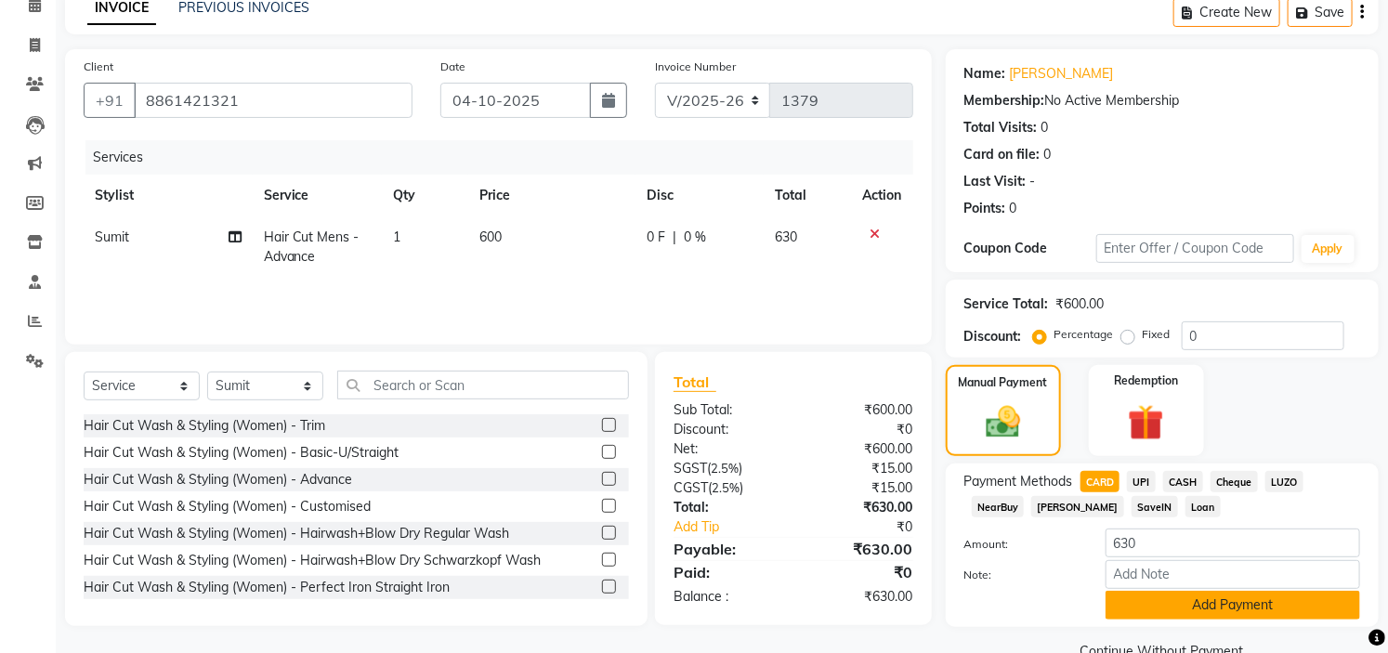
click at [1232, 608] on button "Add Payment" at bounding box center [1233, 605] width 255 height 29
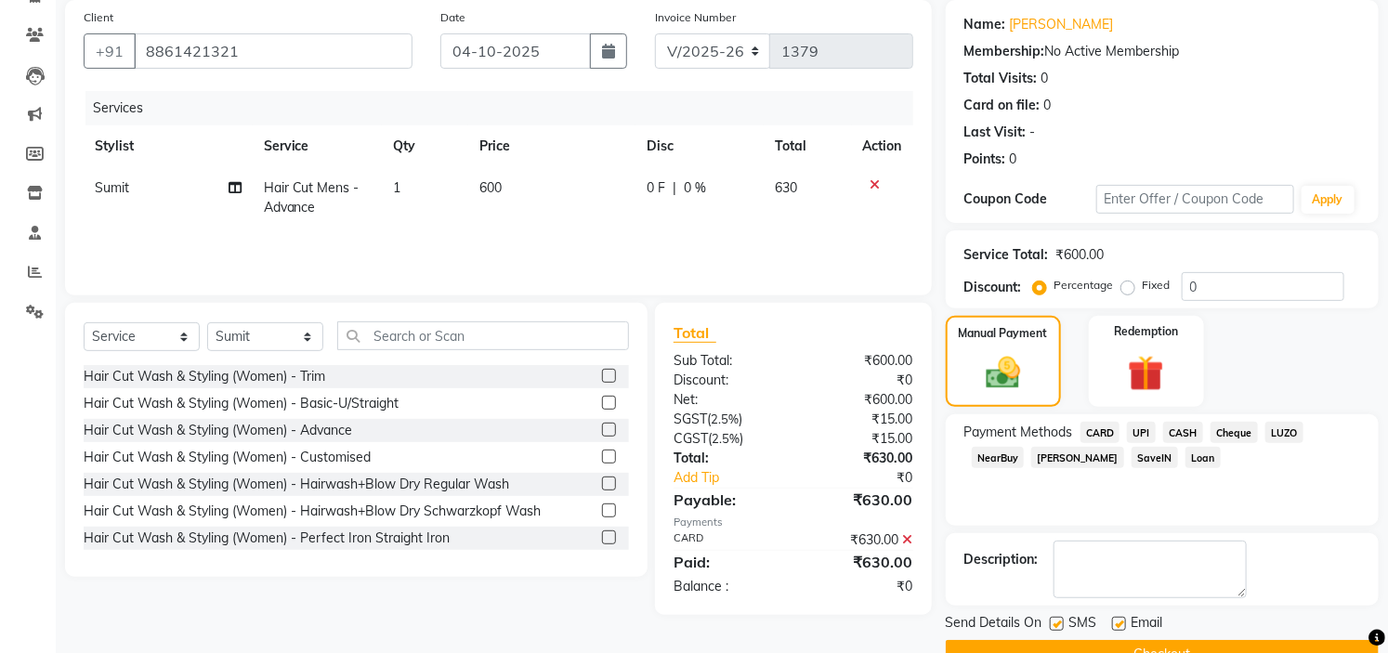
scroll to position [182, 0]
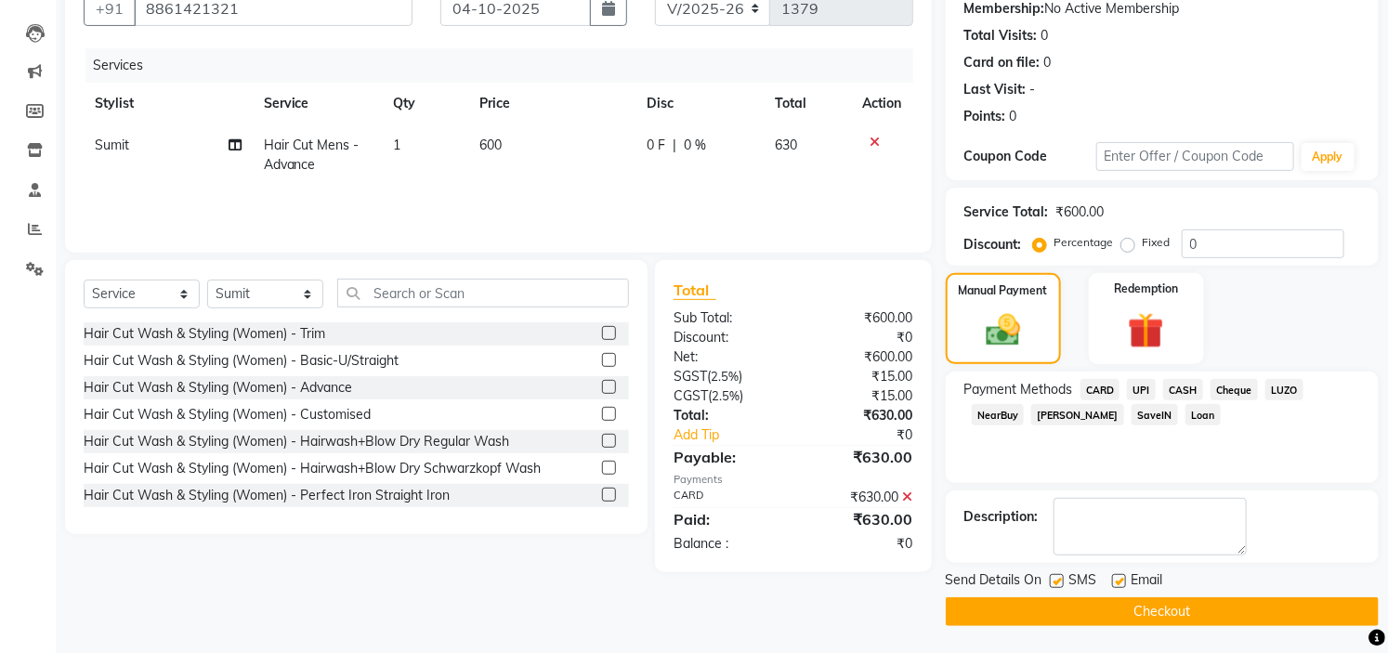
click at [1216, 617] on button "Checkout" at bounding box center [1162, 612] width 433 height 29
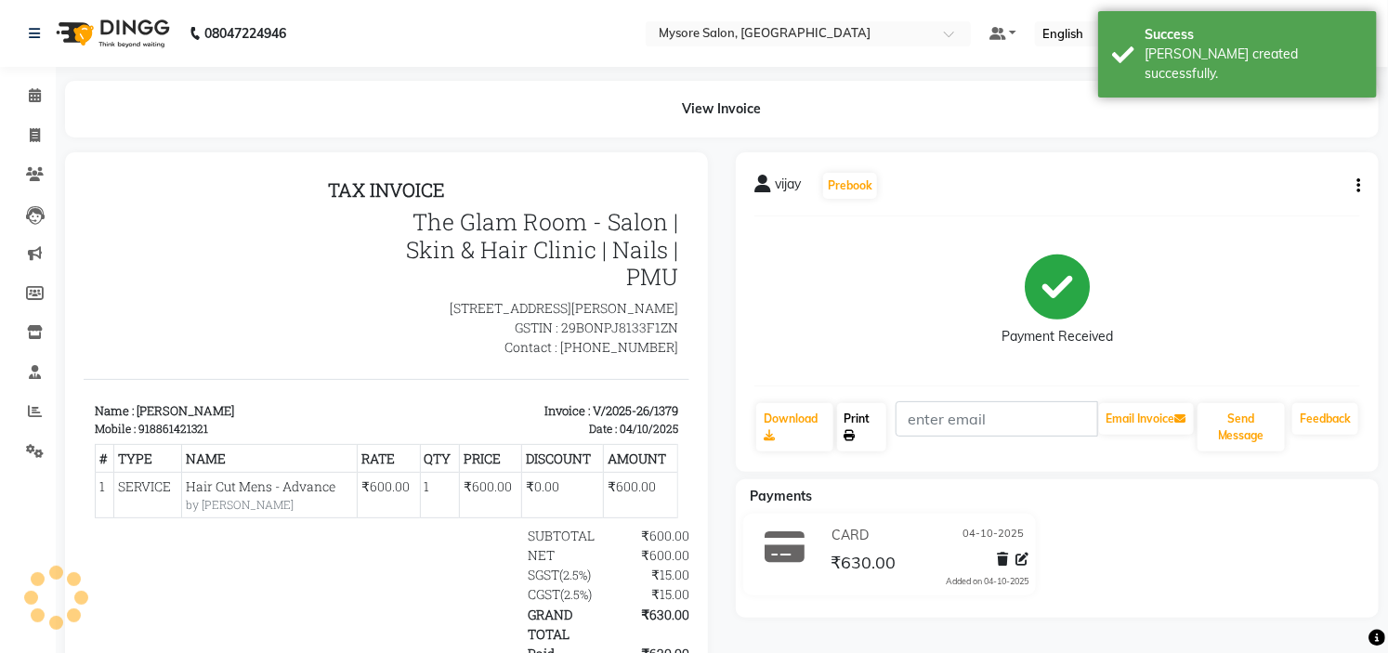
click at [850, 425] on link "Print" at bounding box center [862, 427] width 50 height 48
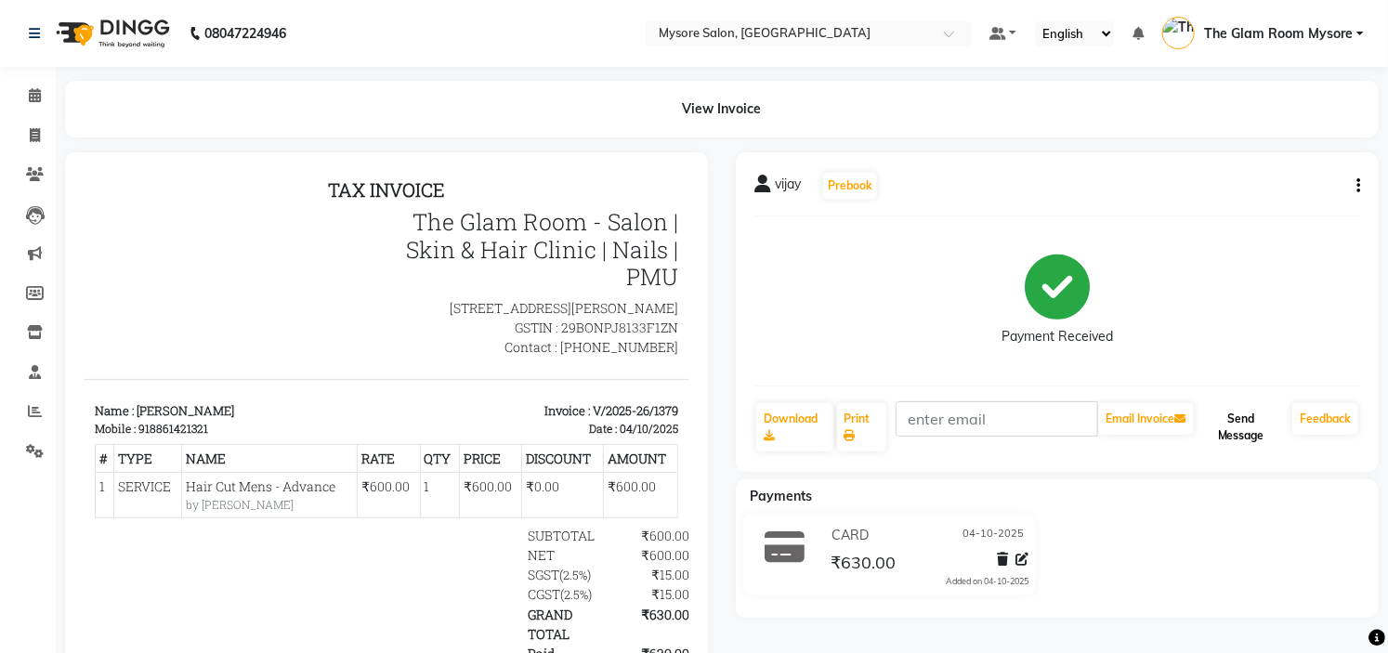
click at [1231, 414] on button "Send Message" at bounding box center [1241, 427] width 87 height 48
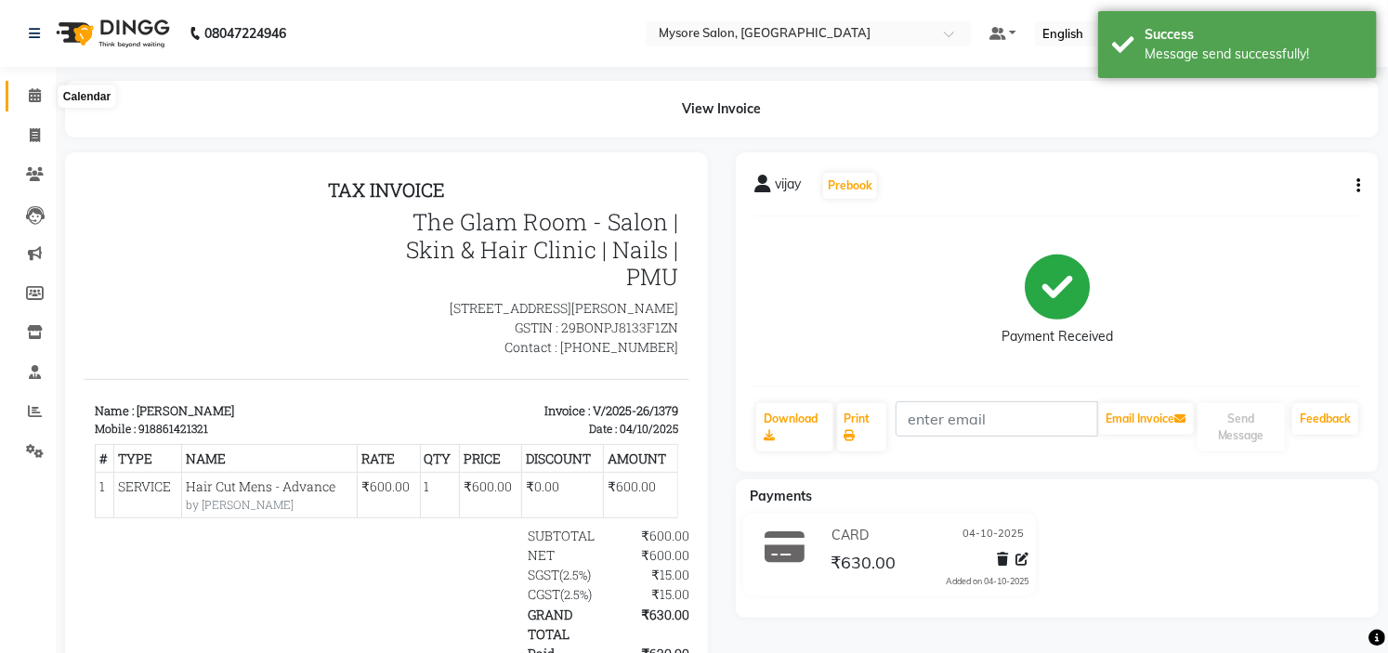
click at [33, 93] on icon at bounding box center [35, 95] width 12 height 14
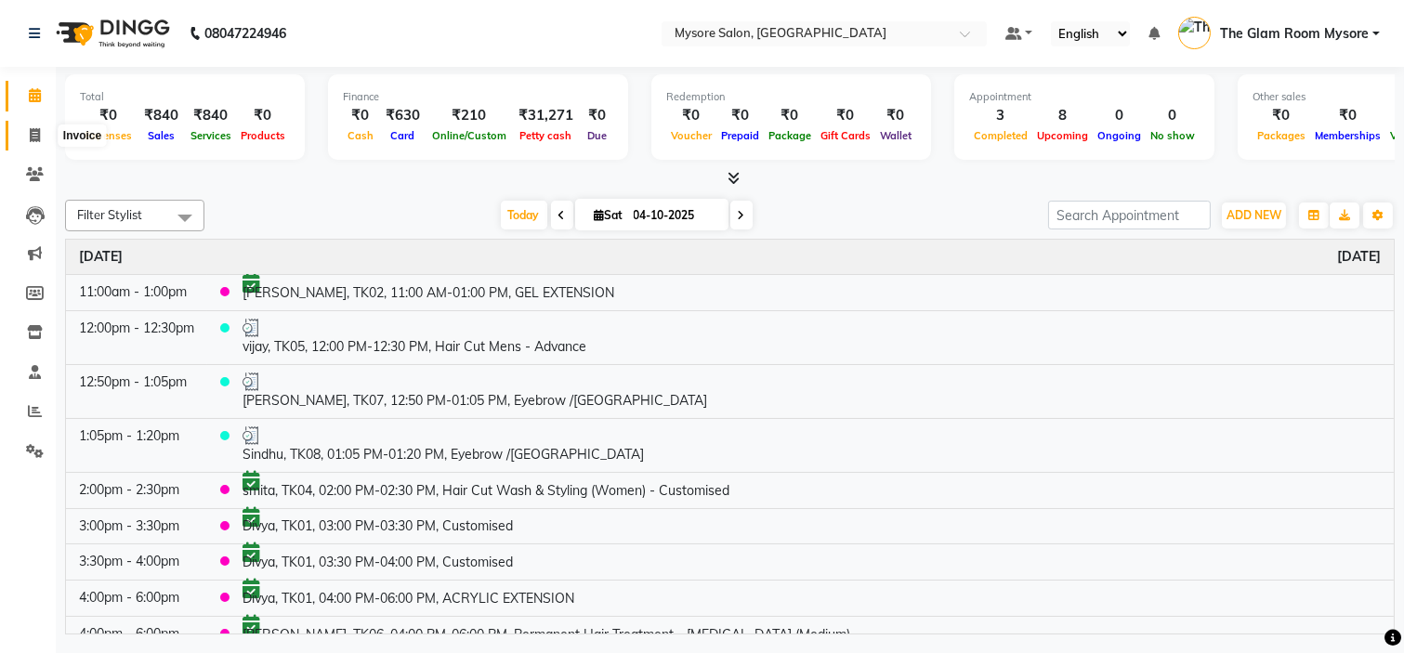
click at [35, 141] on icon at bounding box center [35, 135] width 10 height 14
select select "service"
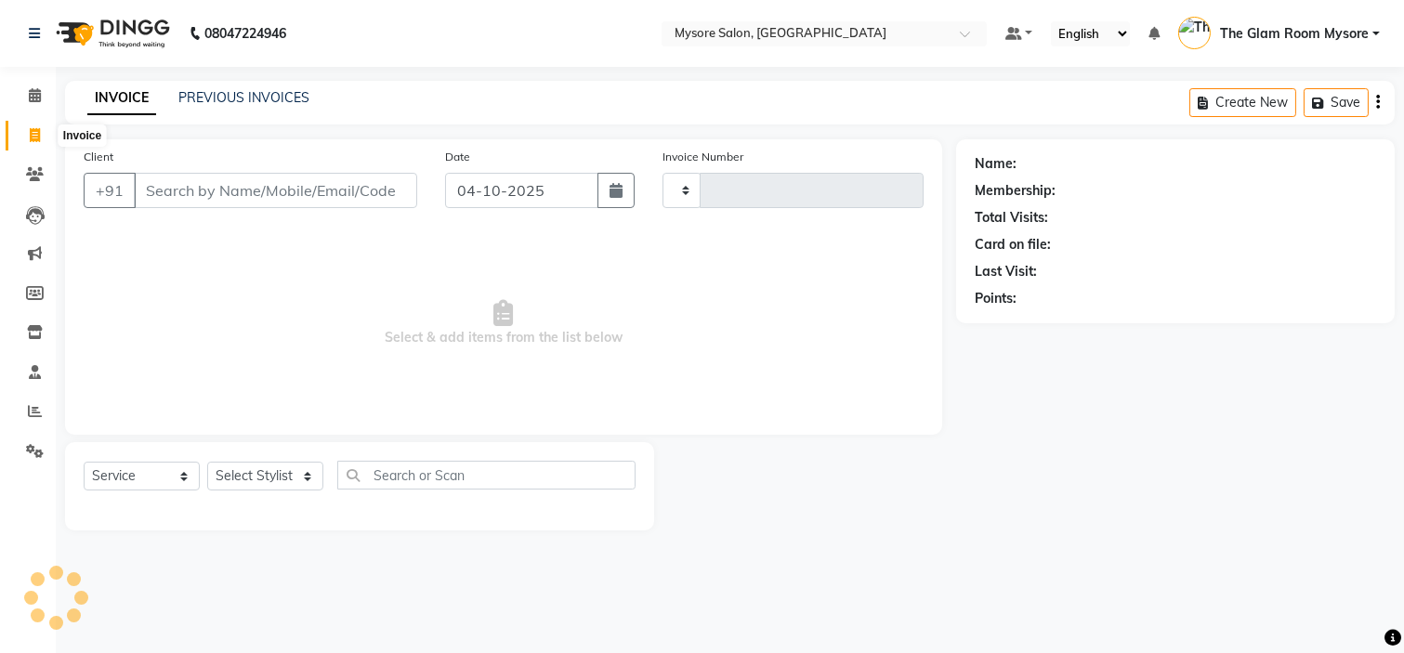
type input "1380"
select select "4255"
click at [224, 199] on input "Client" at bounding box center [275, 190] width 283 height 35
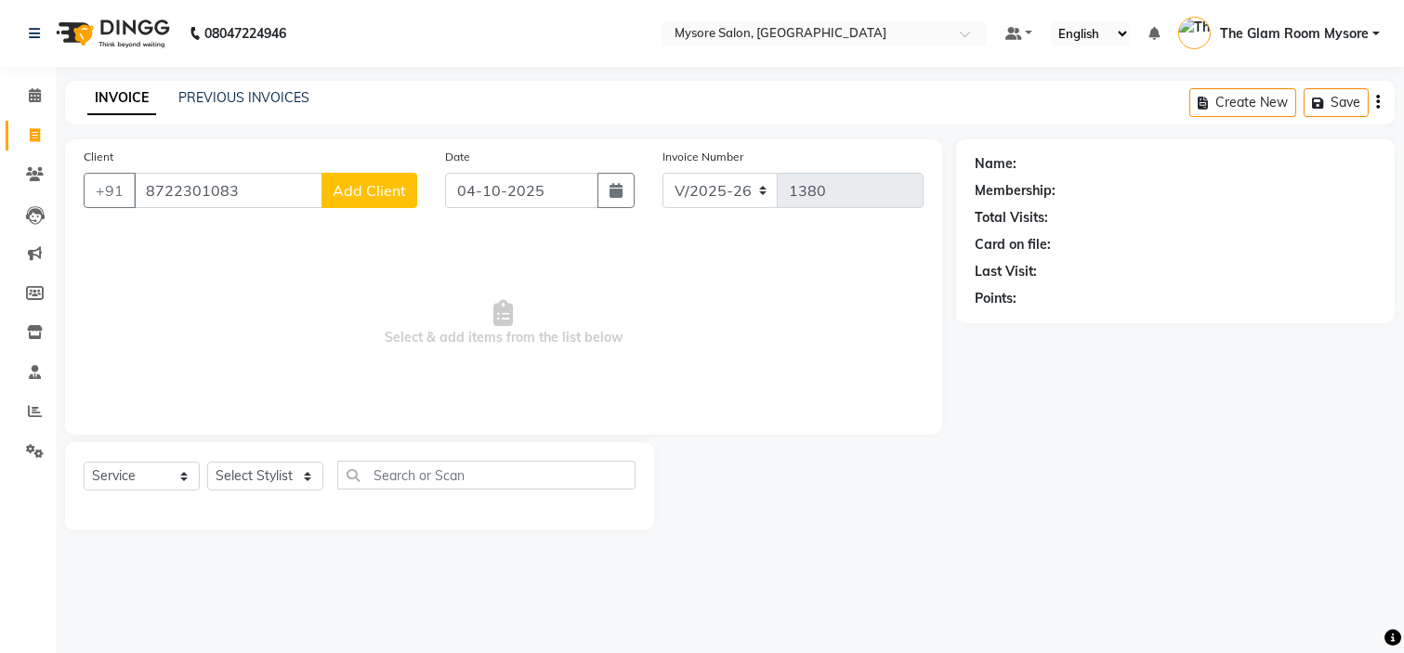
type input "8722301083"
click at [348, 191] on span "Add Client" at bounding box center [369, 190] width 73 height 19
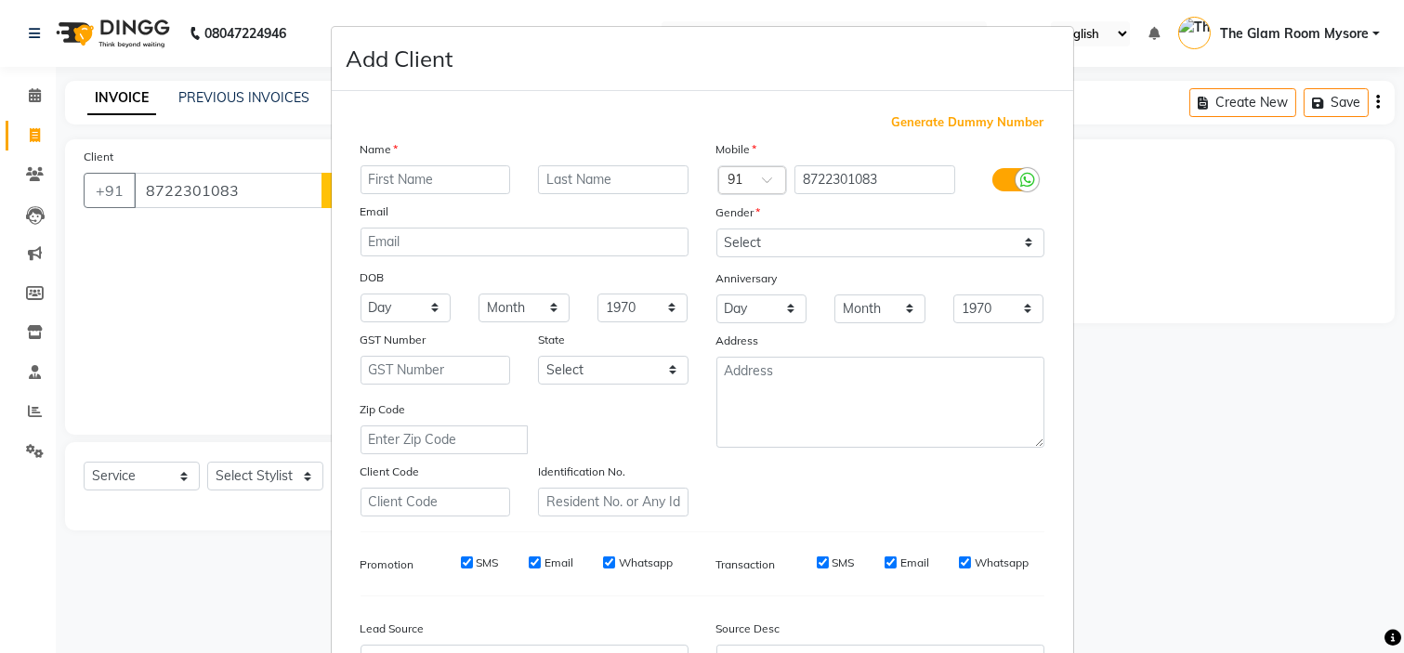
click at [422, 184] on input "text" at bounding box center [436, 179] width 151 height 29
type input "[PERSON_NAME]"
click at [783, 249] on select "Select Male Female Other Prefer Not To Say" at bounding box center [881, 243] width 328 height 29
select select "female"
click at [717, 229] on select "Select Male Female Other Prefer Not To Say" at bounding box center [881, 243] width 328 height 29
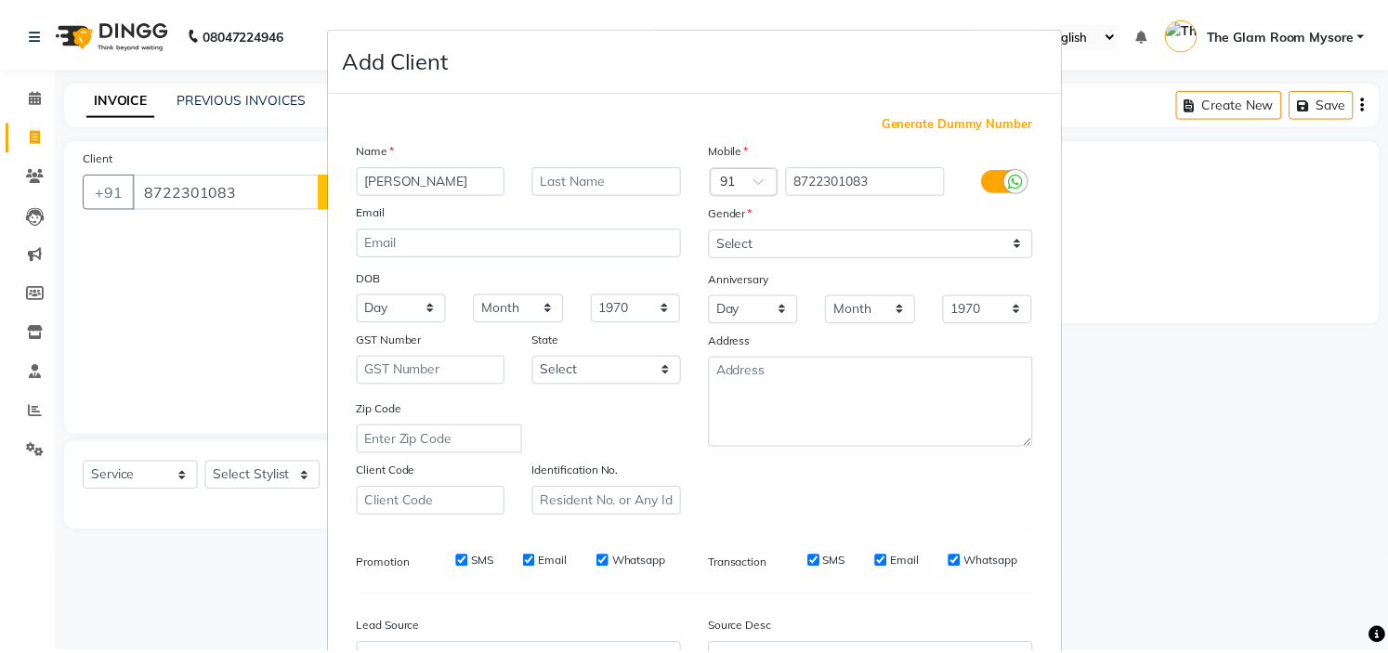
scroll to position [205, 0]
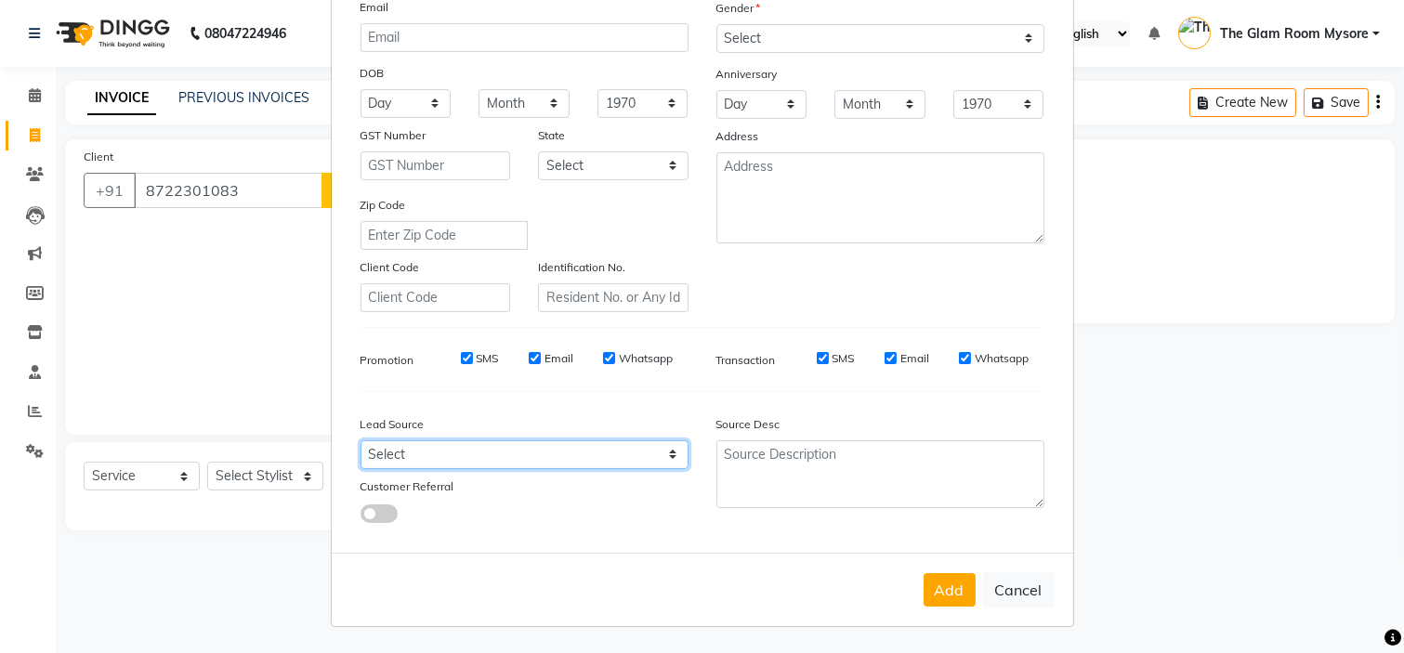
click at [609, 448] on select "Select Walk-in Referral Internet Friend Word of Mouth Advertisement Facebook Ju…" at bounding box center [525, 455] width 328 height 29
select select "40676"
click at [361, 441] on select "Select Walk-in Referral Internet Friend Word of Mouth Advertisement Facebook Ju…" at bounding box center [525, 455] width 328 height 29
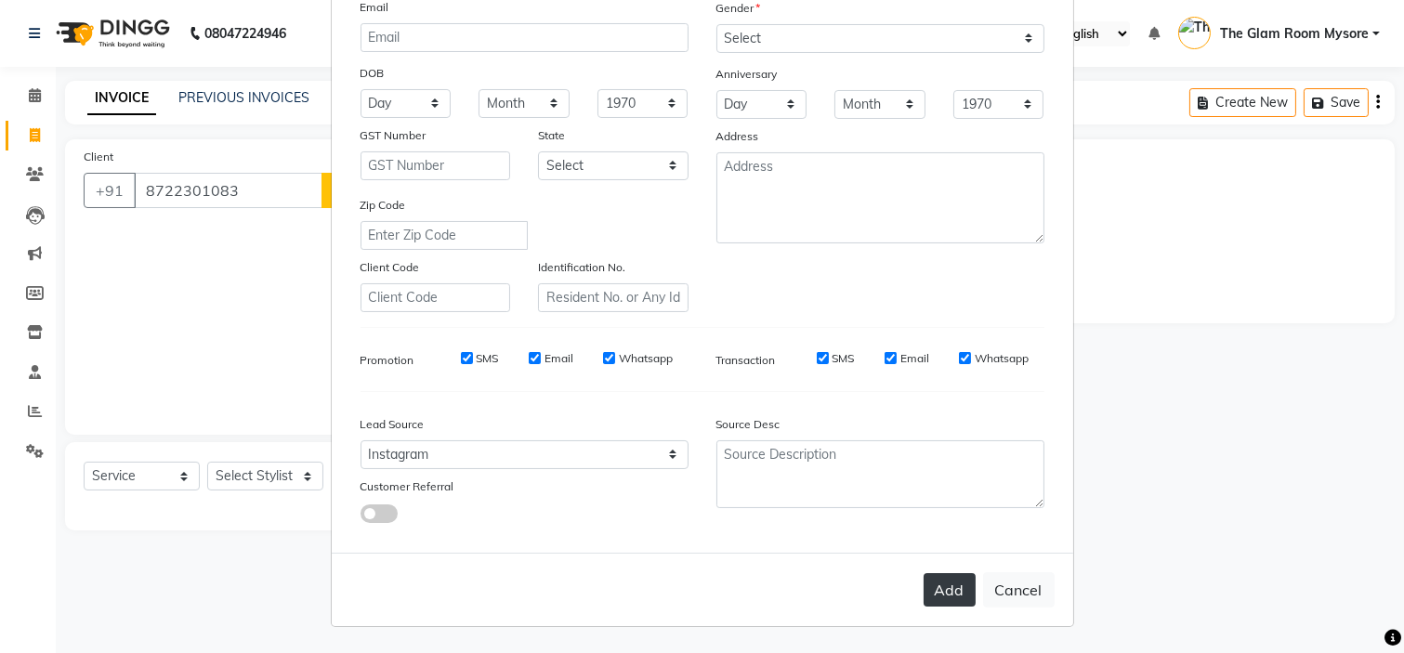
click at [935, 576] on button "Add" at bounding box center [950, 589] width 52 height 33
select select
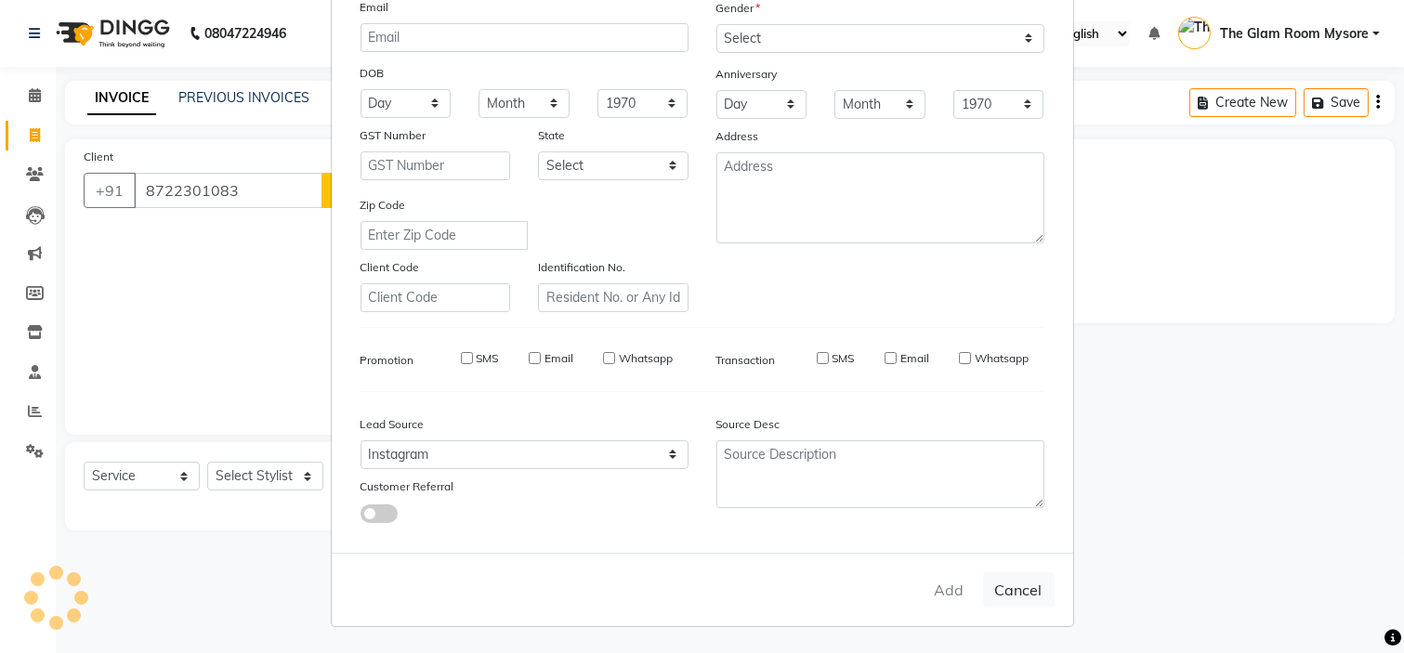
select select
checkbox input "false"
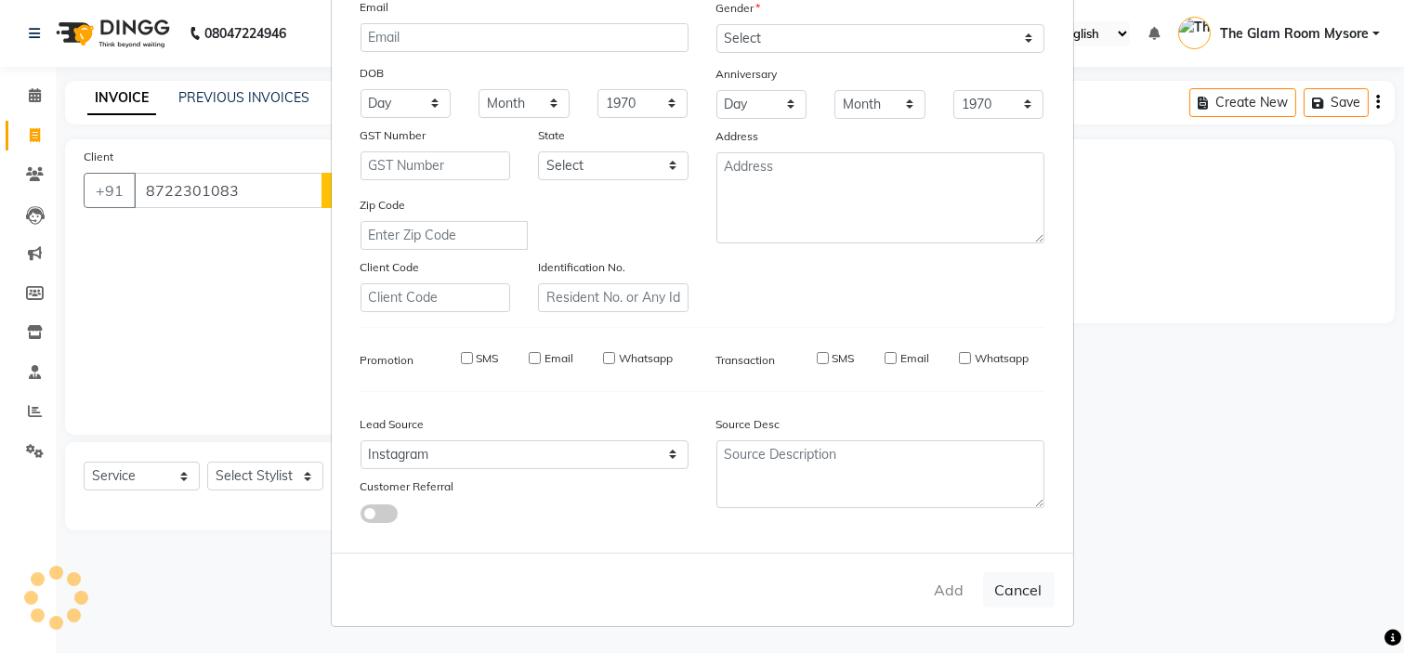
checkbox input "false"
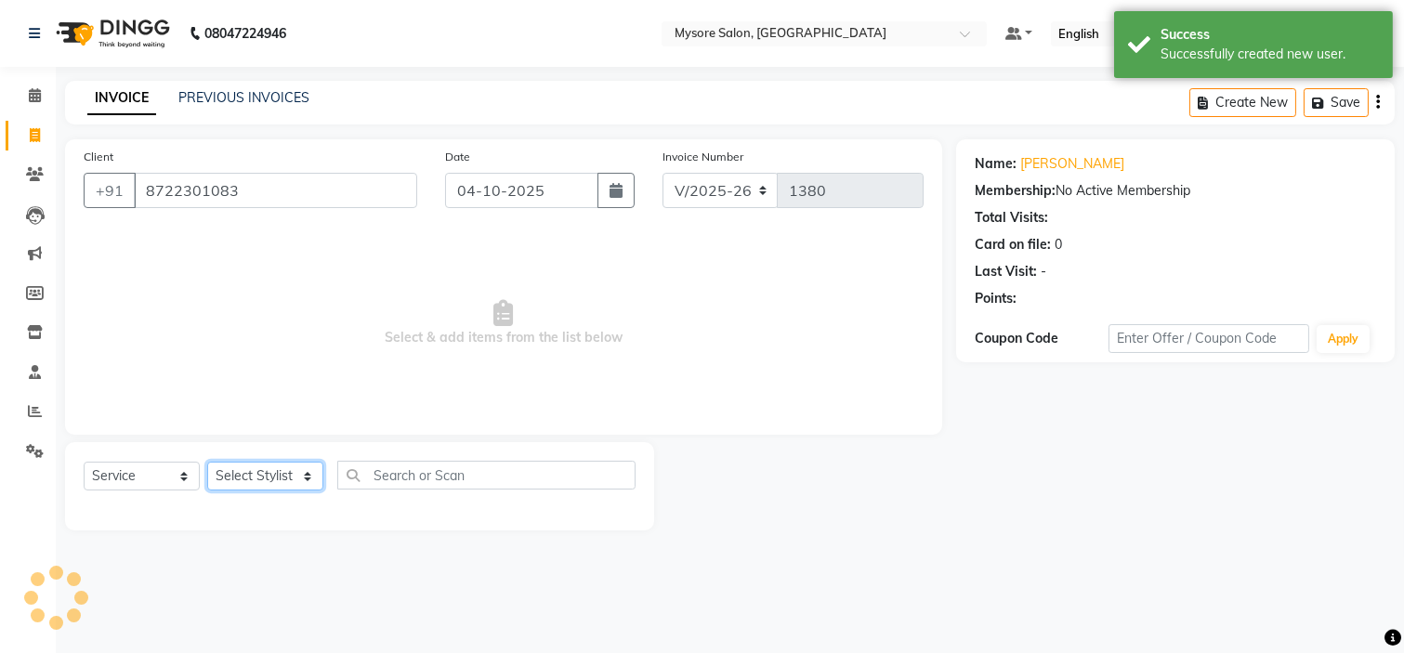
click at [256, 475] on select "Select Stylist Aning Ankita Arpitha Arti Ashwini Ayaan DR. Apurva Fatma Jayshre…" at bounding box center [265, 476] width 116 height 29
select select "89044"
click at [207, 463] on select "Select Stylist Aning Ankita Arpitha Arti Ashwini Ayaan DR. Apurva Fatma Jayshre…" at bounding box center [265, 476] width 116 height 29
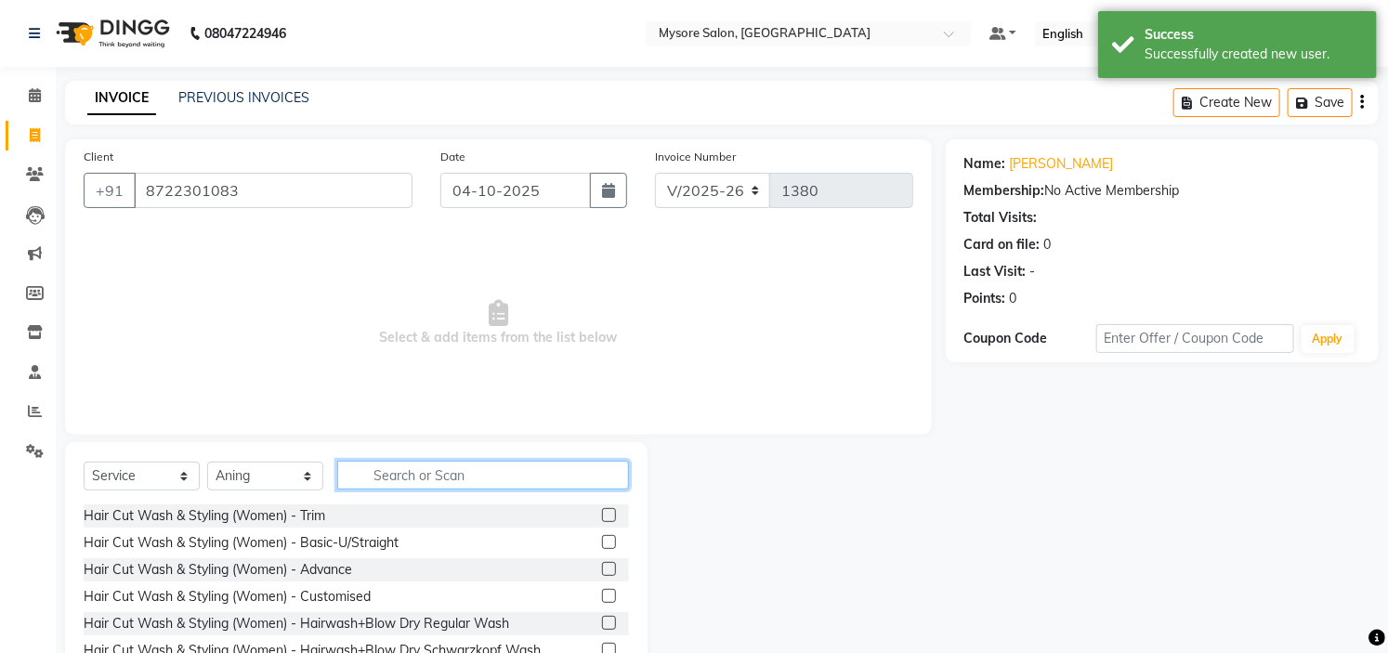
click at [507, 468] on input "text" at bounding box center [483, 475] width 292 height 29
type input "gel pol"
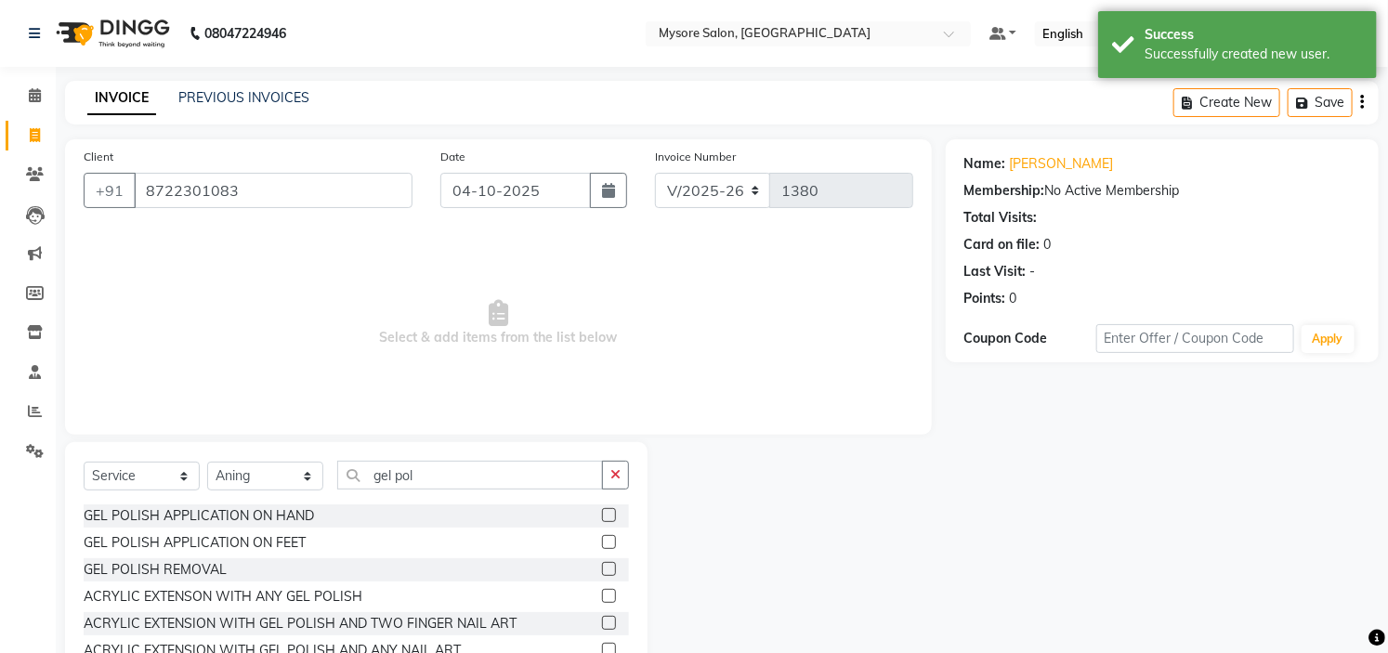
click at [602, 513] on label at bounding box center [609, 515] width 14 height 14
click at [602, 513] on input "checkbox" at bounding box center [608, 516] width 12 height 12
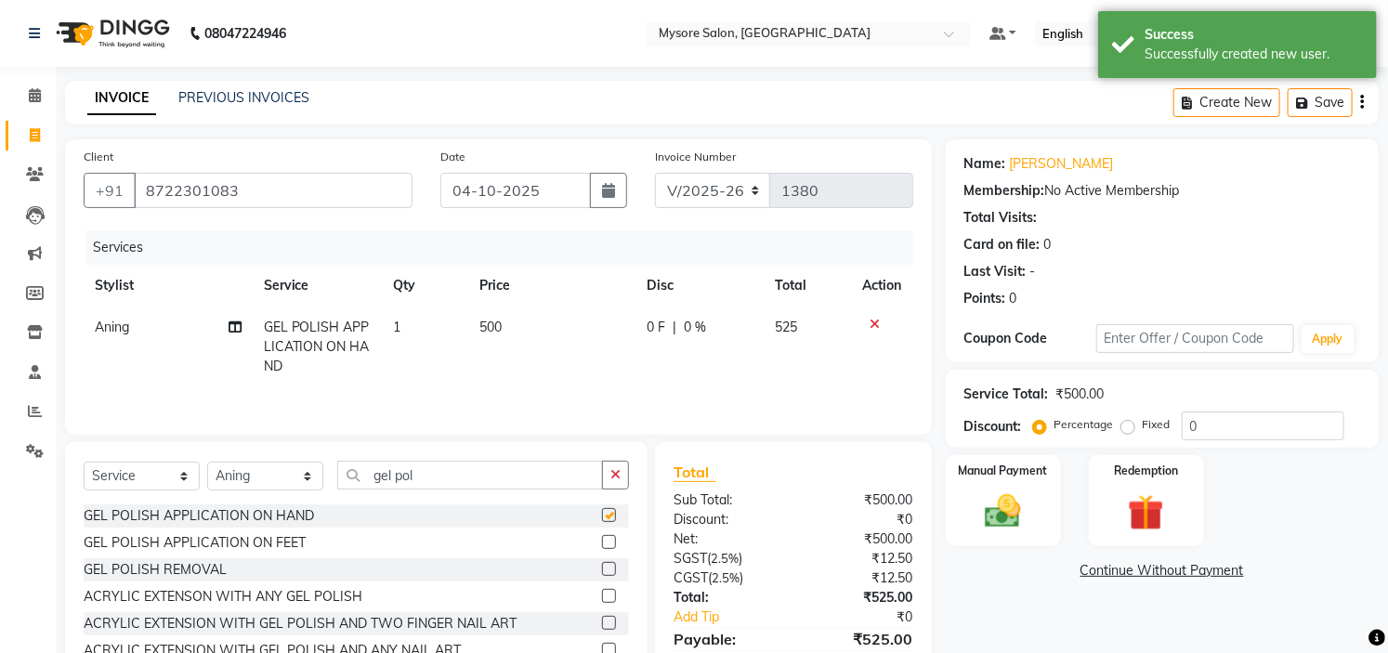
checkbox input "false"
click at [298, 488] on select "Select Stylist Aning Ankita Arpitha Arti Ashwini Ayaan DR. Apurva Fatma Jayshre…" at bounding box center [265, 476] width 116 height 29
select select "63165"
click at [207, 464] on select "Select Stylist Aning Ankita Arpitha Arti Ashwini Ayaan DR. Apurva Fatma Jayshre…" at bounding box center [265, 476] width 116 height 29
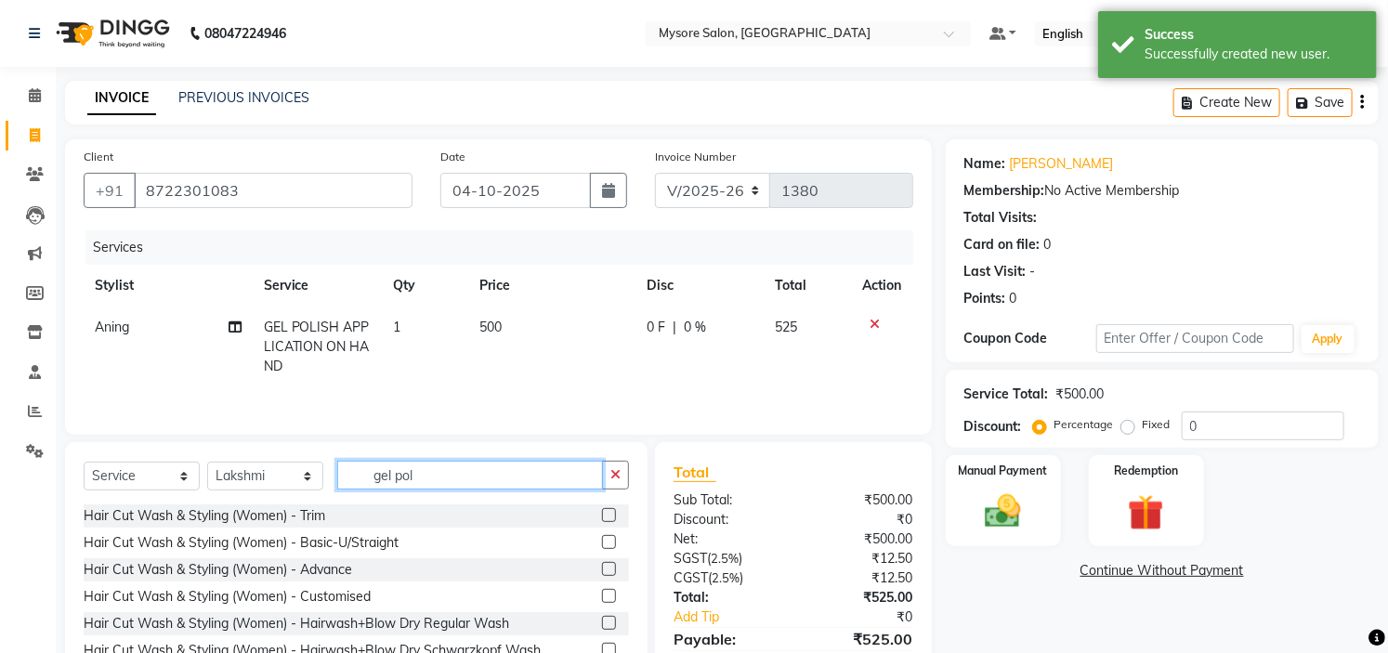
click at [495, 476] on input "gel pol" at bounding box center [470, 475] width 266 height 29
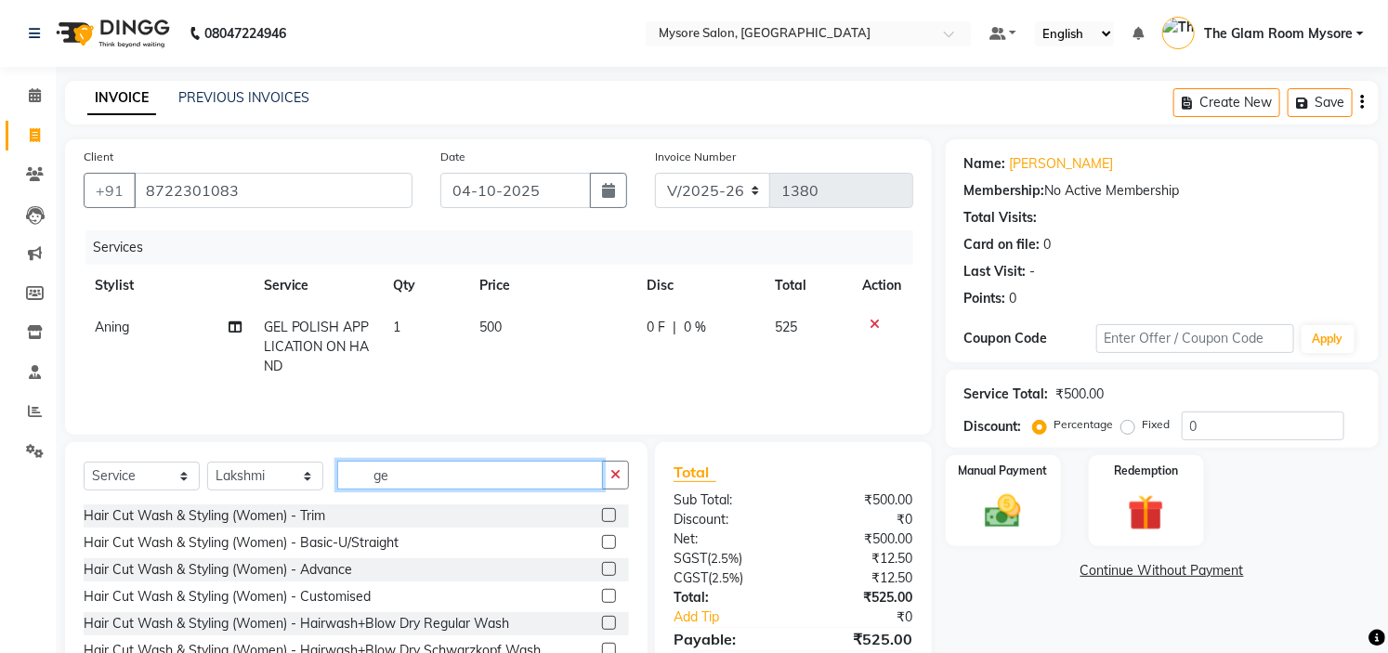
type input "g"
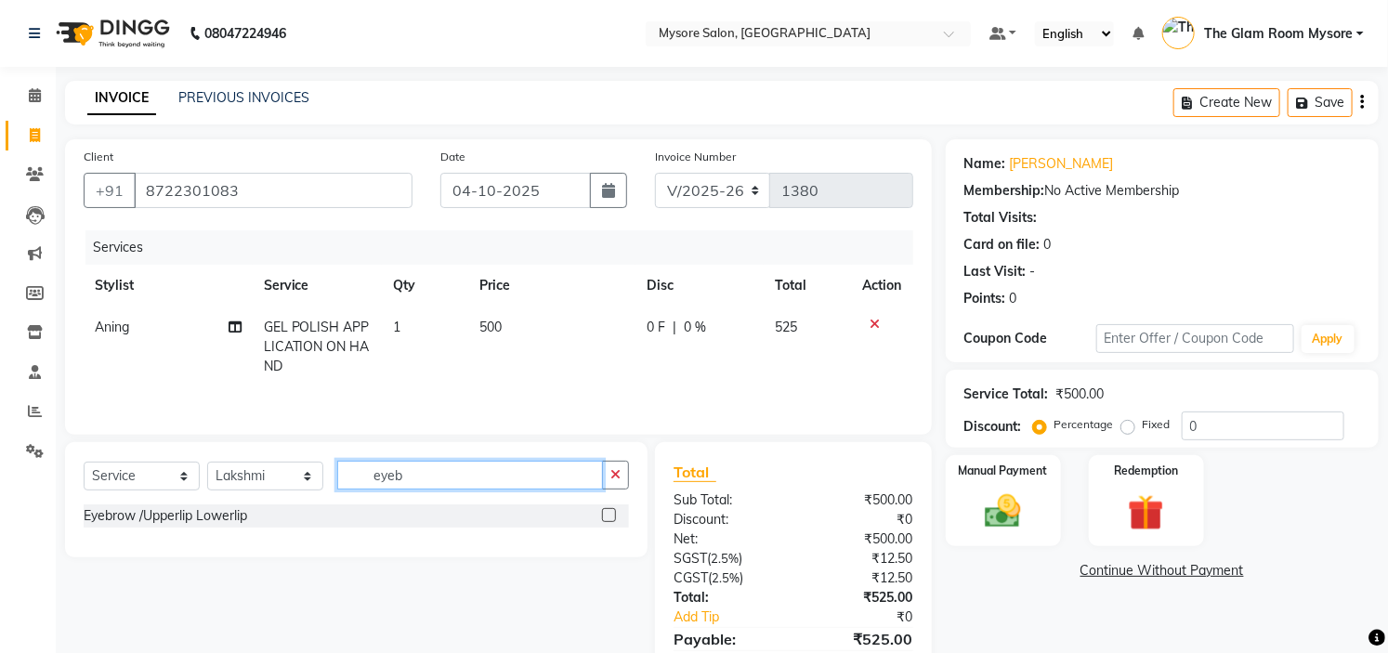
type input "eyeb"
click at [606, 517] on label at bounding box center [609, 515] width 14 height 14
click at [606, 517] on input "checkbox" at bounding box center [608, 516] width 12 height 12
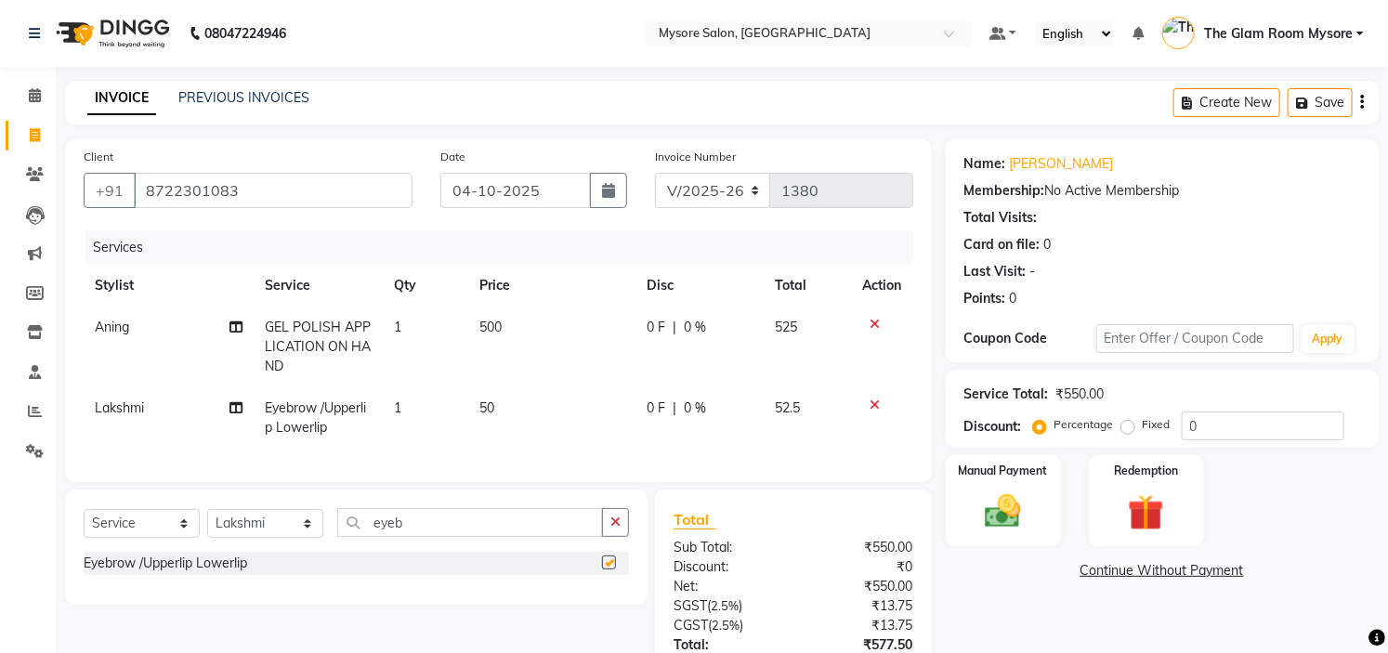
checkbox input "false"
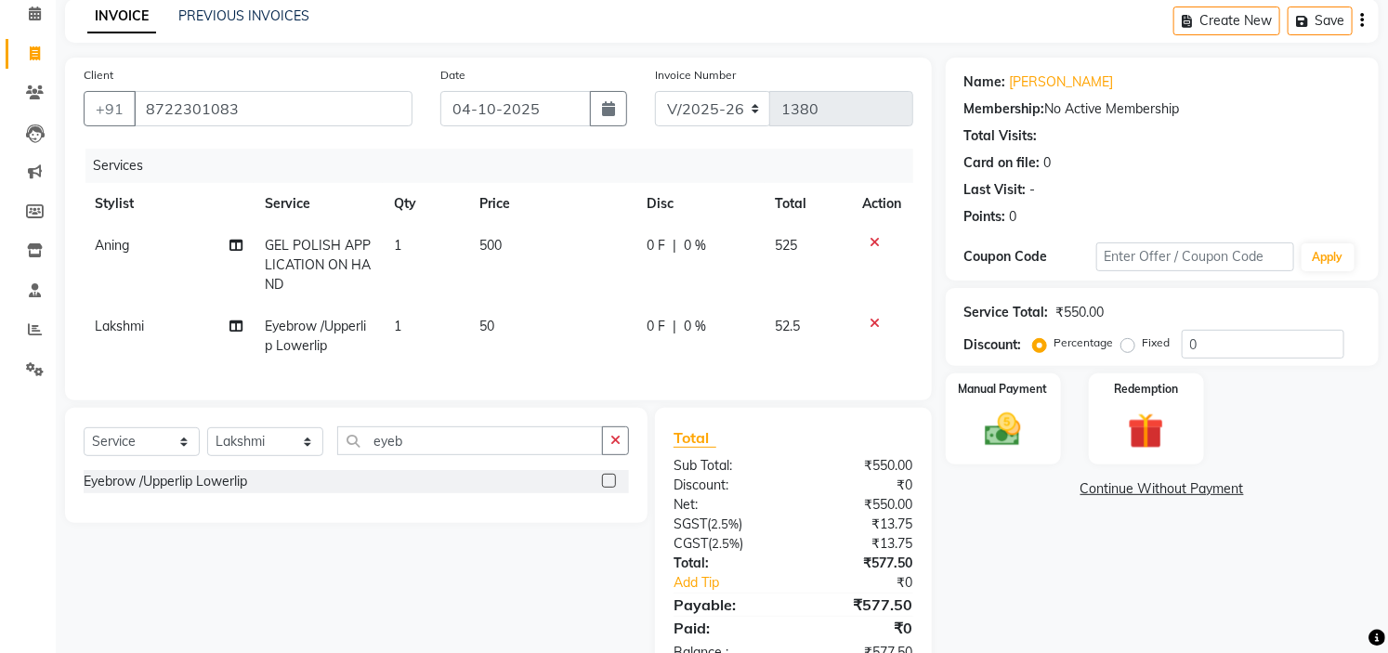
scroll to position [152, 0]
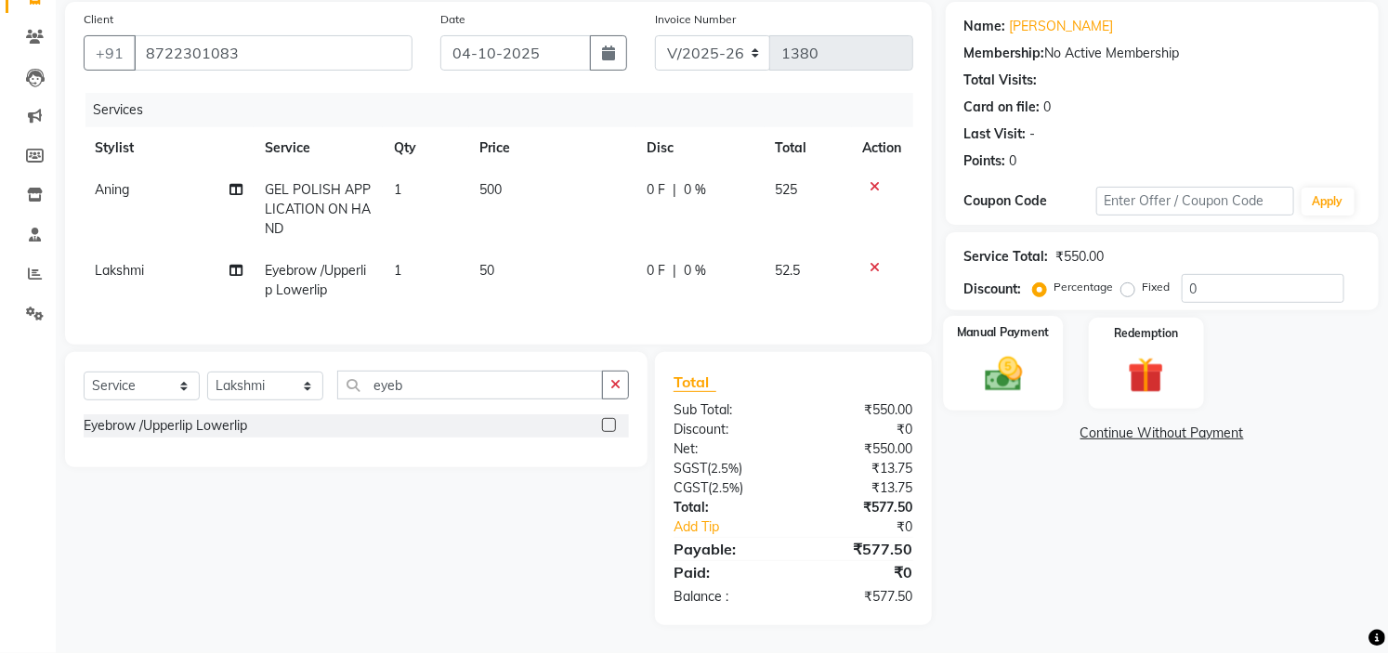
click at [996, 357] on img at bounding box center [1003, 374] width 61 height 43
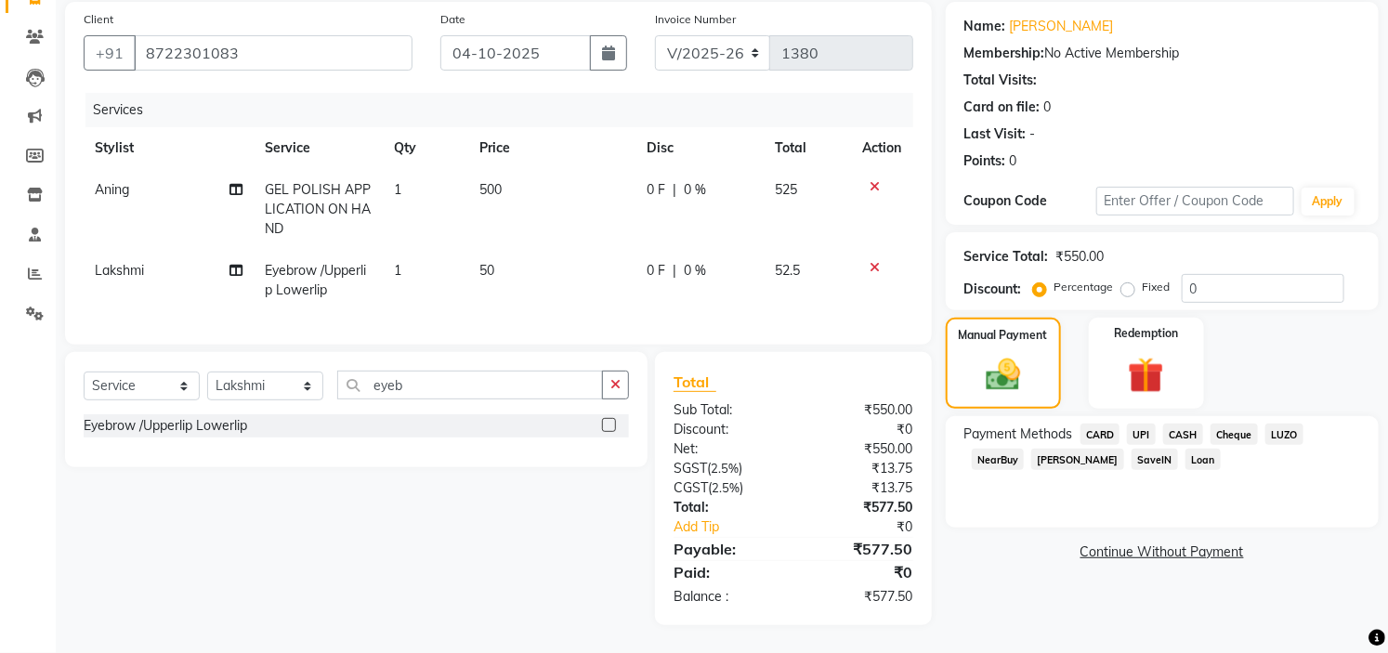
click at [1099, 424] on span "CARD" at bounding box center [1101, 434] width 40 height 21
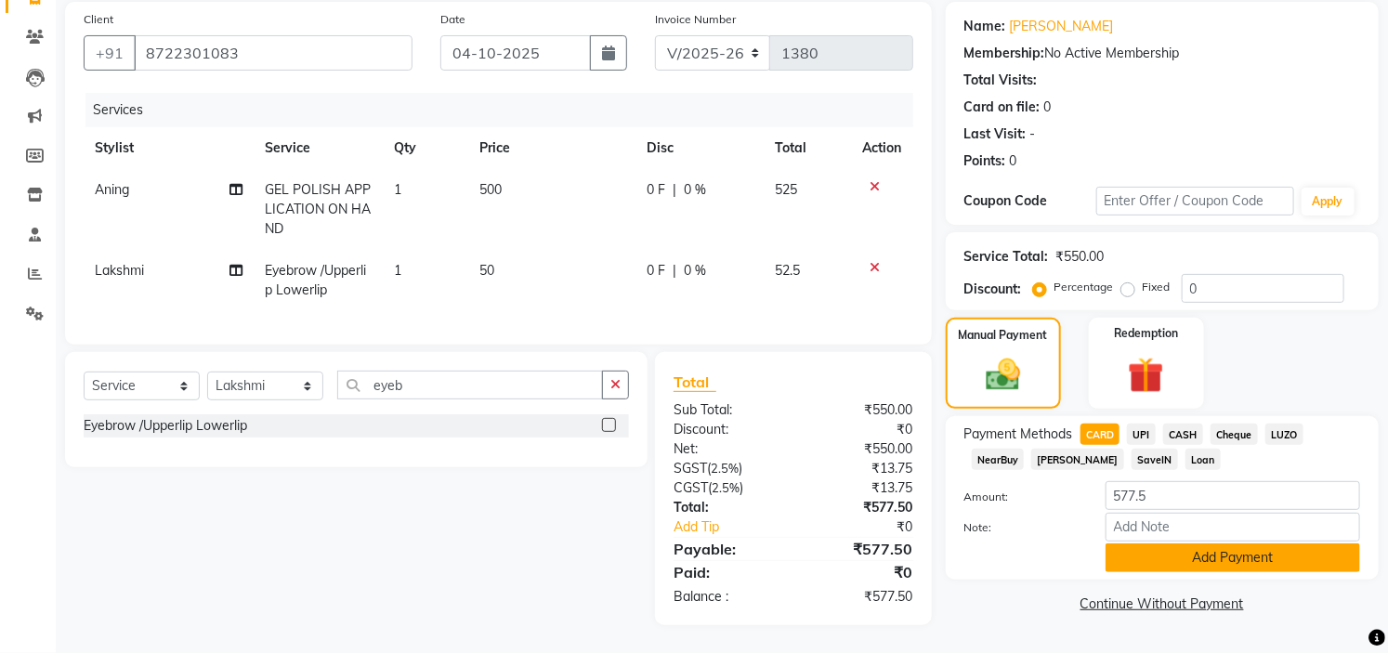
click at [1191, 544] on button "Add Payment" at bounding box center [1233, 558] width 255 height 29
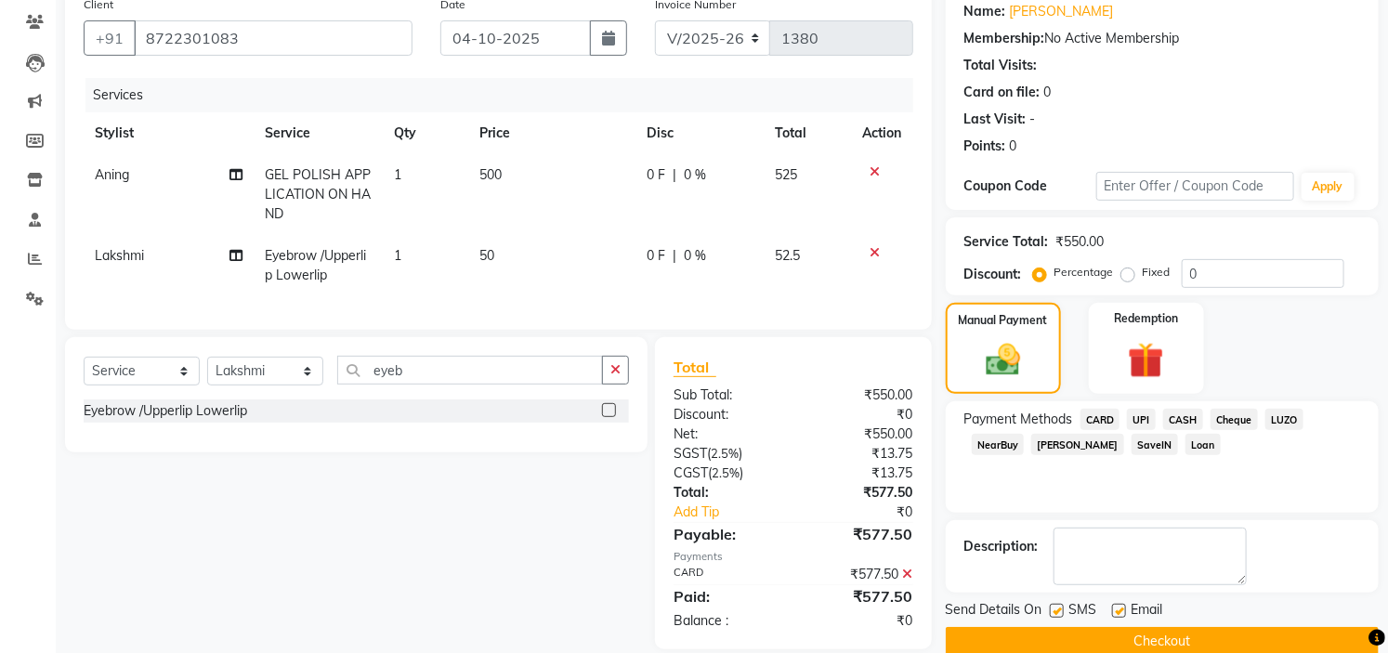
click at [1229, 644] on button "Checkout" at bounding box center [1162, 641] width 433 height 29
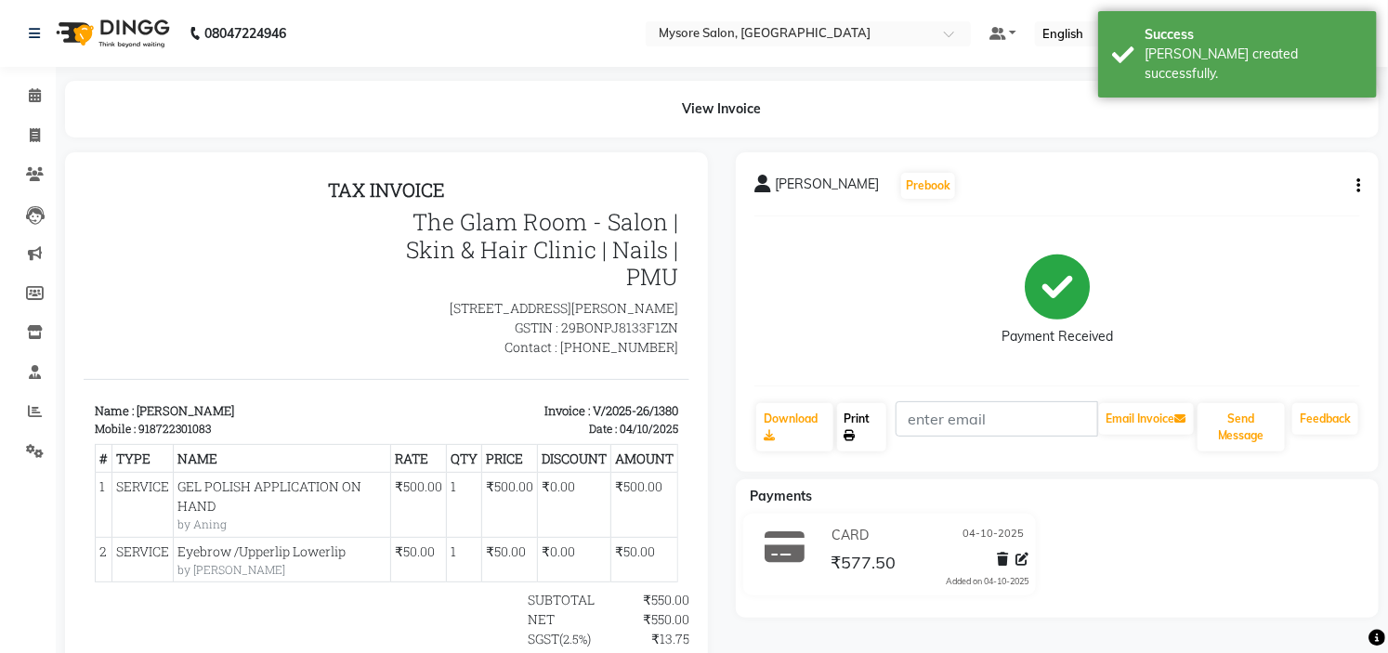
click at [878, 424] on link "Print" at bounding box center [862, 427] width 50 height 48
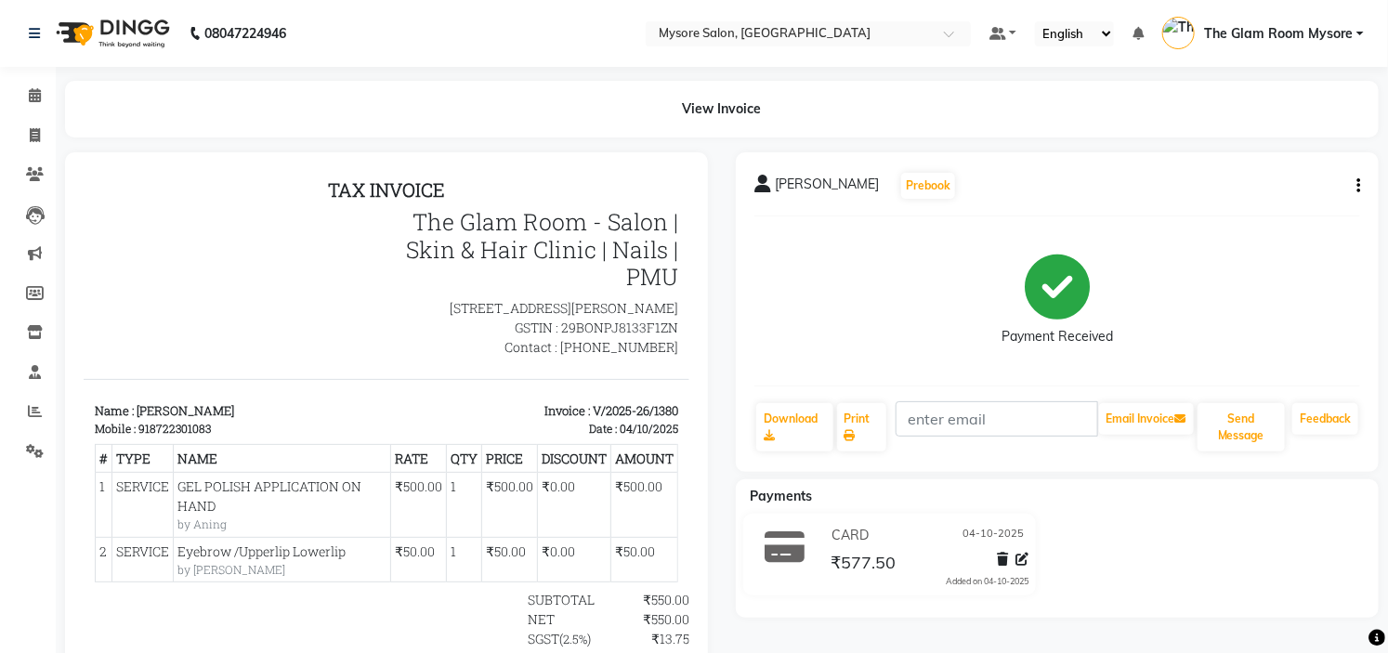
click at [1249, 455] on div "Pratika Prebook Payment Received Download Print Email Invoice Send Message Feed…" at bounding box center [1057, 312] width 643 height 320
click at [1241, 431] on button "Send Message" at bounding box center [1241, 427] width 87 height 48
click at [23, 96] on span at bounding box center [35, 96] width 33 height 21
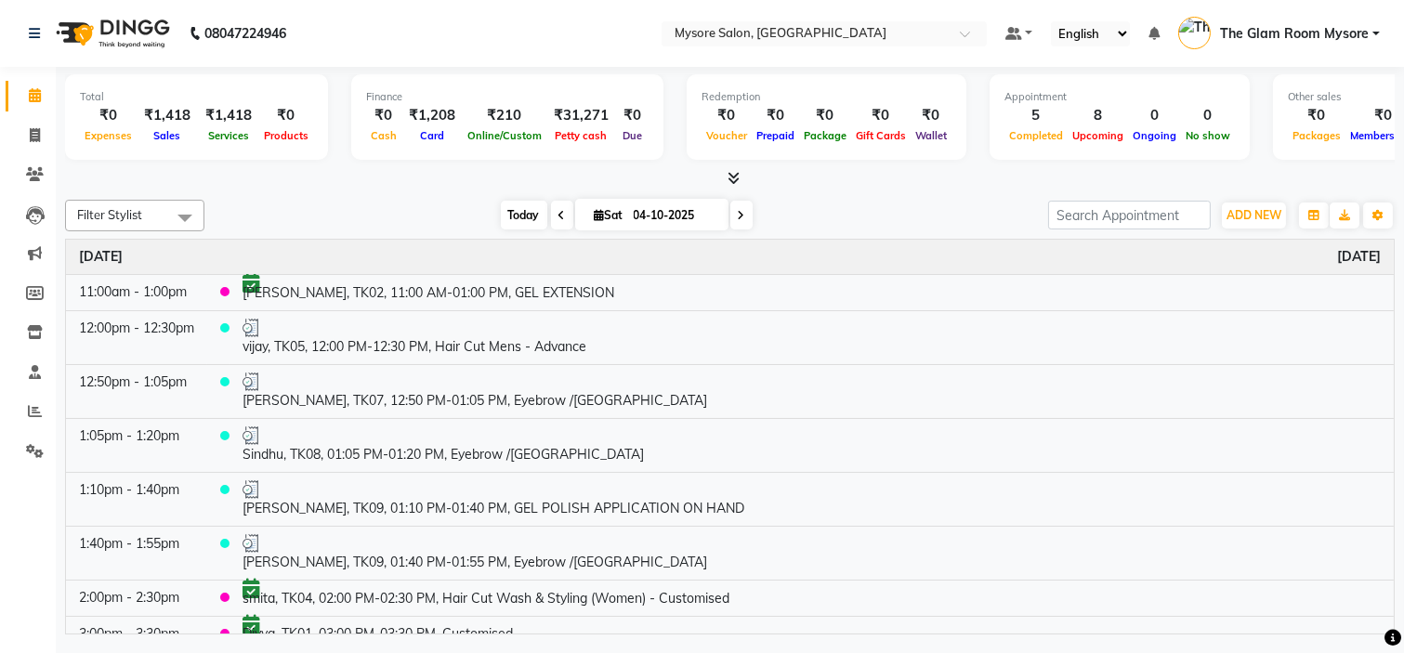
click at [522, 216] on span "Today" at bounding box center [524, 215] width 46 height 29
click at [1231, 208] on span "ADD NEW" at bounding box center [1254, 215] width 55 height 14
click at [1203, 291] on link "Add Expense" at bounding box center [1211, 298] width 147 height 24
select select "1"
select select "3066"
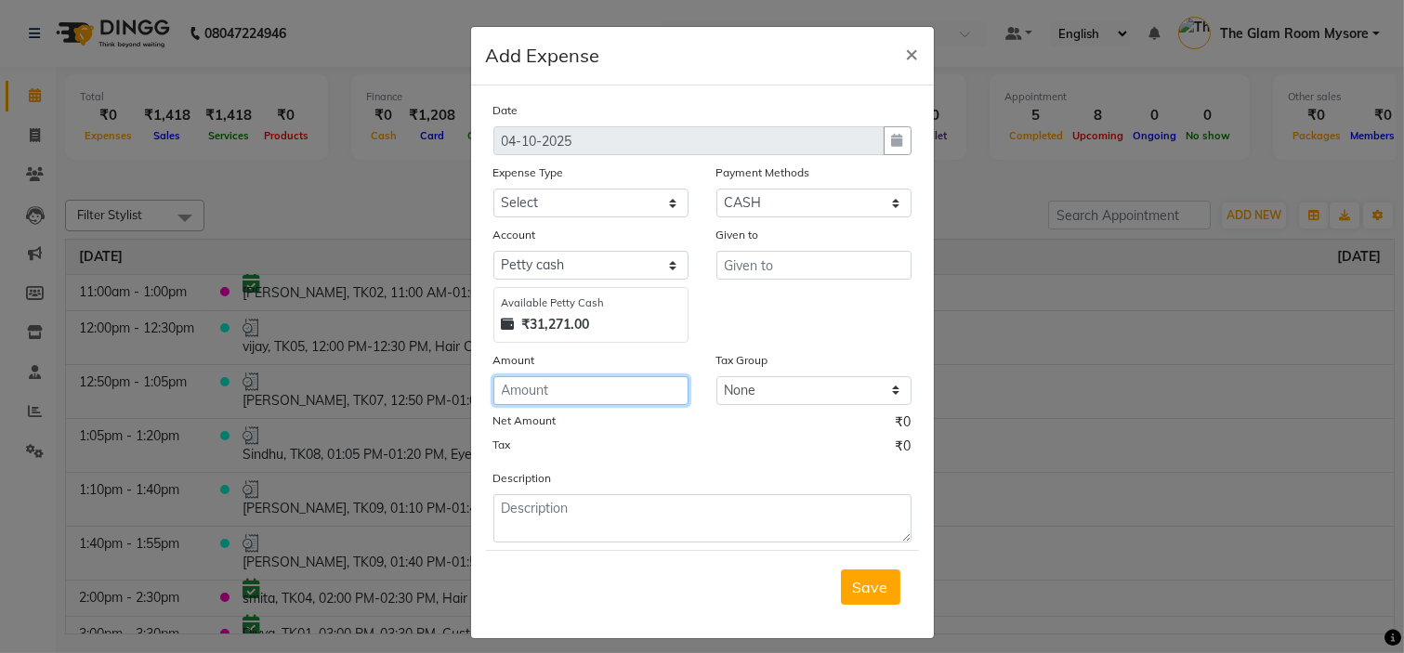
click at [554, 388] on input "number" at bounding box center [590, 390] width 195 height 29
type input "6800"
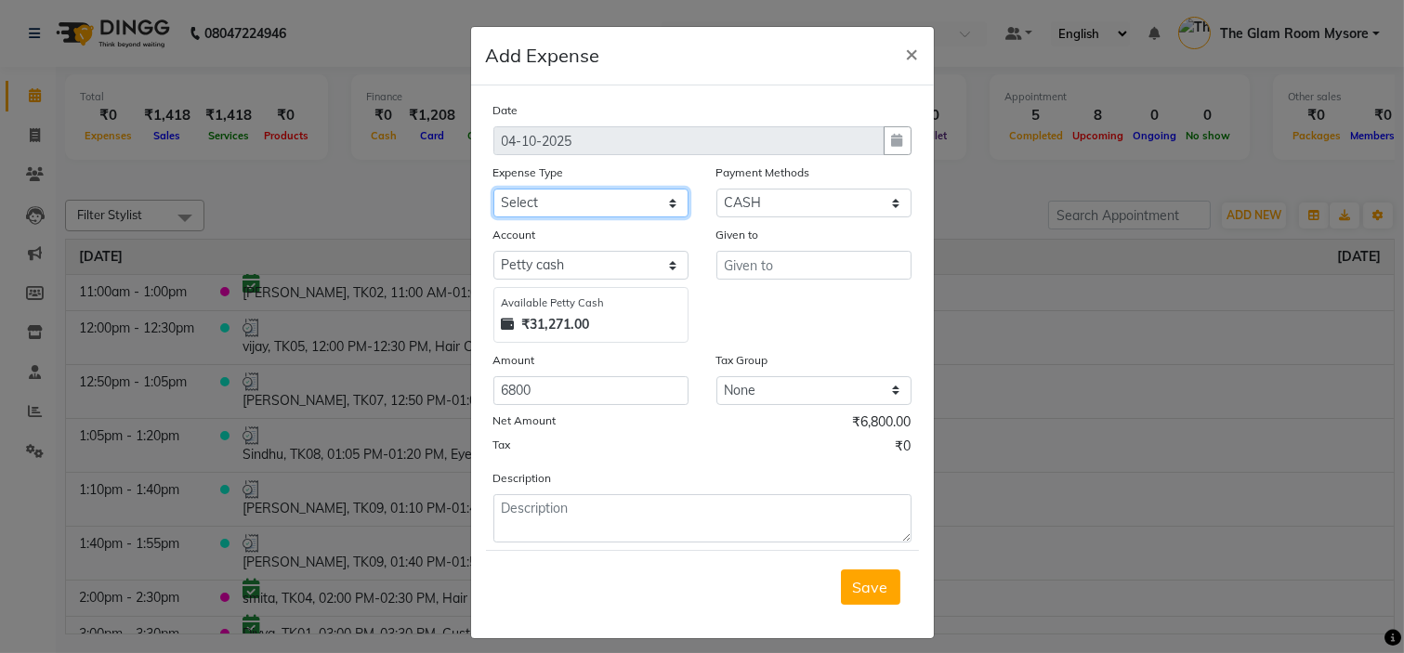
click at [599, 199] on select "Select AC SERVICE Beauty Center BLINKIT BPMP BUILDING MAINTENACE Building Rent …" at bounding box center [590, 203] width 195 height 29
select select "8158"
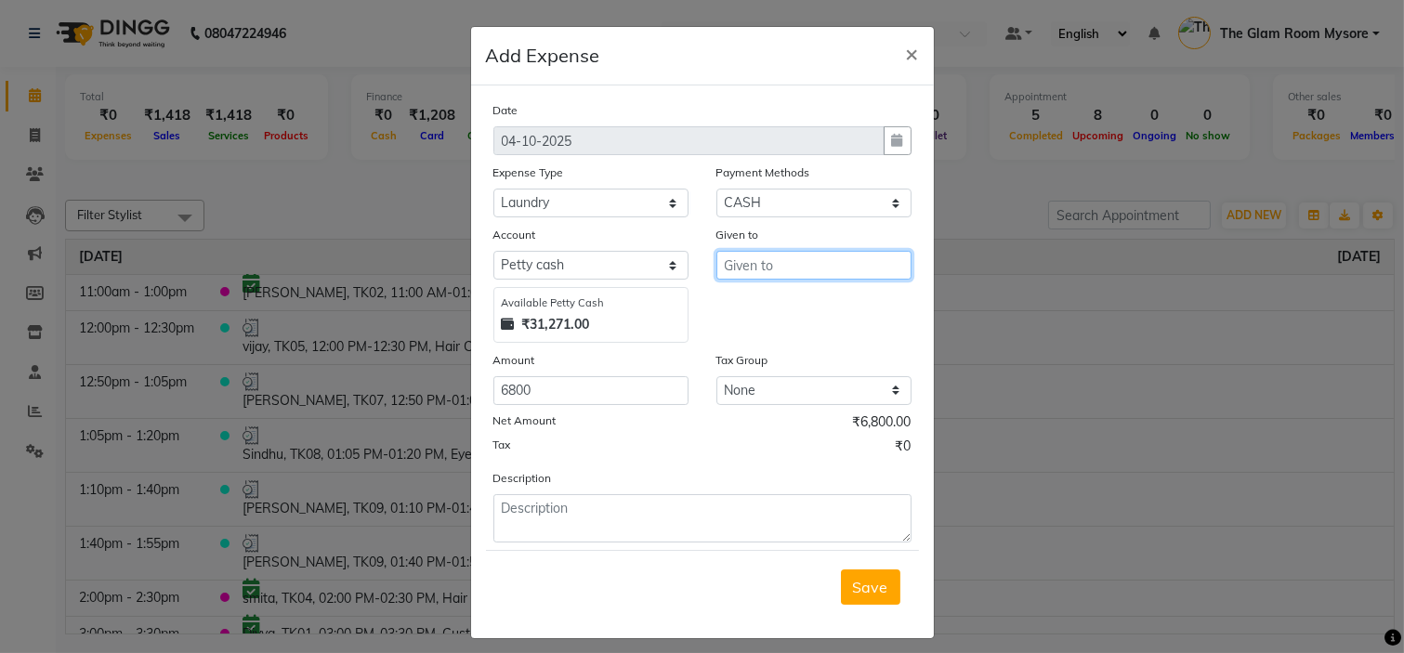
click at [800, 267] on input "text" at bounding box center [814, 265] width 195 height 29
type input "VASTRAM LAUNDRY"
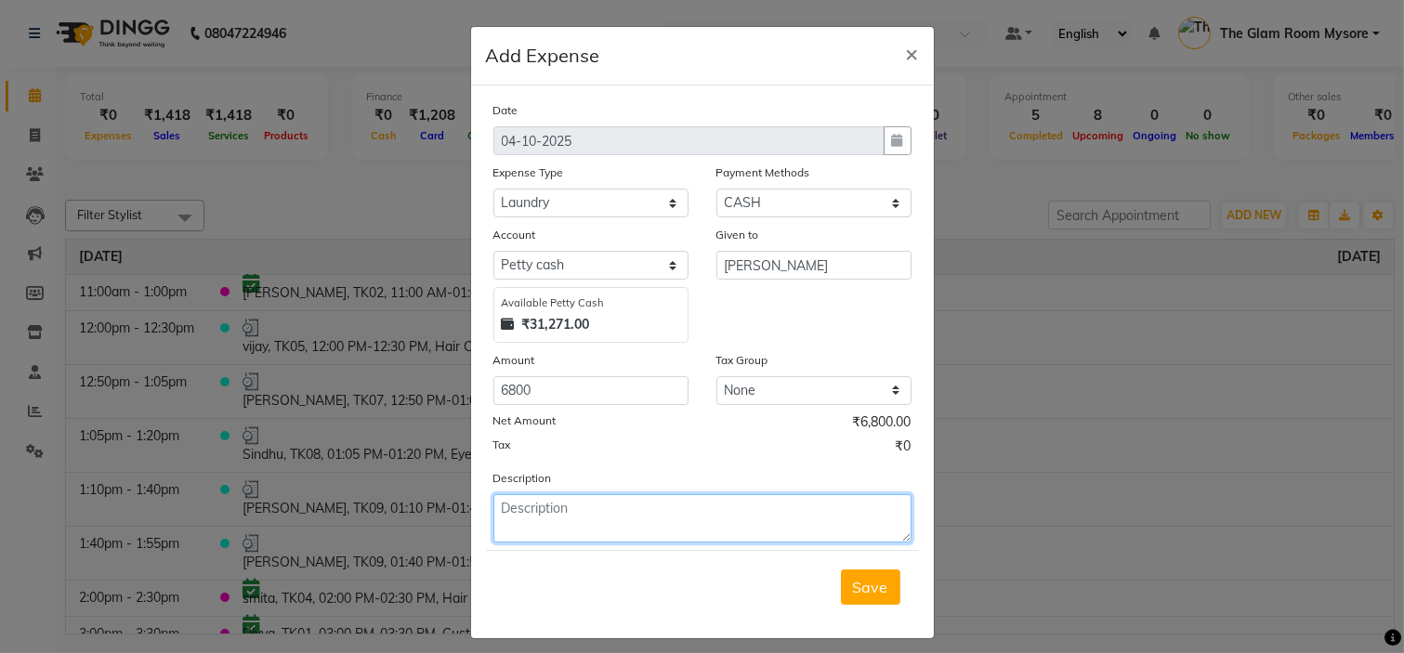
click at [661, 516] on textarea at bounding box center [702, 518] width 418 height 48
type textarea "SEPTEMBER MONTH BILL SETTLED."
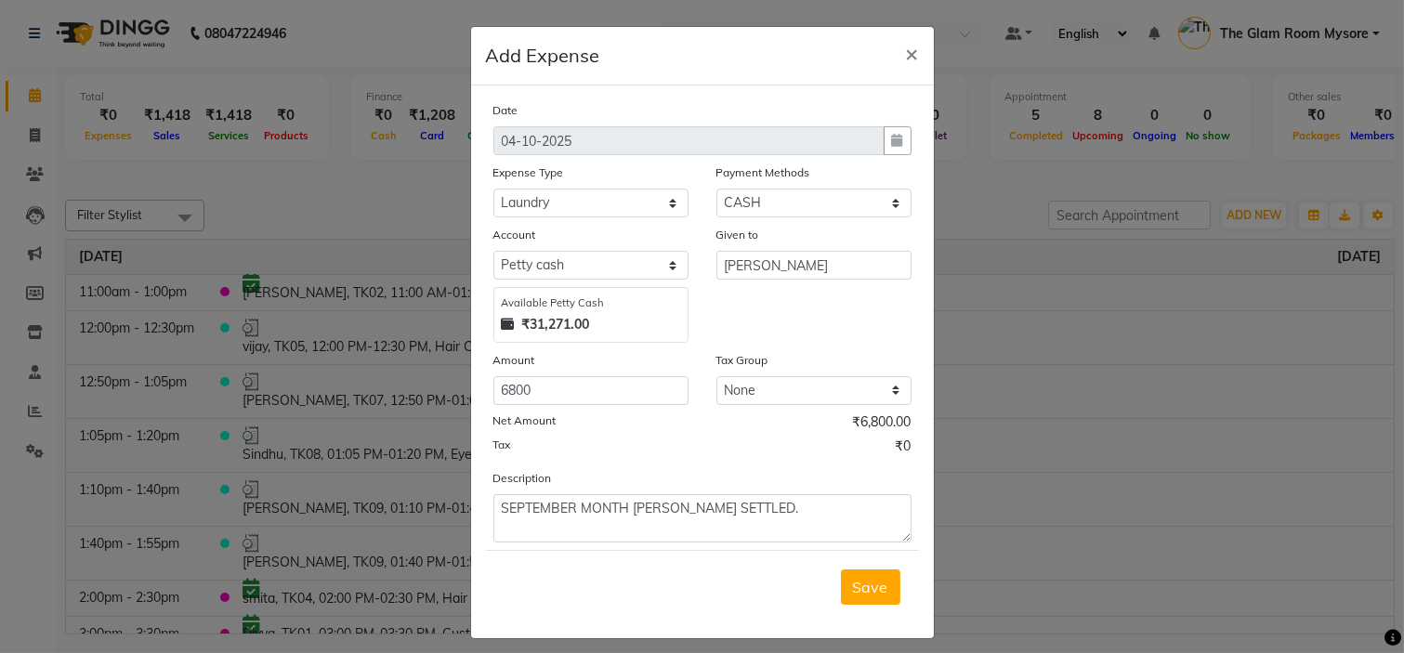
click at [744, 443] on div "Tax ₹0" at bounding box center [702, 449] width 418 height 24
click at [866, 586] on span "Save" at bounding box center [870, 587] width 35 height 19
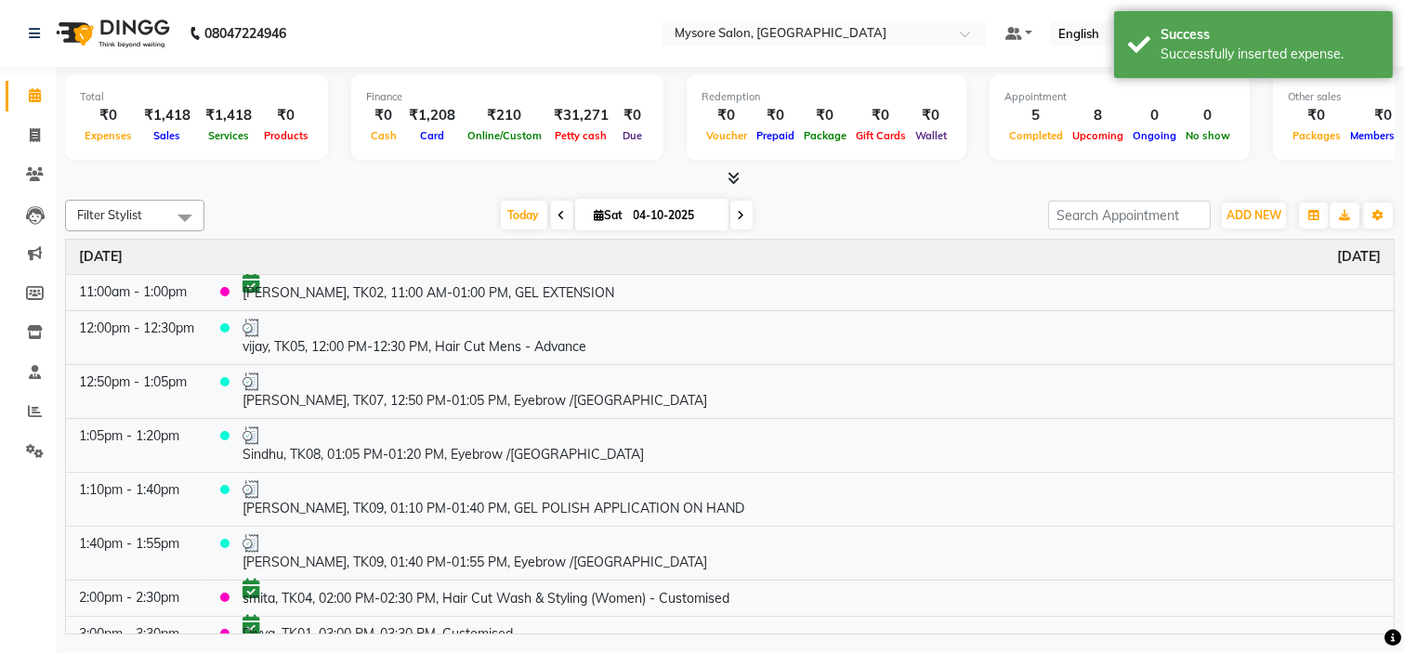
click at [872, 196] on div "Filter Stylist Select All Aning Ankita Arpitha Arti Ashwini Ayaan DR. Apurva Fa…" at bounding box center [730, 413] width 1330 height 442
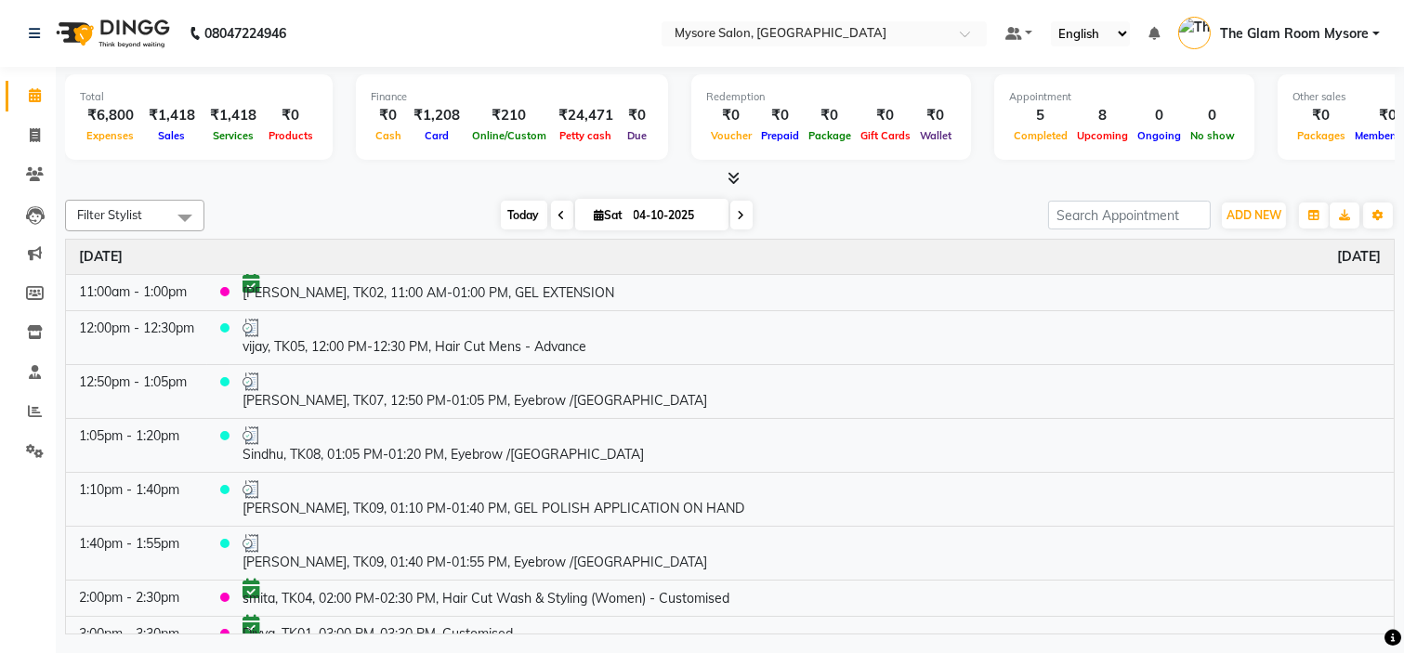
click at [506, 219] on span "Today" at bounding box center [524, 215] width 46 height 29
click at [652, 217] on input "04-10-2025" at bounding box center [674, 216] width 93 height 28
select select "10"
select select "2025"
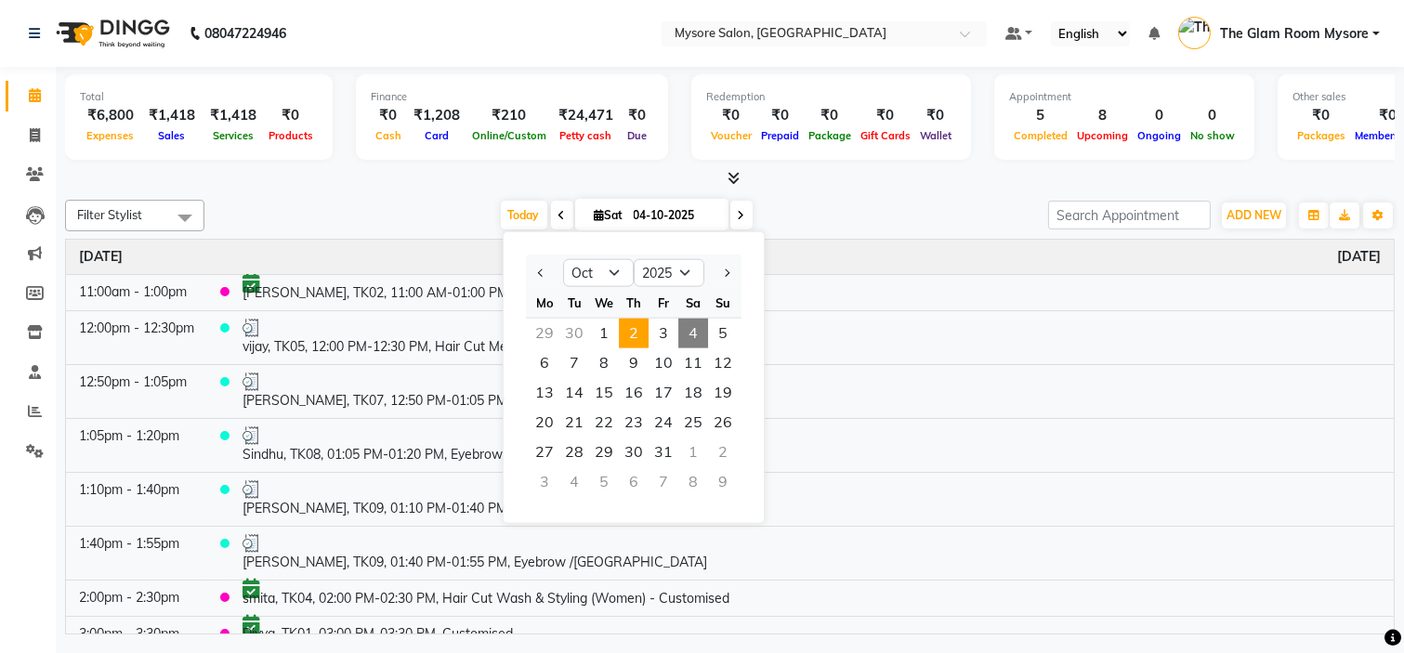
click at [629, 322] on span "2" at bounding box center [634, 334] width 30 height 30
type input "02-10-2025"
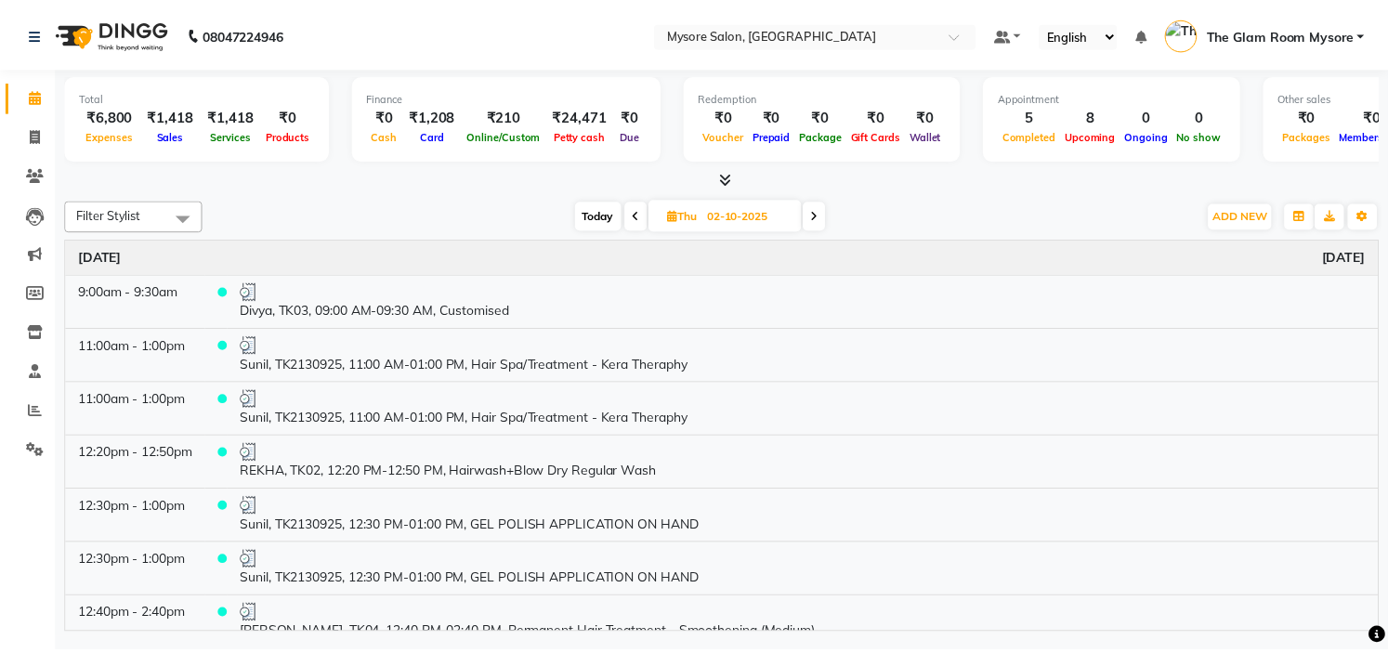
scroll to position [52, 0]
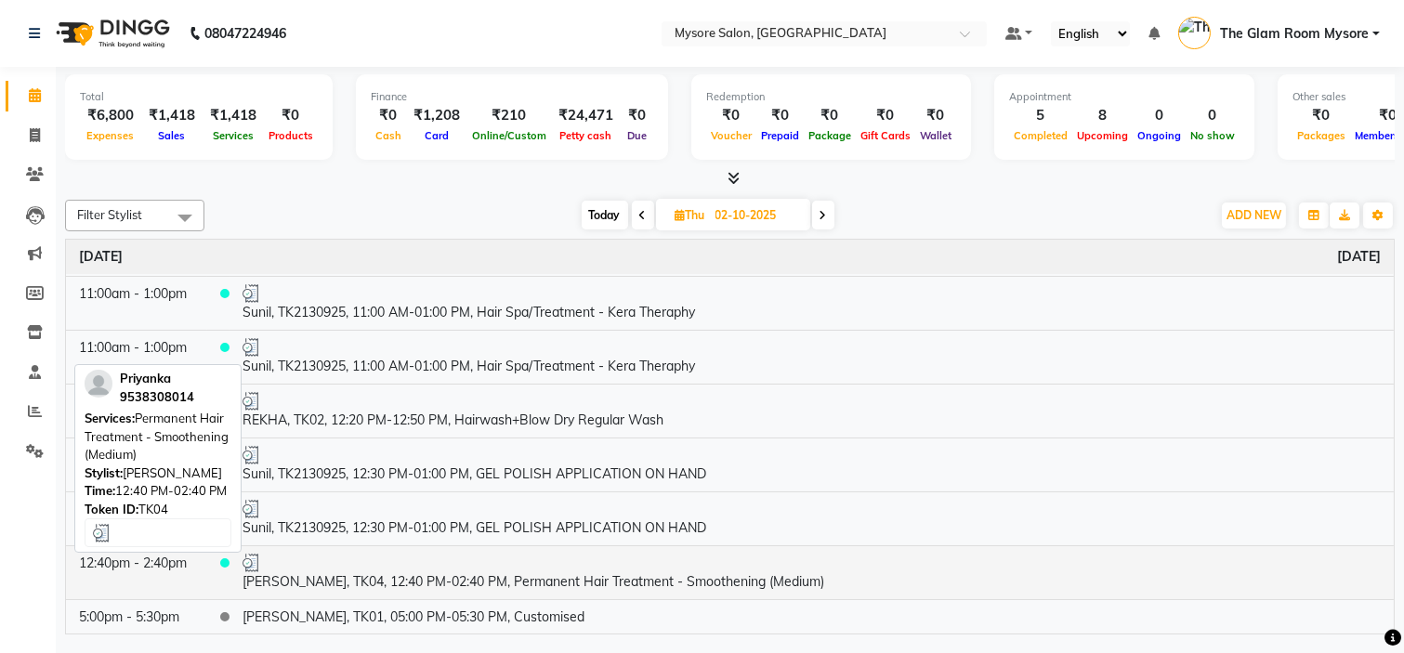
click at [551, 561] on div at bounding box center [812, 563] width 1138 height 19
select select "3"
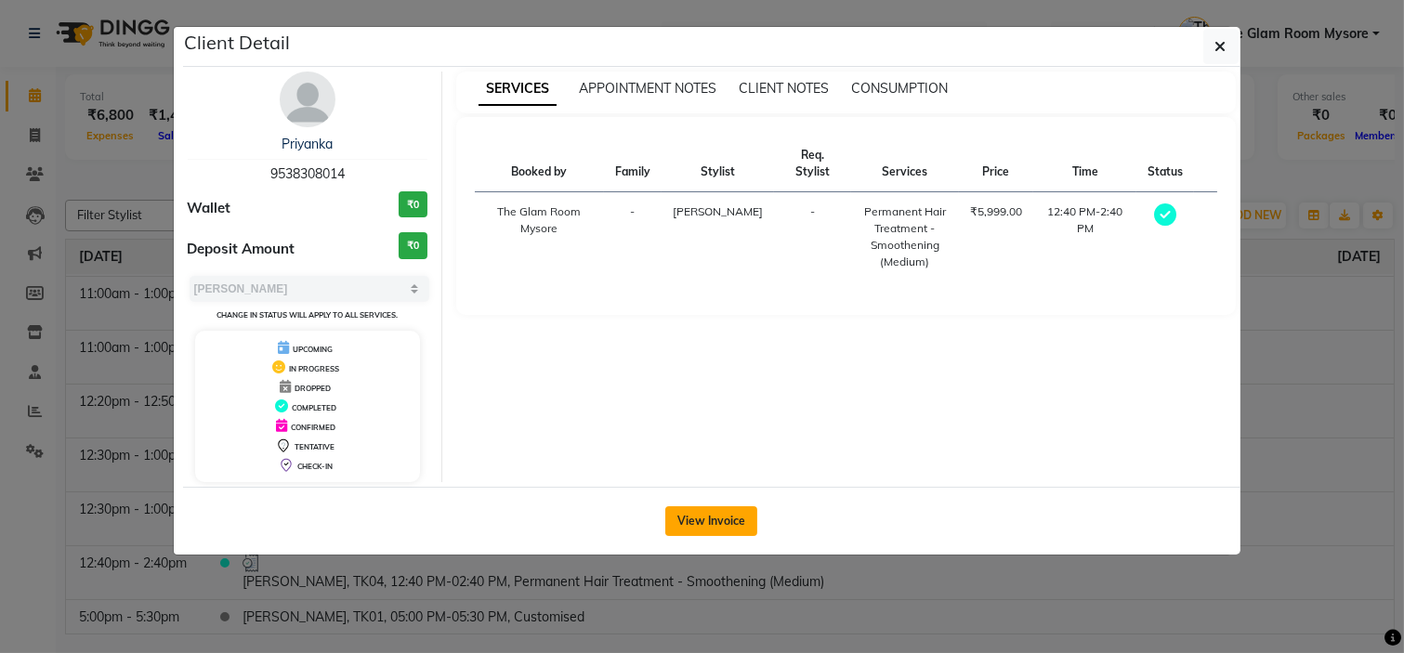
click at [730, 524] on button "View Invoice" at bounding box center [711, 522] width 92 height 30
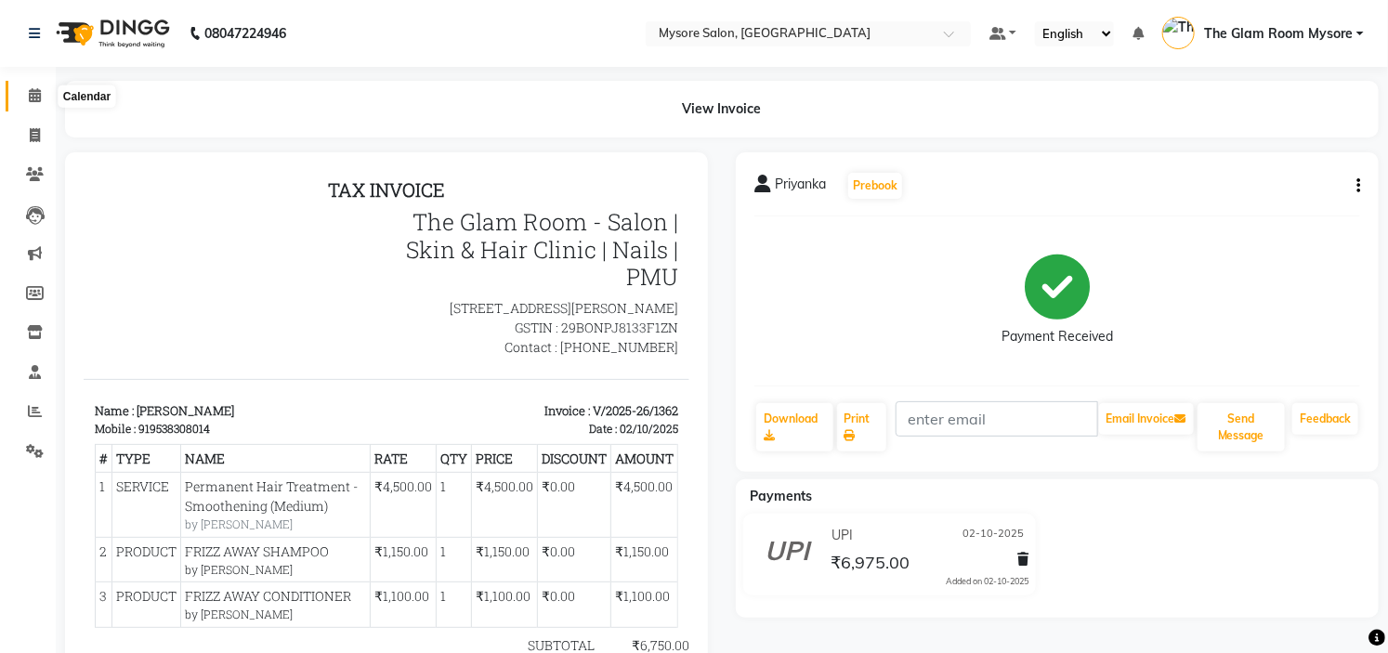
click at [25, 91] on span at bounding box center [35, 96] width 33 height 21
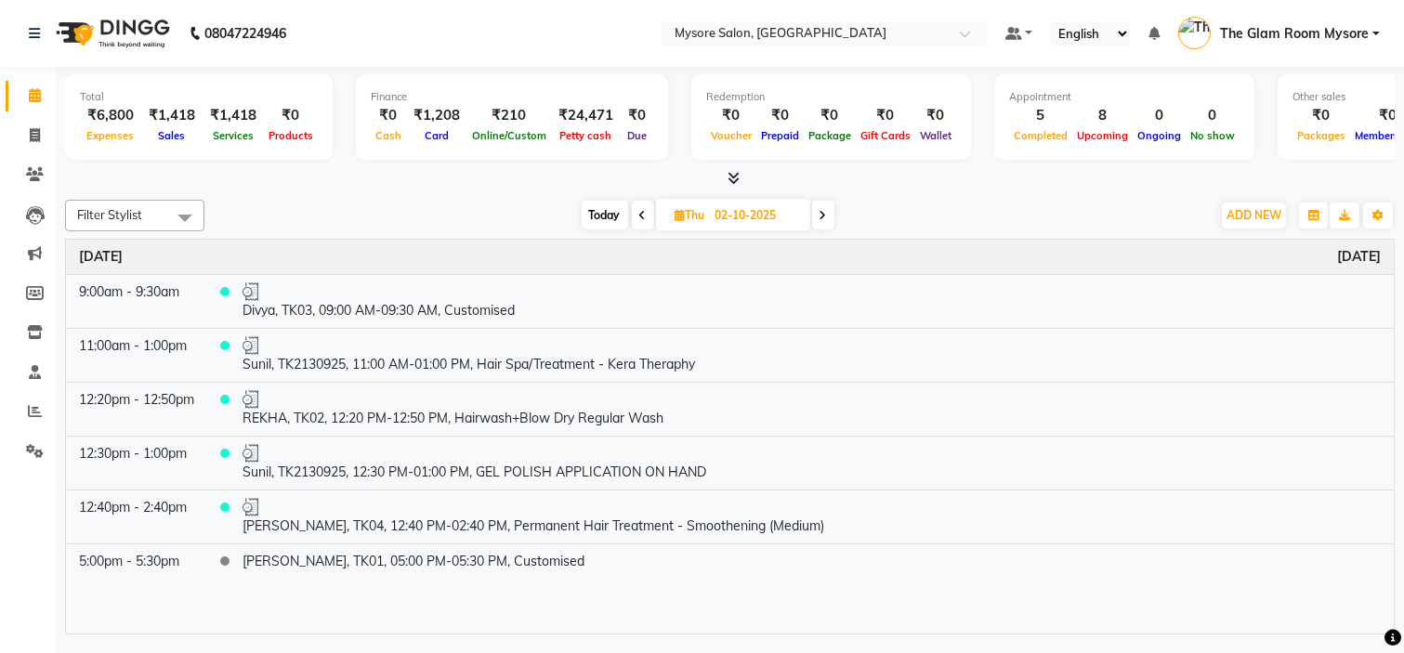
click at [829, 212] on span at bounding box center [823, 215] width 22 height 29
type input "03-10-2025"
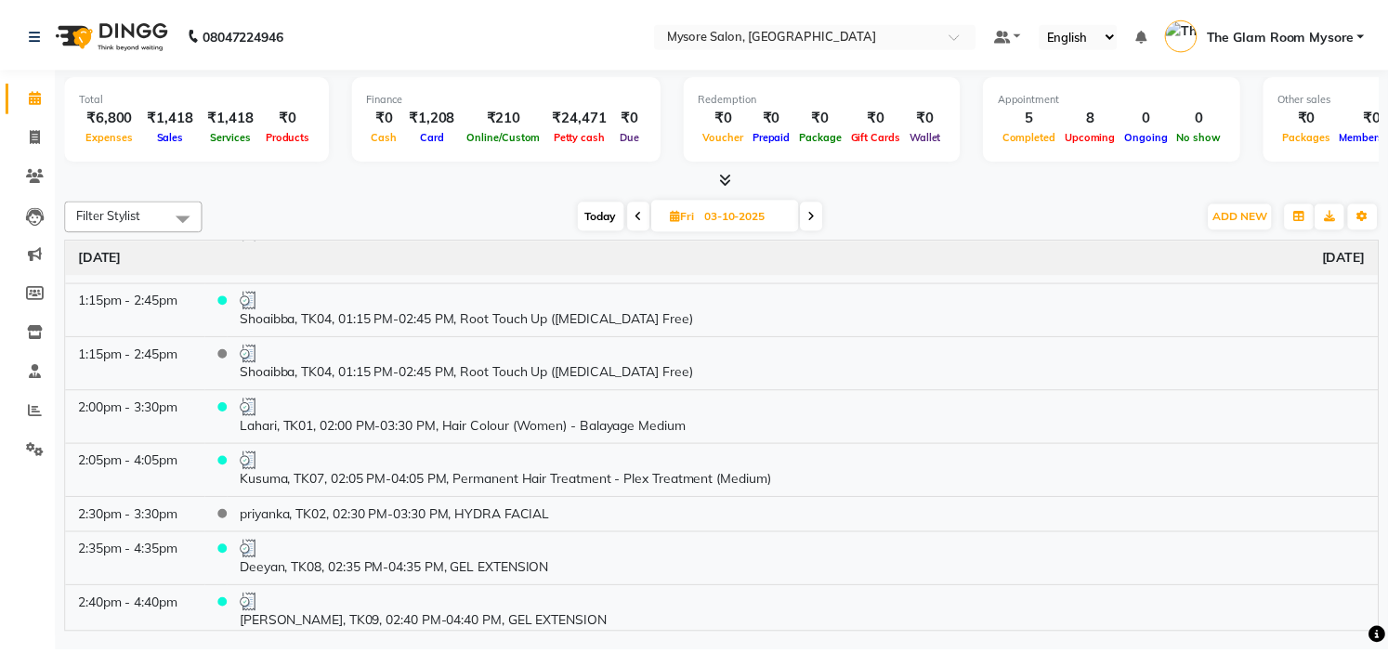
scroll to position [247, 0]
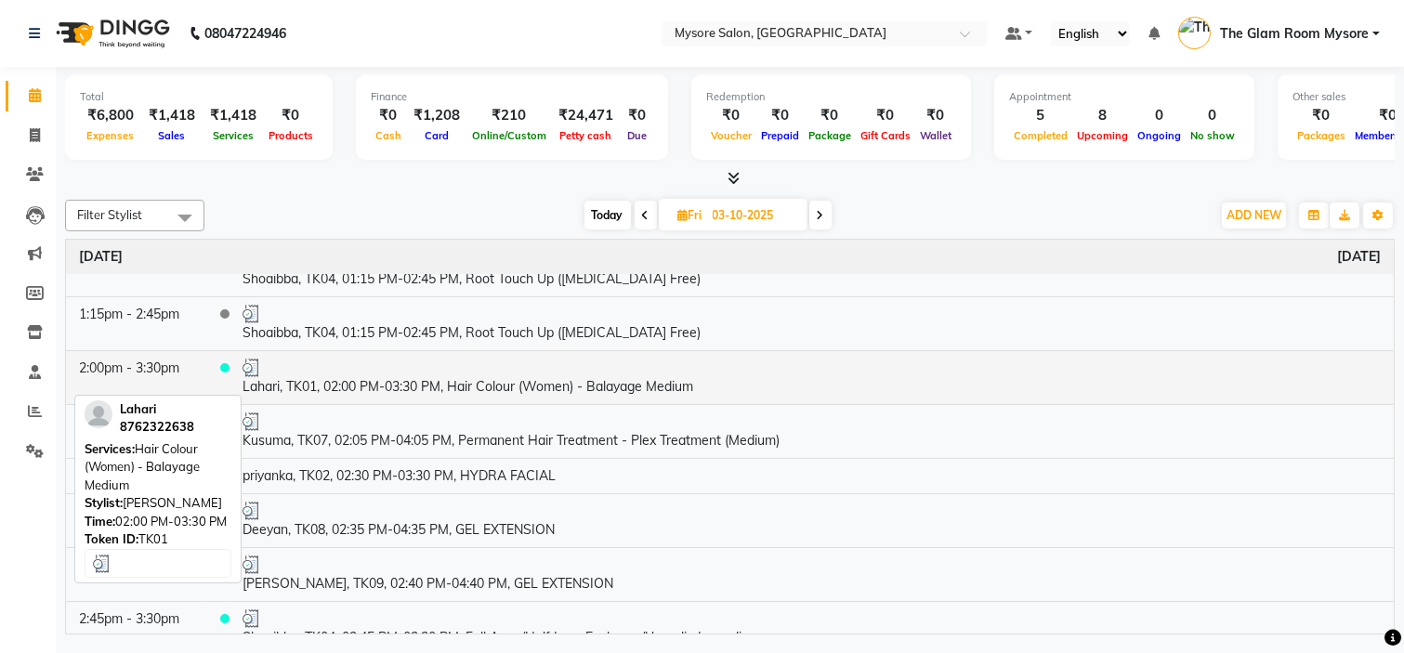
click at [470, 375] on td "Lahari, TK01, 02:00 PM-03:30 PM, Hair Colour (Women) - Balayage Medium" at bounding box center [812, 377] width 1164 height 54
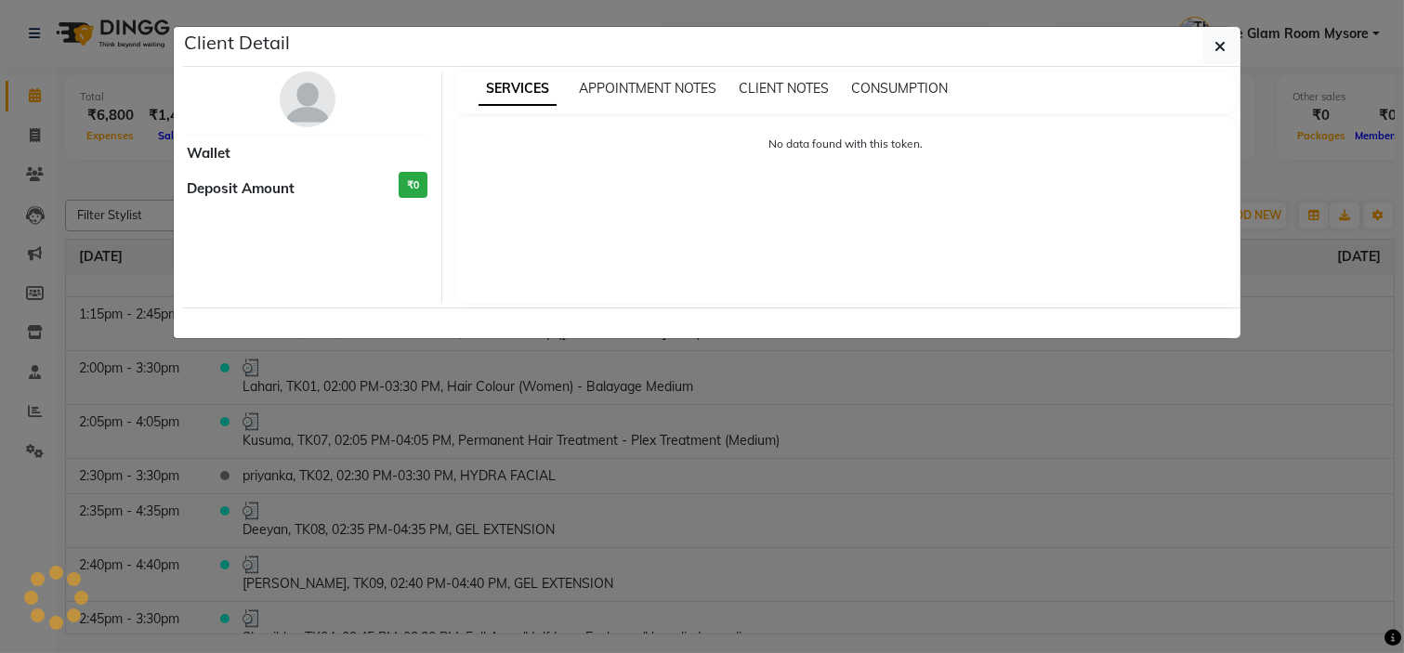
select select "3"
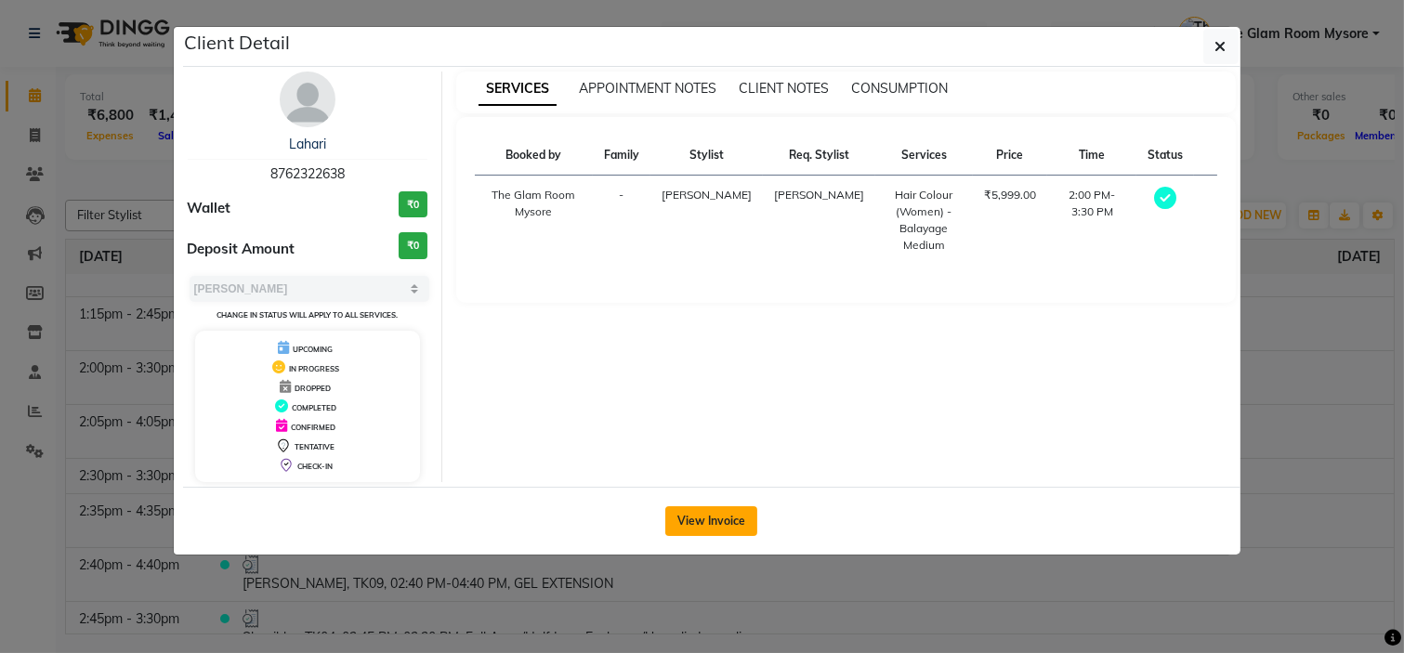
click at [710, 527] on button "View Invoice" at bounding box center [711, 522] width 92 height 30
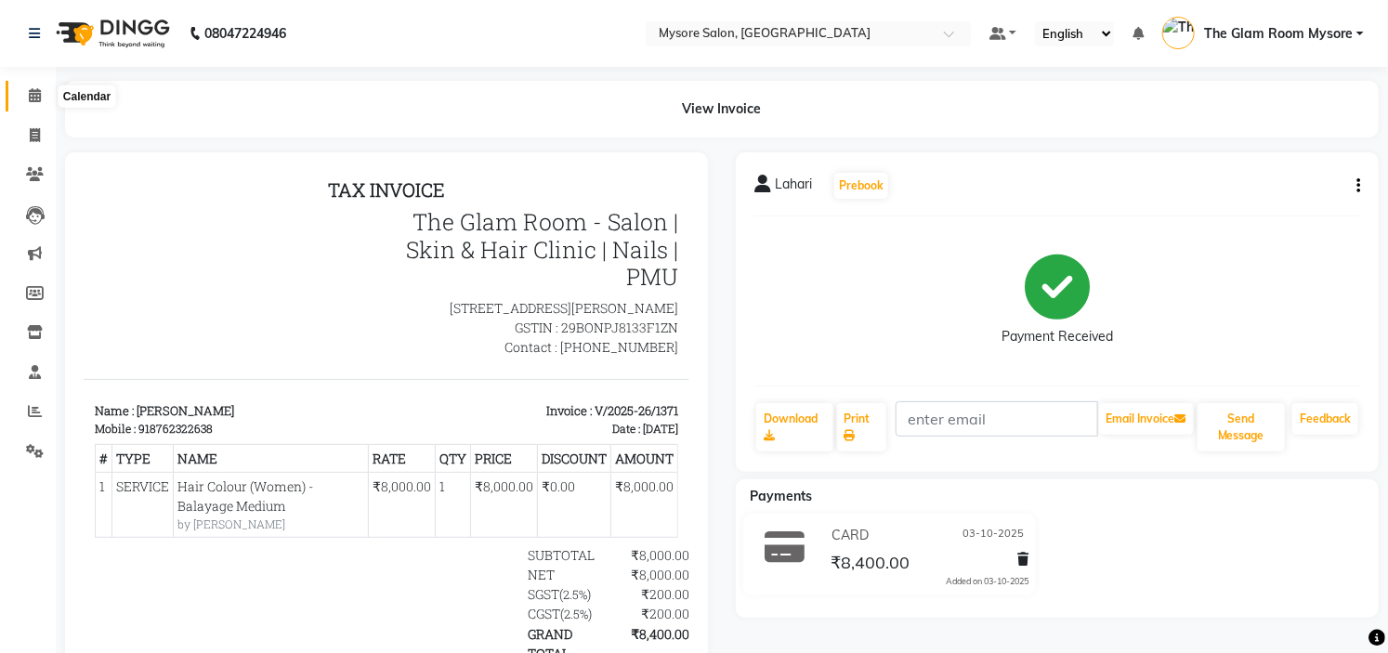
click at [37, 90] on icon at bounding box center [35, 95] width 12 height 14
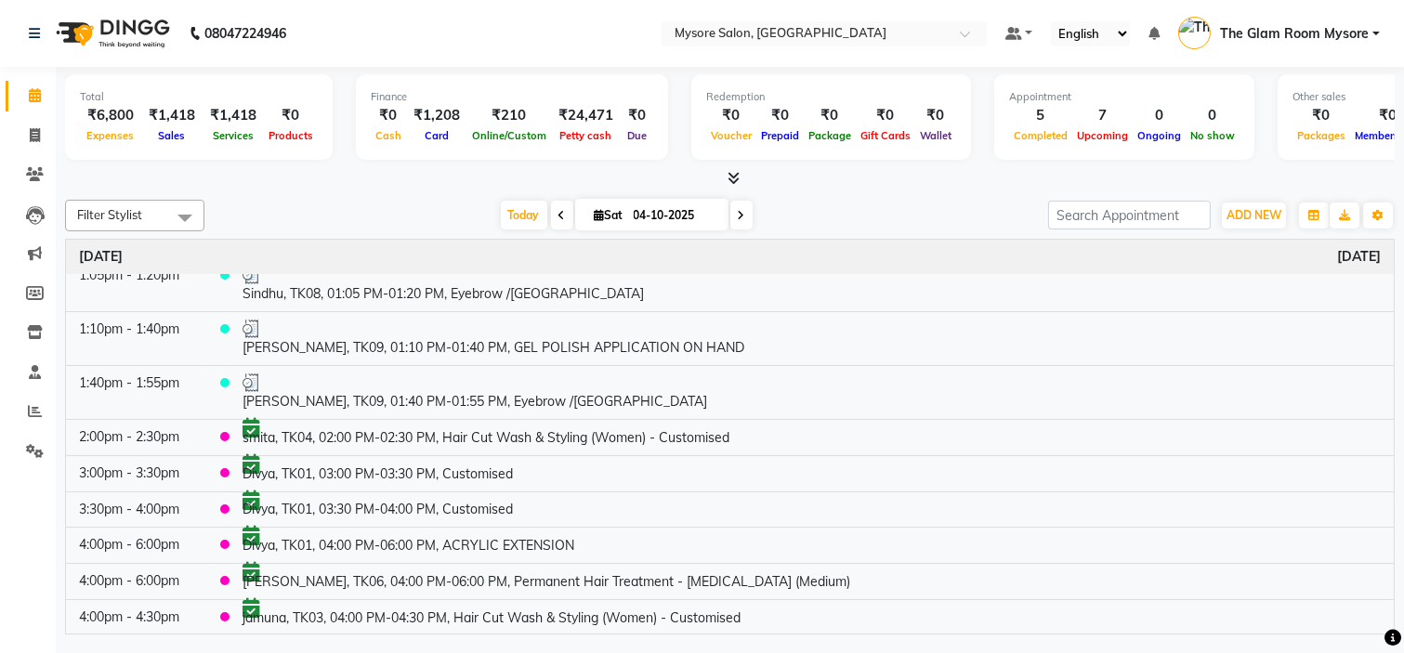
scroll to position [198, 0]
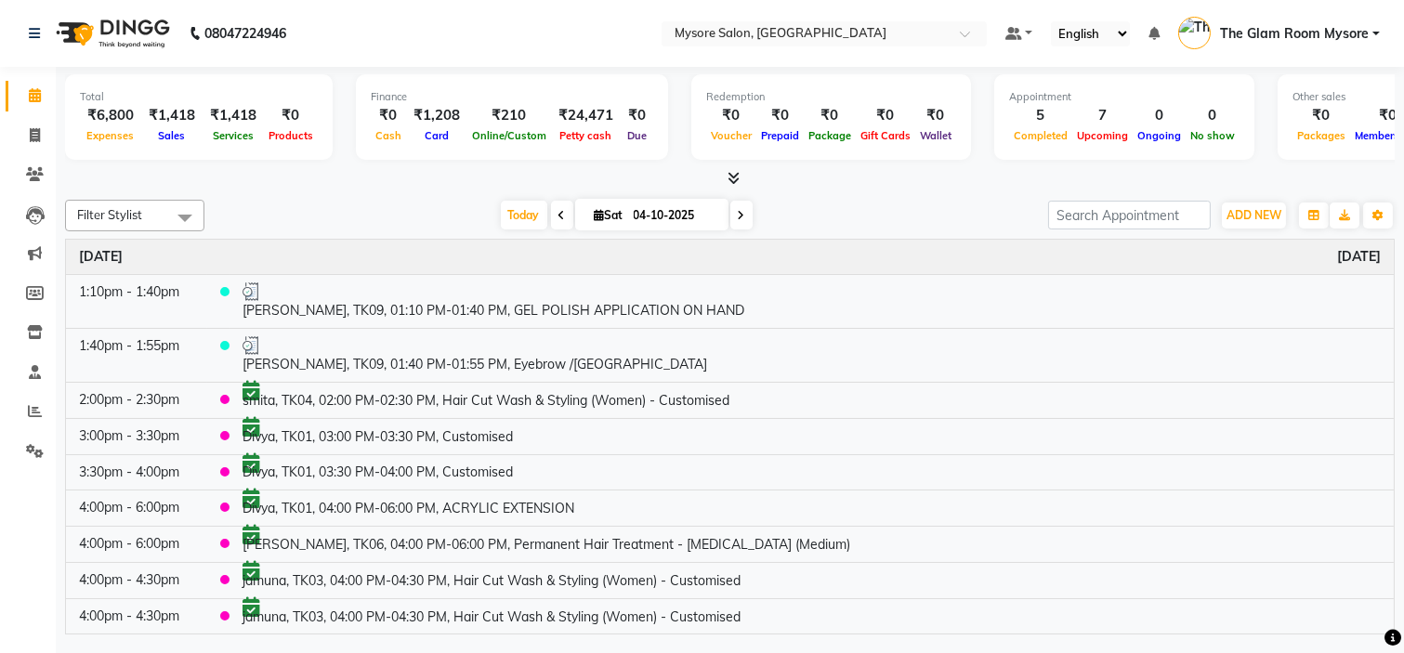
click at [559, 217] on icon at bounding box center [562, 215] width 7 height 11
type input "03-10-2025"
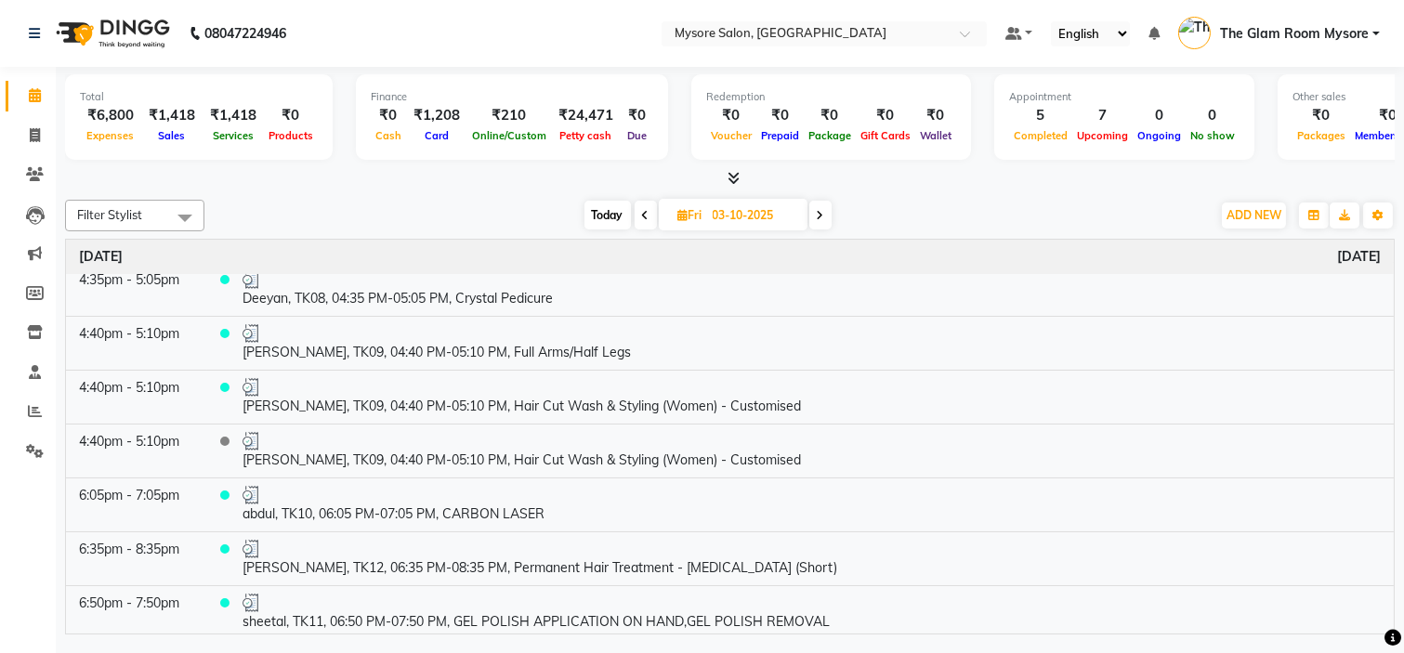
scroll to position [693, 0]
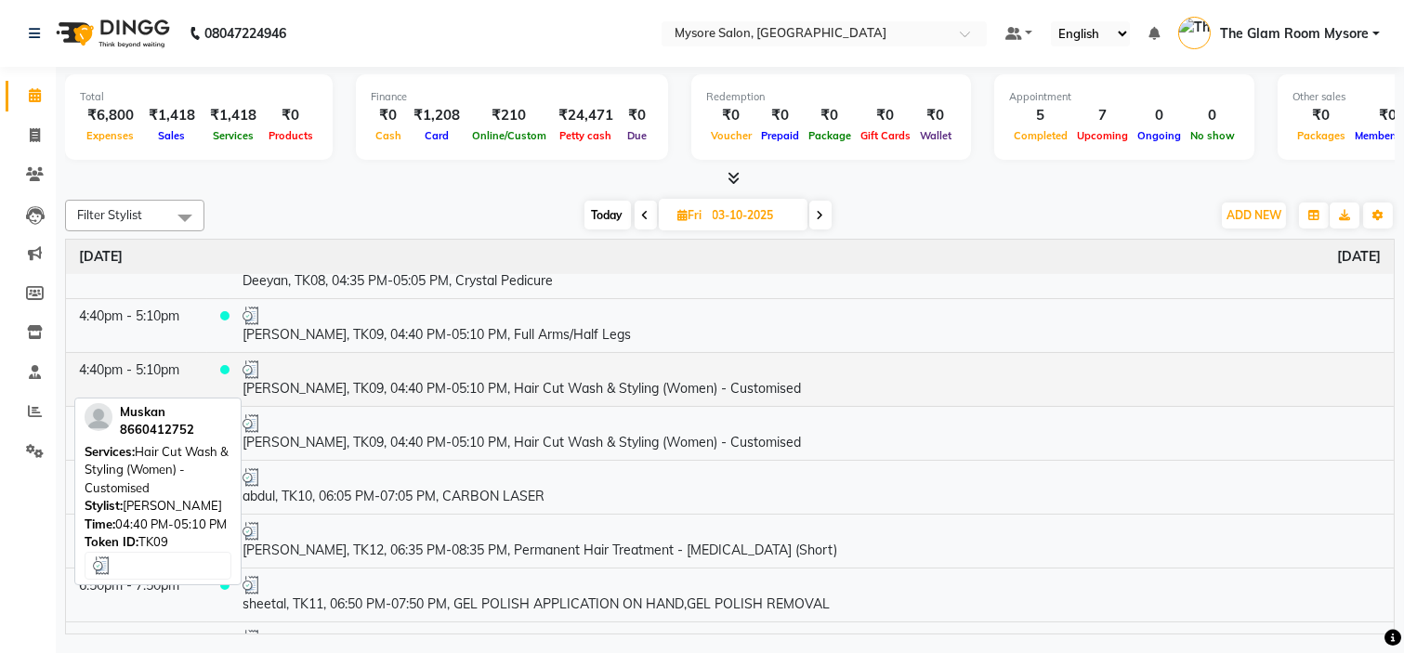
click at [567, 390] on td "[PERSON_NAME], TK09, 04:40 PM-05:10 PM, Hair Cut Wash & Styling (Women) - Custo…" at bounding box center [812, 379] width 1164 height 54
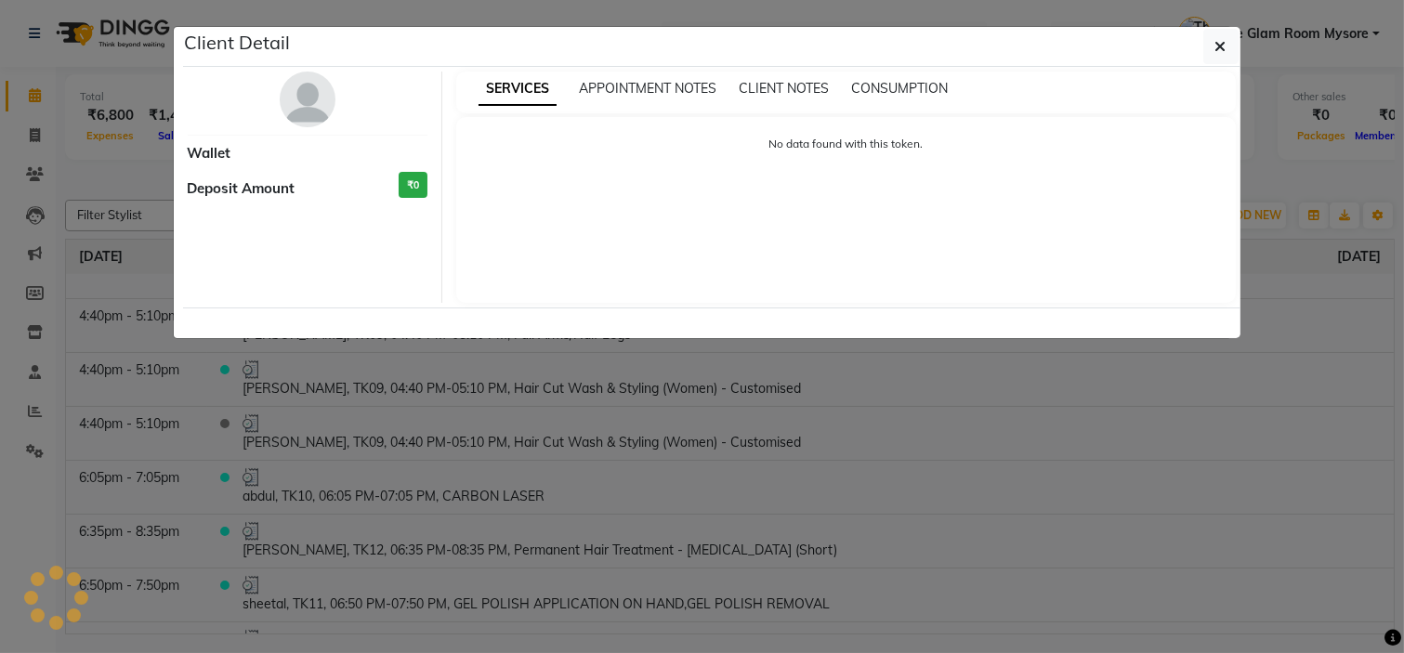
select select "3"
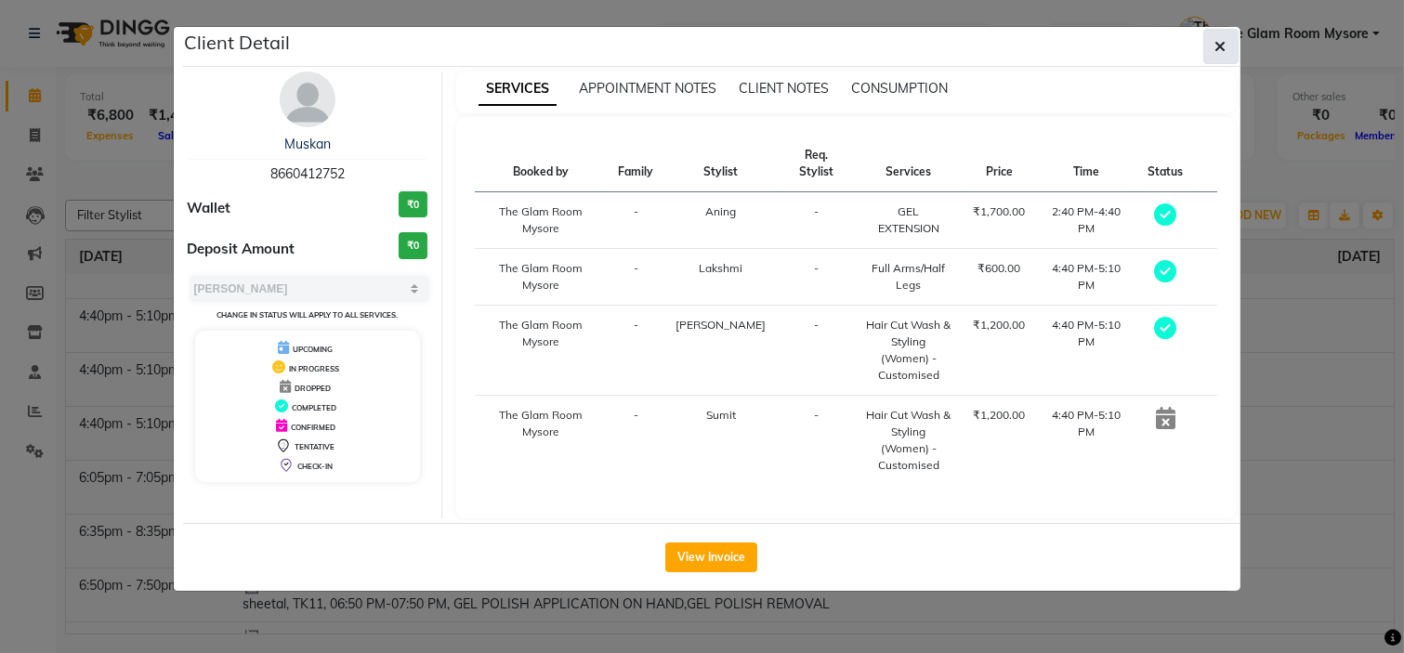
click at [1220, 58] on button "button" at bounding box center [1221, 46] width 35 height 35
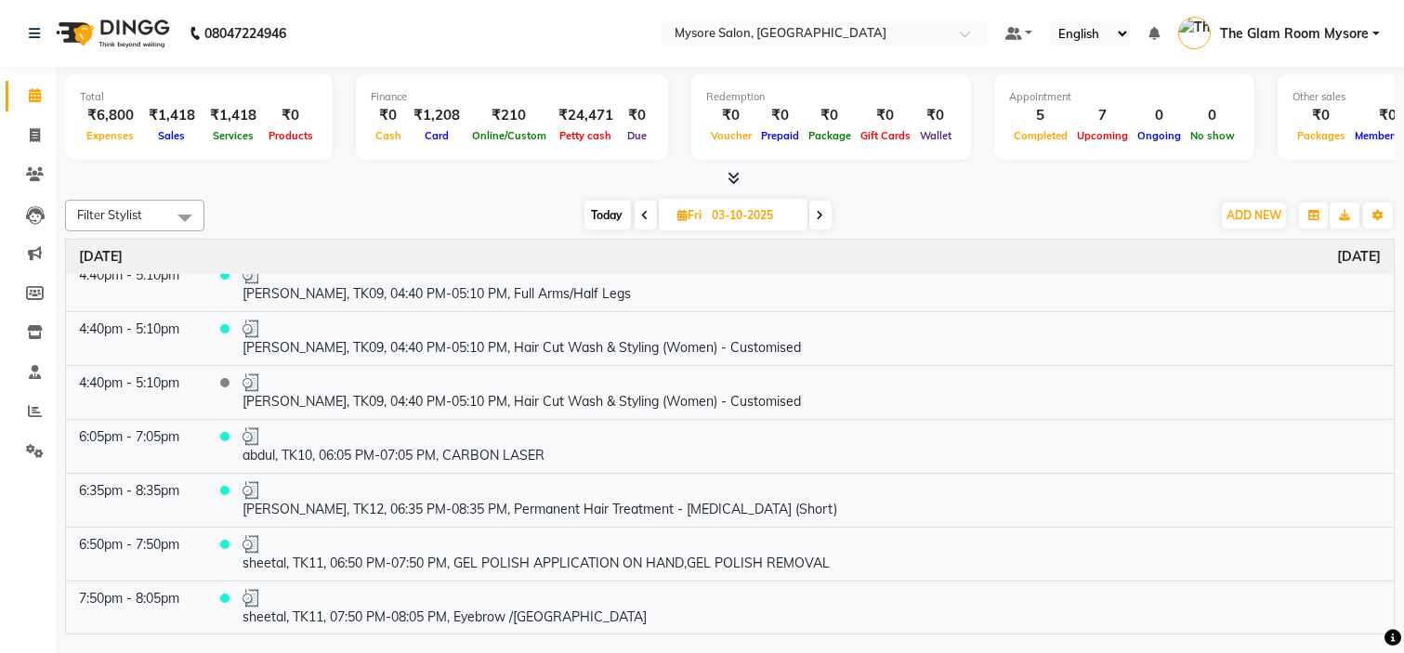
scroll to position [736, 0]
click at [607, 216] on span "Today" at bounding box center [608, 215] width 46 height 29
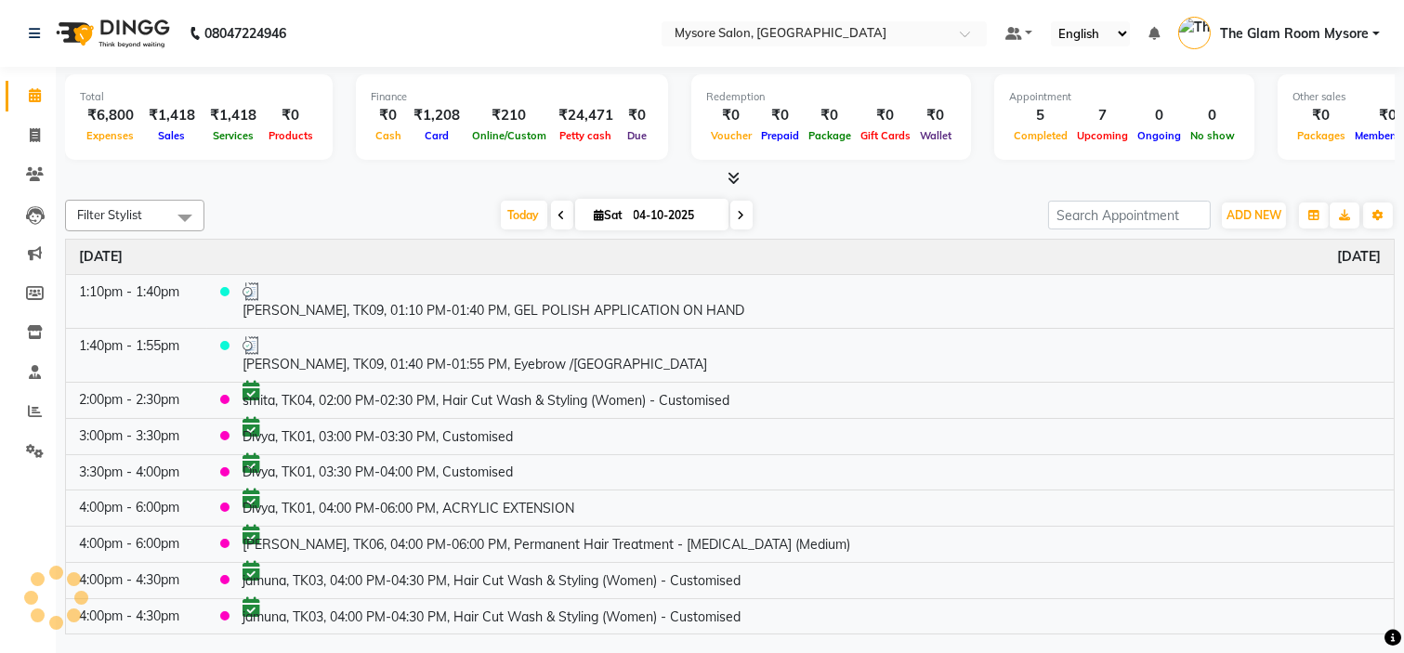
scroll to position [198, 0]
click at [738, 212] on icon at bounding box center [741, 215] width 7 height 11
type input "05-10-2025"
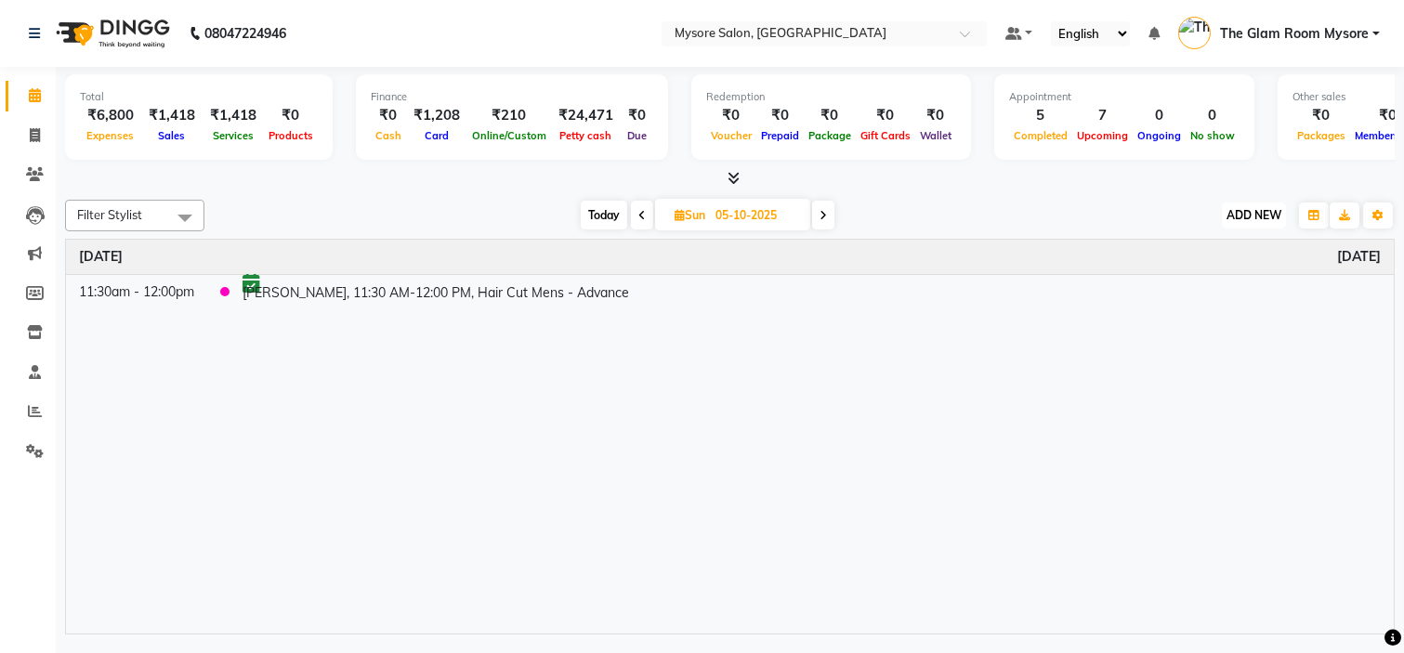
click at [1253, 216] on span "ADD NEW" at bounding box center [1254, 215] width 55 height 14
click at [1228, 238] on button "Add Appointment" at bounding box center [1211, 250] width 147 height 24
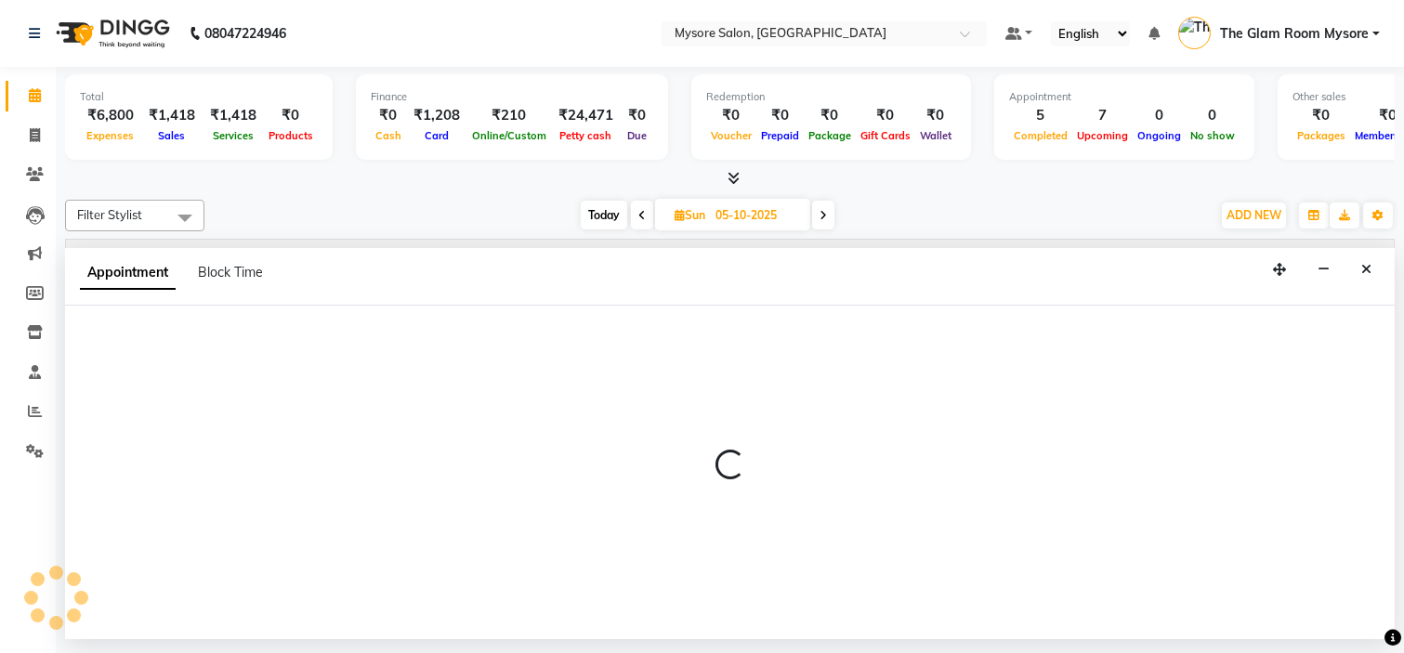
select select "540"
select select "tentative"
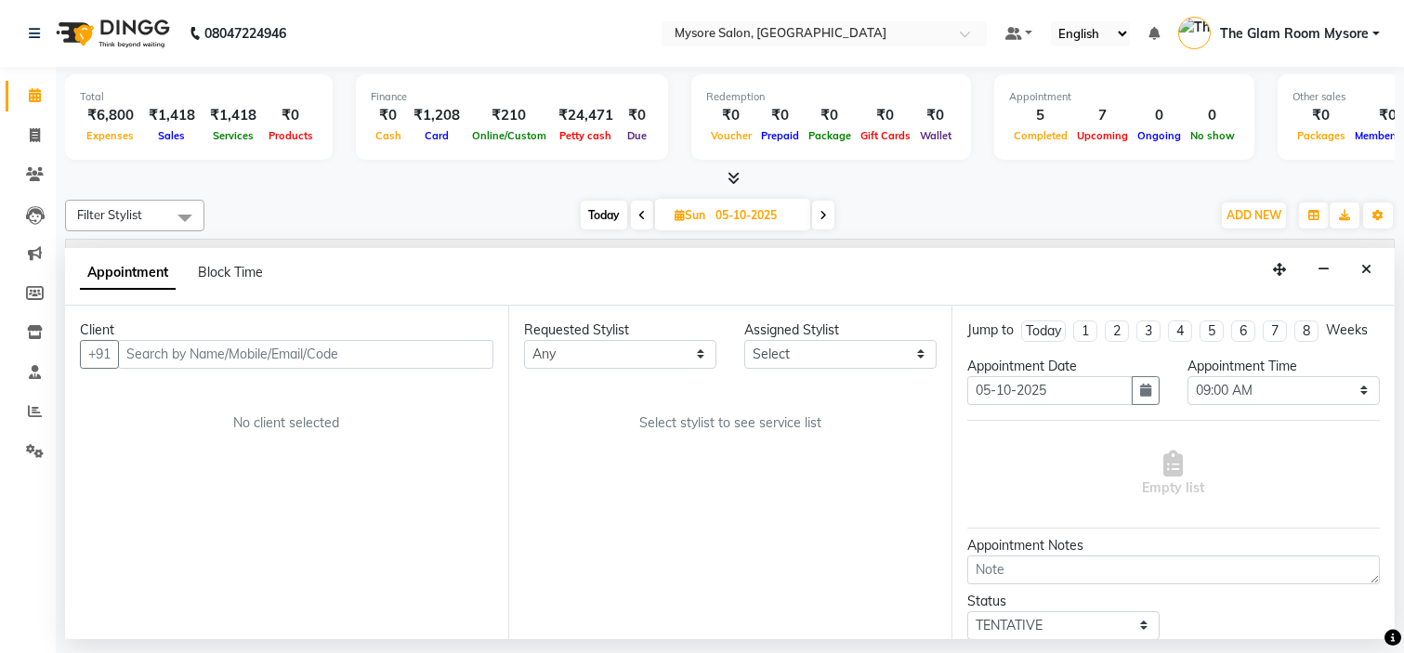
click at [208, 341] on input "text" at bounding box center [305, 354] width 375 height 29
type input "9743971789"
click at [460, 354] on span "Add Client" at bounding box center [455, 354] width 62 height 17
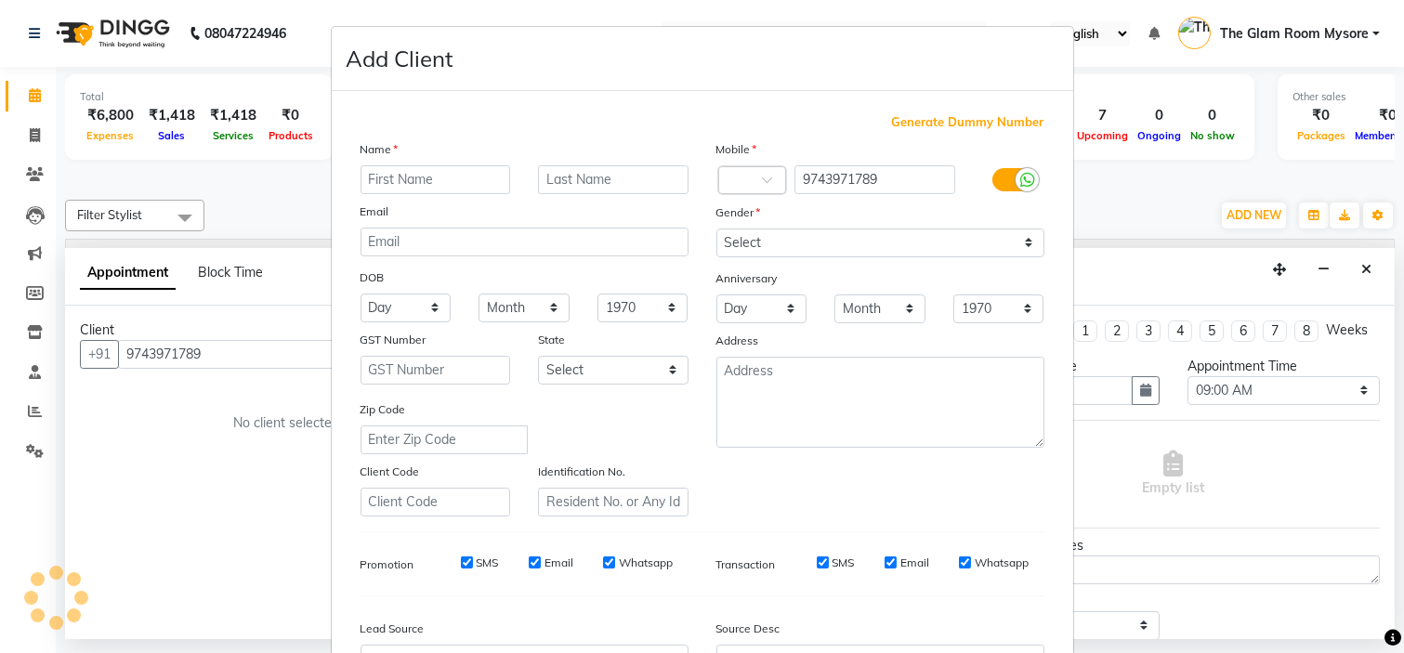
click at [475, 182] on input "text" at bounding box center [436, 179] width 151 height 29
type input "Tripthi"
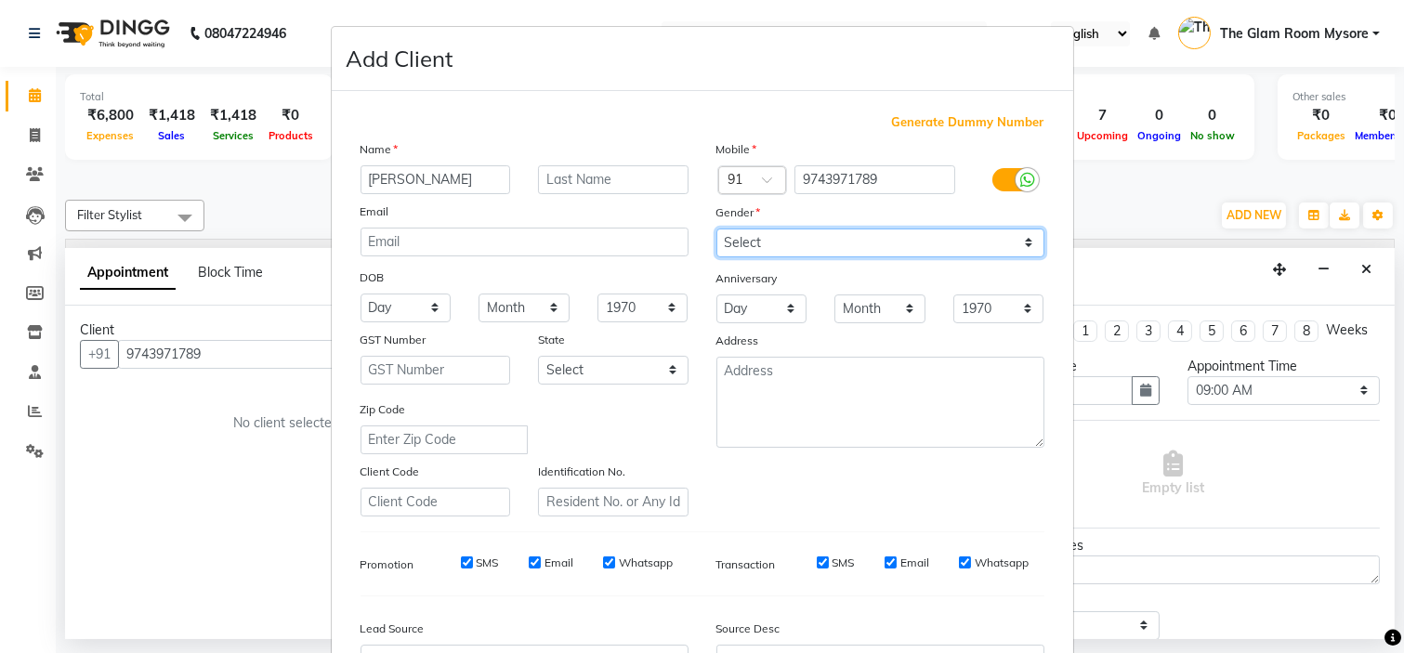
drag, startPoint x: 763, startPoint y: 249, endPoint x: 756, endPoint y: 319, distance: 70.1
click at [756, 319] on div "Mobile Country Code × 91 9743971789 Gender Select Male Female Other Prefer Not …" at bounding box center [881, 327] width 356 height 377
select select "female"
click at [717, 229] on select "Select Male Female Other Prefer Not To Say" at bounding box center [881, 243] width 328 height 29
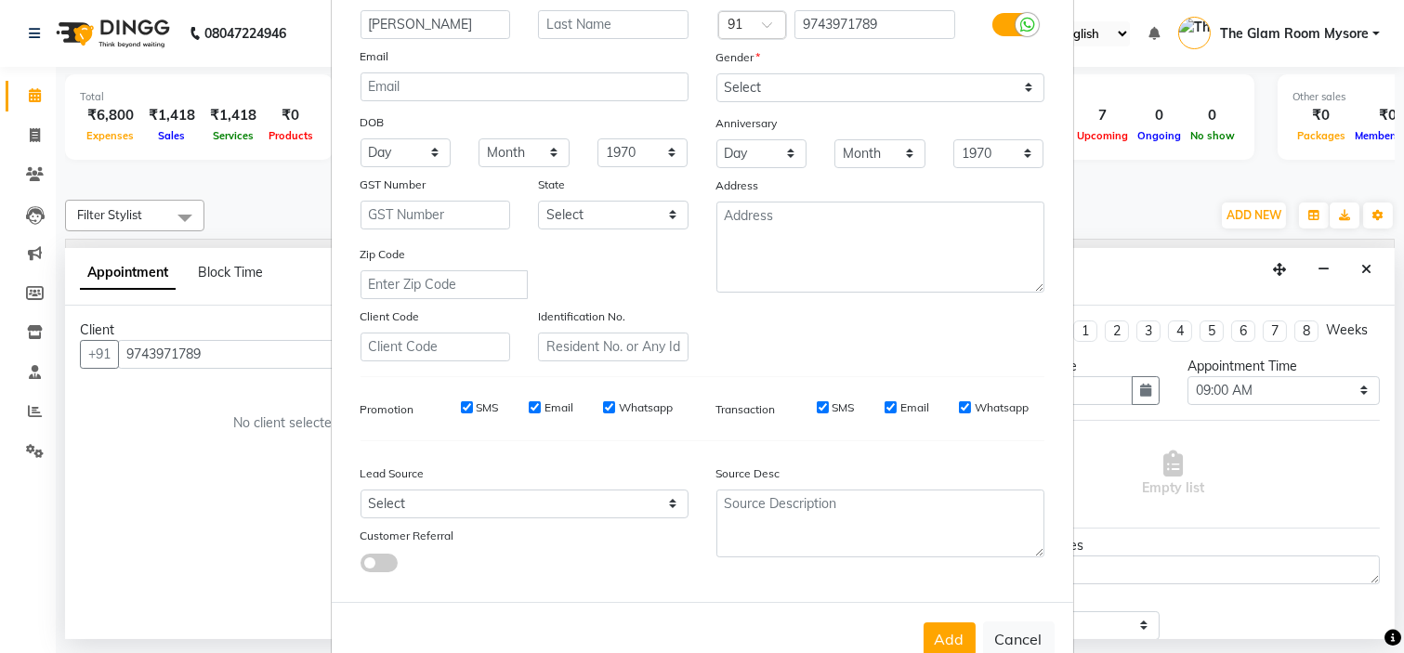
scroll to position [205, 0]
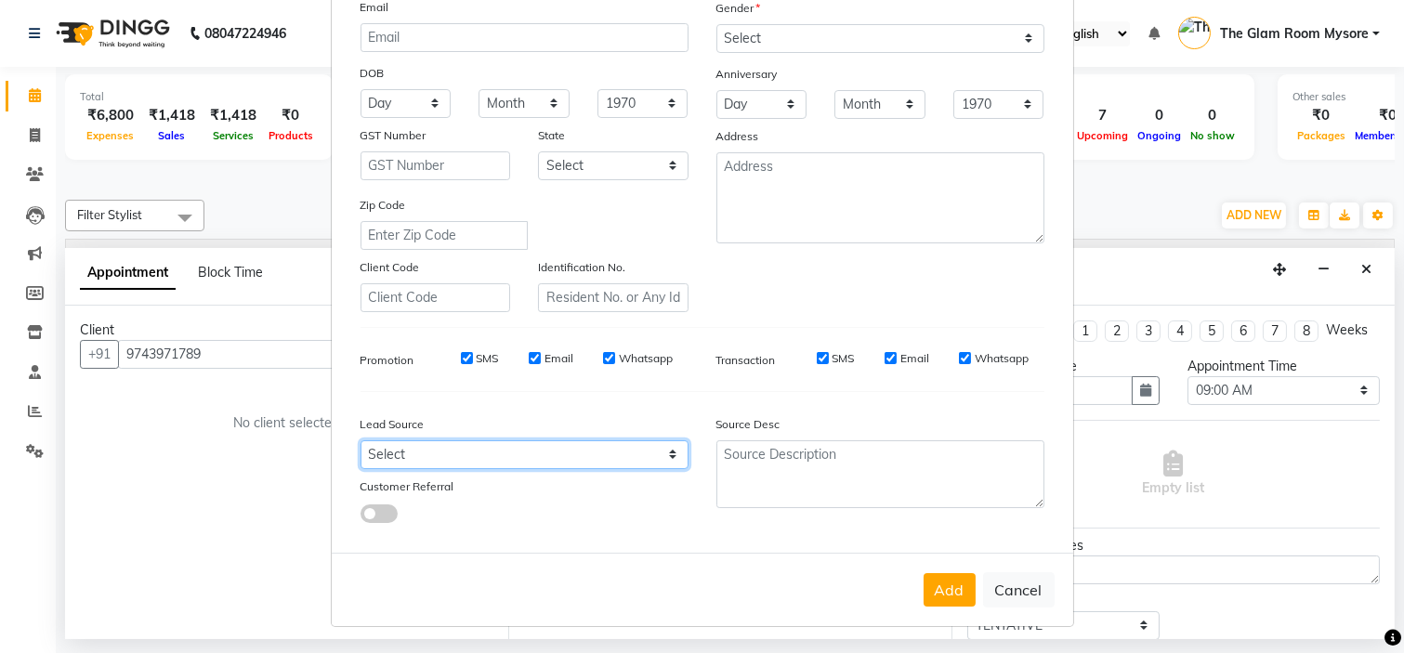
click at [620, 452] on select "Select Walk-in Referral Internet Friend Word of Mouth Advertisement Facebook Ju…" at bounding box center [525, 455] width 328 height 29
select select "40676"
click at [361, 441] on select "Select Walk-in Referral Internet Friend Word of Mouth Advertisement Facebook Ju…" at bounding box center [525, 455] width 328 height 29
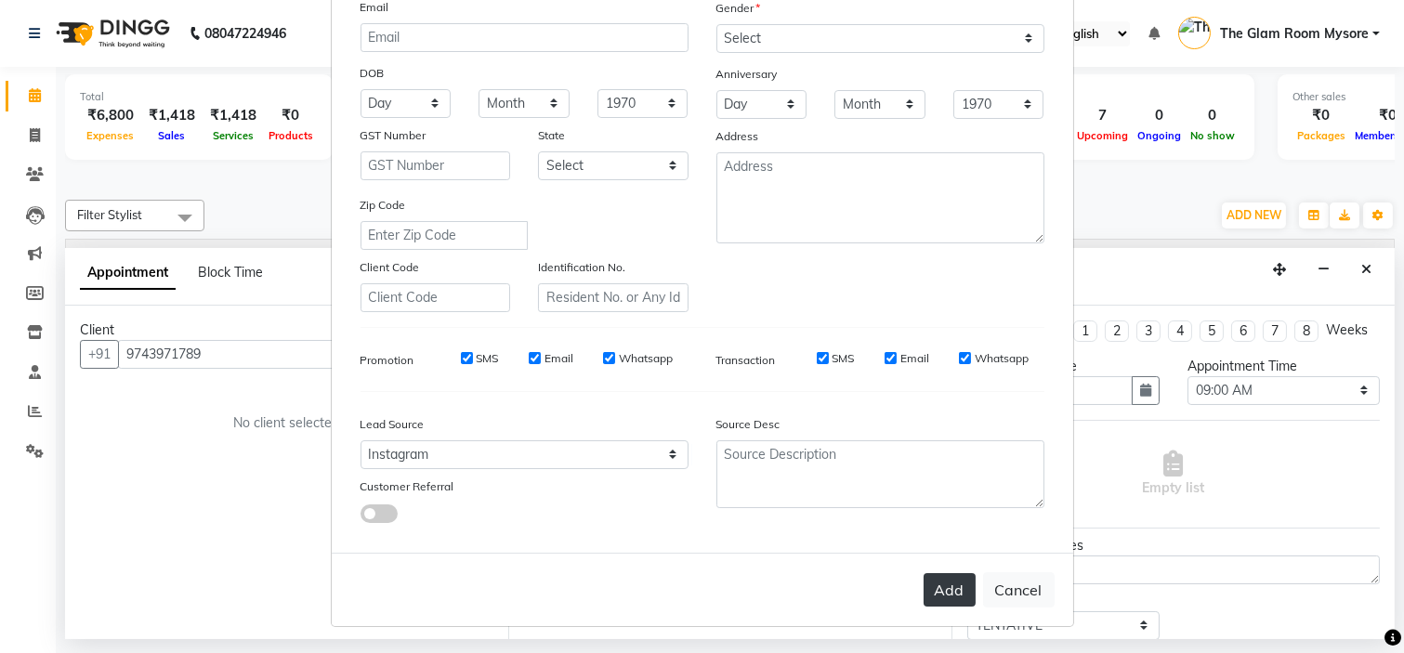
click at [957, 596] on button "Add" at bounding box center [950, 589] width 52 height 33
select select
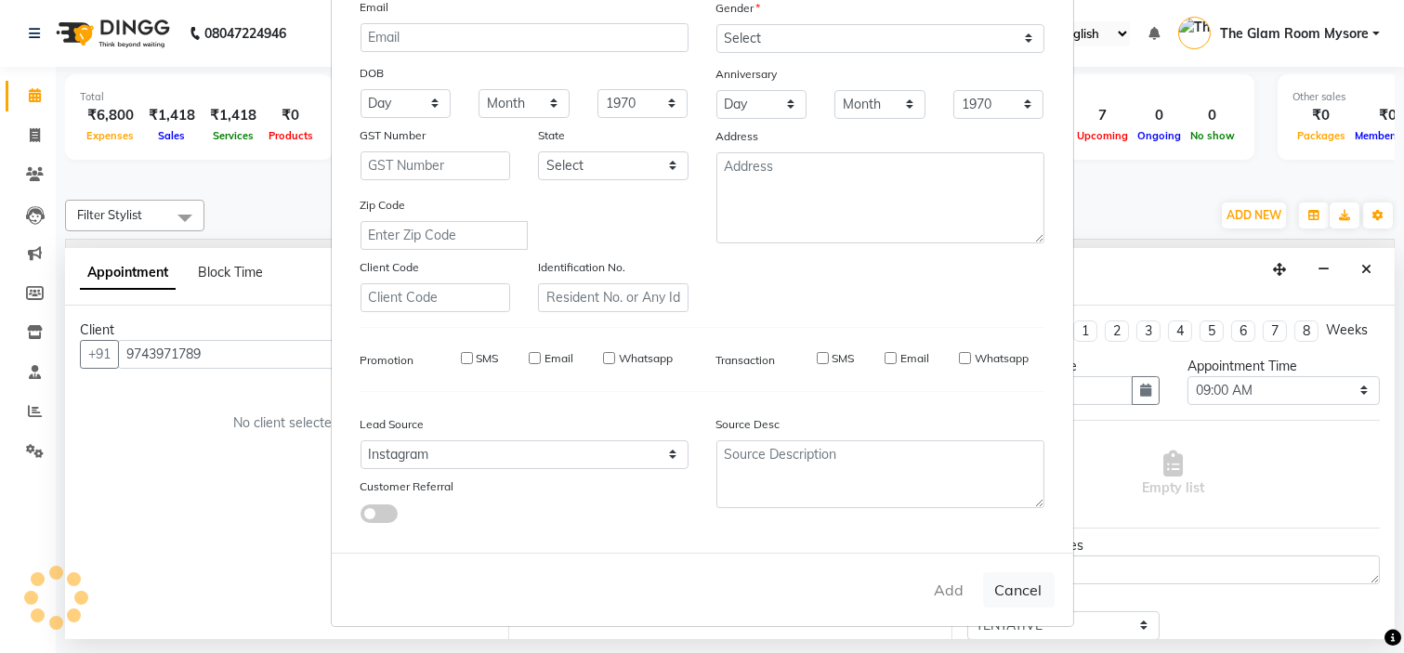
select select
checkbox input "false"
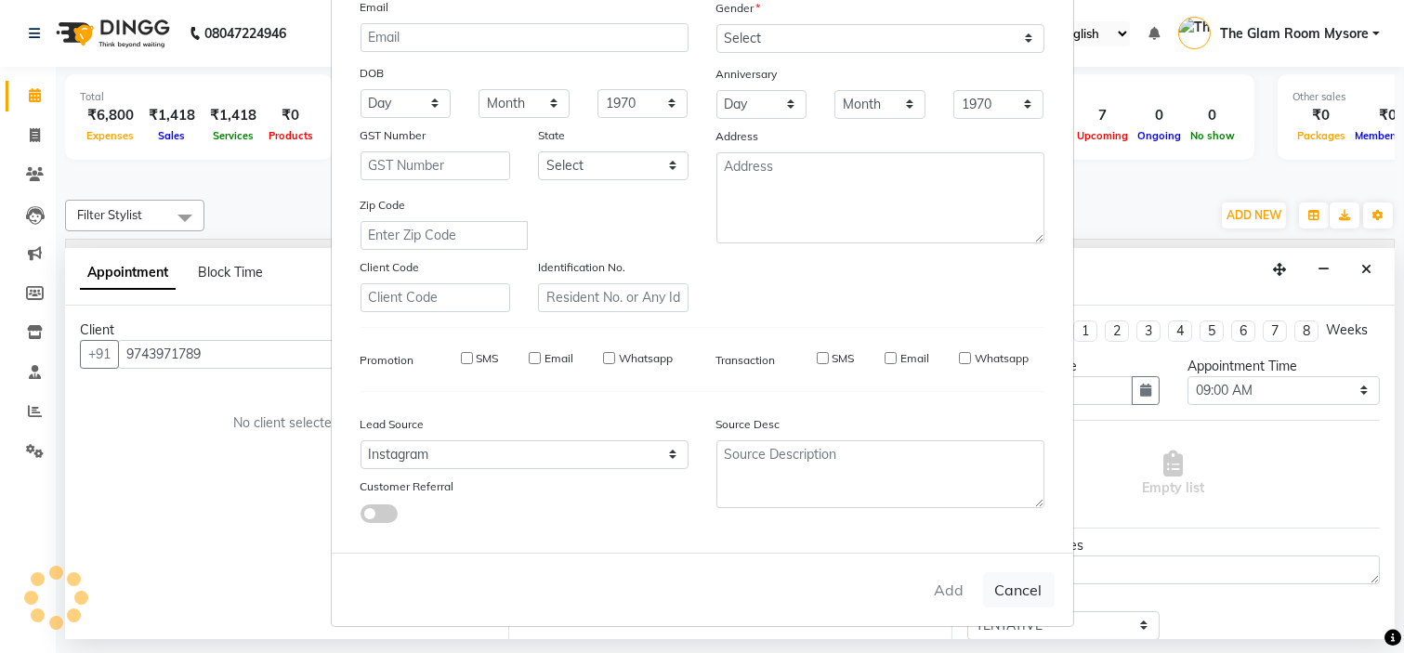
checkbox input "false"
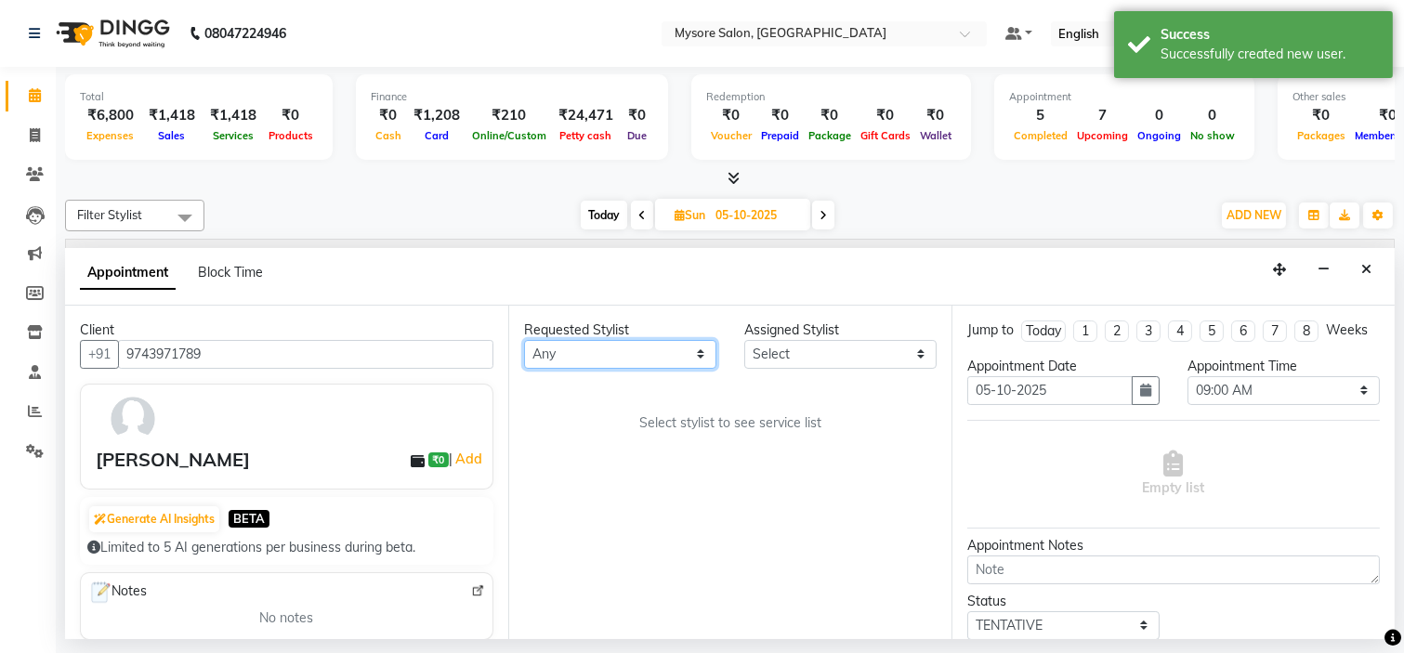
click at [642, 349] on select "Any Aning Ankita Arpitha Arti Ashwini Ayaan DR. Apurva Fatma Jayshree Lakshmi P…" at bounding box center [620, 354] width 192 height 29
select select "66079"
click at [524, 340] on select "Any Aning Ankita Arpitha Arti Ashwini Ayaan DR. Apurva Fatma Jayshree Lakshmi P…" at bounding box center [620, 354] width 192 height 29
select select "66079"
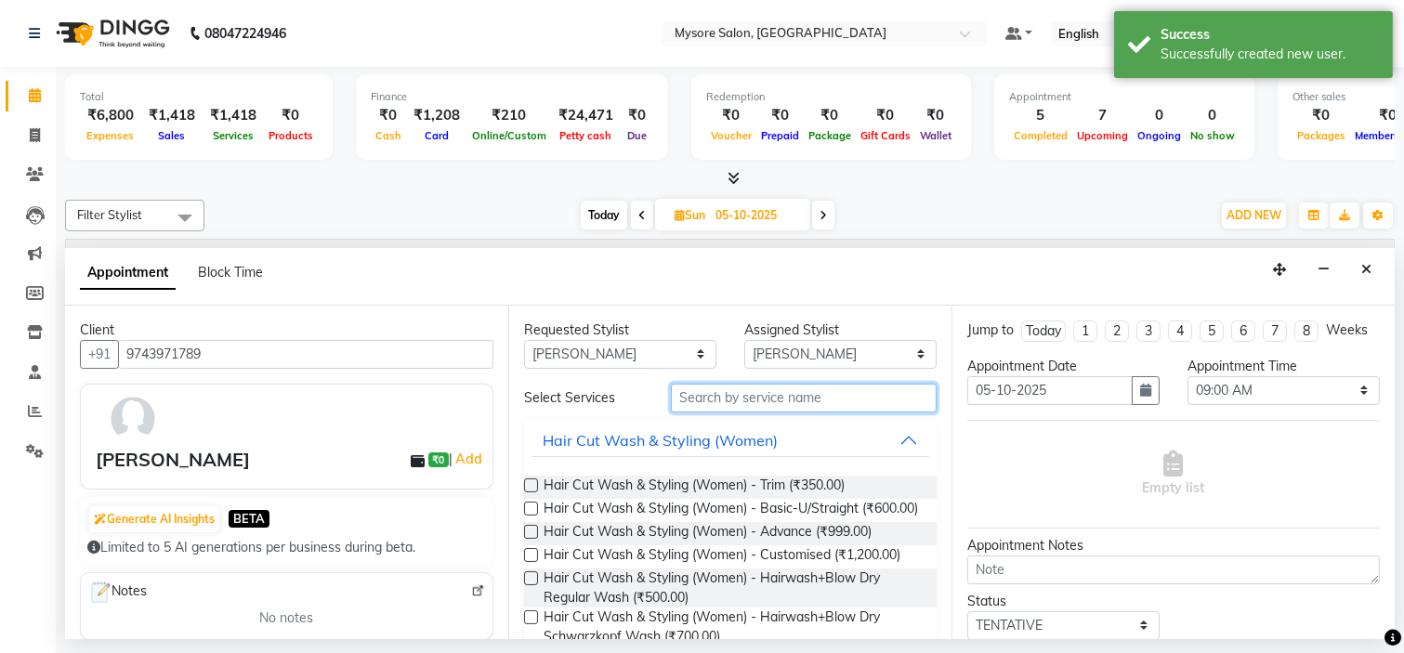
click at [793, 400] on input "text" at bounding box center [804, 398] width 266 height 29
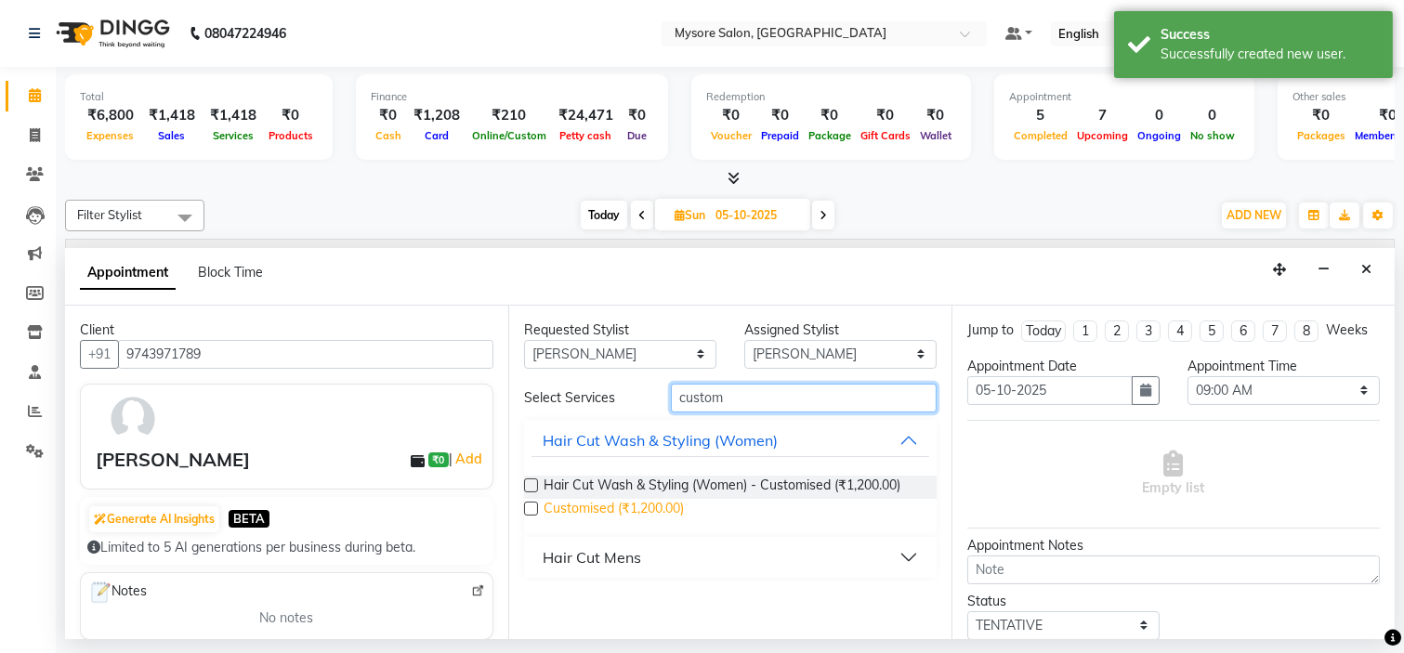
type input "custom"
click at [656, 507] on span "Customised (₹1,200.00)" at bounding box center [614, 510] width 140 height 23
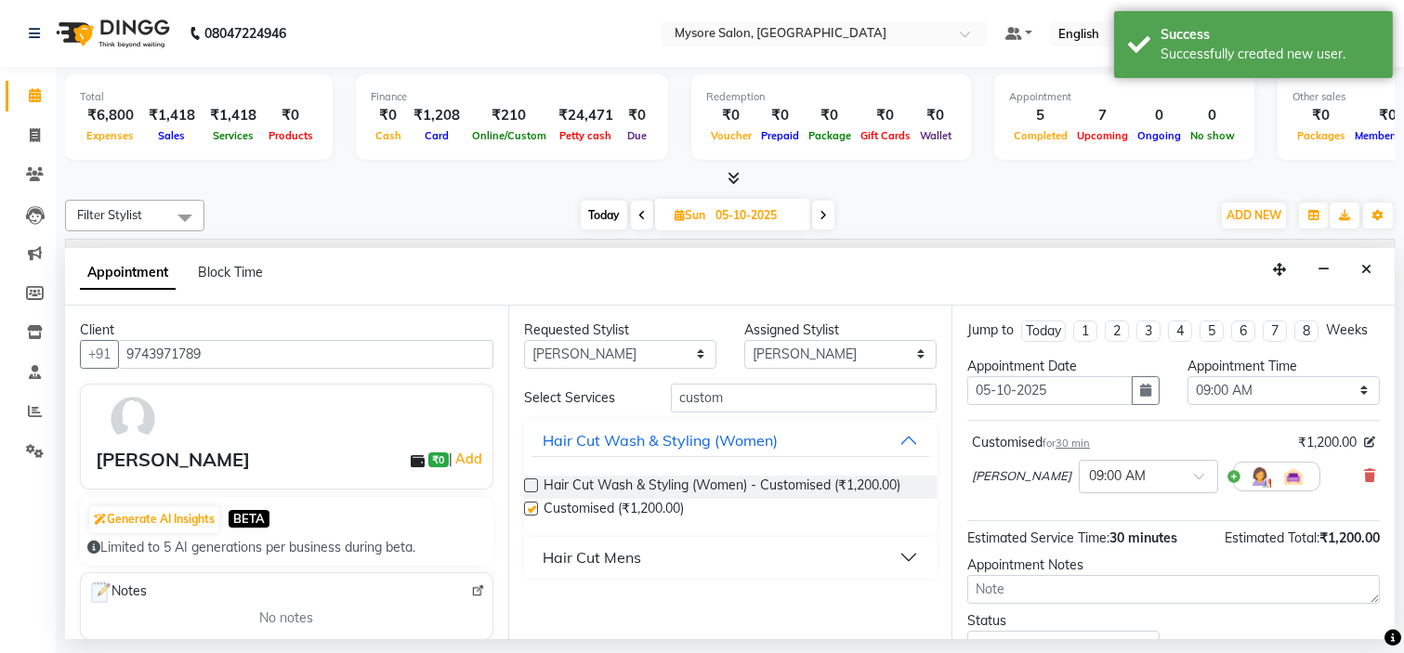
checkbox input "false"
click at [667, 347] on select "Any Aning Ankita Arpitha Arti Ashwini Ayaan DR. Apurva Fatma Jayshree Lakshmi P…" at bounding box center [620, 354] width 192 height 29
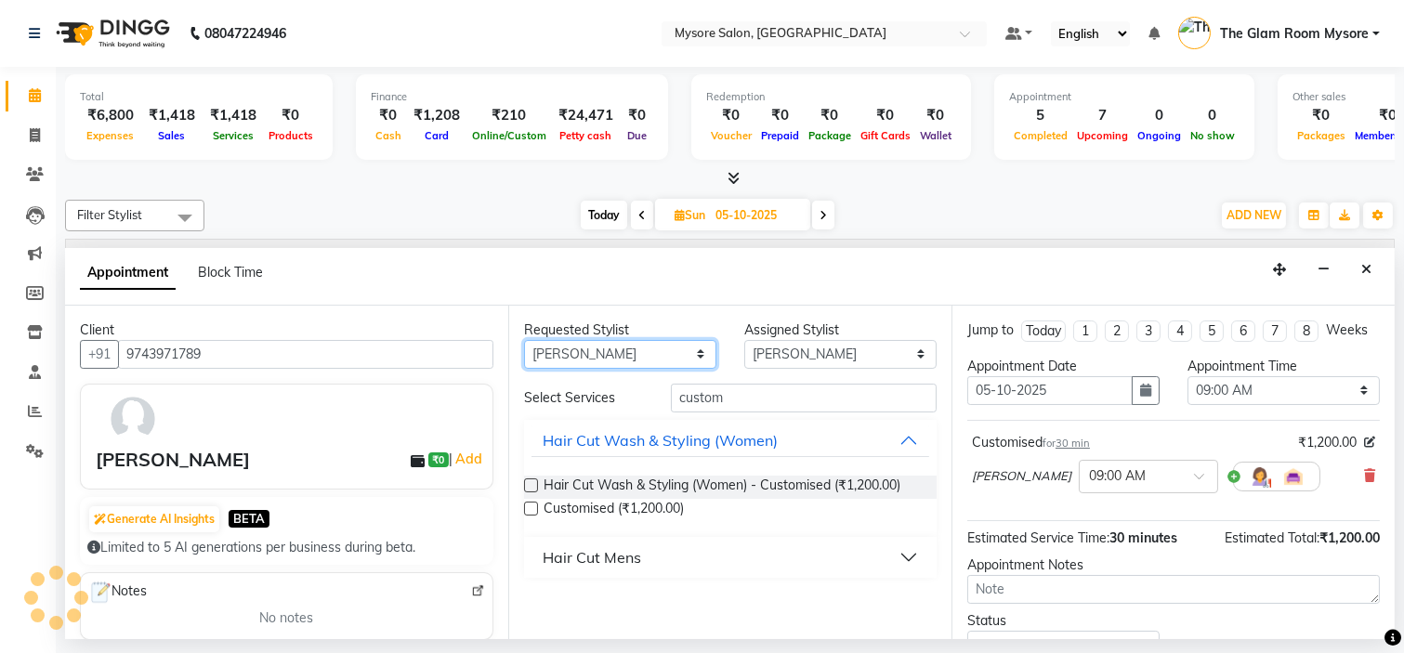
select select "35251"
click at [524, 340] on select "Any Aning Ankita Arpitha Arti Ashwini Ayaan DR. Apurva Fatma Jayshree Lakshmi P…" at bounding box center [620, 354] width 192 height 29
select select "35251"
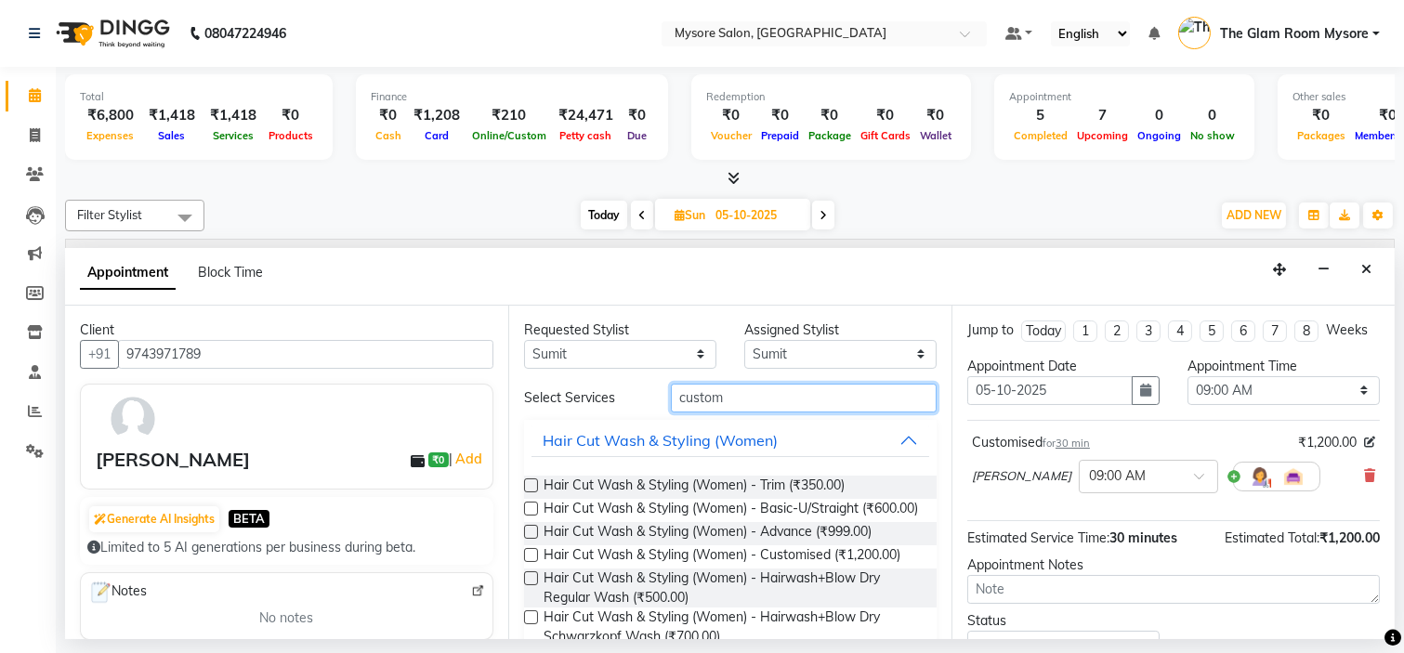
click at [768, 394] on input "custom" at bounding box center [804, 398] width 266 height 29
type input "c"
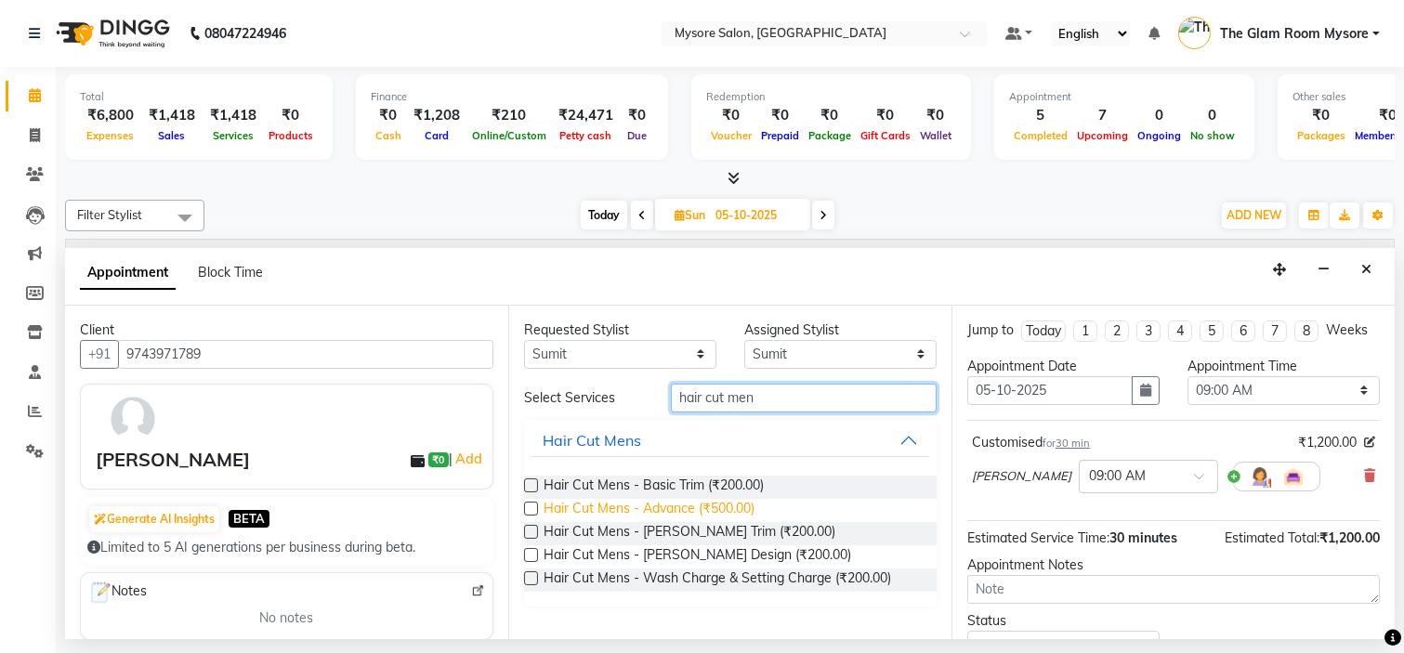
type input "hair cut men"
click at [718, 508] on span "Hair Cut Mens - Advance (₹500.00)" at bounding box center [649, 510] width 211 height 23
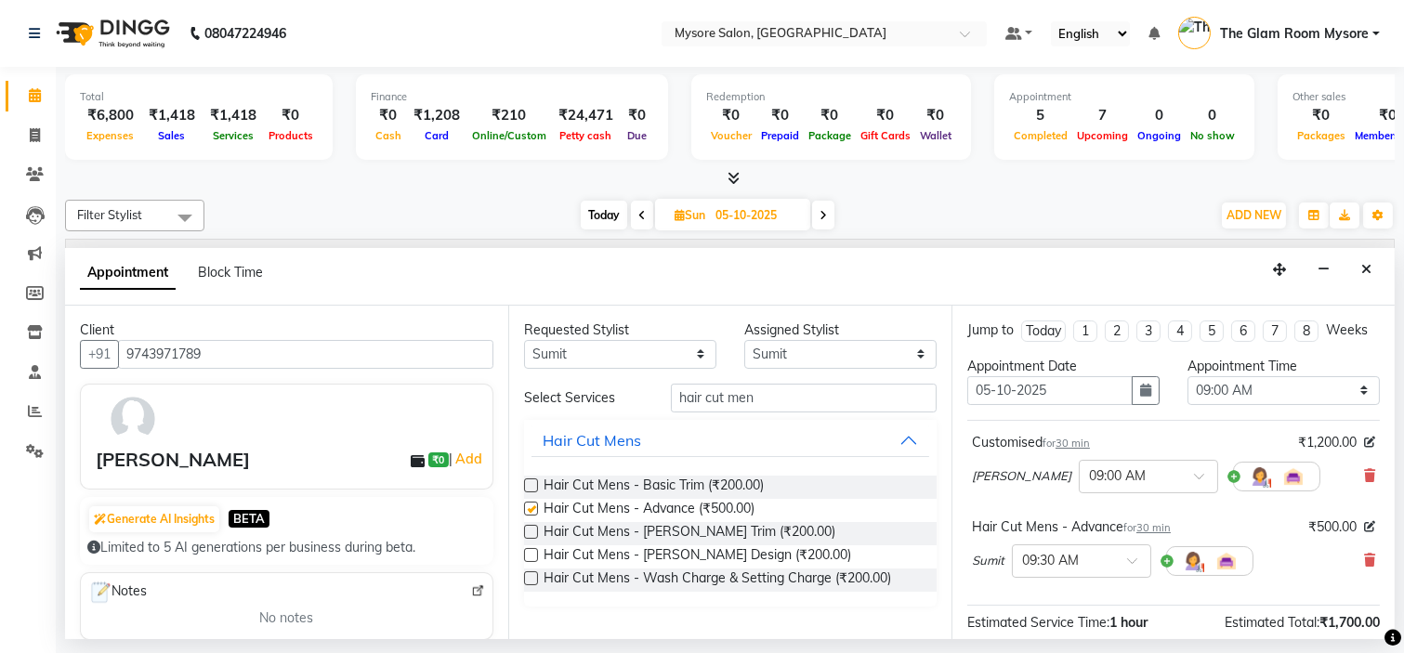
checkbox input "false"
click at [1203, 405] on select "Select 09:00 AM 09:15 AM 09:30 AM 09:45 AM 10:00 AM 10:15 AM 10:30 AM 10:45 AM …" at bounding box center [1284, 390] width 192 height 29
select select "660"
click at [1188, 392] on select "Select 09:00 AM 09:15 AM 09:30 AM 09:45 AM 10:00 AM 10:15 AM 10:30 AM 10:45 AM …" at bounding box center [1284, 390] width 192 height 29
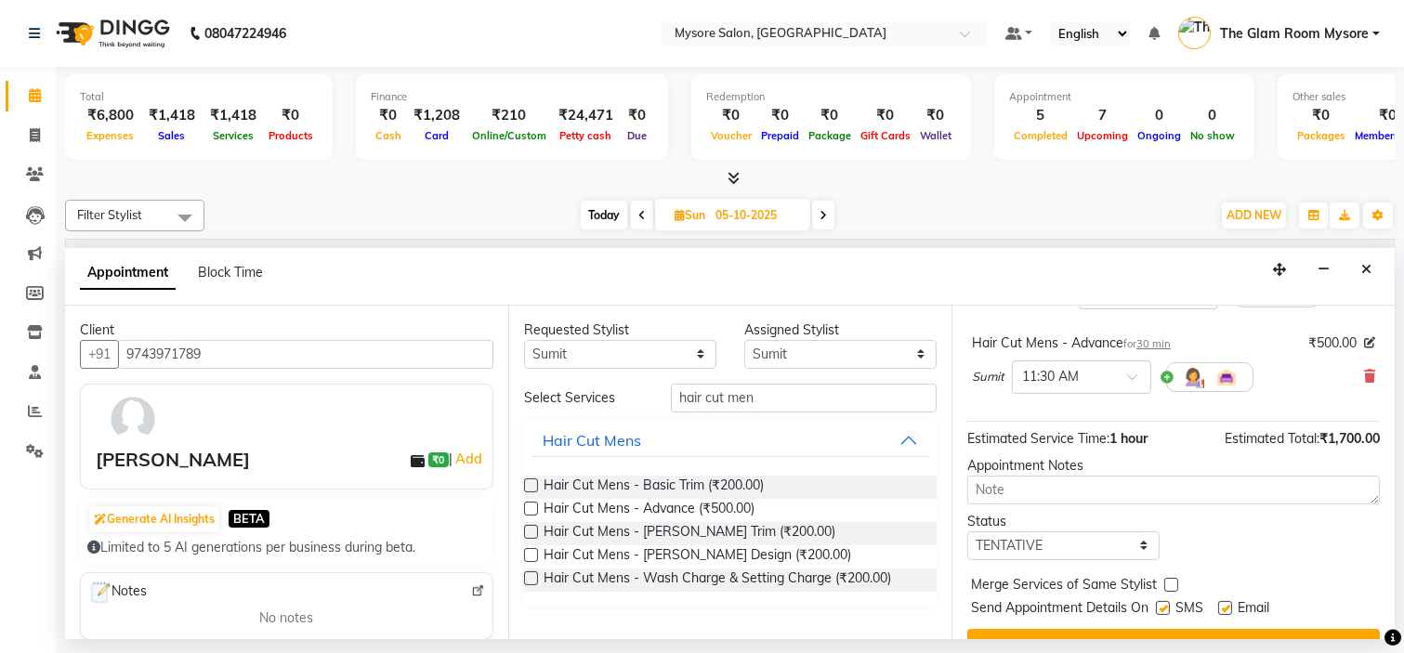
scroll to position [239, 0]
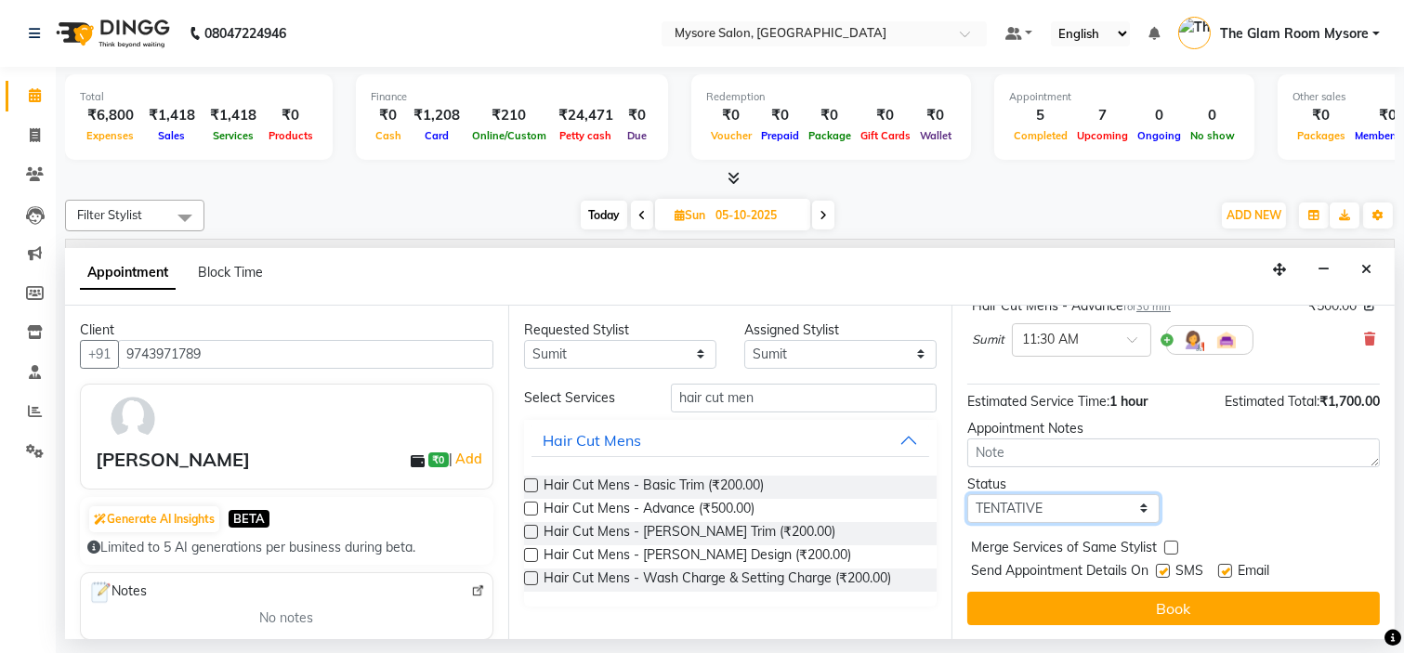
click at [1094, 505] on select "Select TENTATIVE CONFIRM UPCOMING" at bounding box center [1063, 508] width 192 height 29
select select "confirm booking"
click at [967, 494] on select "Select TENTATIVE CONFIRM UPCOMING" at bounding box center [1063, 508] width 192 height 29
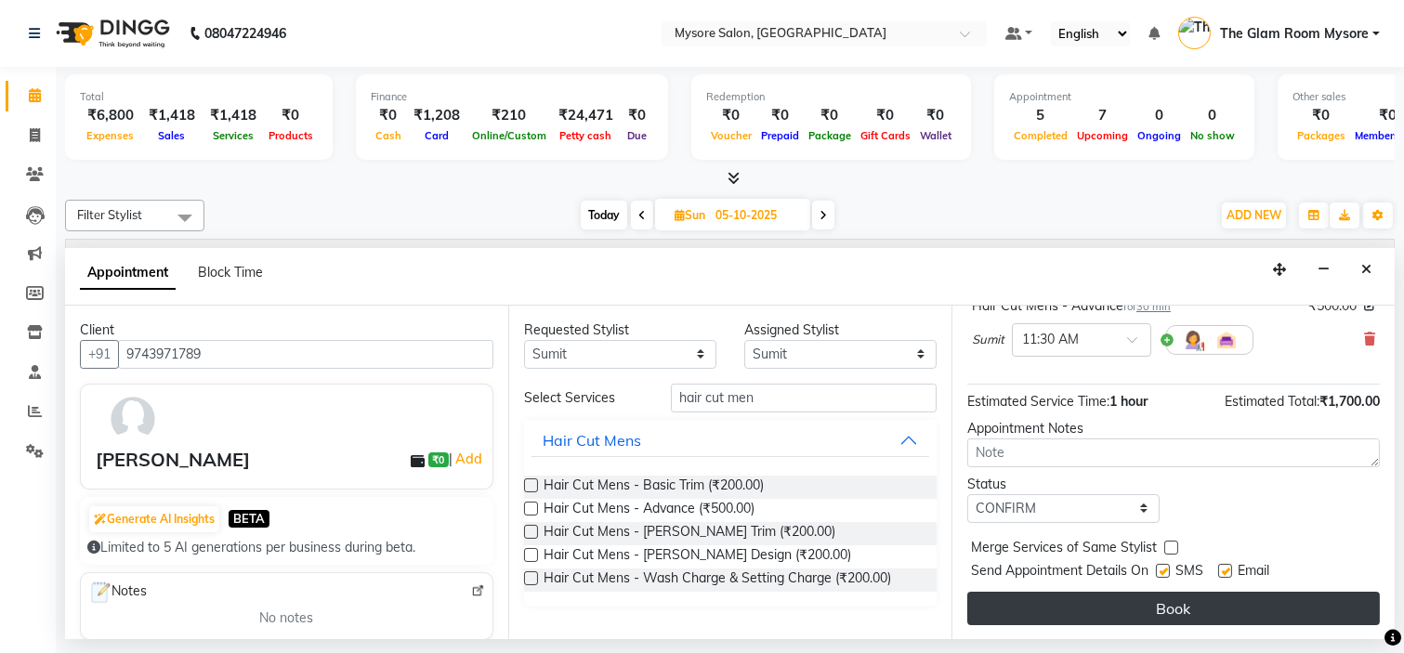
click at [1079, 611] on button "Book" at bounding box center [1173, 608] width 413 height 33
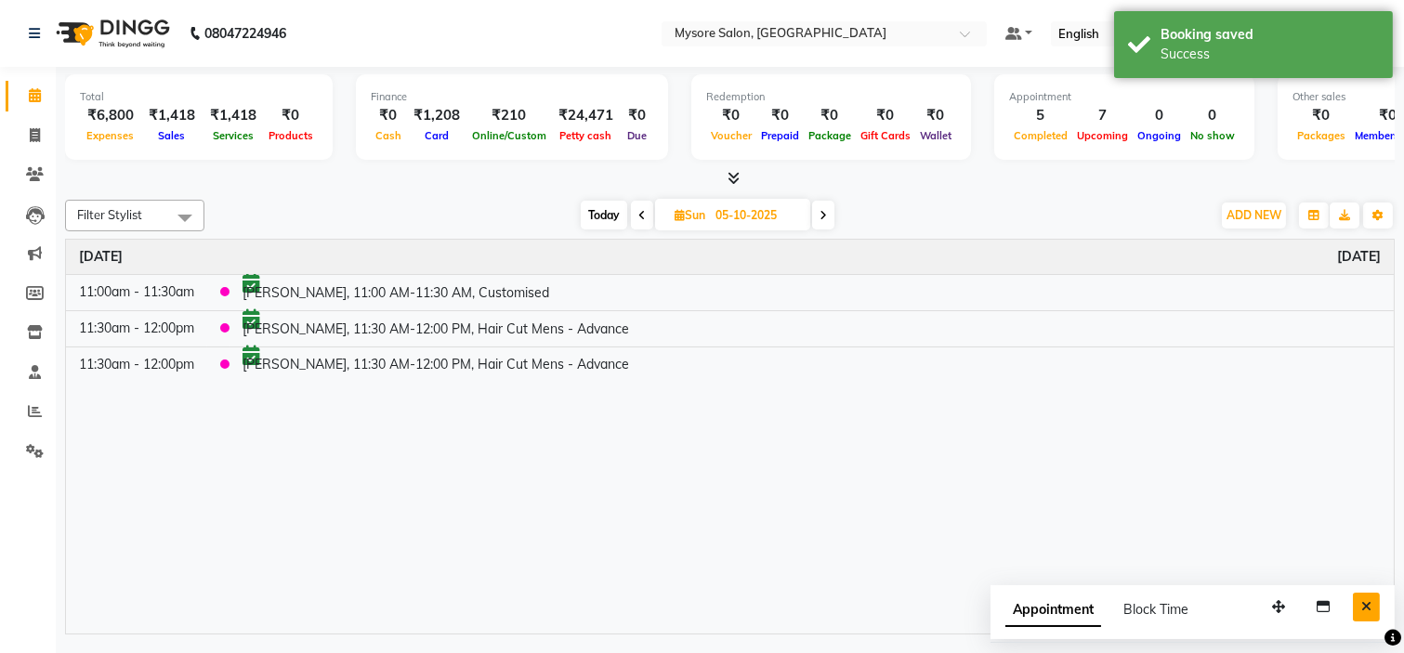
click at [1369, 600] on icon "Close" at bounding box center [1367, 606] width 10 height 13
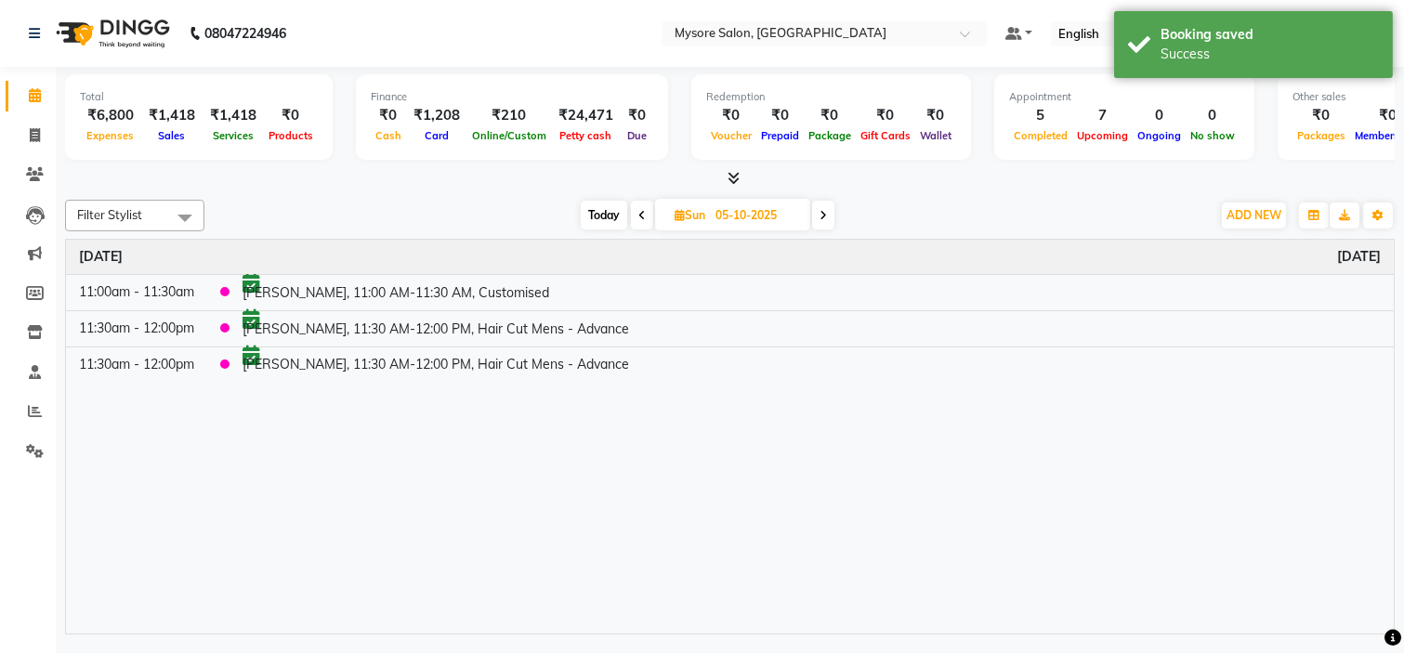
click at [592, 207] on span "Today" at bounding box center [604, 215] width 46 height 29
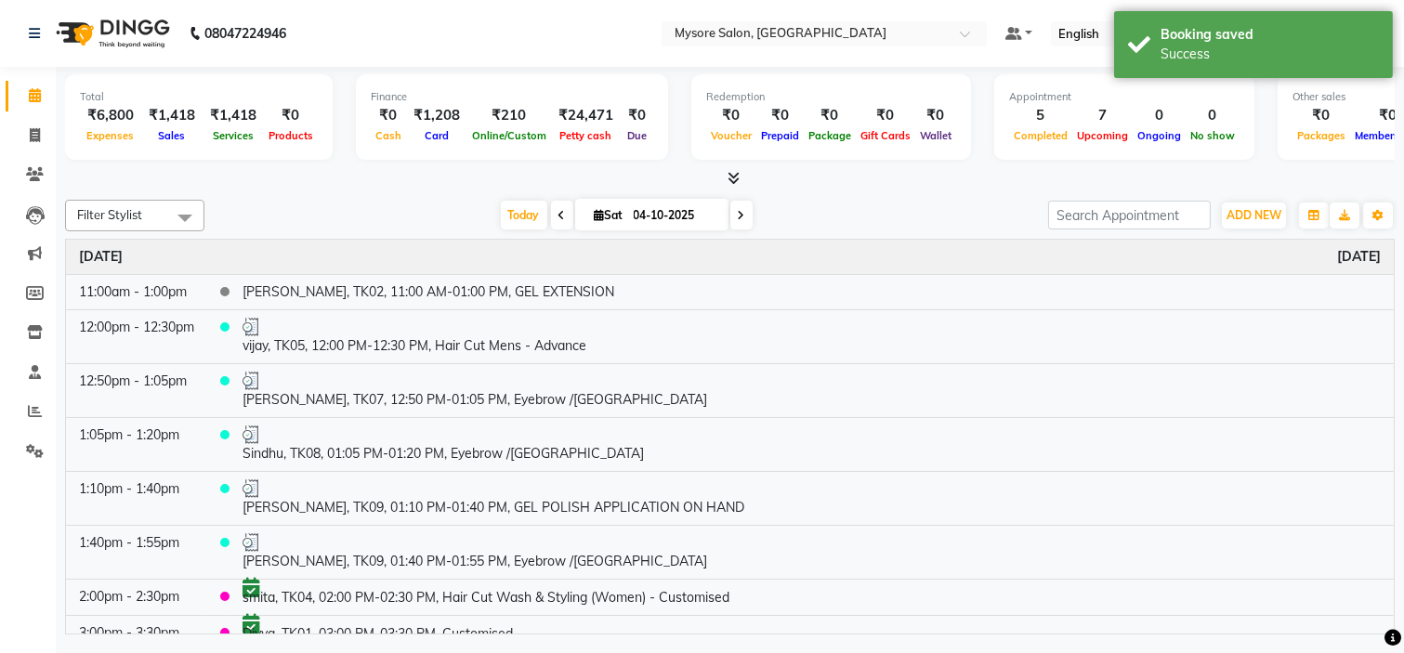
click at [559, 211] on span at bounding box center [562, 215] width 22 height 29
type input "03-10-2025"
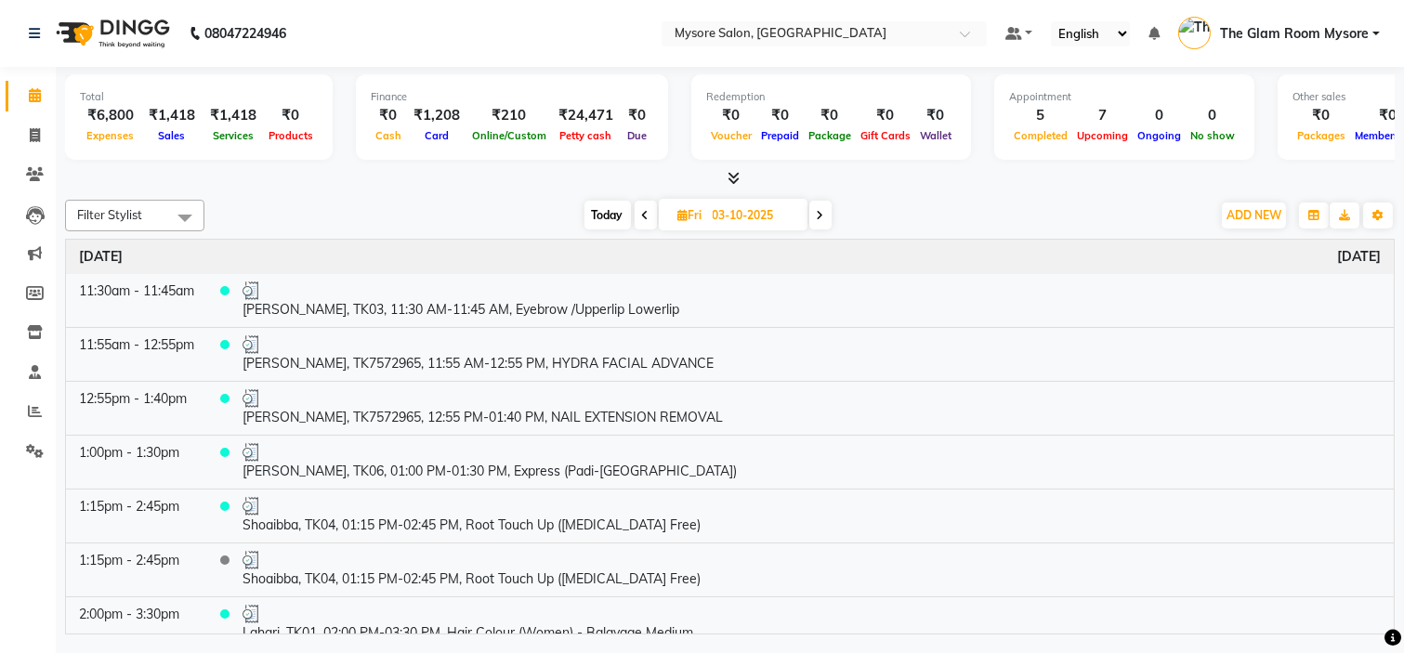
scroll to position [0, 0]
click at [1387, 240] on div "Time Event Friday October 3, 2025 11:30am - 11:45am bindushree, TK03, 11:30 AM-…" at bounding box center [730, 437] width 1328 height 395
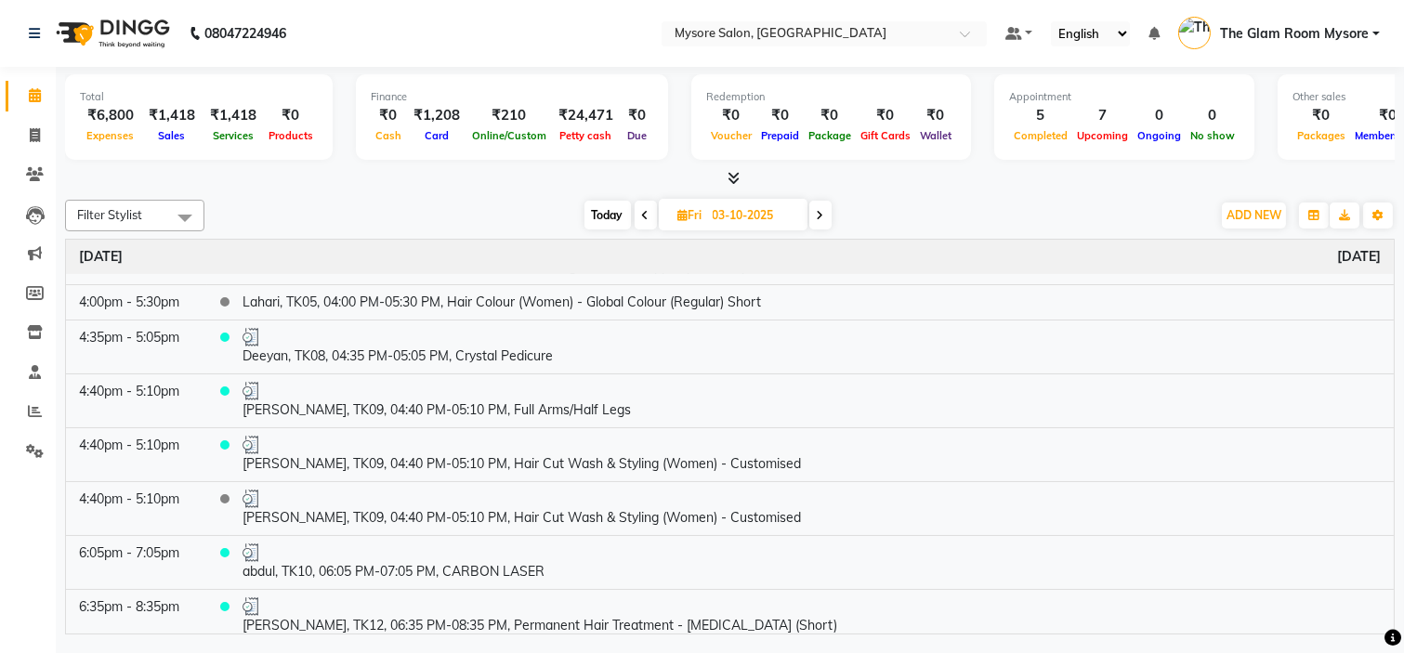
scroll to position [619, 0]
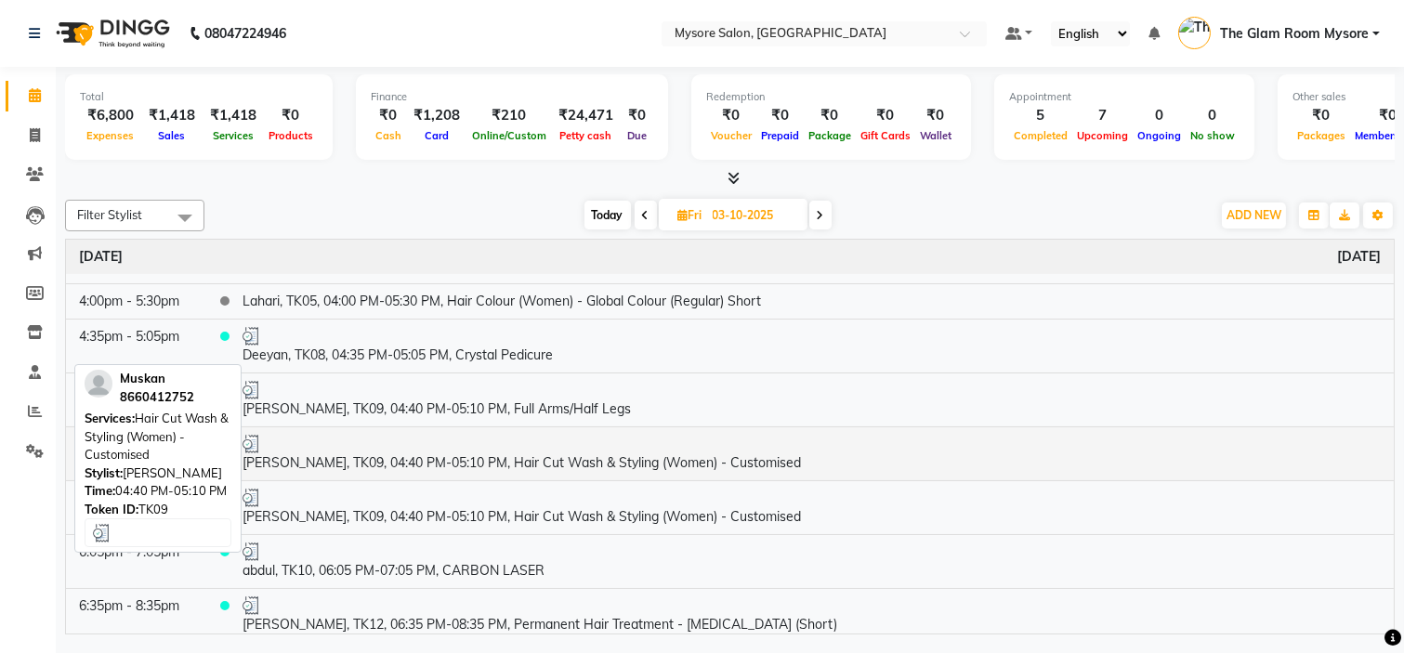
click at [596, 460] on td "[PERSON_NAME], TK09, 04:40 PM-05:10 PM, Hair Cut Wash & Styling (Women) - Custo…" at bounding box center [812, 454] width 1164 height 54
select select "3"
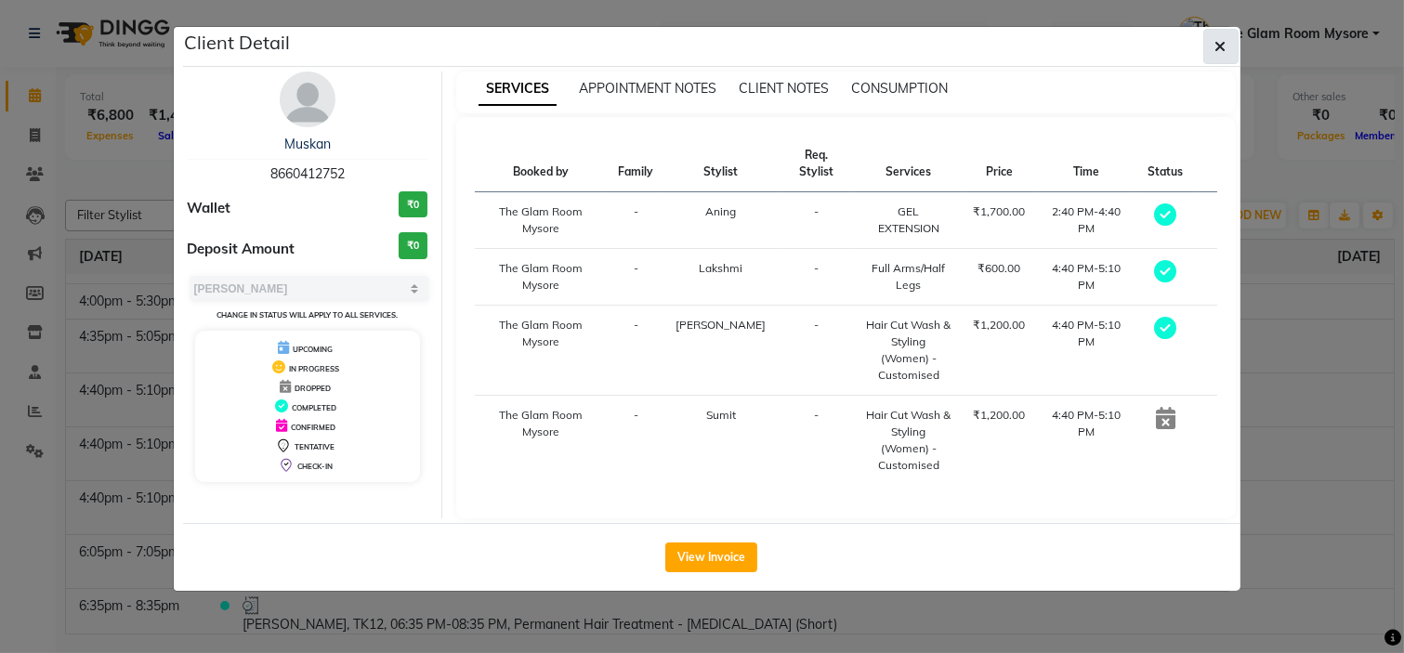
click at [1213, 50] on button "button" at bounding box center [1221, 46] width 35 height 35
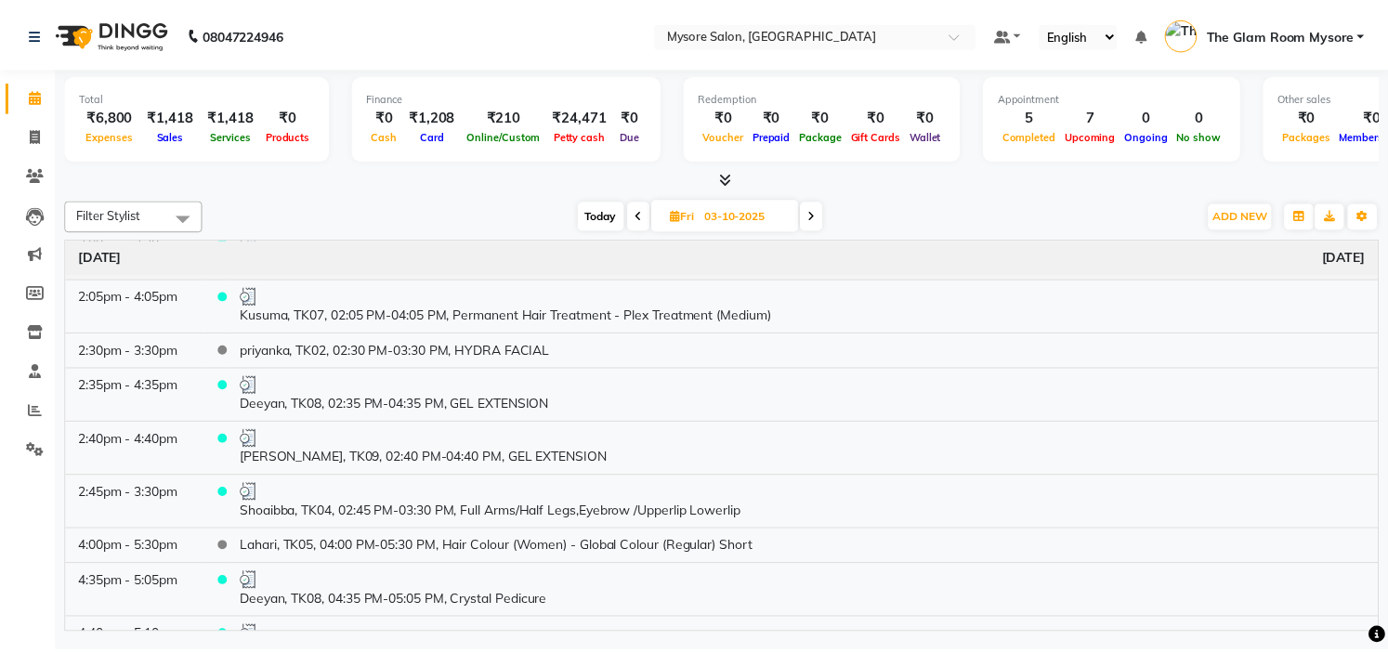
scroll to position [372, 0]
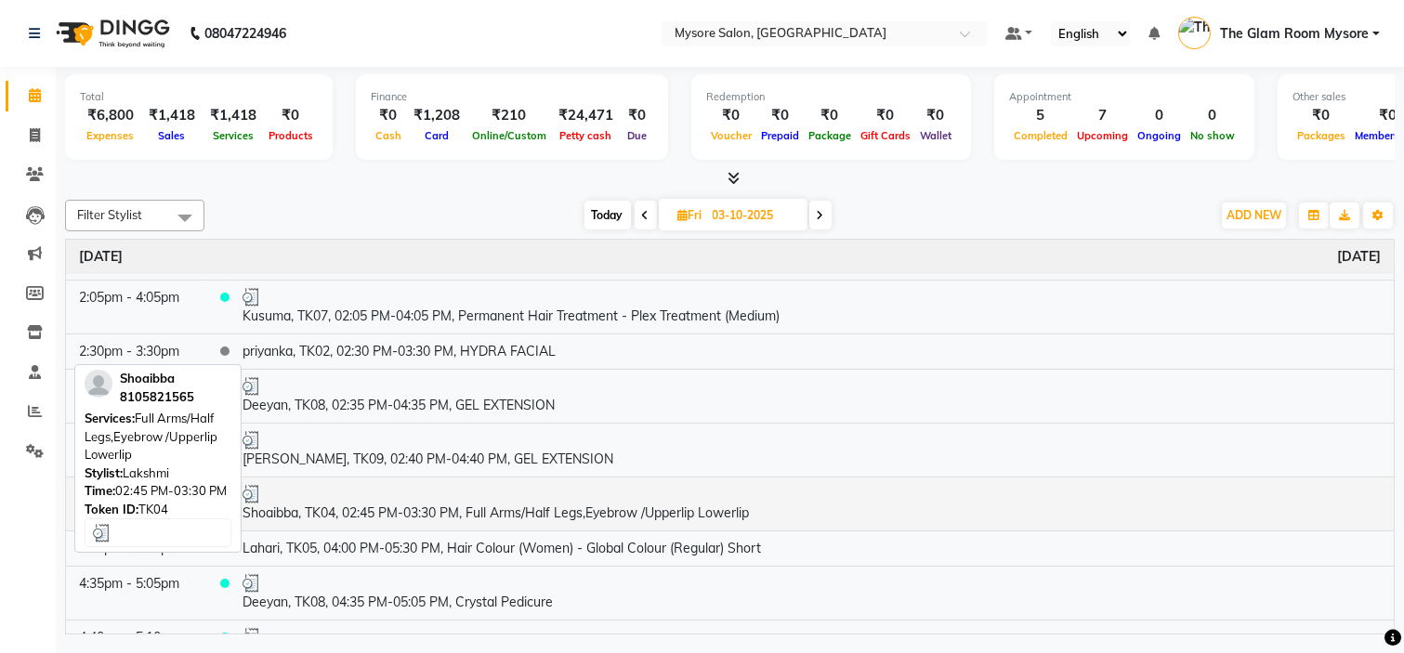
click at [540, 507] on td "Shoaibba, TK04, 02:45 PM-03:30 PM, Full Arms/Half Legs,Eyebrow /Upperlip Lowerl…" at bounding box center [812, 504] width 1164 height 54
select select "3"
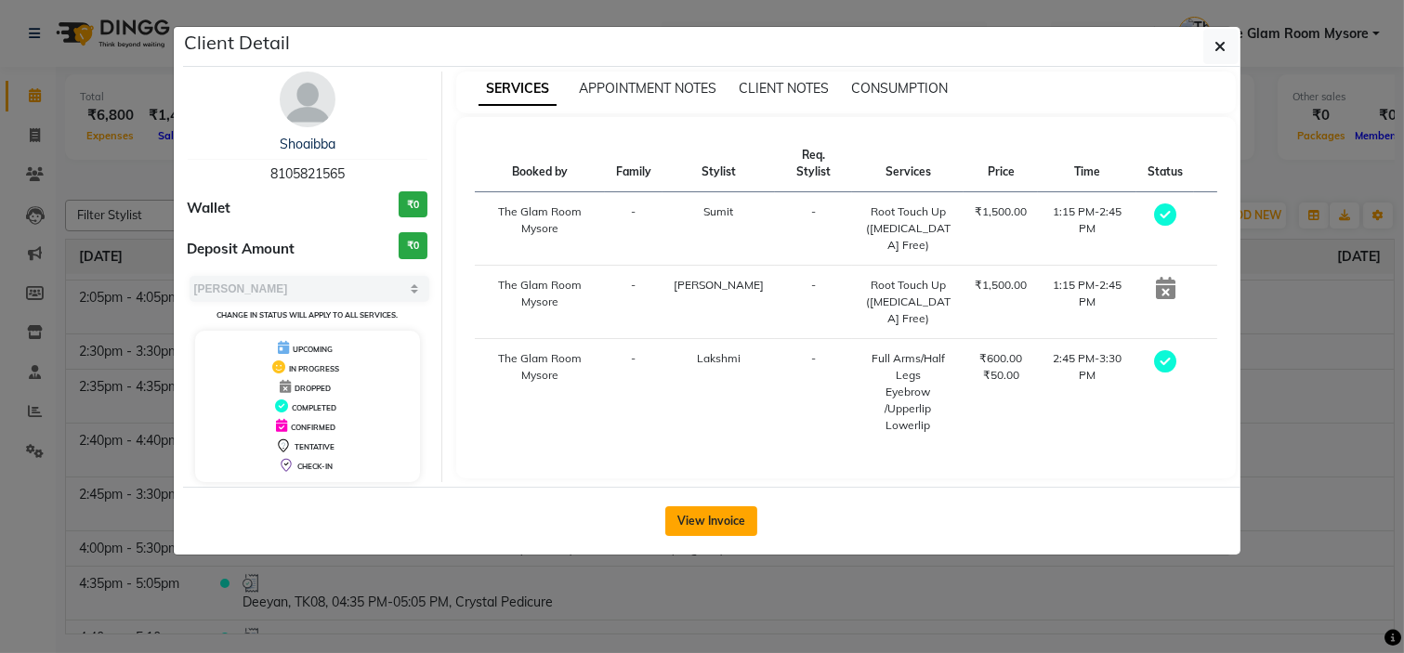
click at [725, 521] on button "View Invoice" at bounding box center [711, 522] width 92 height 30
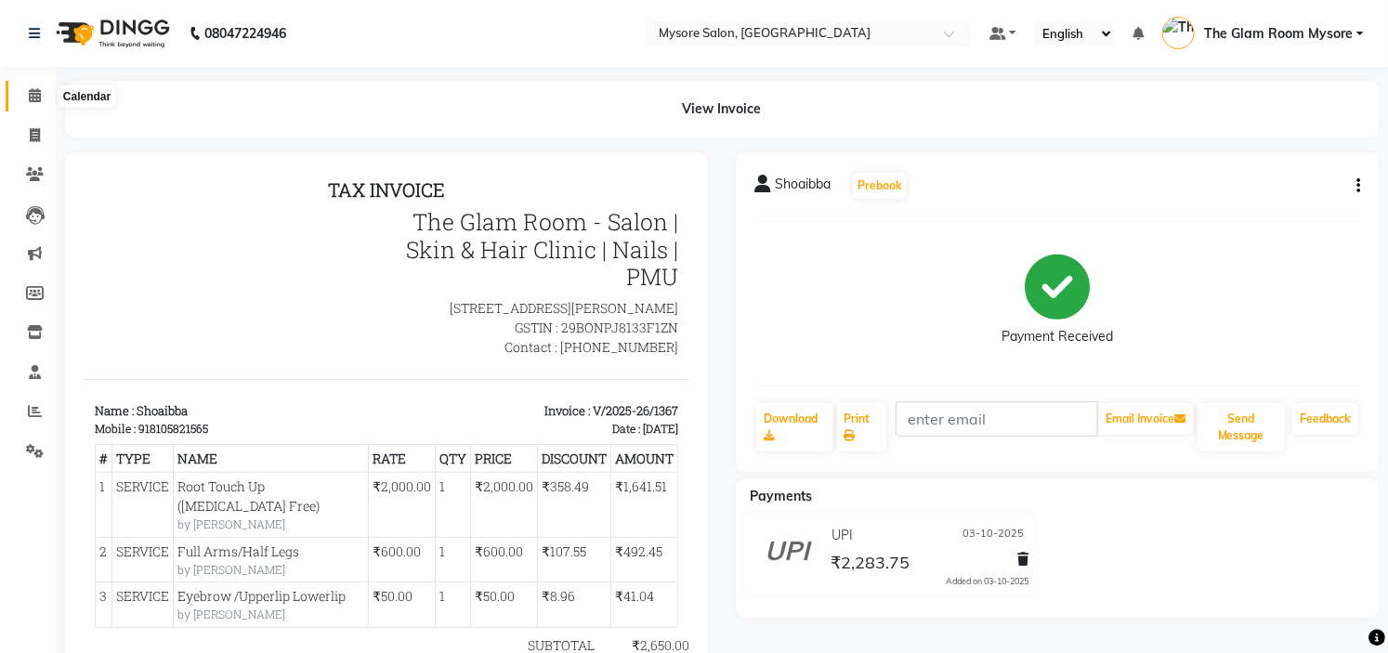
click at [38, 104] on span at bounding box center [35, 96] width 33 height 21
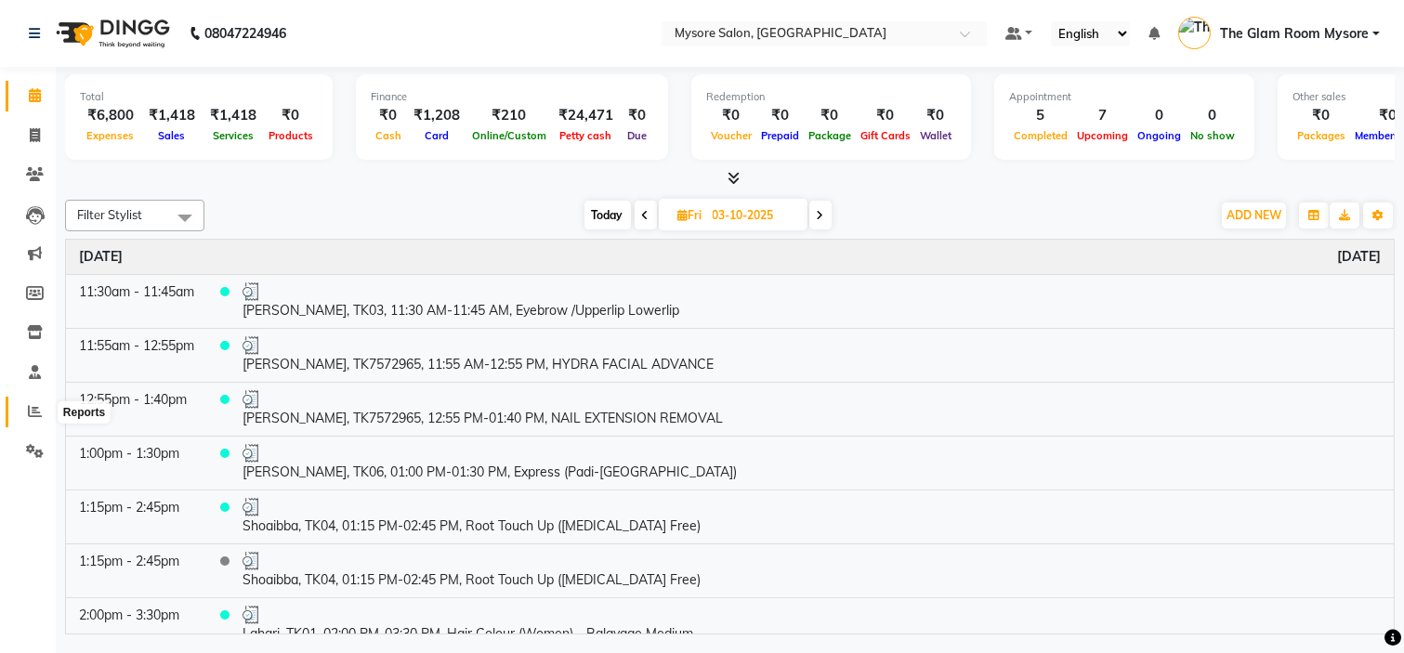
click at [29, 409] on icon at bounding box center [35, 411] width 14 height 14
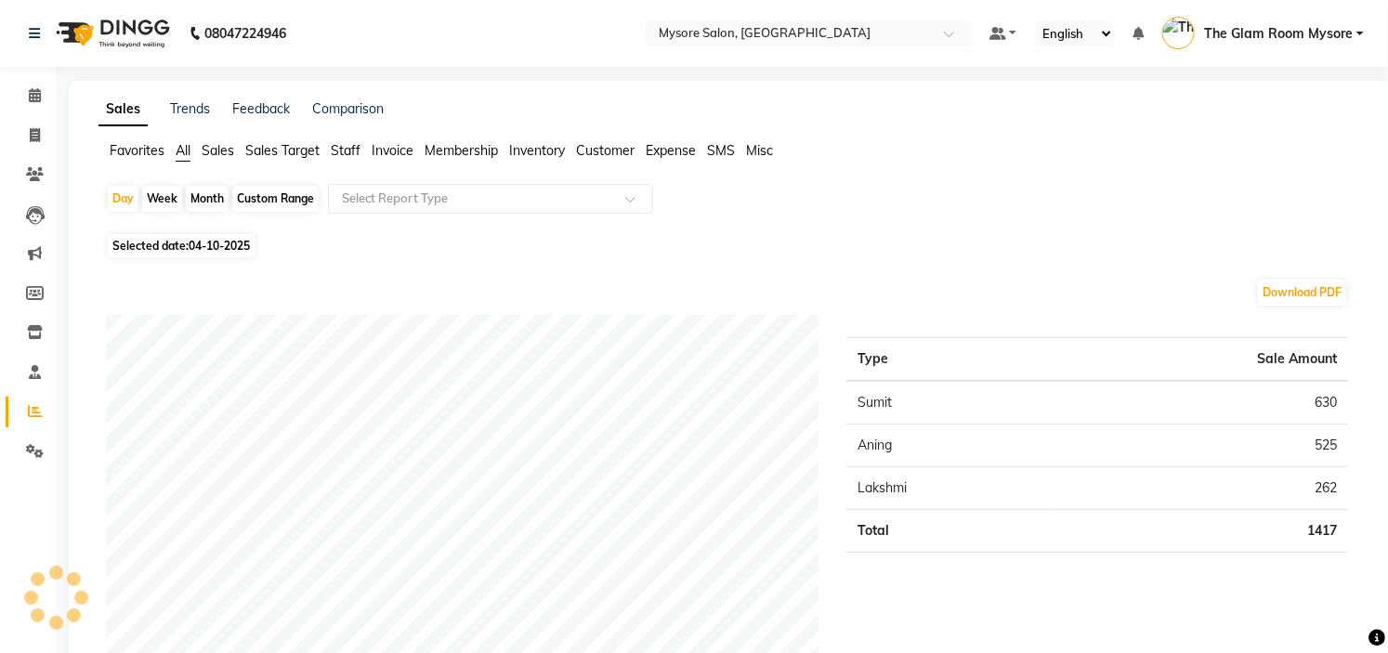
click at [209, 244] on span "04-10-2025" at bounding box center [219, 246] width 61 height 14
select select "10"
select select "2025"
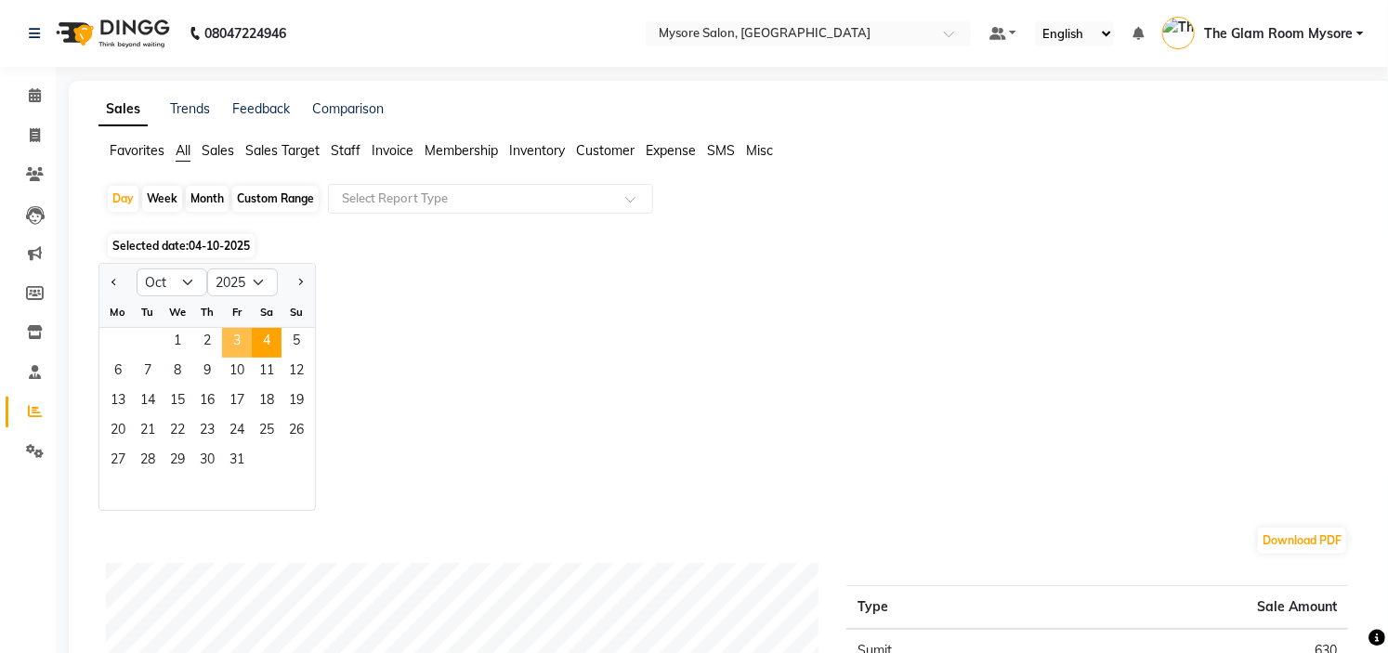
click at [230, 335] on span "3" at bounding box center [237, 343] width 30 height 30
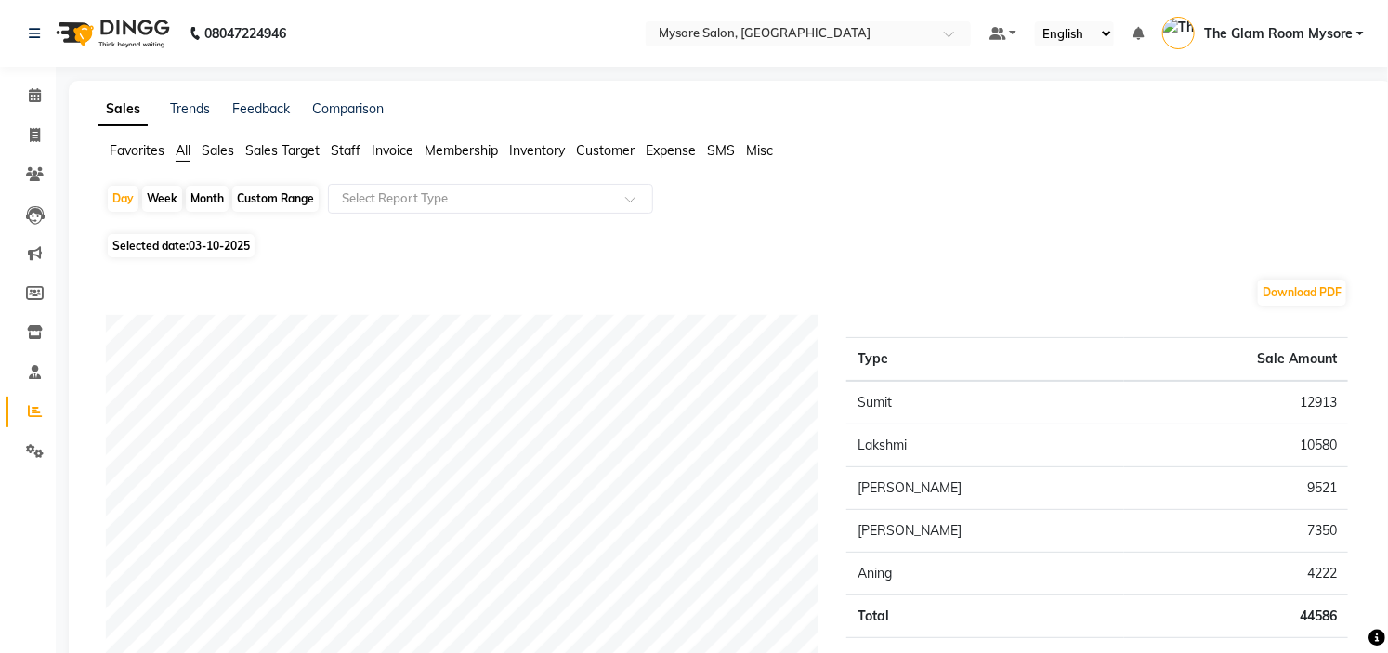
click at [349, 153] on span "Staff" at bounding box center [346, 150] width 30 height 17
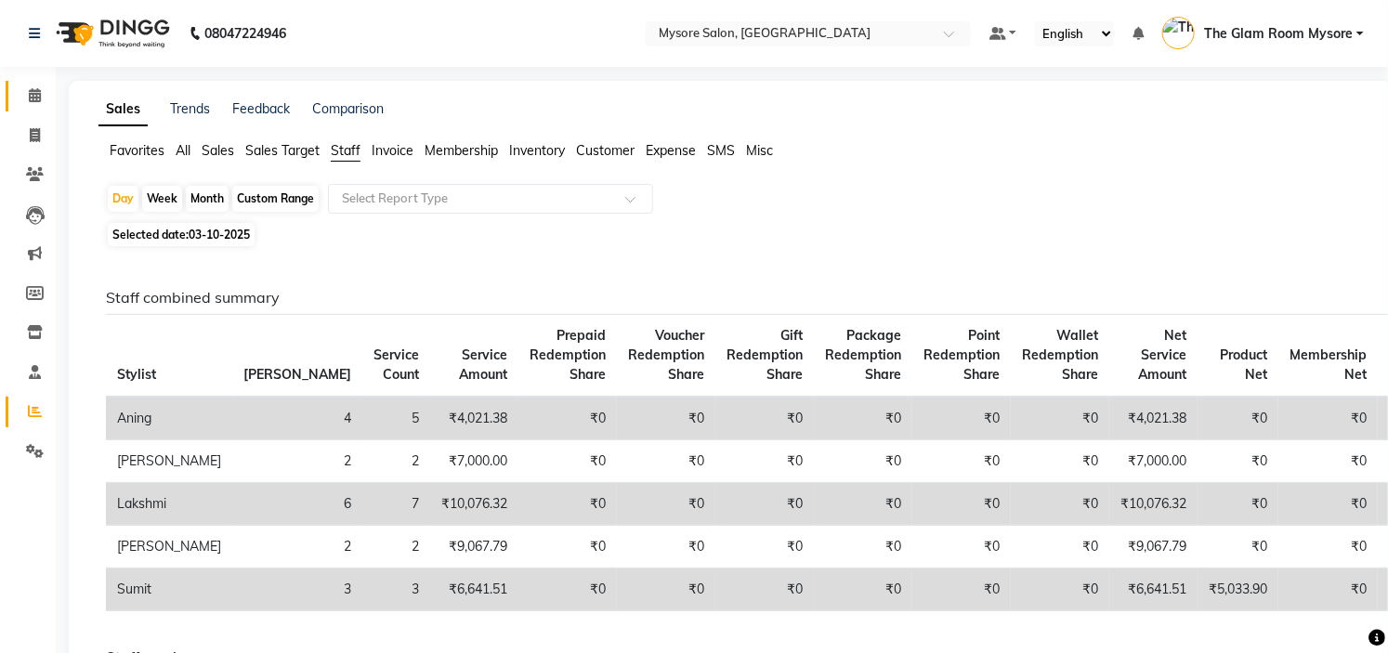
click at [30, 94] on icon at bounding box center [35, 95] width 12 height 14
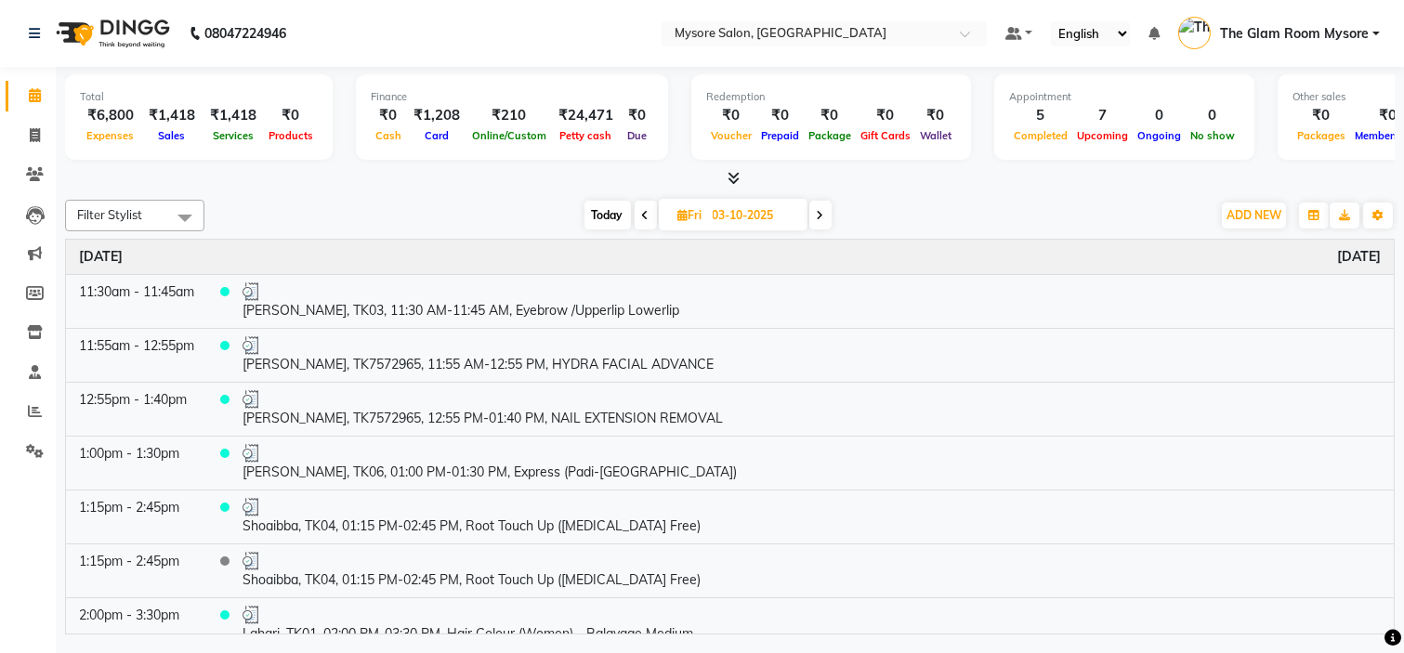
click at [614, 209] on span "Today" at bounding box center [608, 215] width 46 height 29
type input "04-10-2025"
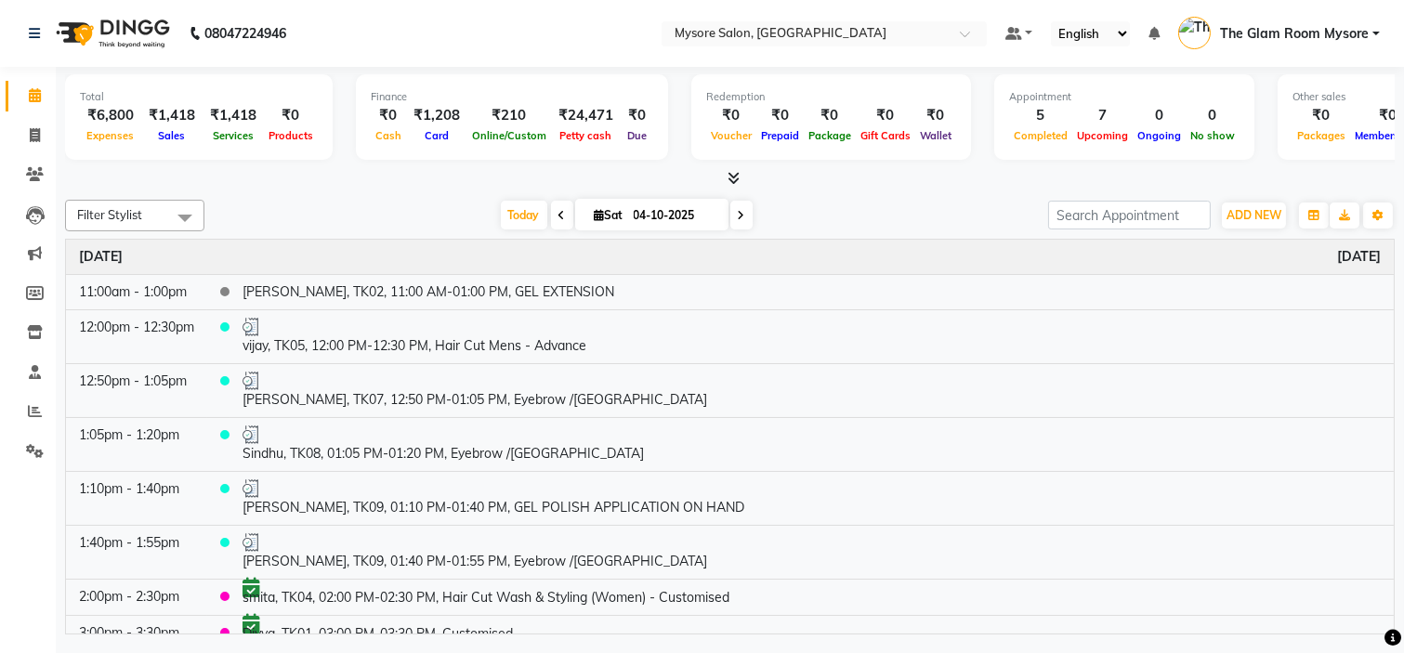
click at [618, 210] on span "Sat" at bounding box center [609, 215] width 38 height 14
select select "10"
select select "2025"
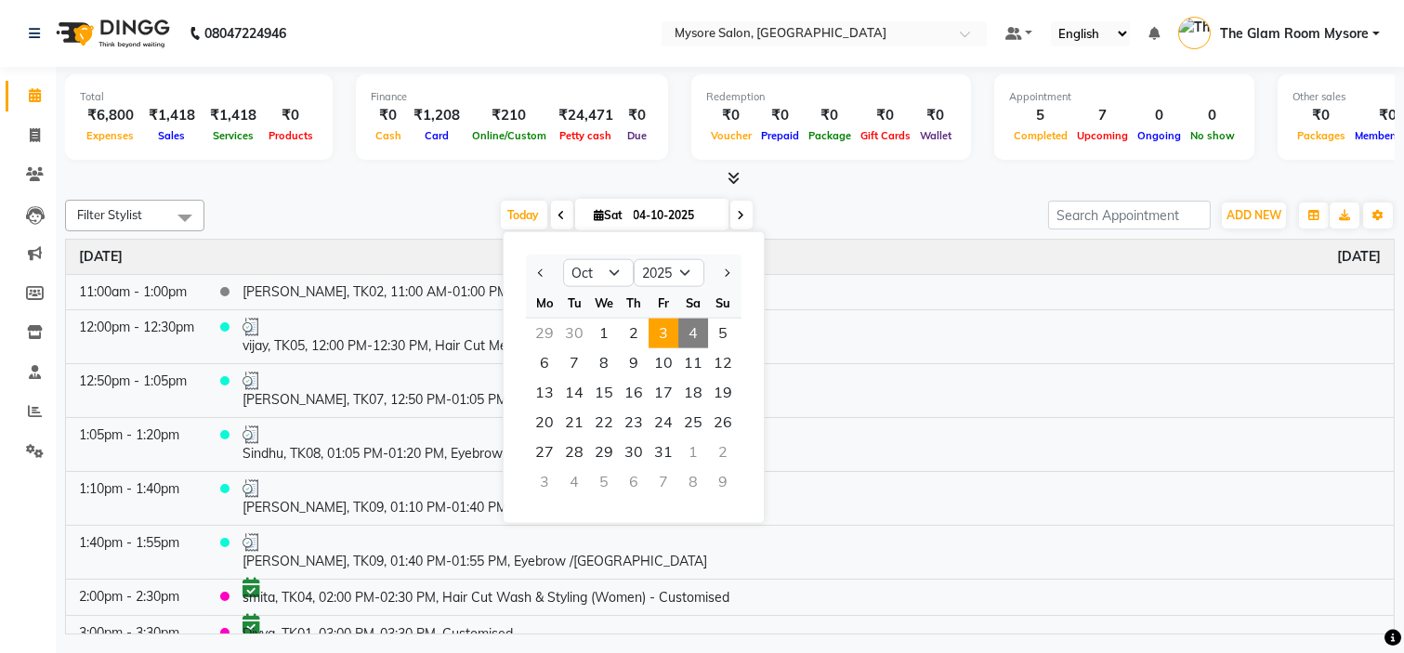
click at [651, 332] on span "3" at bounding box center [664, 334] width 30 height 30
type input "03-10-2025"
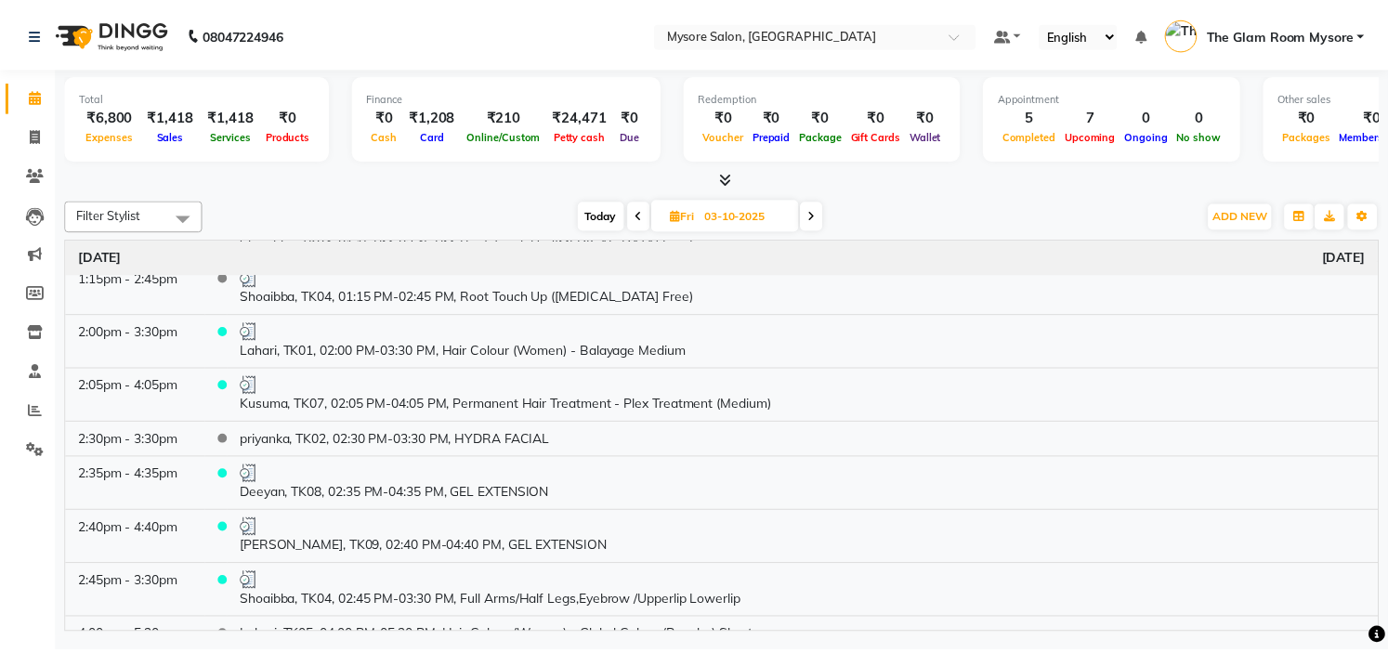
scroll to position [302, 0]
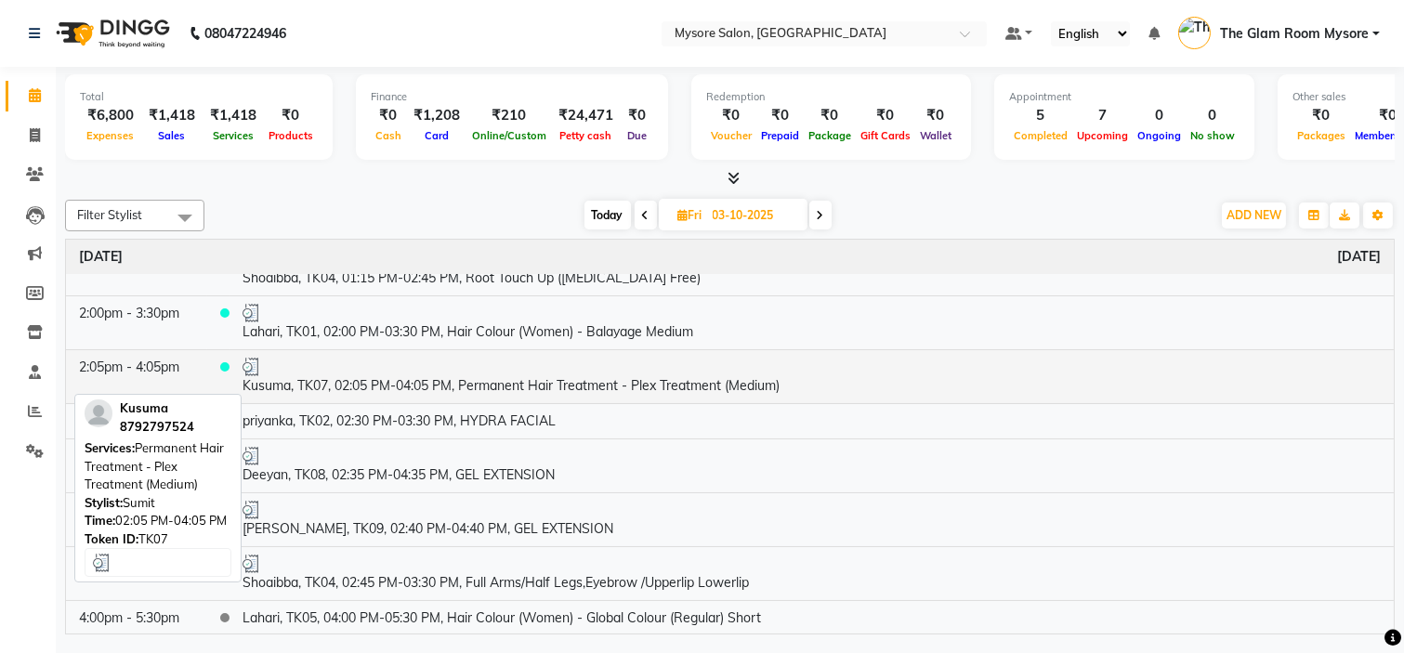
click at [537, 374] on div at bounding box center [812, 367] width 1138 height 19
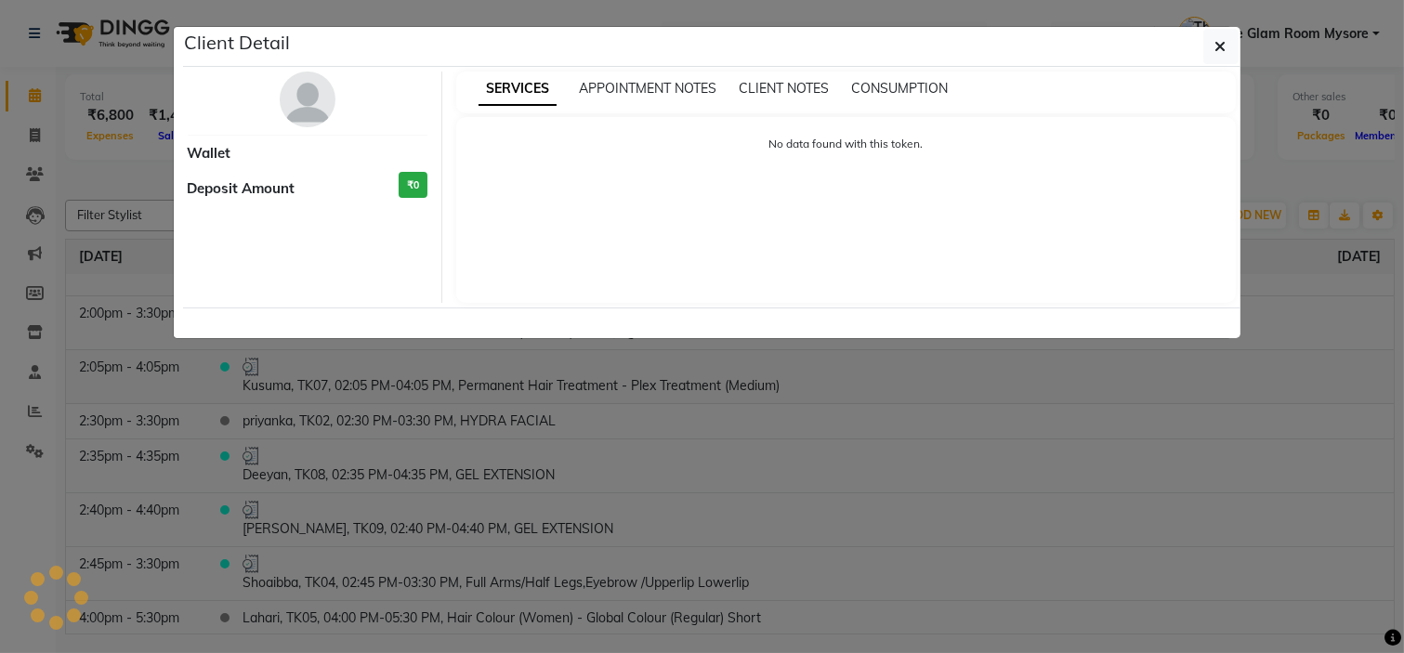
select select "3"
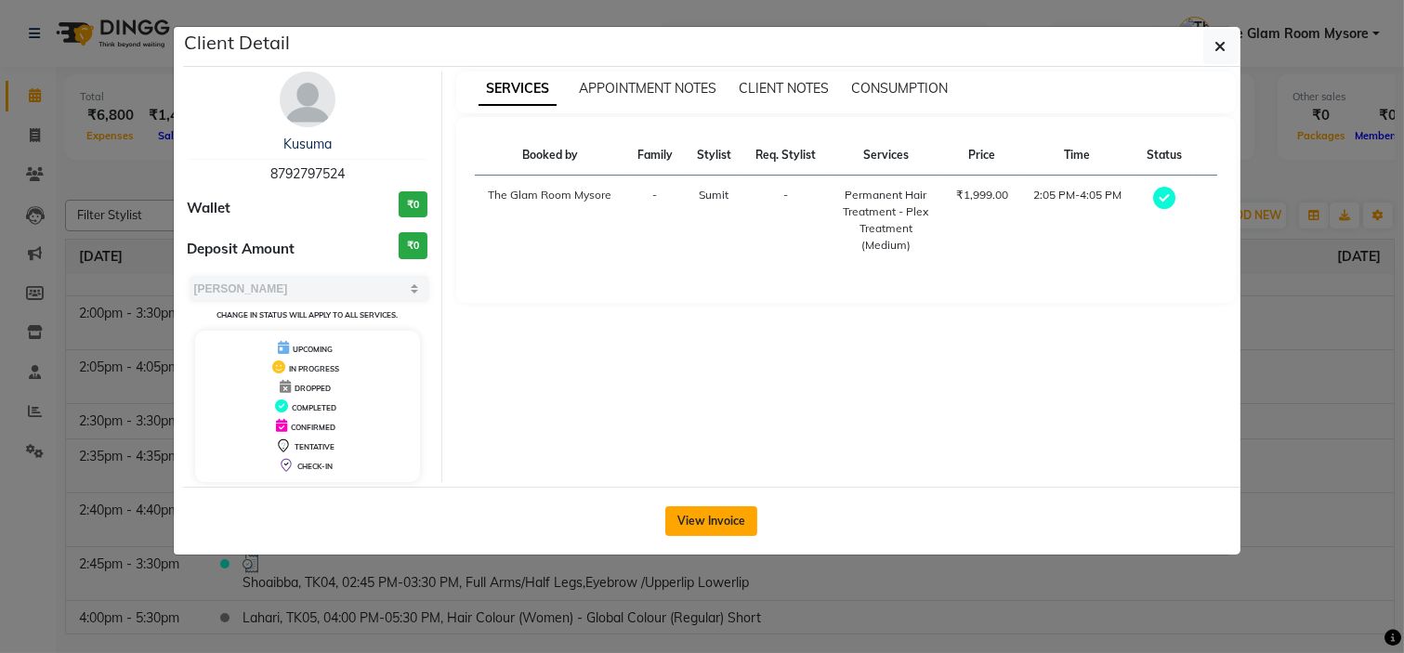
click at [720, 524] on button "View Invoice" at bounding box center [711, 522] width 92 height 30
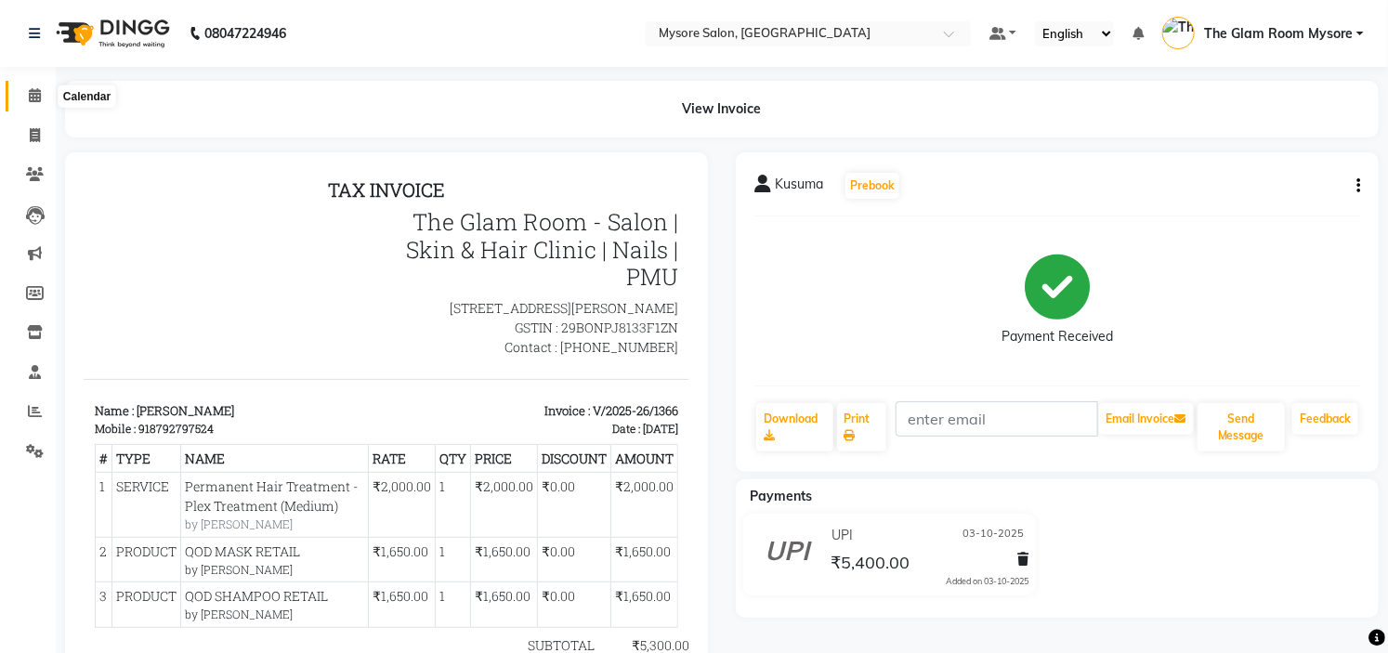
click at [33, 87] on span at bounding box center [35, 96] width 33 height 21
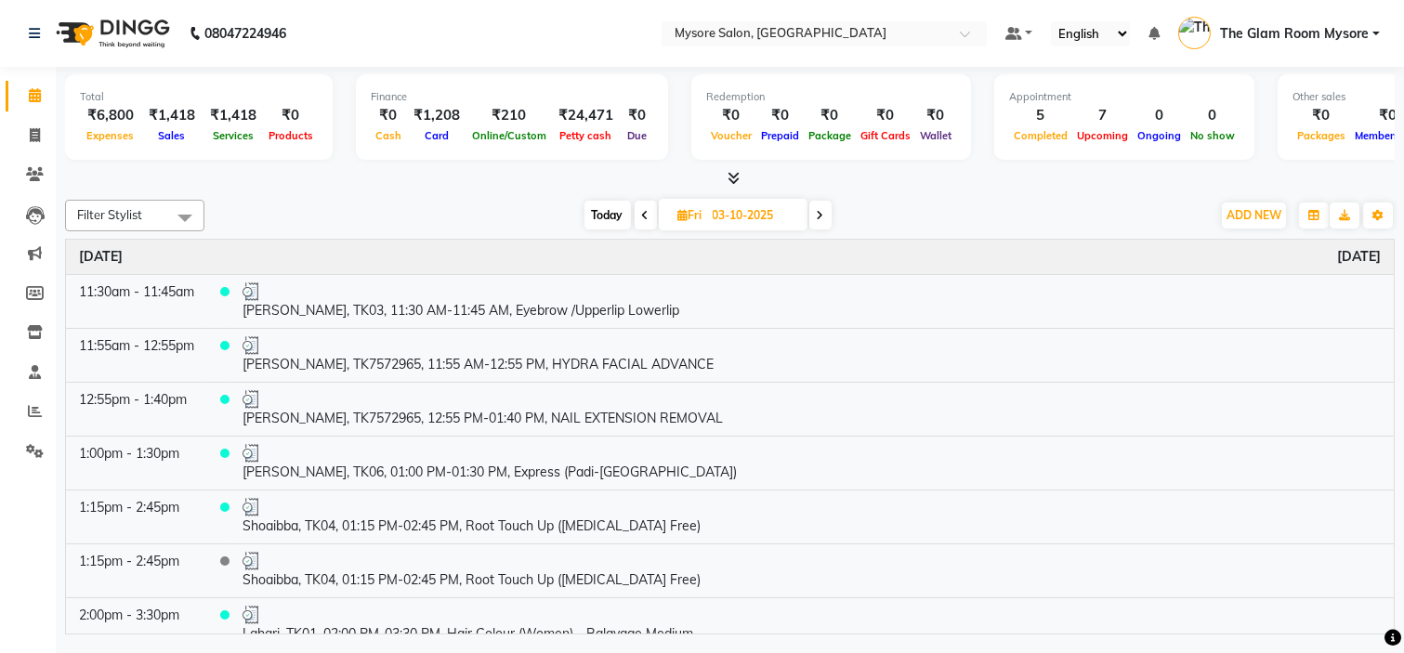
click at [1333, 33] on span "The Glam Room Mysore" at bounding box center [1294, 34] width 149 height 20
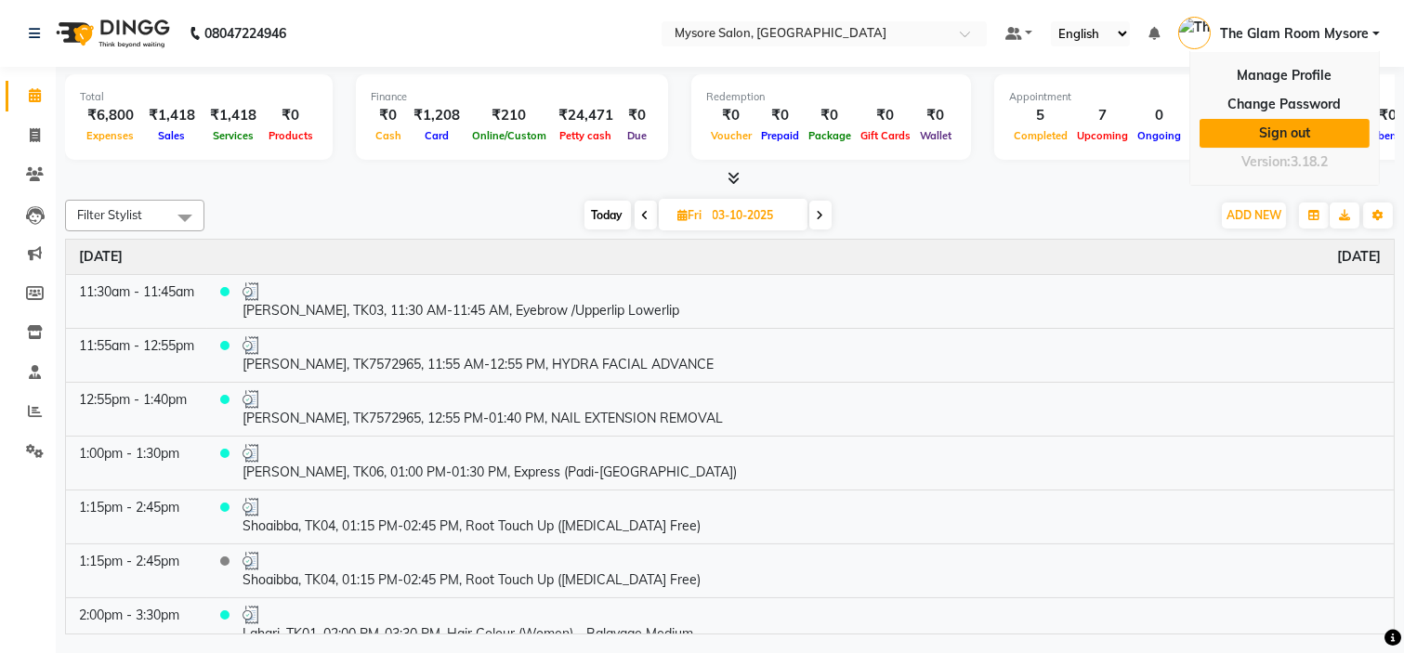
click at [1273, 137] on link "Sign out" at bounding box center [1285, 133] width 170 height 29
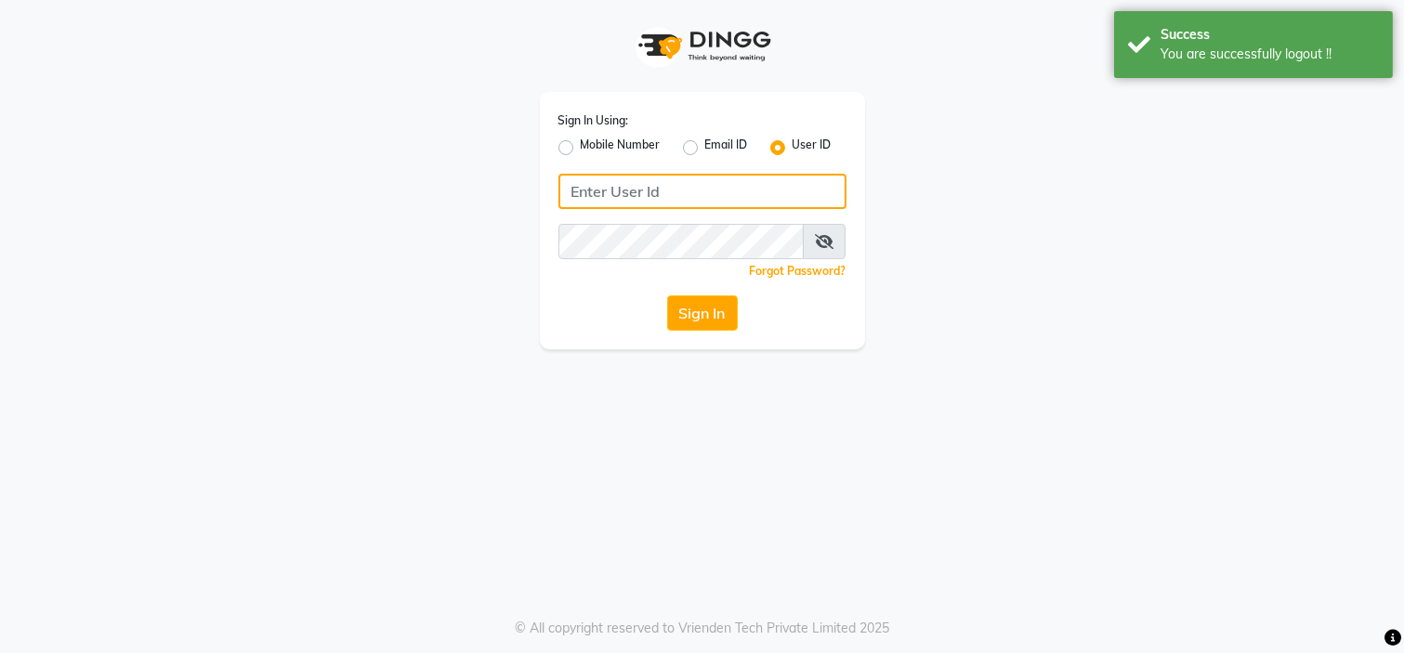
type input "7338156969"
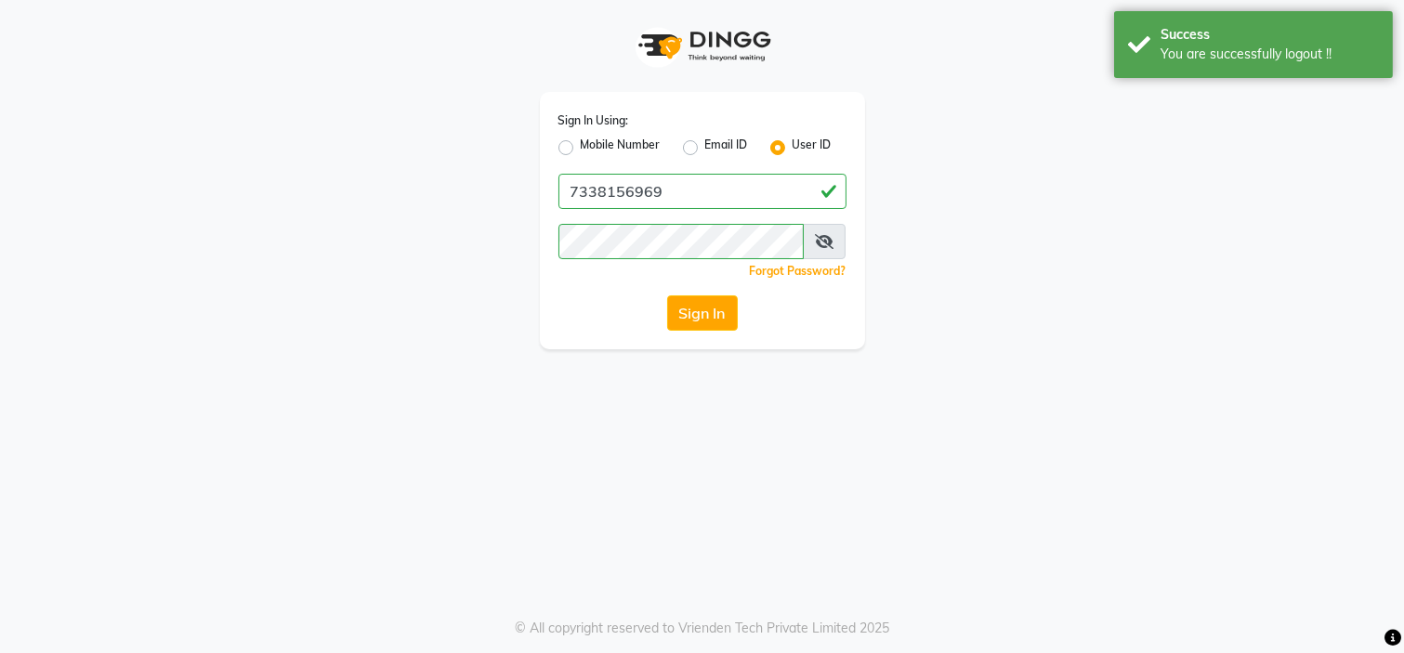
click at [581, 145] on label "Mobile Number" at bounding box center [621, 148] width 80 height 22
click at [581, 145] on input "Mobile Number" at bounding box center [587, 143] width 12 height 12
radio input "true"
radio input "false"
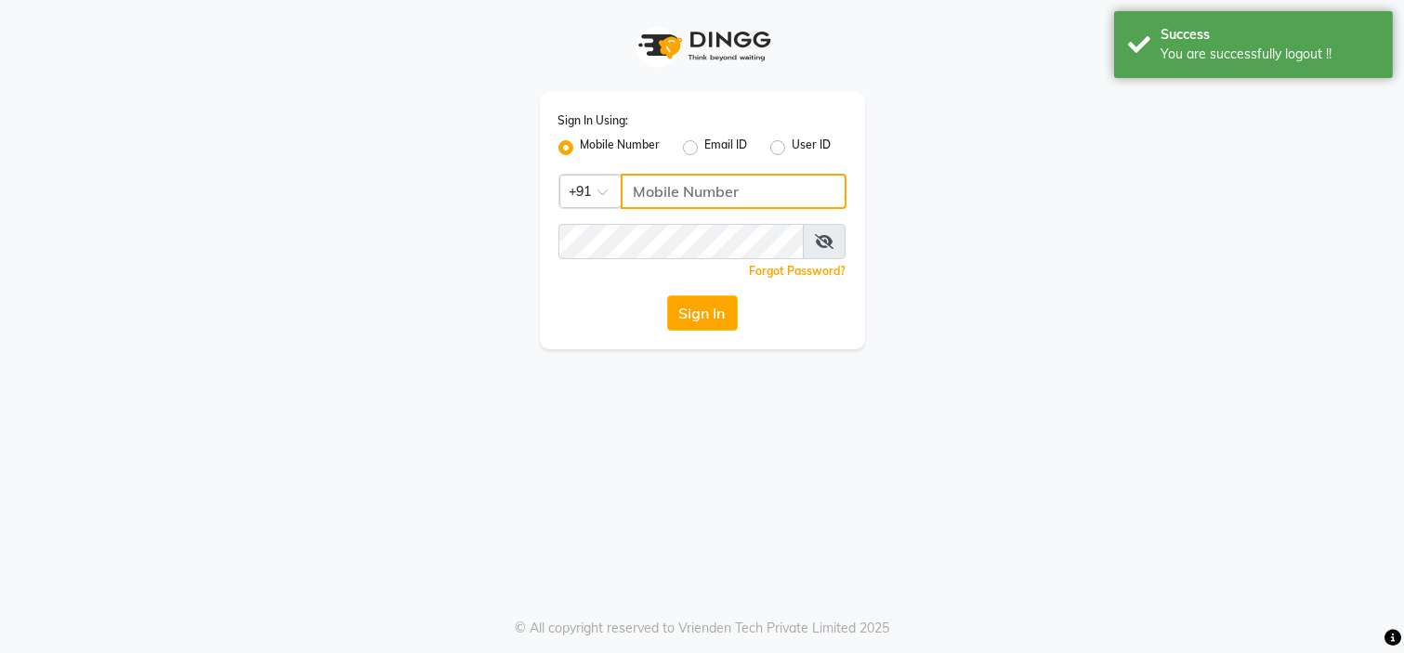
click at [675, 182] on input "Username" at bounding box center [734, 191] width 226 height 35
type input "9620417915"
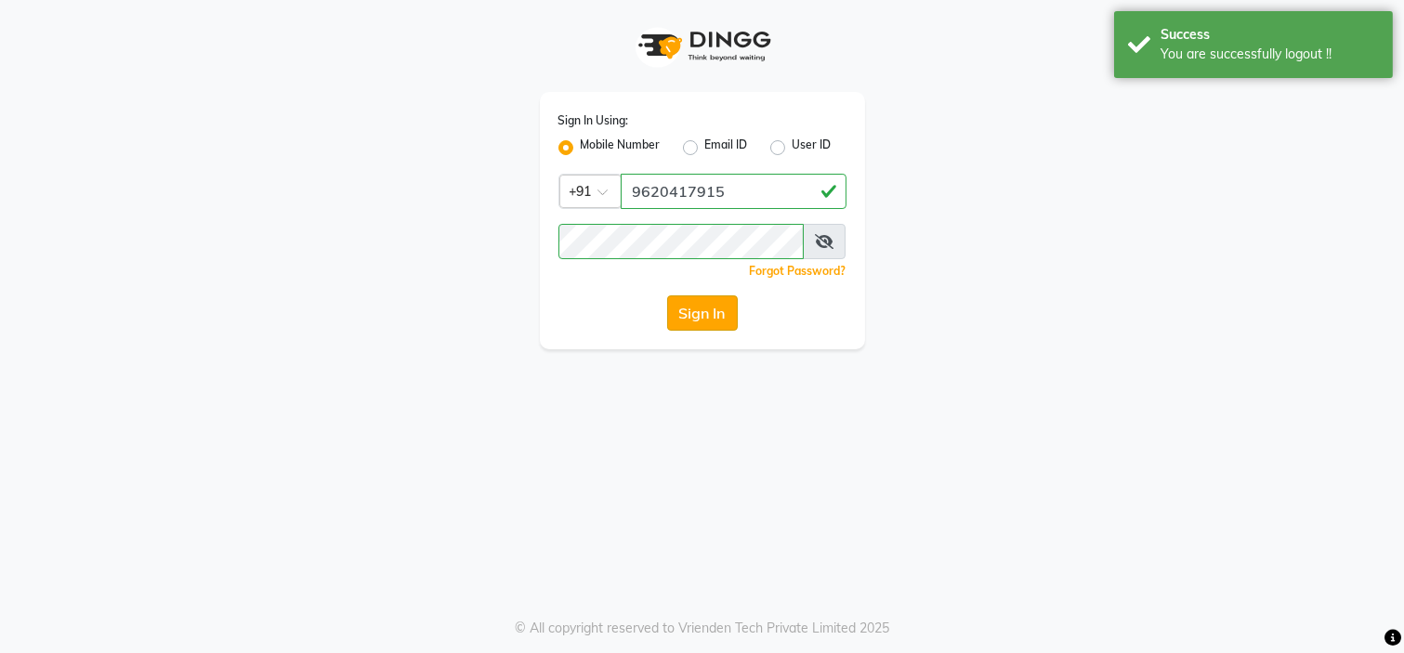
click at [700, 314] on button "Sign In" at bounding box center [702, 313] width 71 height 35
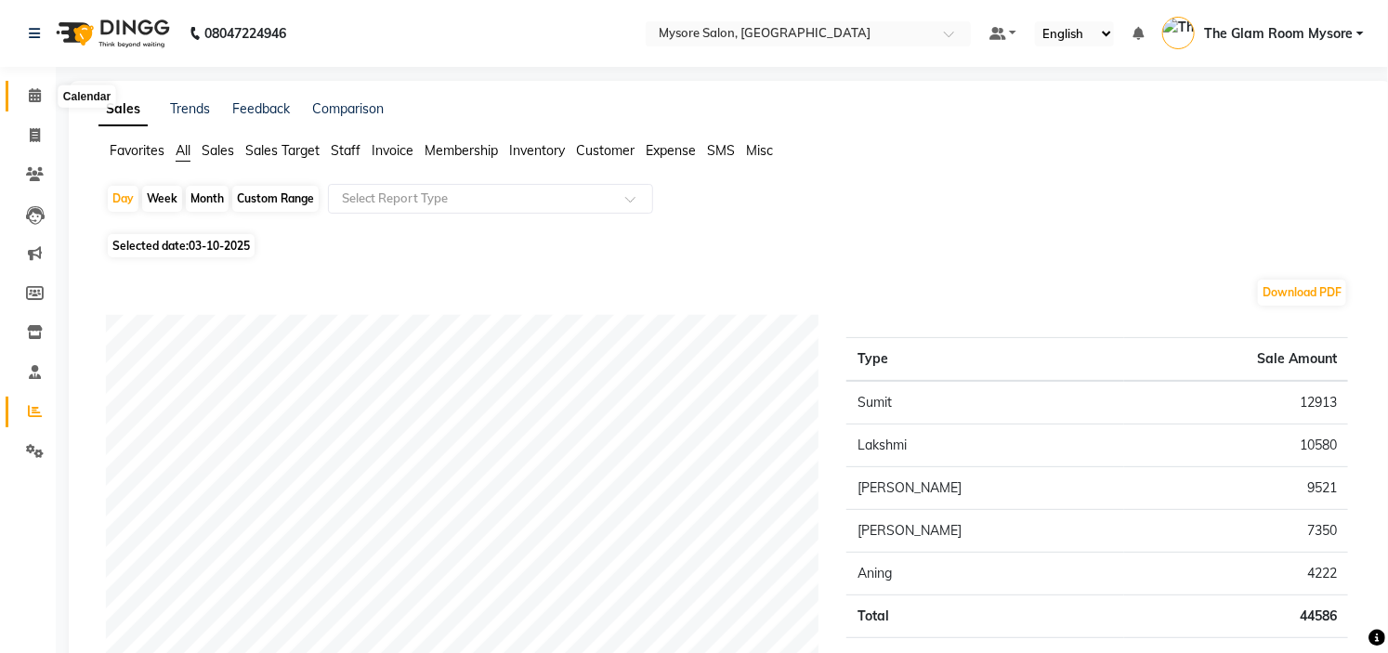
click at [45, 93] on span at bounding box center [35, 96] width 33 height 21
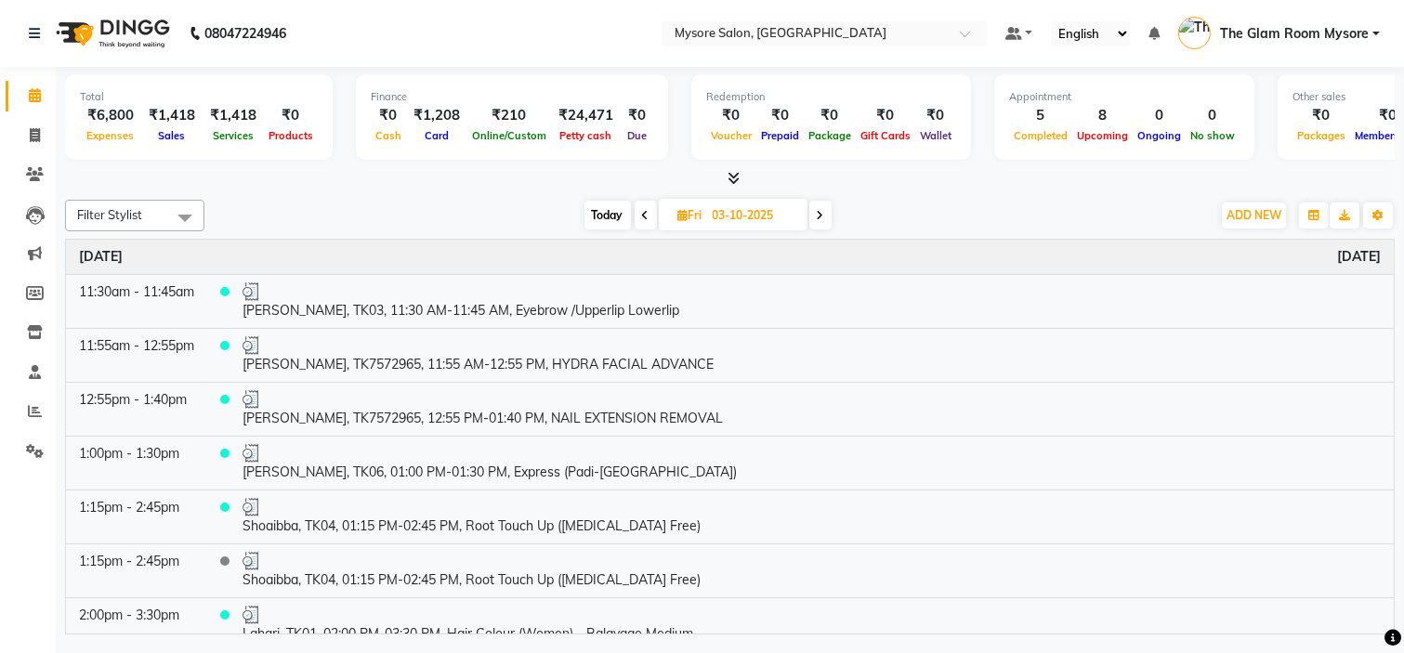
click at [604, 208] on span "Today" at bounding box center [608, 215] width 46 height 29
type input "04-10-2025"
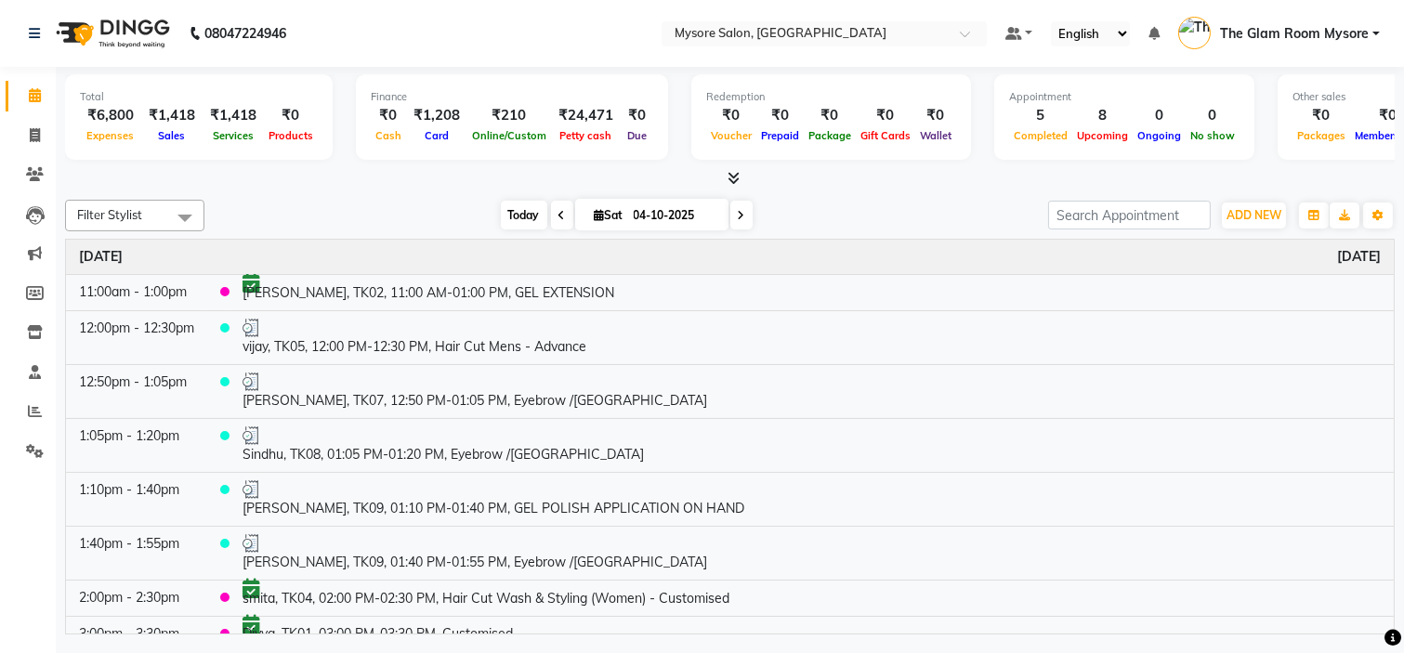
click at [506, 210] on span "Today" at bounding box center [524, 215] width 46 height 29
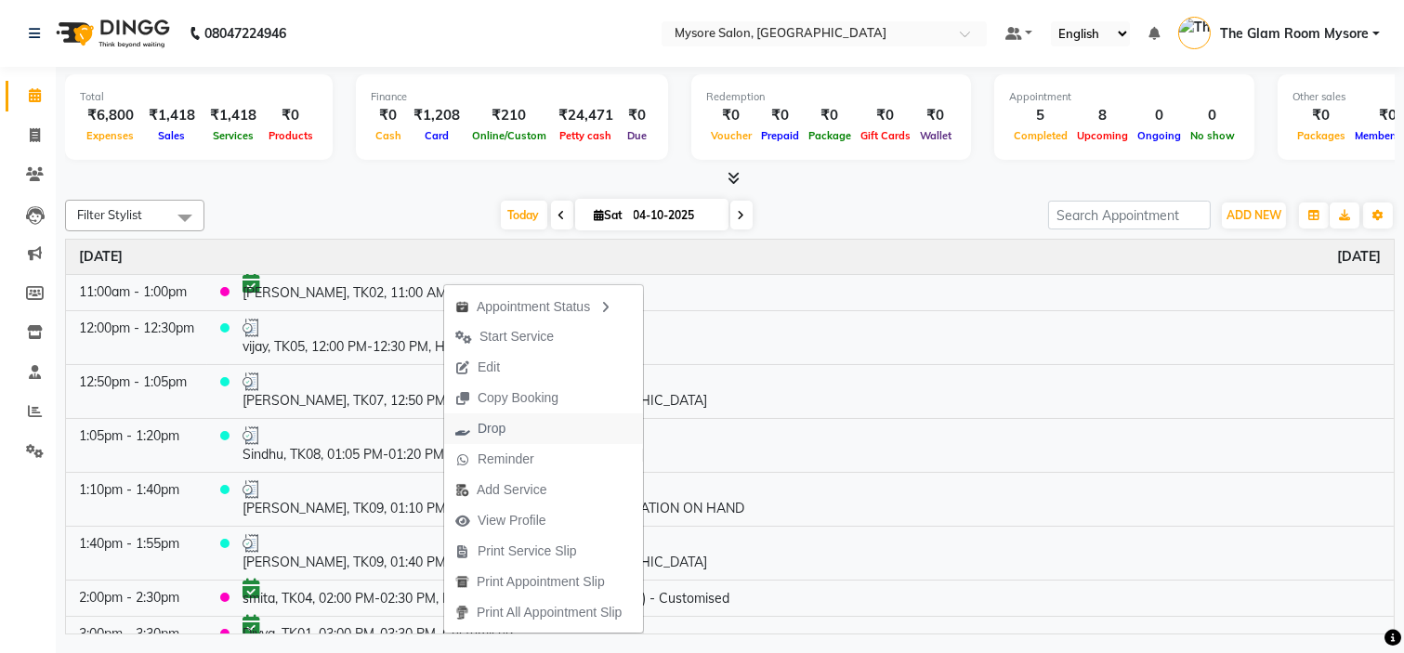
click at [496, 420] on span "Drop" at bounding box center [492, 429] width 28 height 20
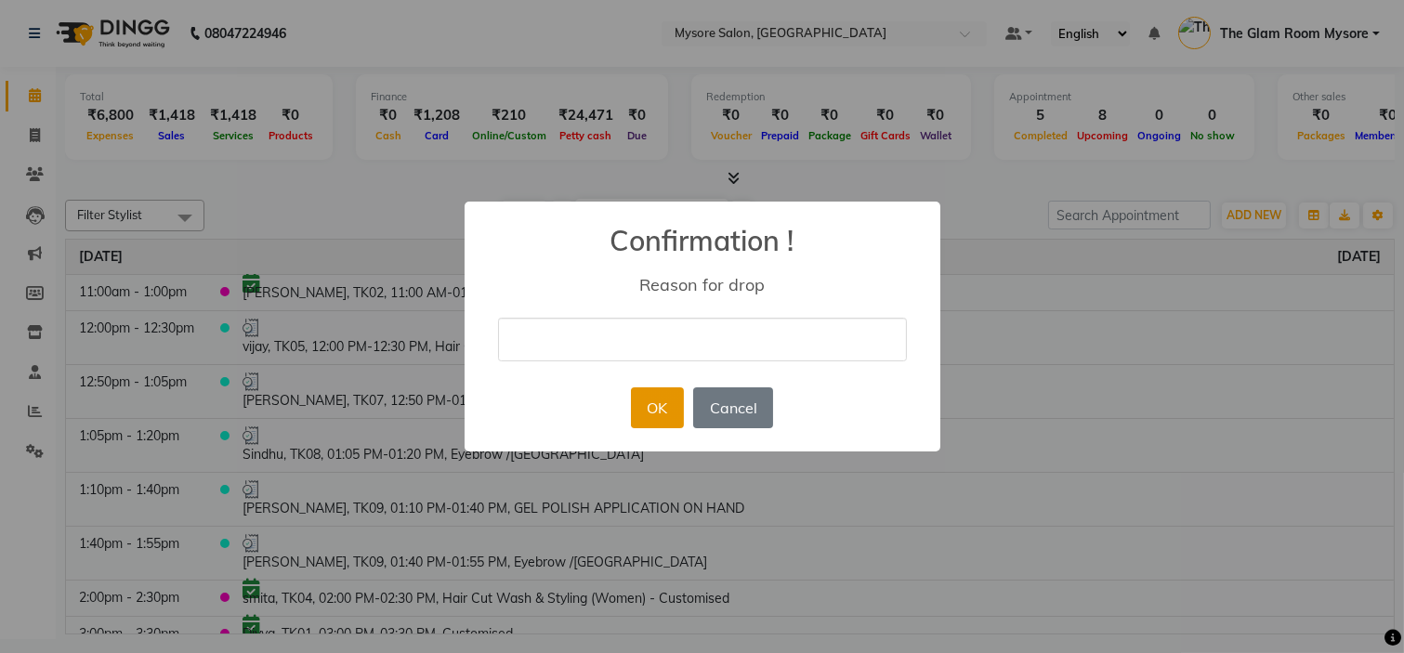
drag, startPoint x: 604, startPoint y: 336, endPoint x: 676, endPoint y: 401, distance: 96.7
click at [676, 401] on div "× Confirmation ! Reason for drop OK No Cancel" at bounding box center [703, 327] width 476 height 250
type input "tried call but [PERSON_NAME] received."
click at [658, 410] on button "OK" at bounding box center [657, 408] width 53 height 41
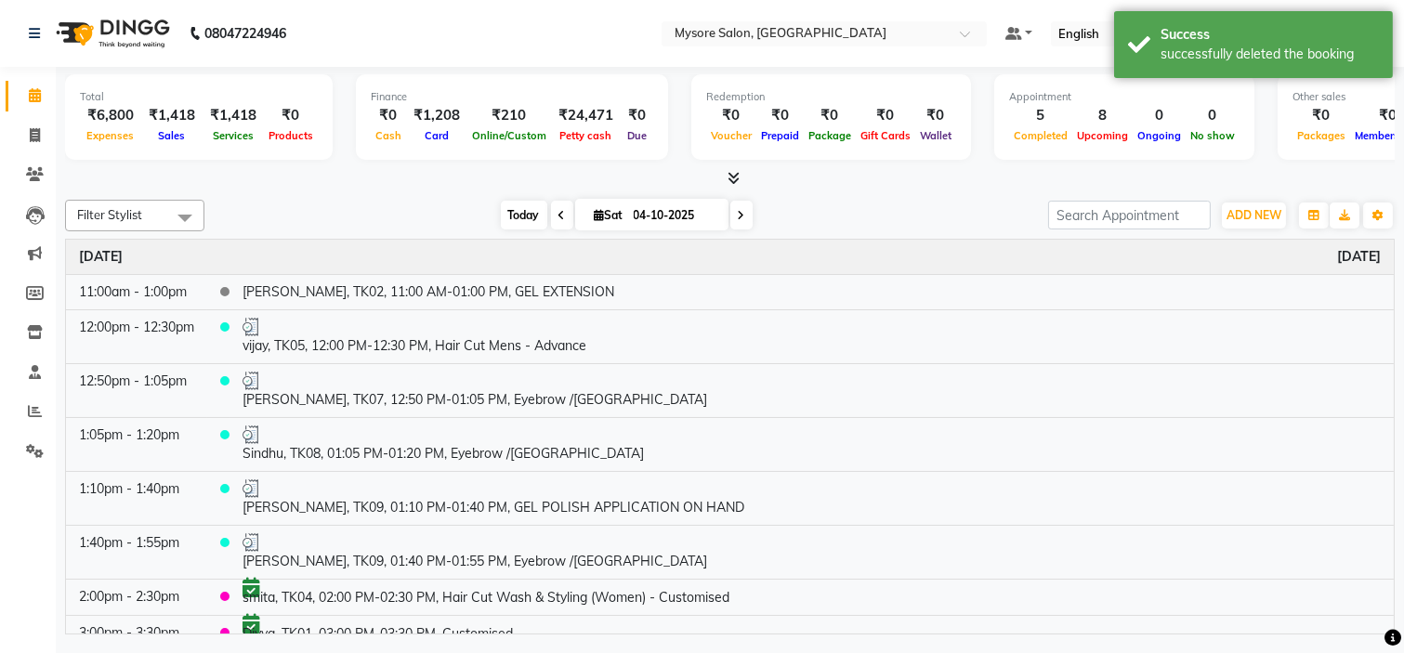
click at [515, 217] on span "Today" at bounding box center [524, 215] width 46 height 29
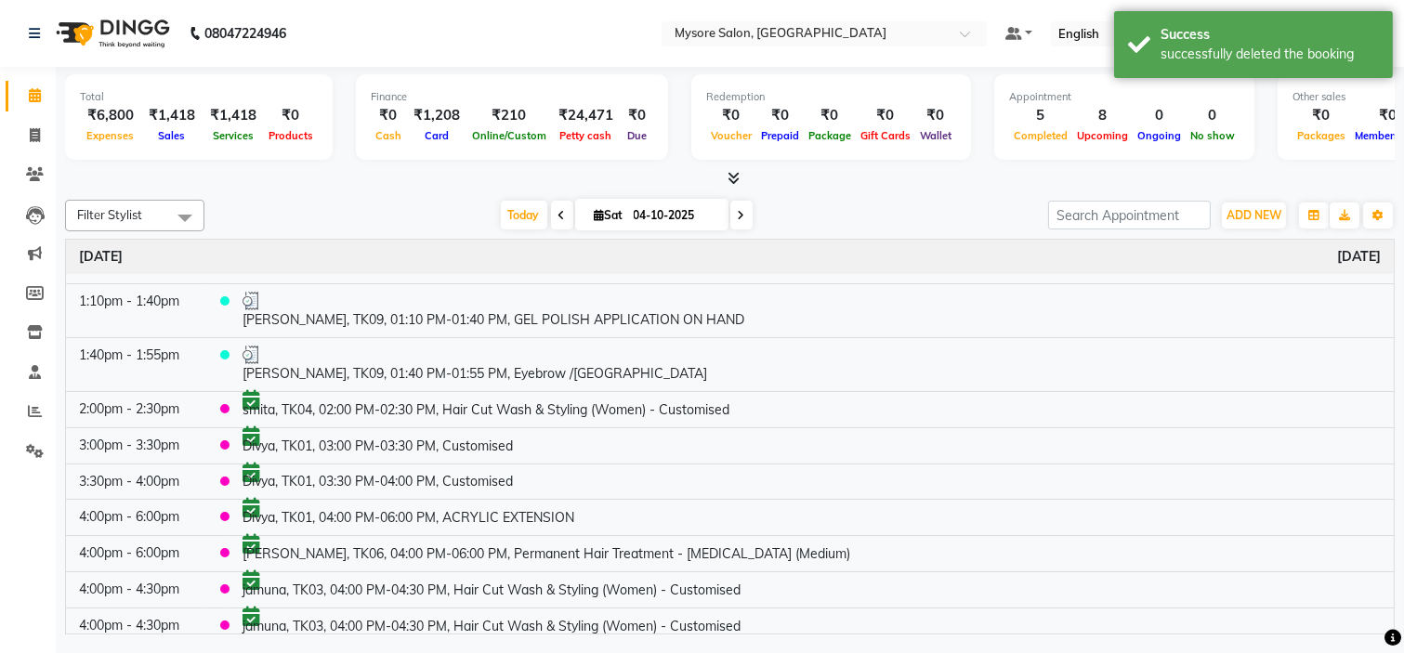
scroll to position [198, 0]
